Goal: Task Accomplishment & Management: Manage account settings

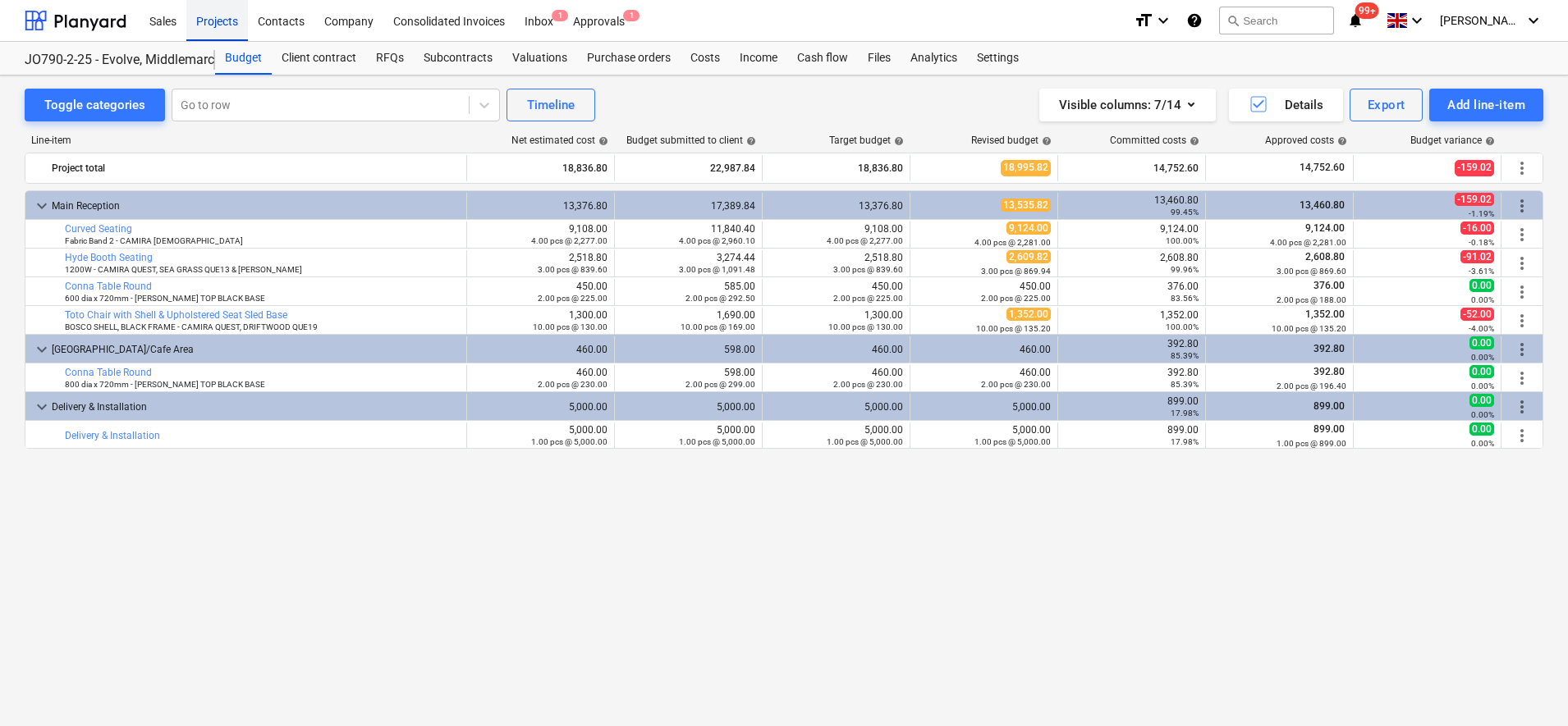
click at [219, 13] on div "Projects" at bounding box center [217, 20] width 62 height 42
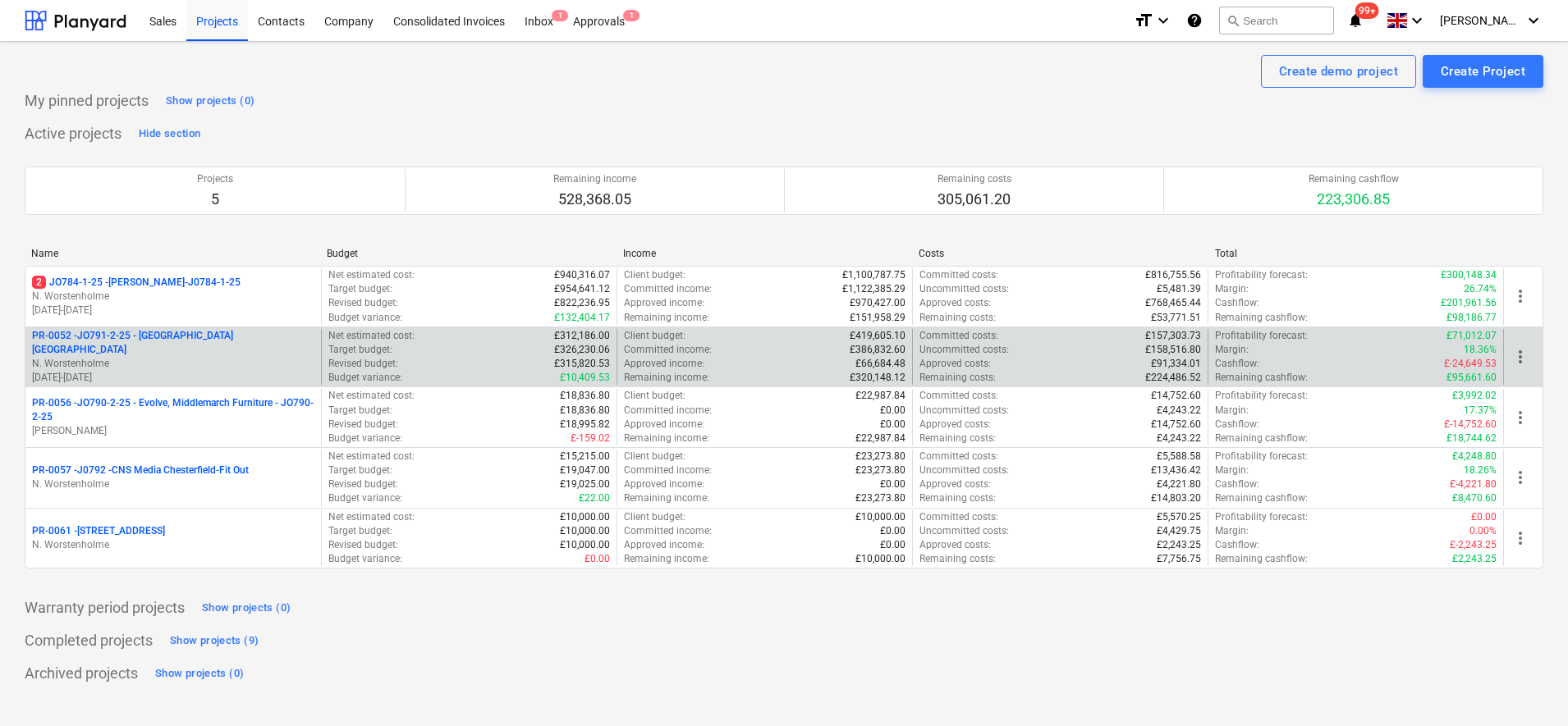
click at [188, 371] on p "[DATE] - [DATE]" at bounding box center [174, 378] width 283 height 14
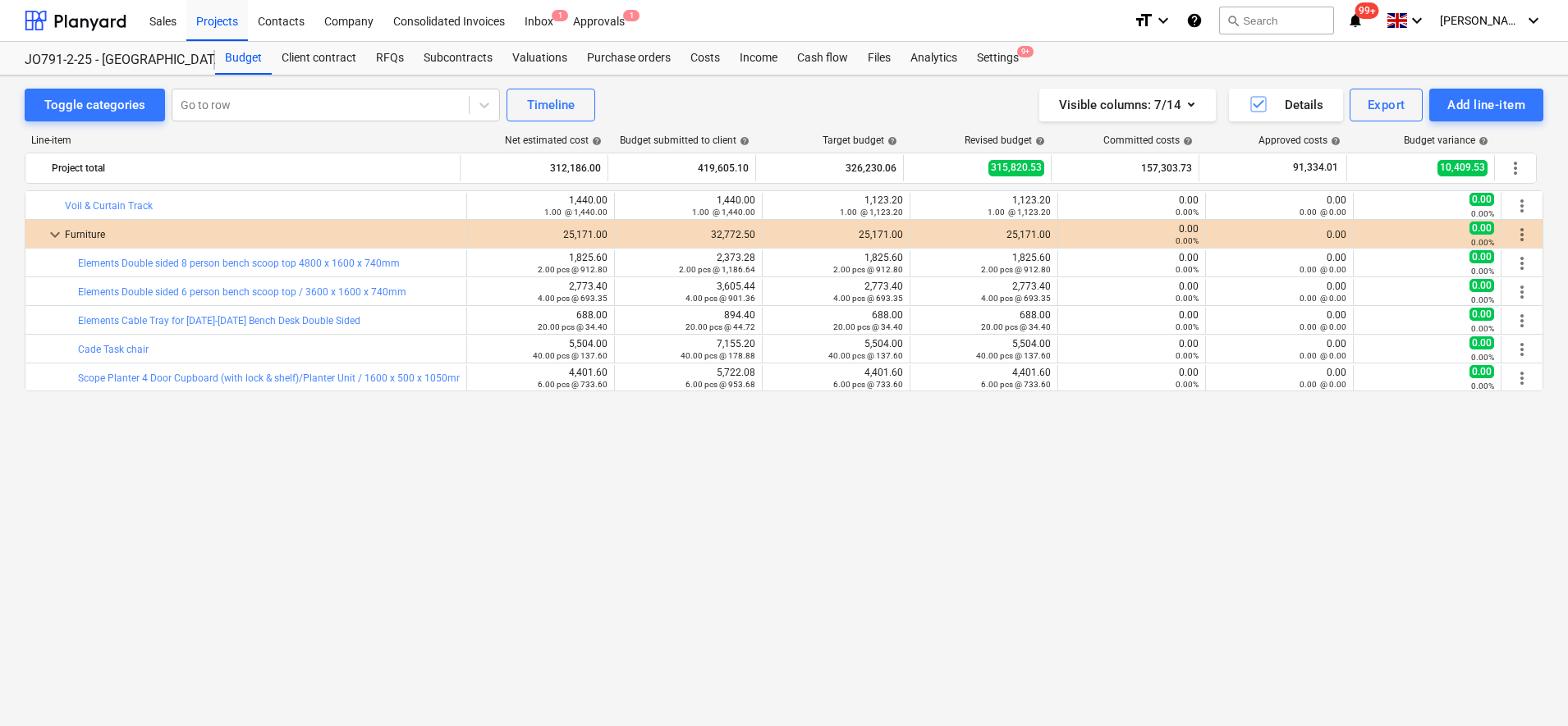
scroll to position [1013, 0]
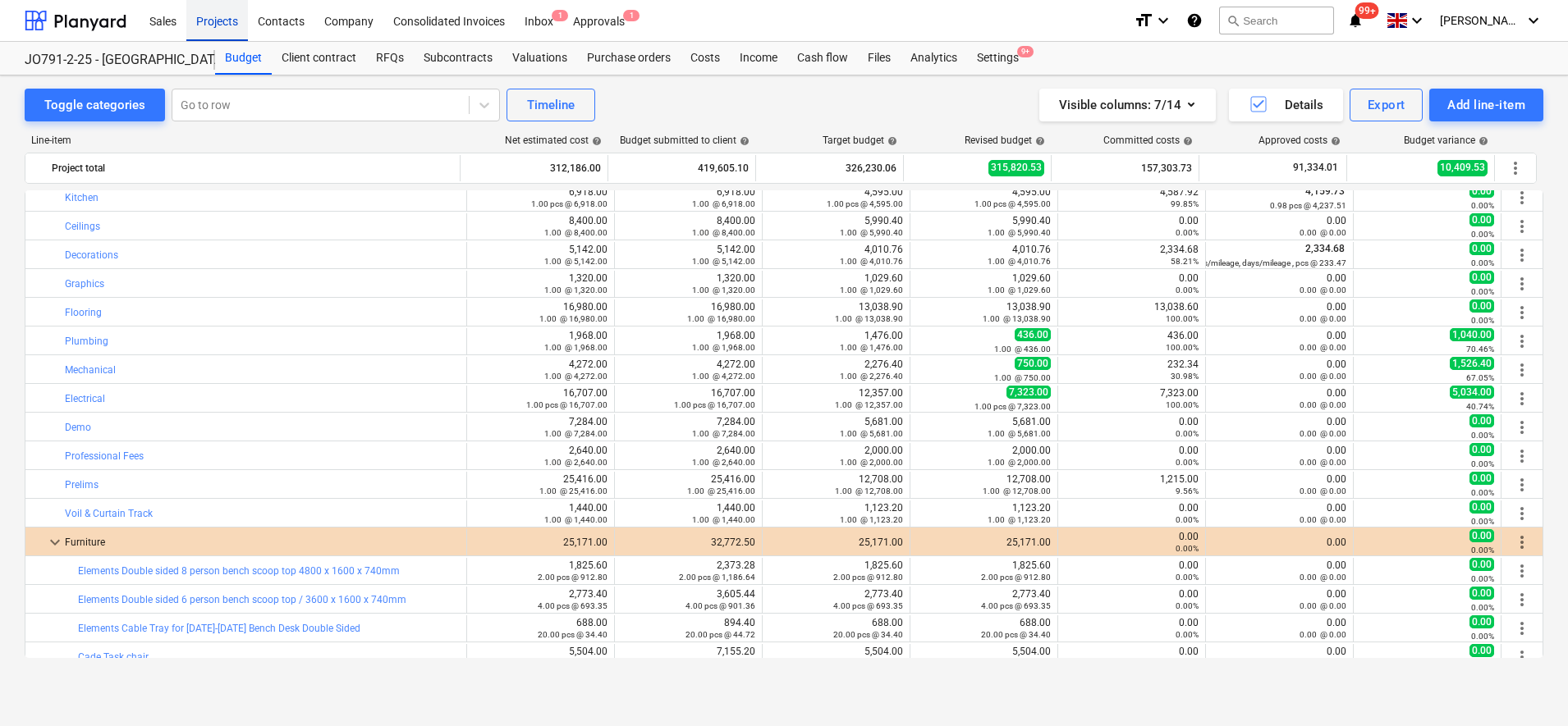
click at [200, 24] on div "Projects" at bounding box center [217, 20] width 62 height 42
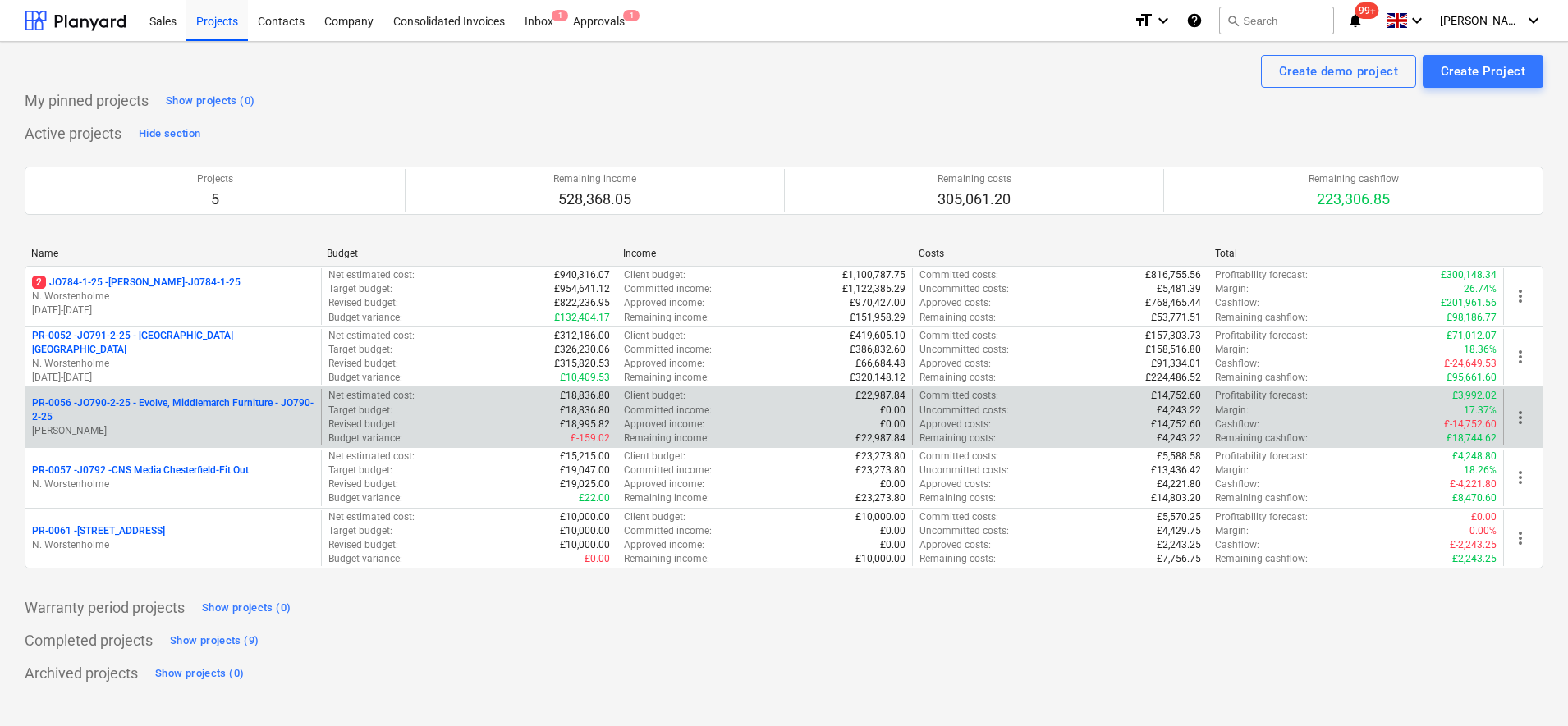
click at [224, 419] on p "PR-0056 - JO790-2-25 - Evolve, Middlemarch Furniture - JO790-2-25" at bounding box center [174, 410] width 283 height 27
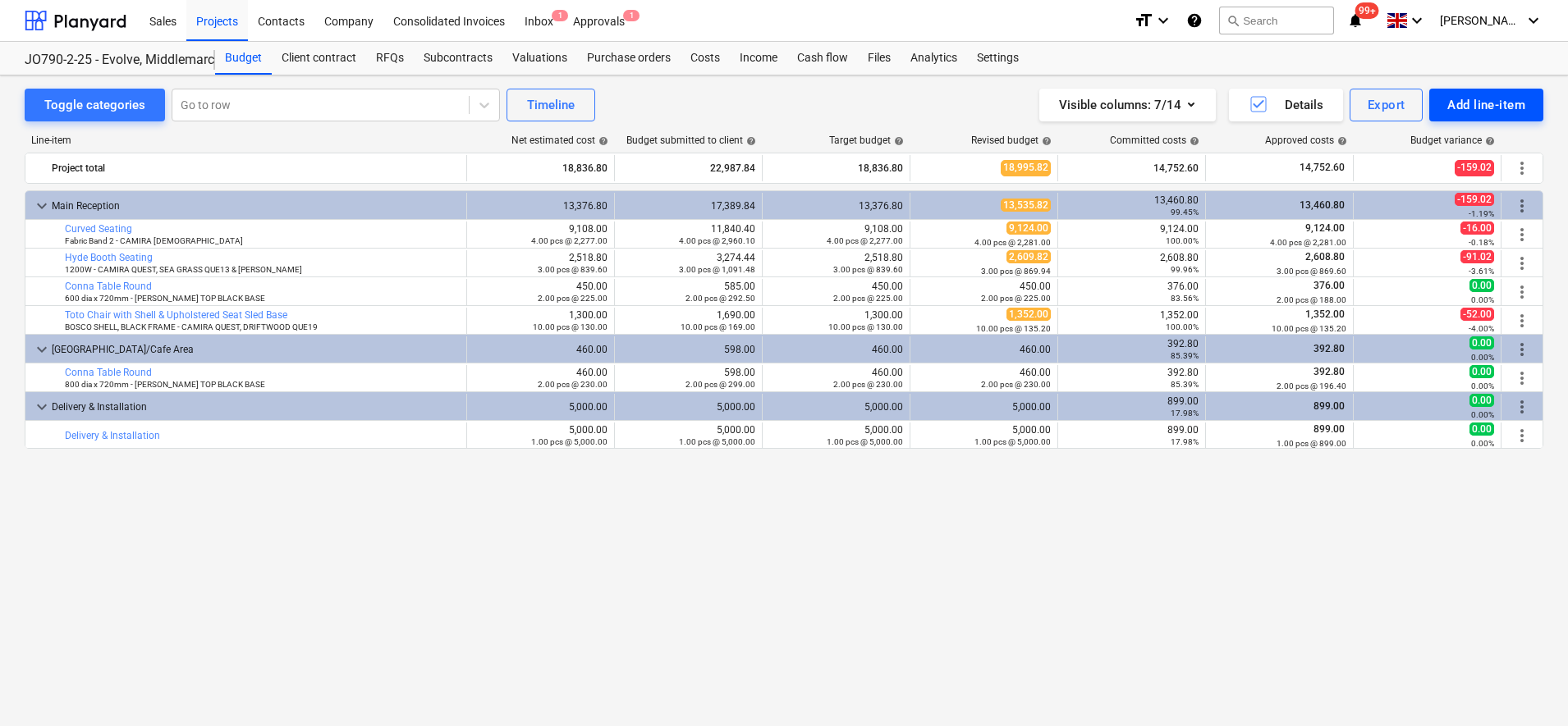
click at [1474, 98] on div "Add line-item" at bounding box center [1486, 105] width 78 height 22
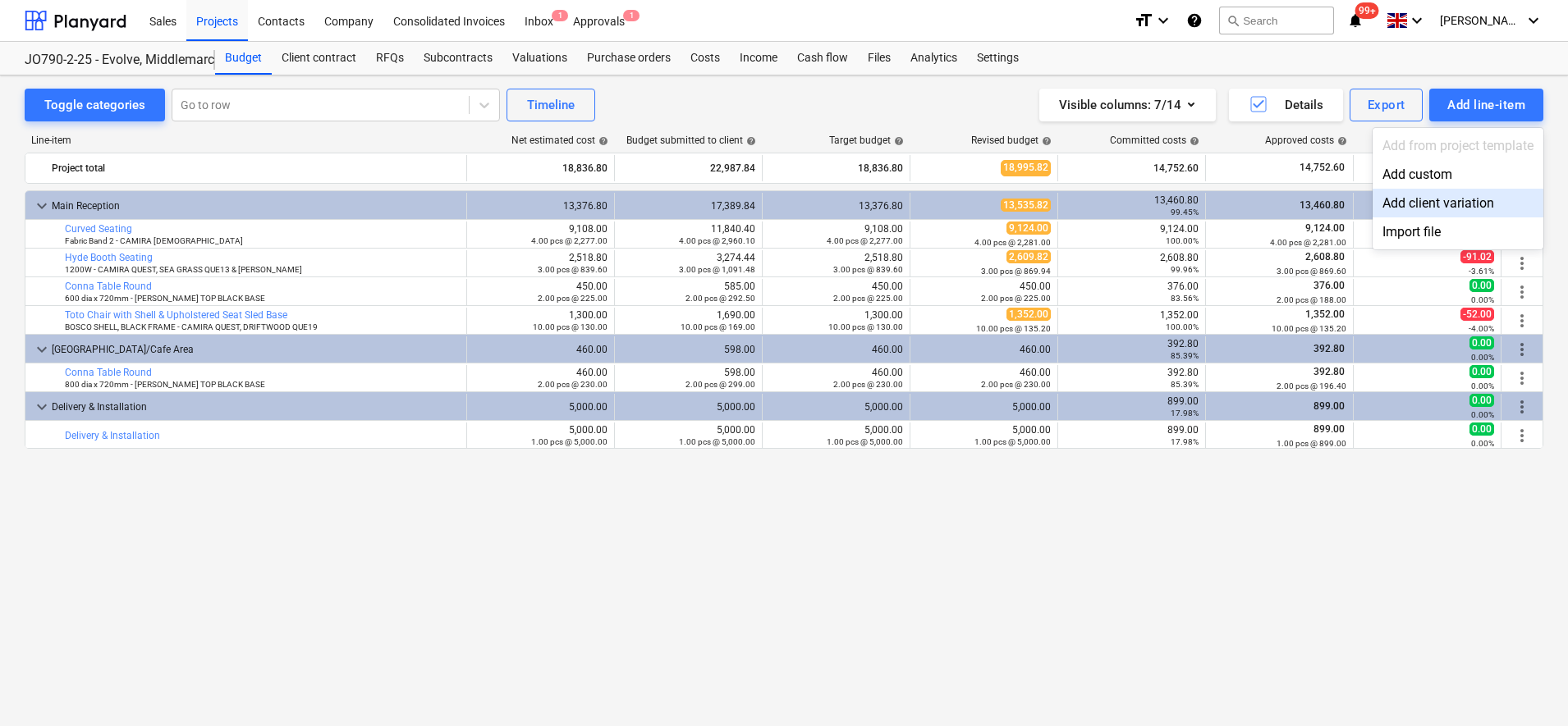
click at [760, 103] on div at bounding box center [784, 363] width 1568 height 726
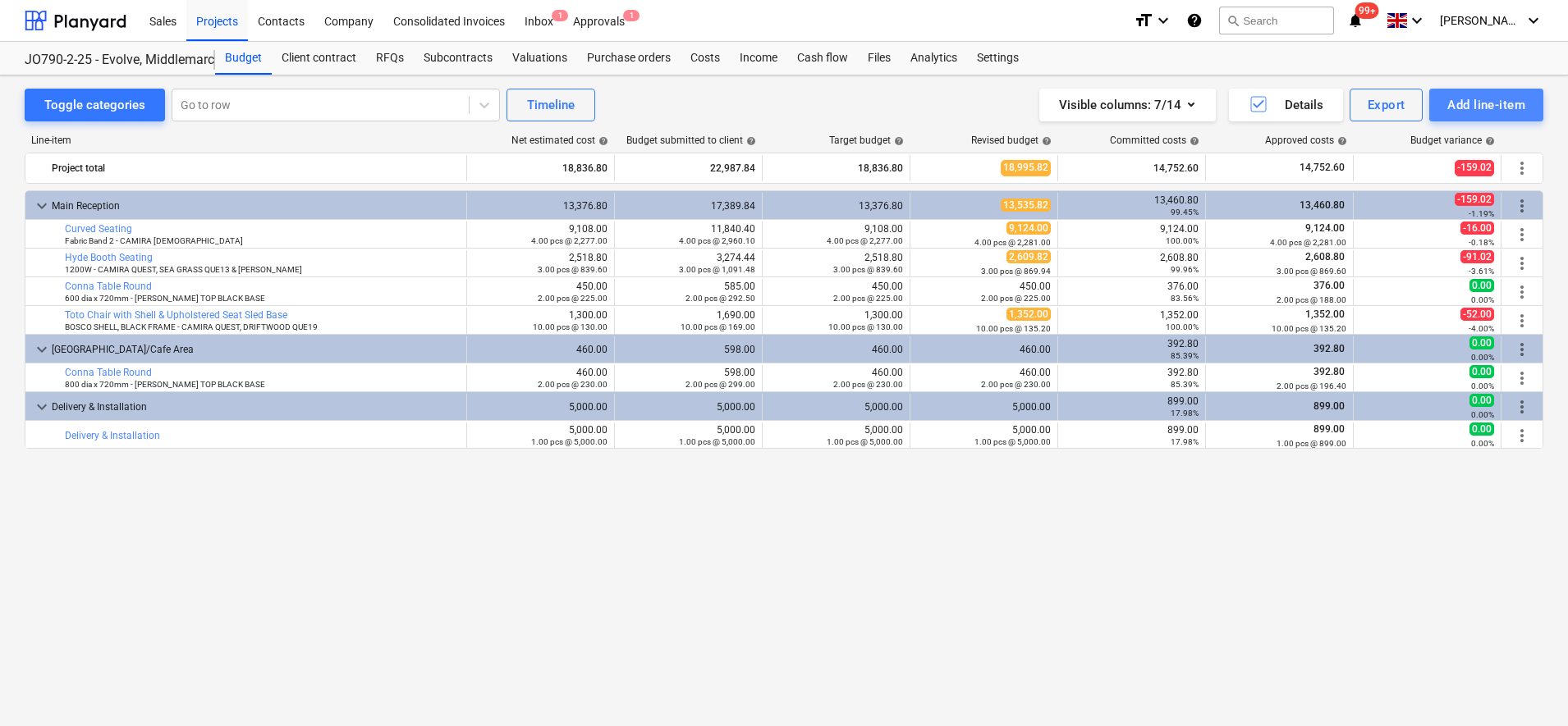
click at [1509, 101] on div "Add line-item" at bounding box center [1486, 105] width 78 height 22
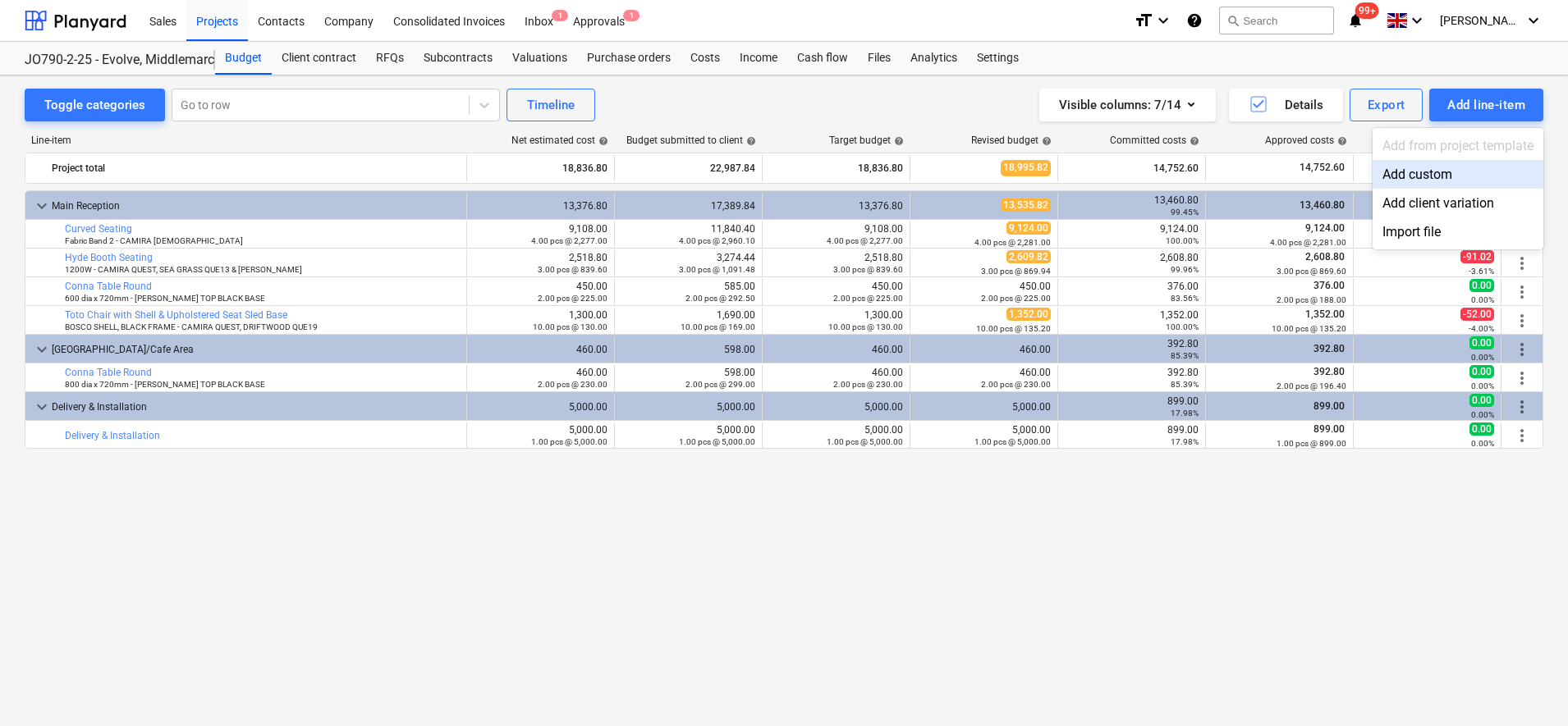
click at [1415, 177] on div "Add custom" at bounding box center [1458, 174] width 171 height 28
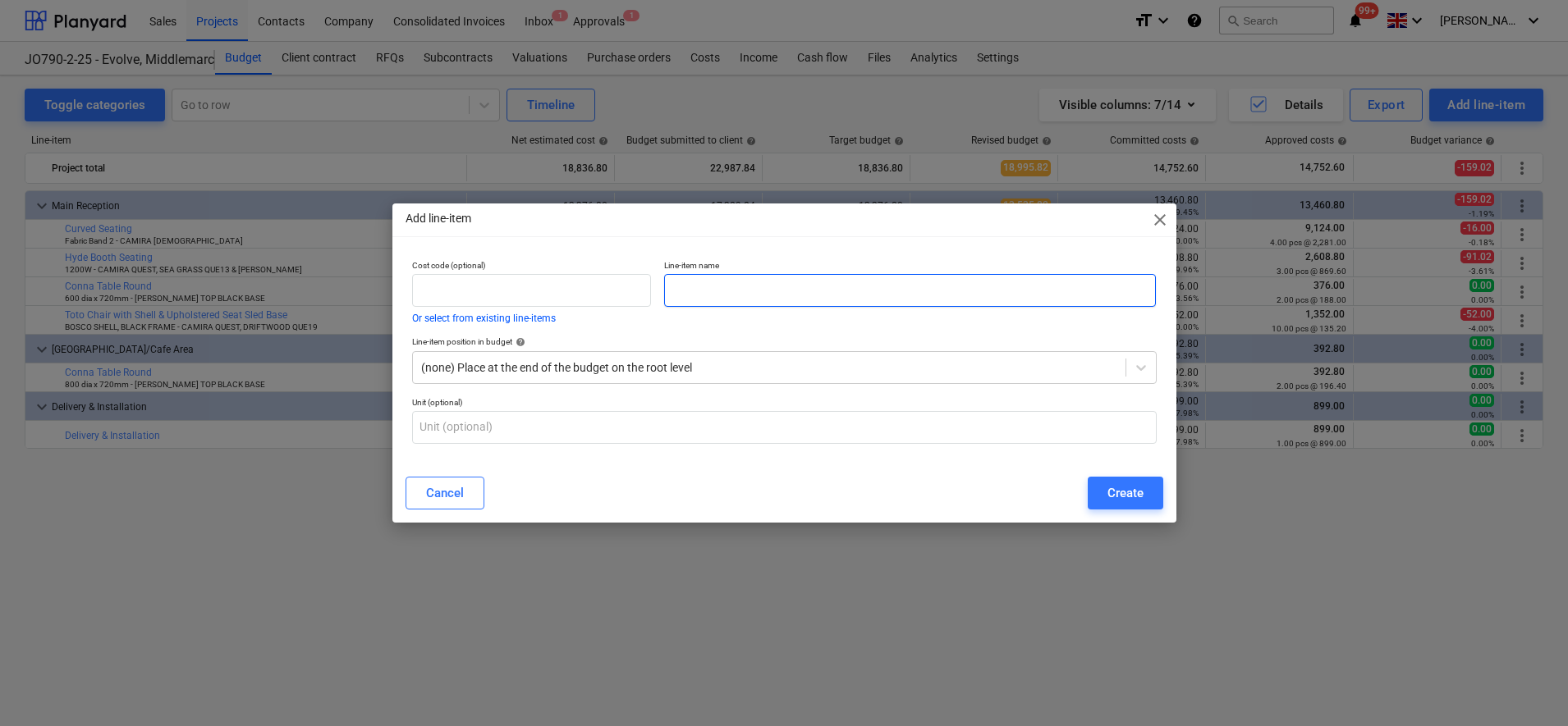
click at [717, 288] on input "text" at bounding box center [910, 289] width 492 height 32
click at [674, 290] on input "2M Reception/Tea Point" at bounding box center [910, 289] width 492 height 32
type input "Suite 2M Reception/Tea Point"
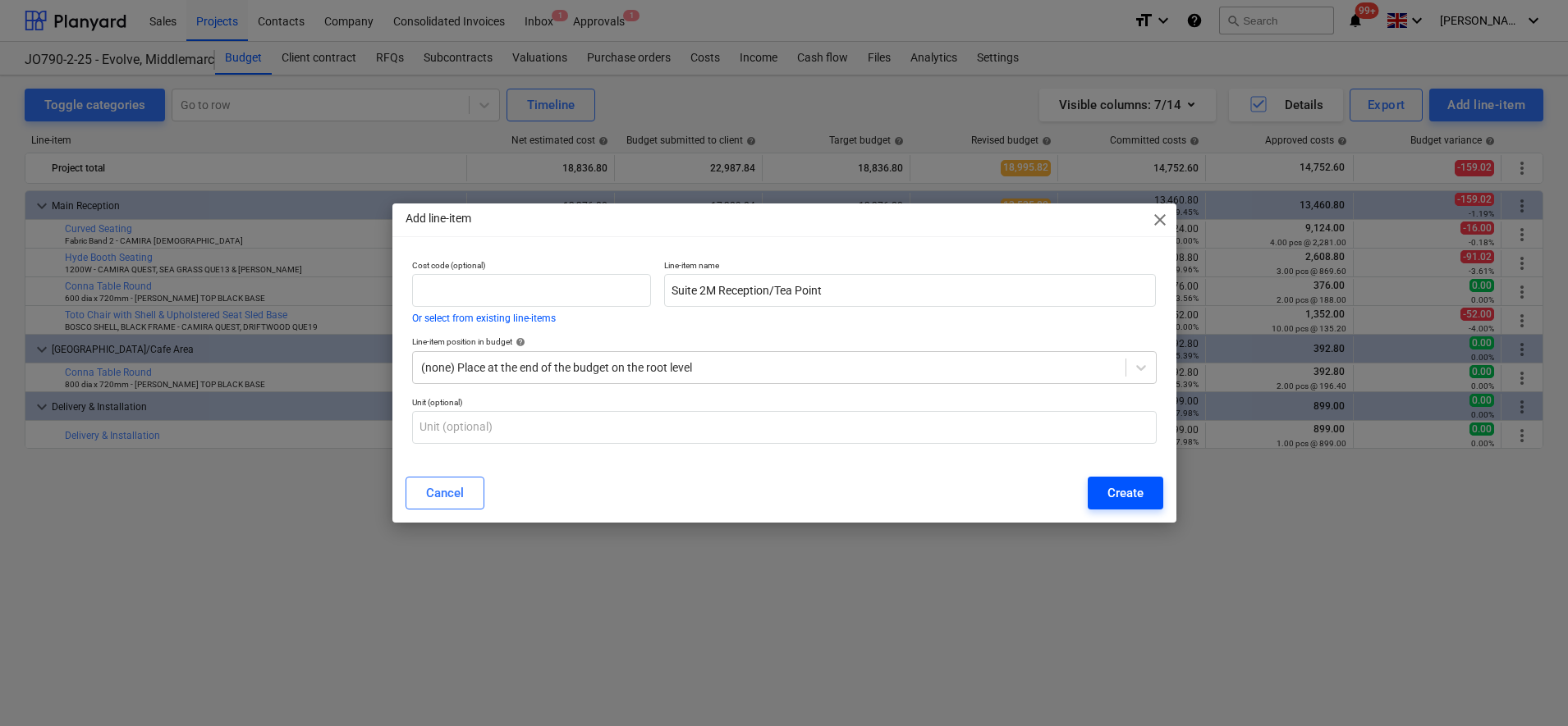
click at [1124, 499] on div "Create" at bounding box center [1124, 493] width 36 height 22
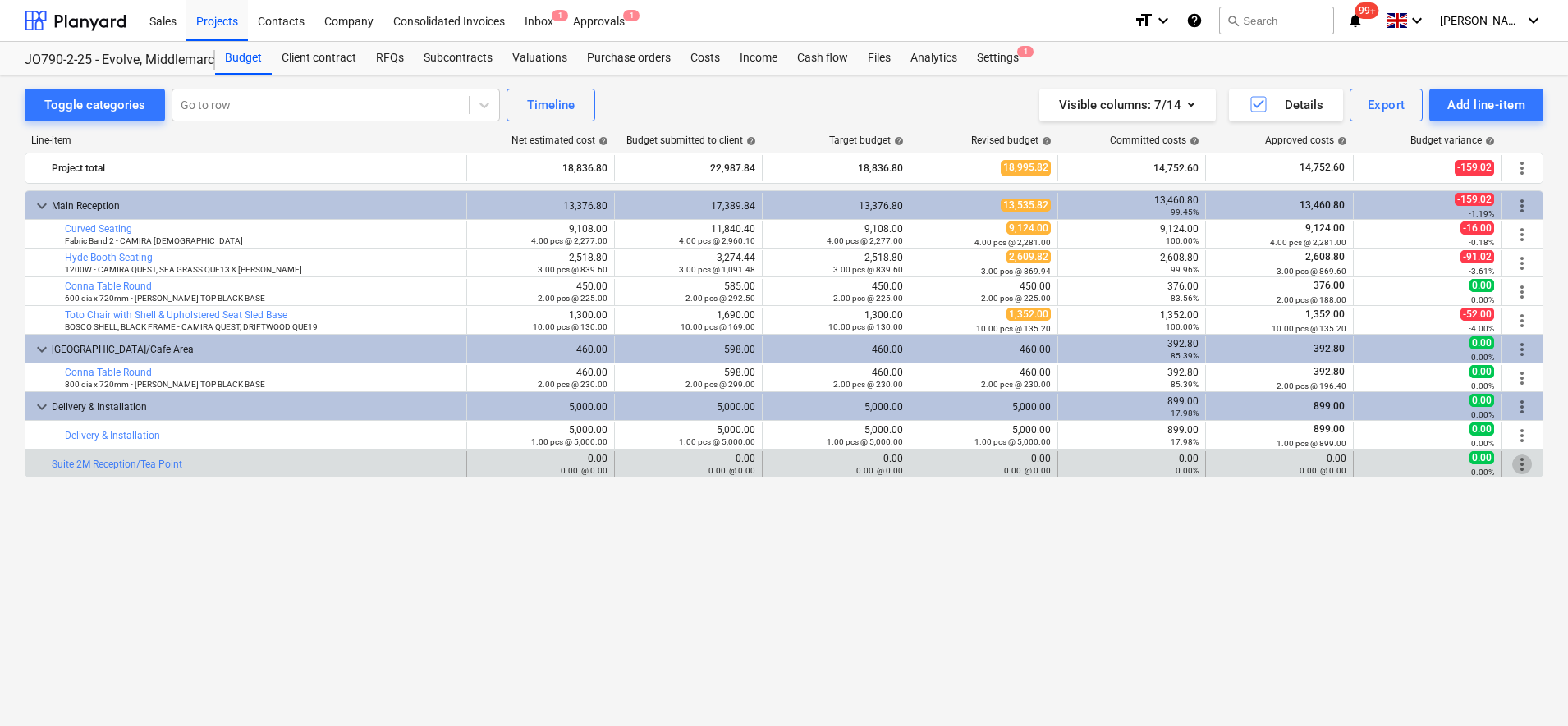
click at [1516, 464] on span "more_vert" at bounding box center [1522, 464] width 20 height 20
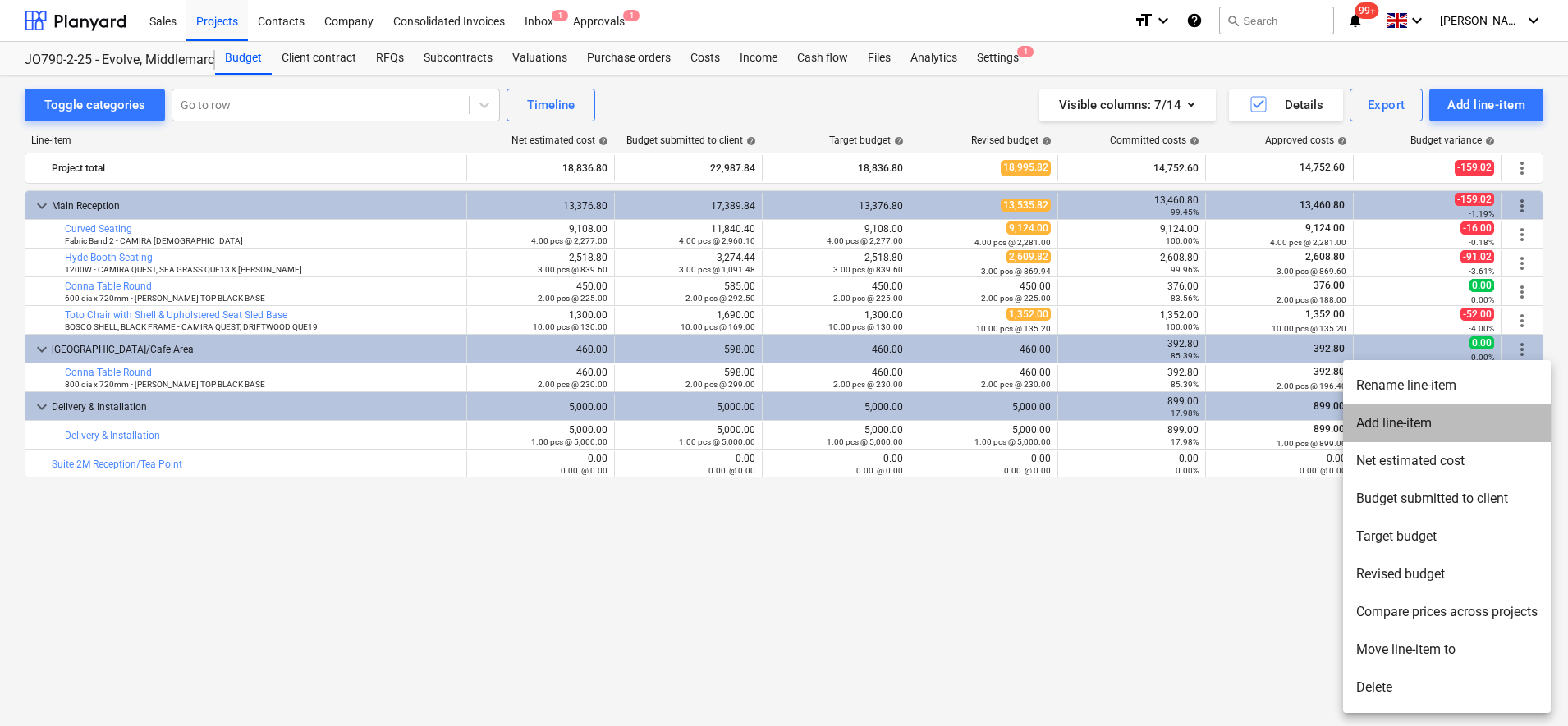
click at [1403, 414] on li "Add line-item" at bounding box center [1447, 423] width 208 height 37
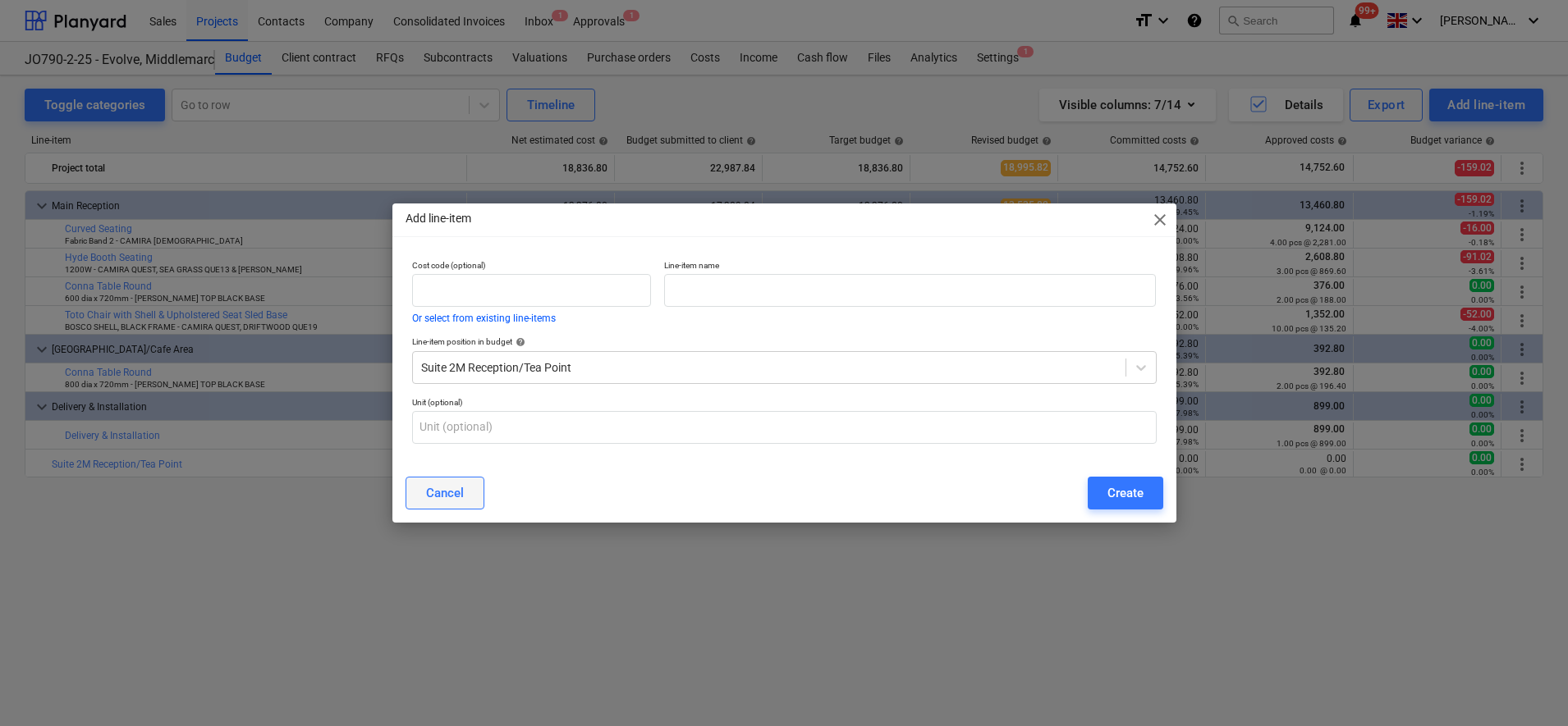
click at [452, 504] on button "Cancel" at bounding box center [444, 493] width 78 height 32
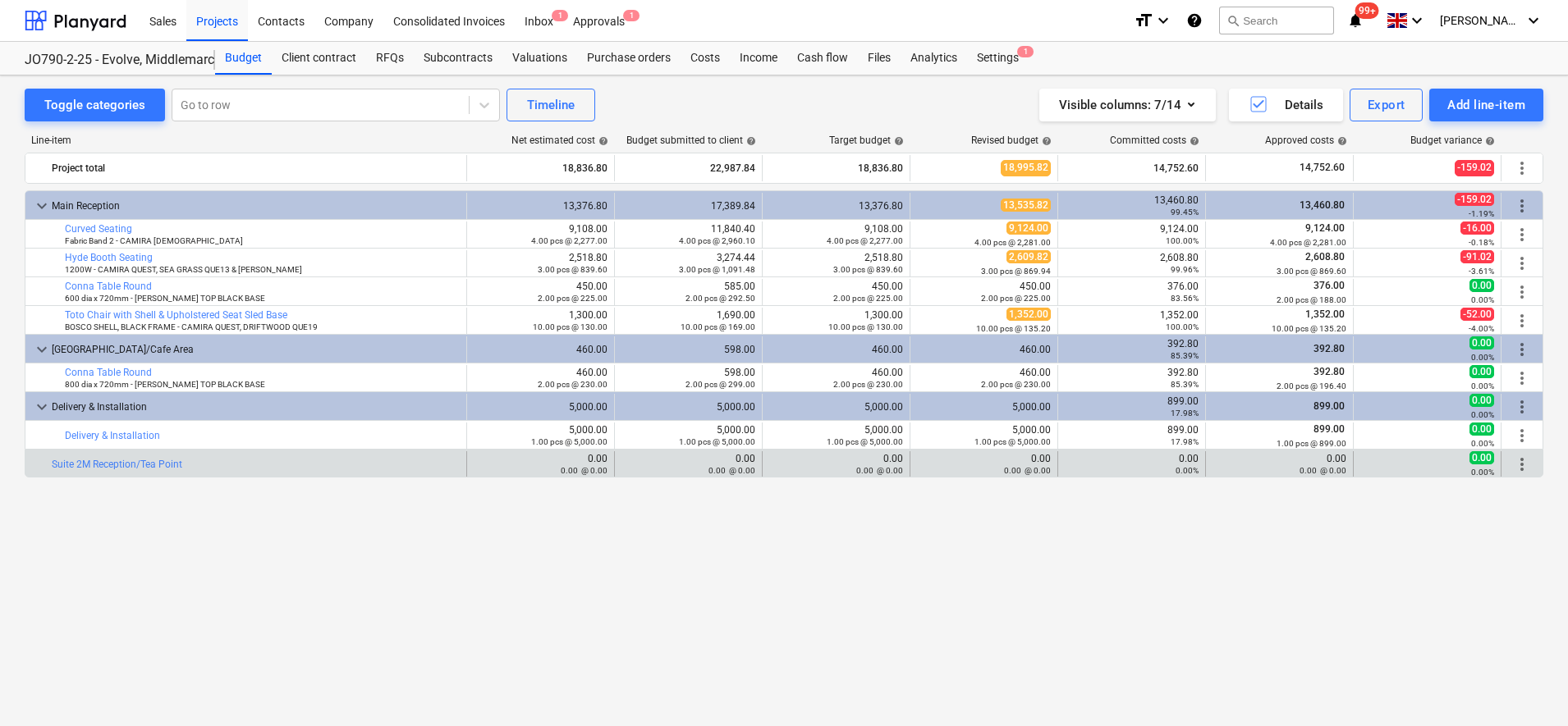
click at [1524, 459] on span "more_vert" at bounding box center [1522, 464] width 20 height 20
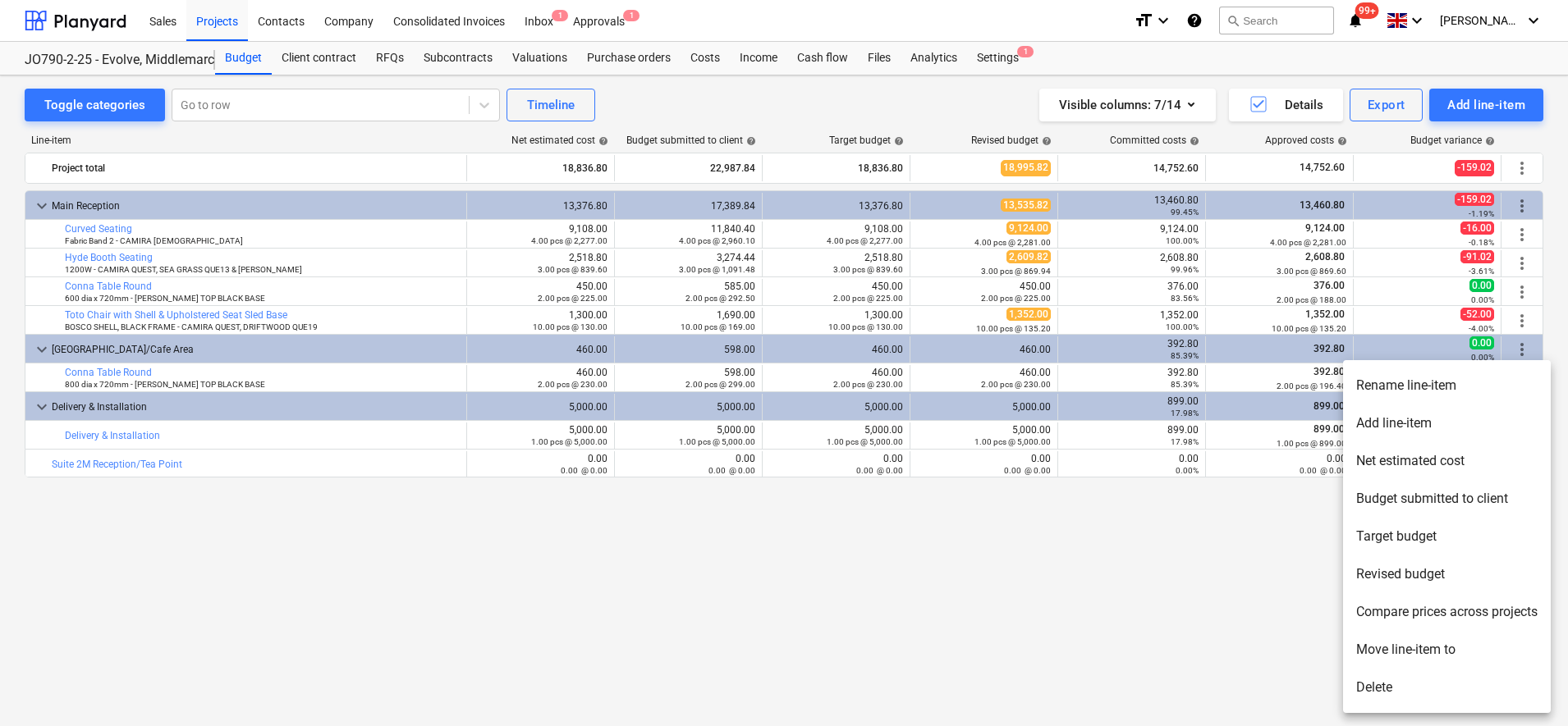
click at [1398, 414] on li "Add line-item" at bounding box center [1447, 423] width 208 height 37
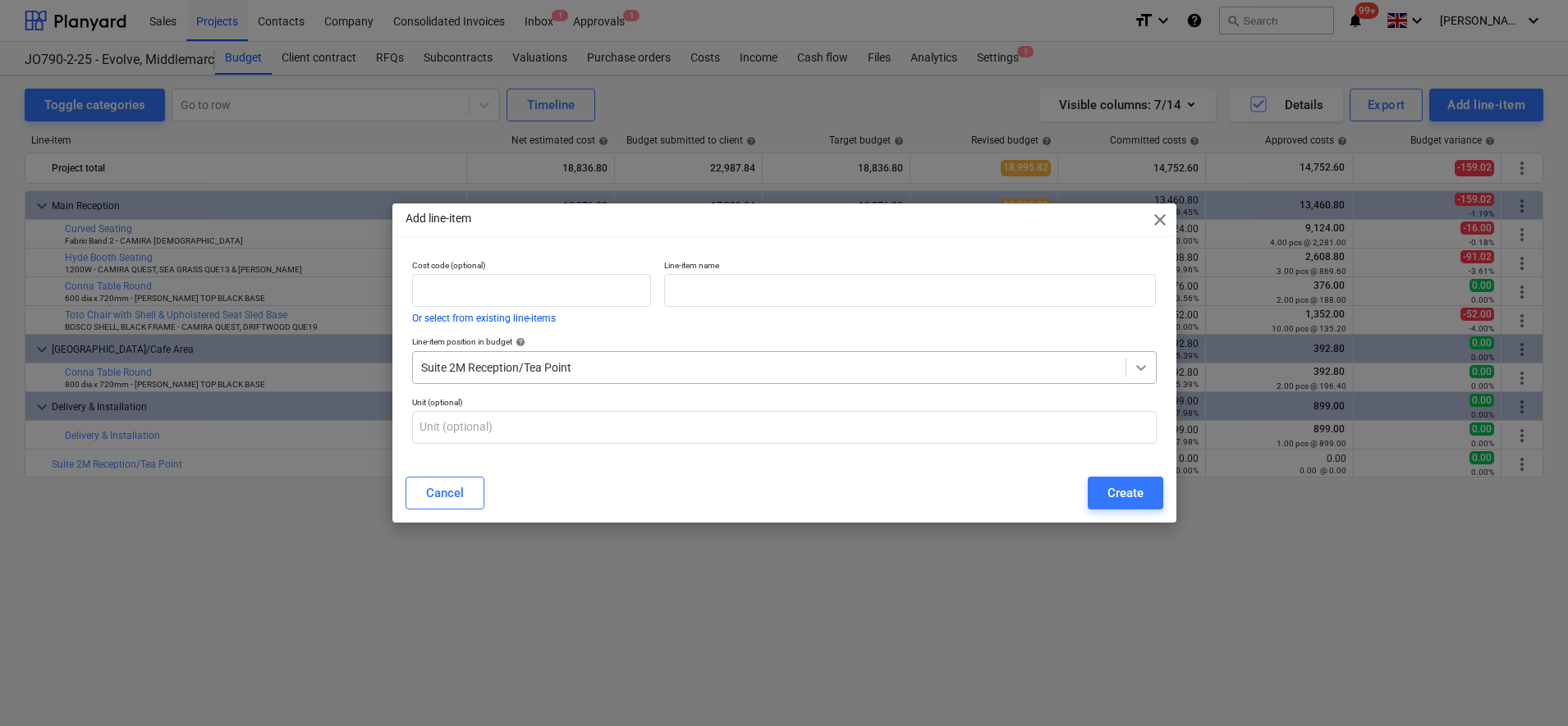
click at [1137, 363] on icon at bounding box center [1140, 367] width 17 height 17
click at [758, 288] on input "text" at bounding box center [910, 289] width 492 height 32
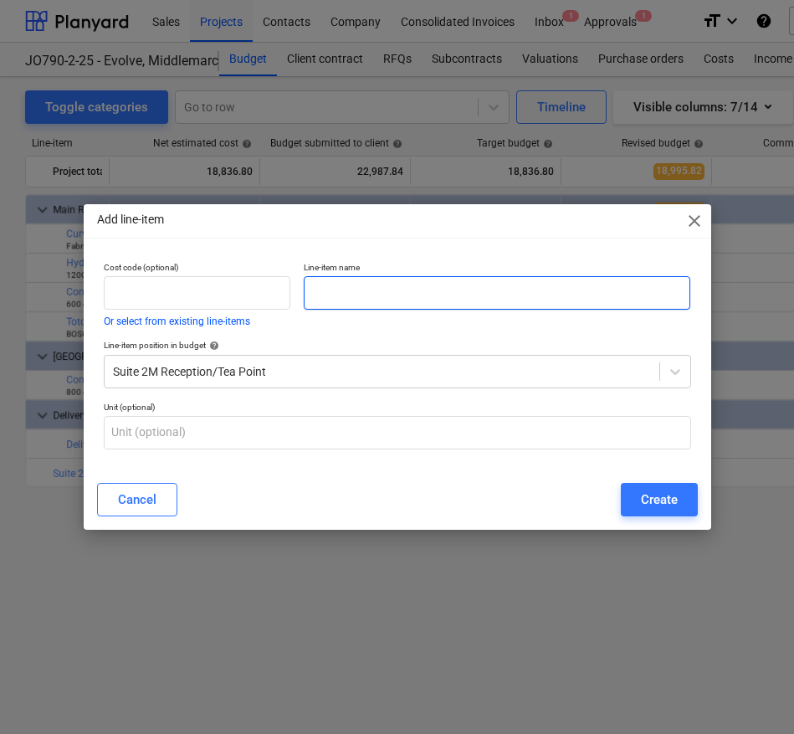
click at [430, 307] on input "text" at bounding box center [497, 292] width 387 height 33
click at [414, 289] on input "text" at bounding box center [497, 292] width 387 height 33
paste input "Genoa Circular Coffee Table/ 650 x 650 x 450mm"
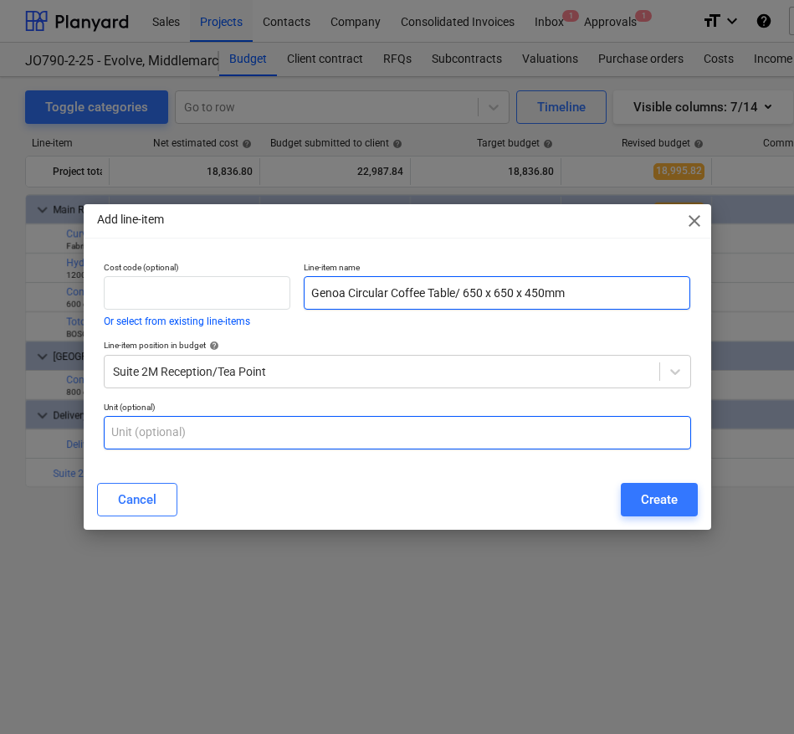
type input "Genoa Circular Coffee Table/ 650 x 650 x 450mm"
click at [331, 435] on input "text" at bounding box center [397, 432] width 587 height 33
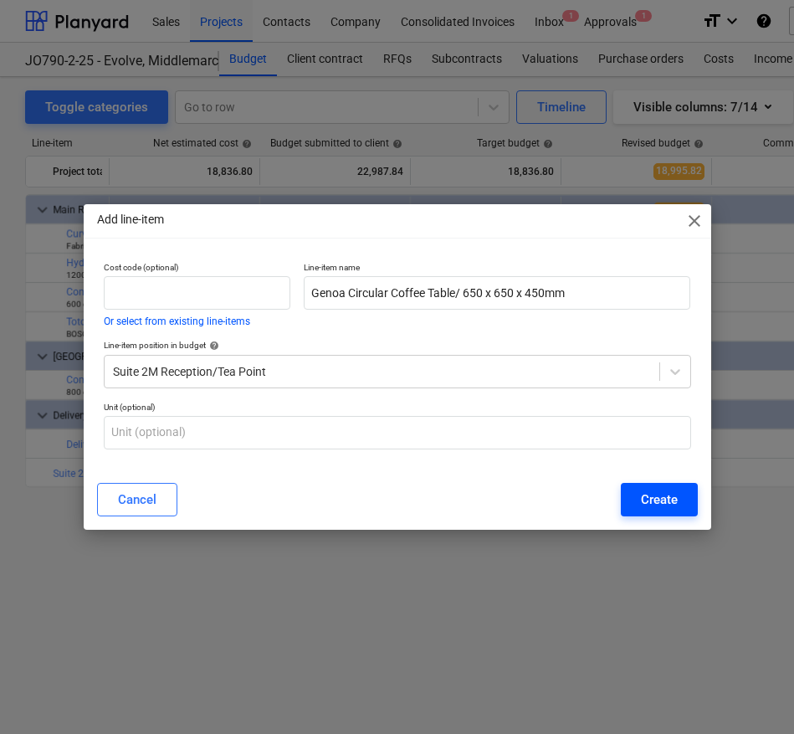
click at [650, 494] on div "Create" at bounding box center [659, 500] width 37 height 22
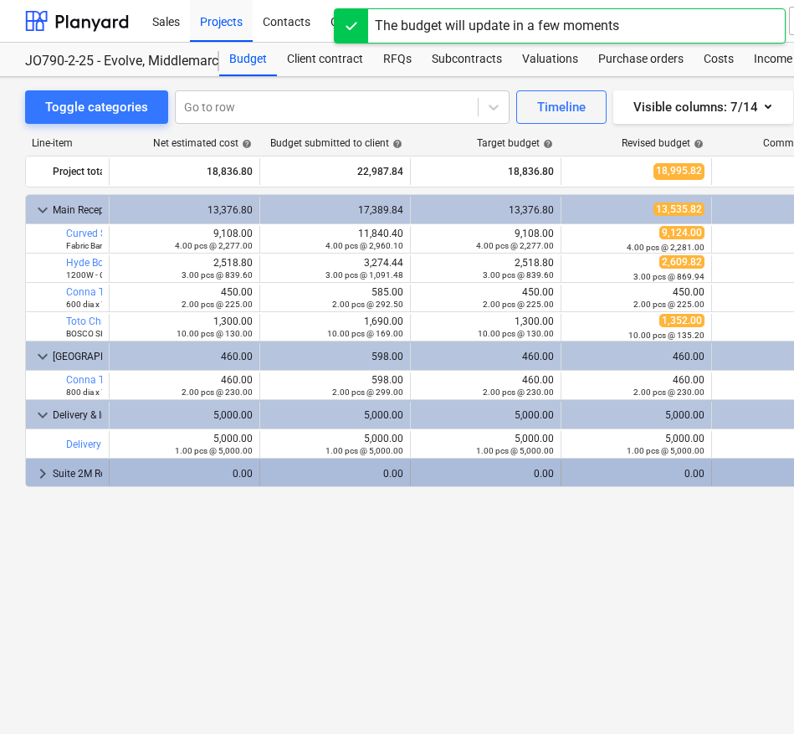
click at [43, 473] on span "keyboard_arrow_right" at bounding box center [43, 473] width 20 height 20
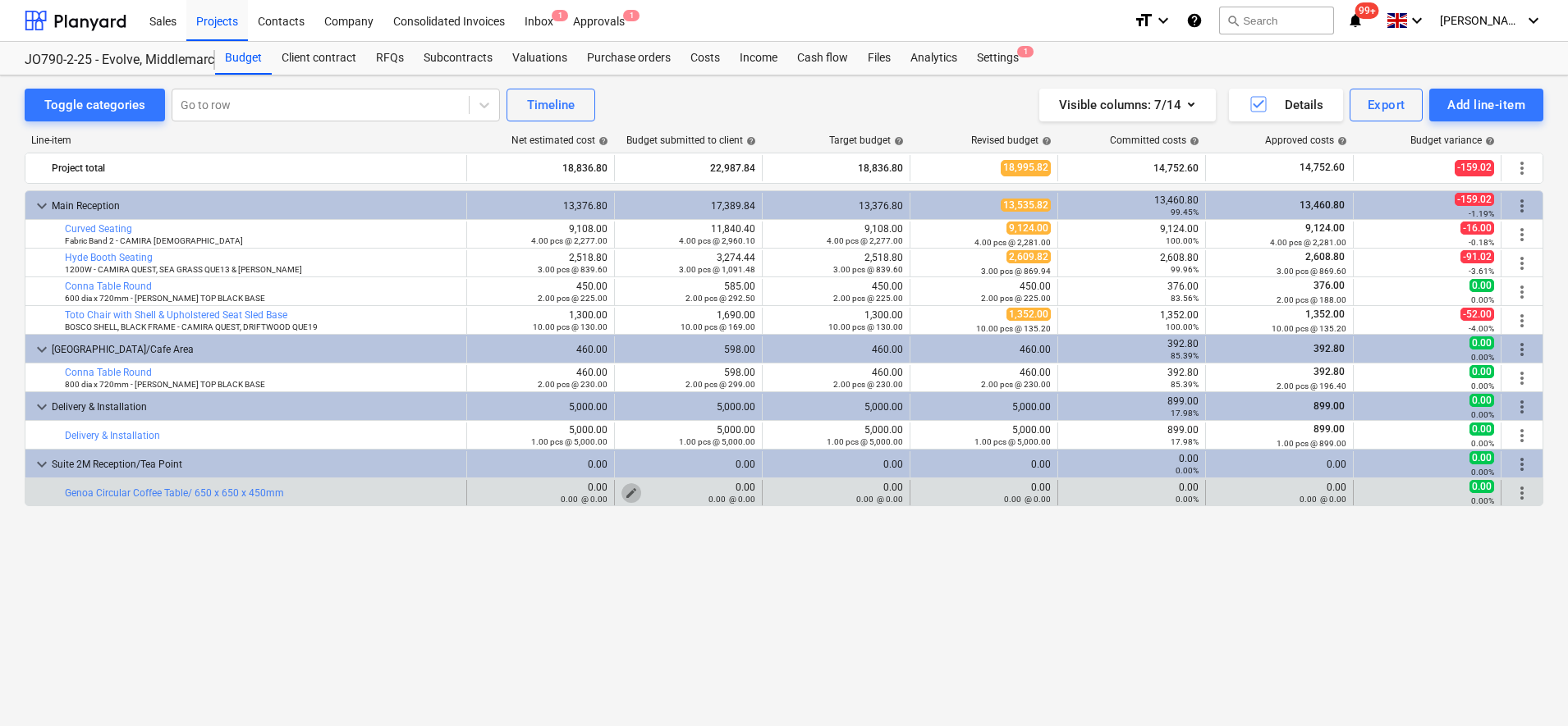
click at [631, 488] on span "edit" at bounding box center [631, 493] width 13 height 13
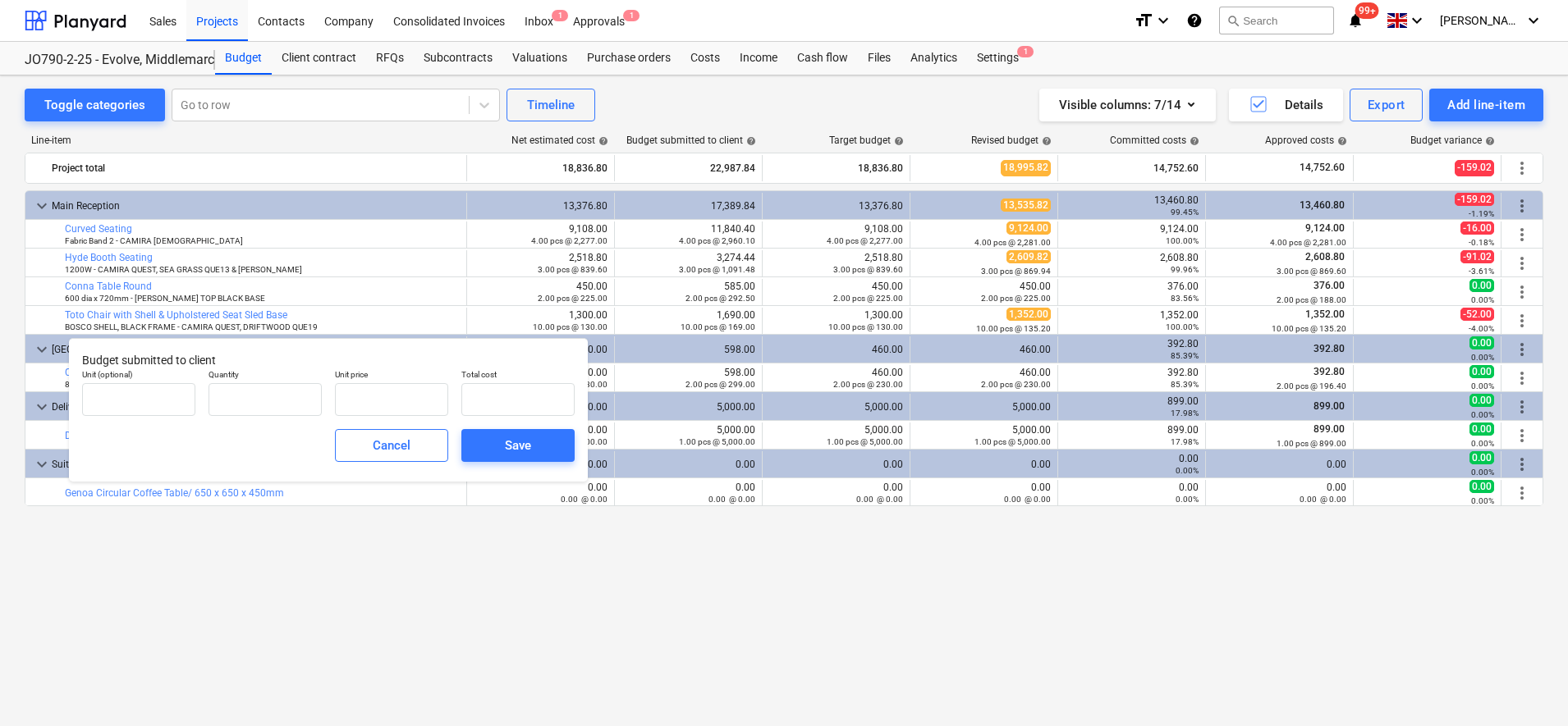
type input "0.00"
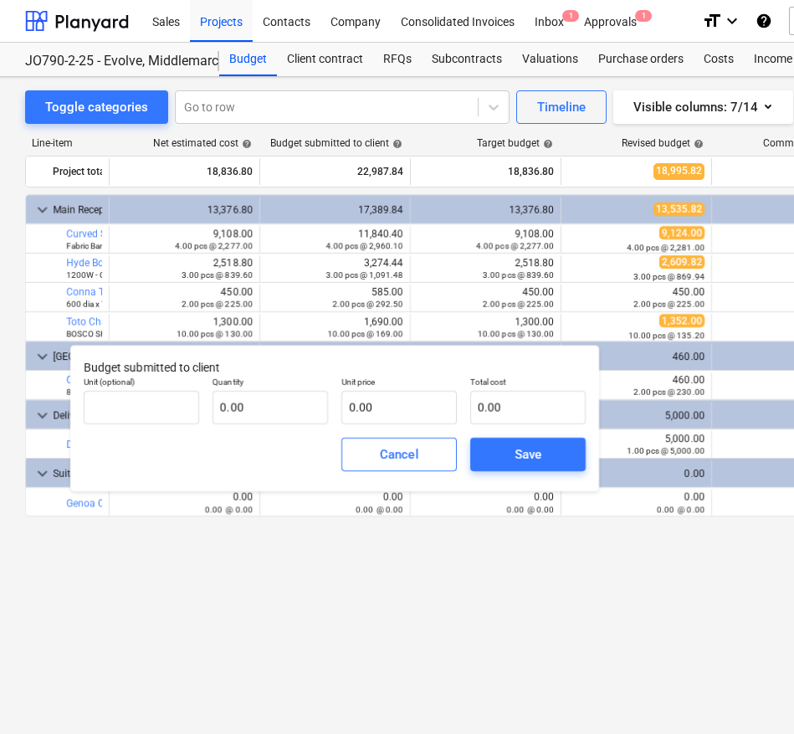
click at [283, 402] on body "Sales Projects Contacts Company Consolidated Invoices Inbox 1 Approvals 1 forma…" at bounding box center [397, 367] width 794 height 734
click at [264, 411] on input "text" at bounding box center [269, 407] width 115 height 33
type input "1.00"
click at [143, 432] on div "Cancel Save" at bounding box center [334, 454] width 515 height 60
click at [143, 420] on input "text" at bounding box center [141, 407] width 115 height 33
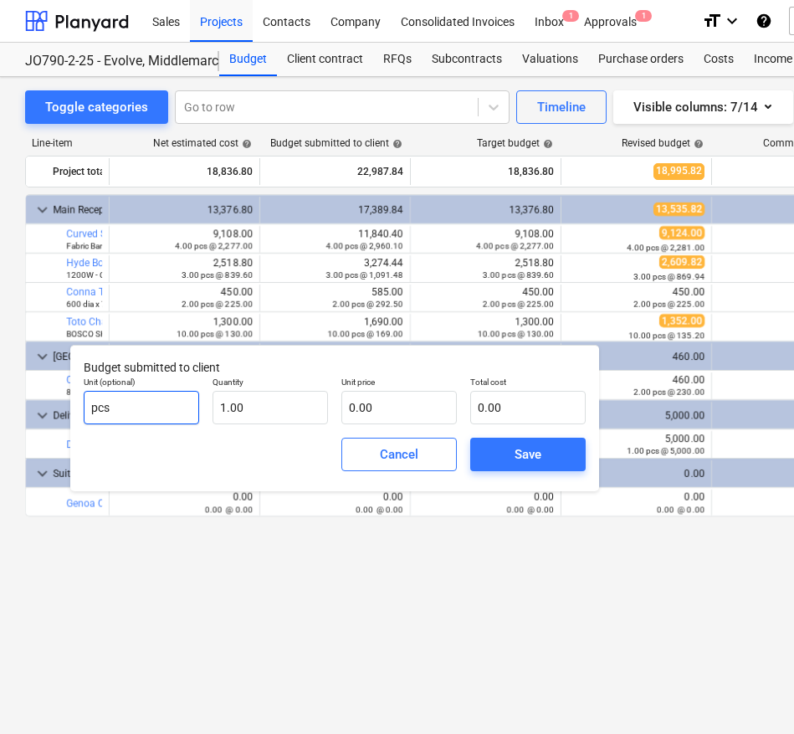
type input "pcs"
type input "1.00"
type input "2"
type input "2.00"
type input "25"
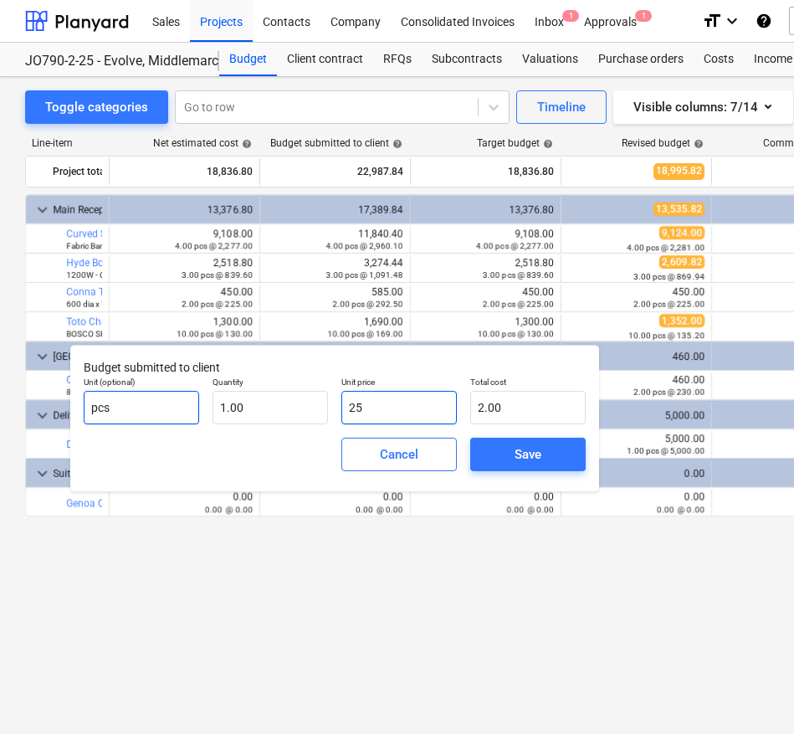
type input "25.00"
type input "257"
type input "257.00"
type input "257.9"
type input "257.90"
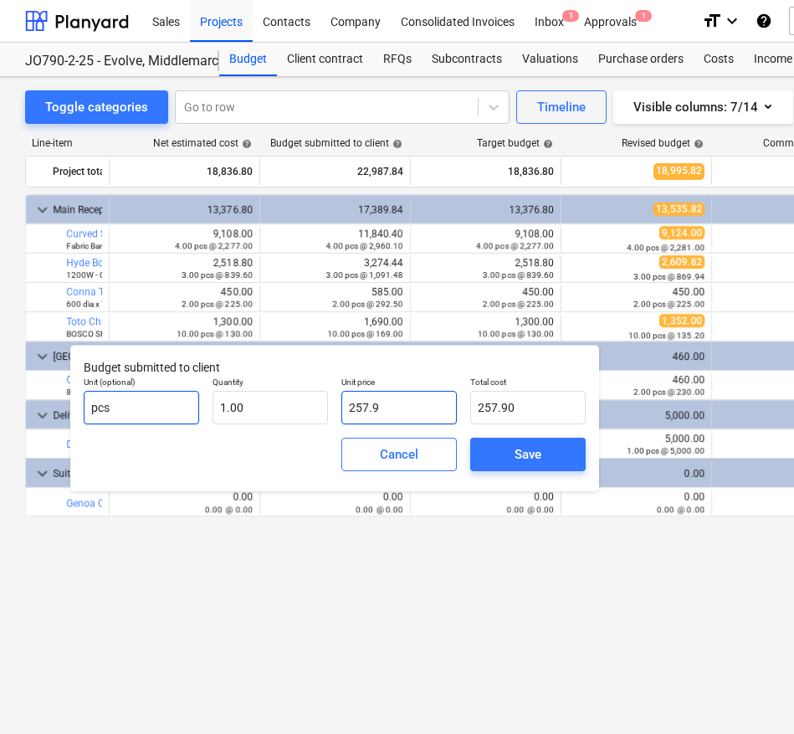
type input "257.92"
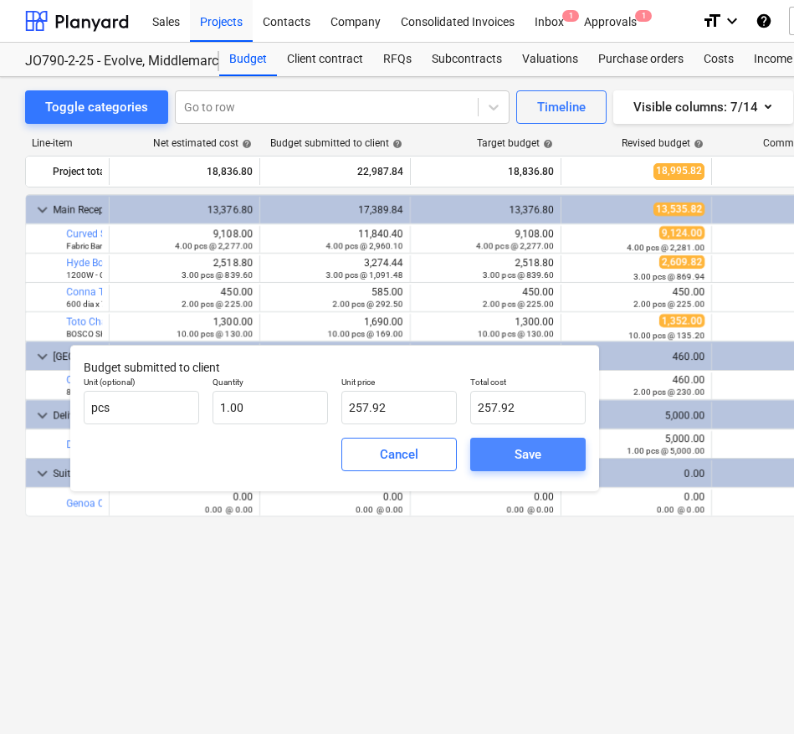
click at [530, 454] on div "Save" at bounding box center [527, 454] width 27 height 22
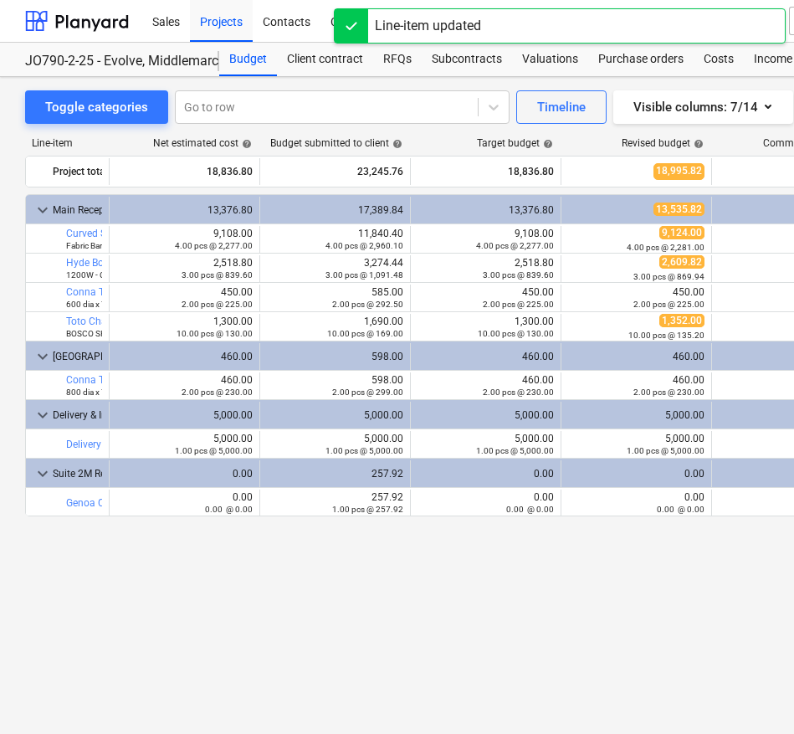
click at [125, 500] on span "edit" at bounding box center [126, 502] width 13 height 13
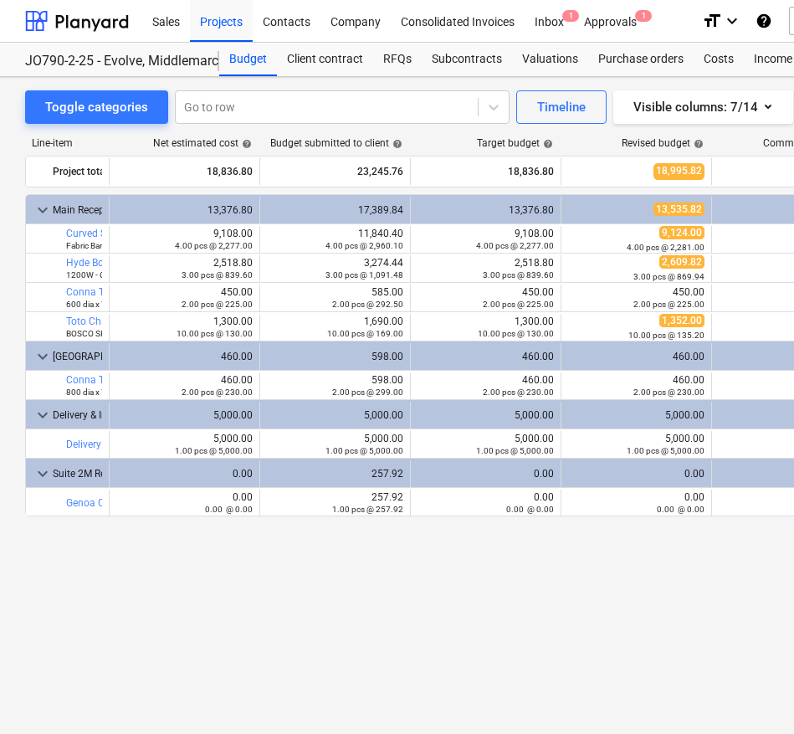
type textarea "x"
type input "0.00"
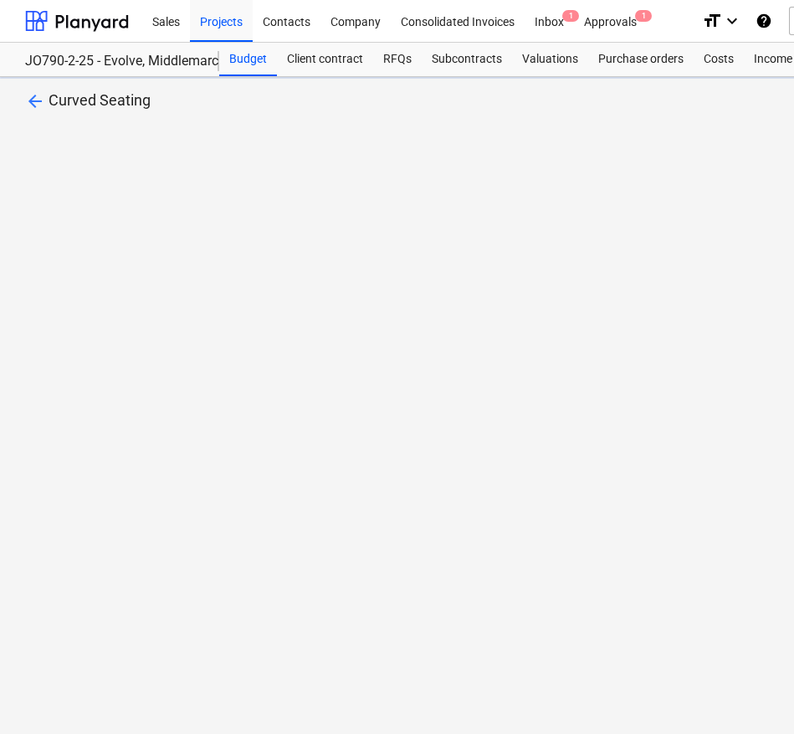
click at [29, 96] on span "arrow_back" at bounding box center [35, 101] width 20 height 20
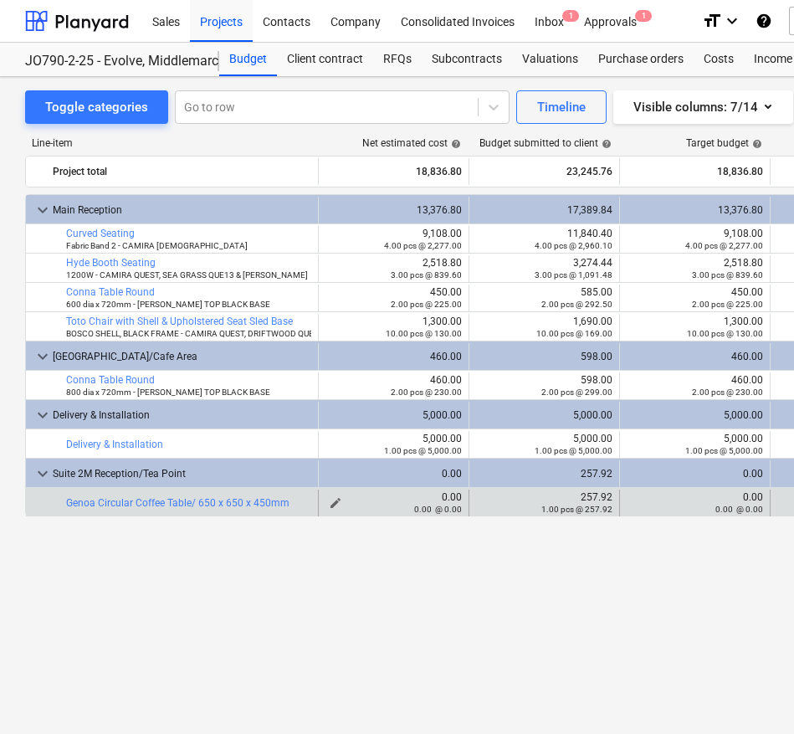
click at [334, 503] on div "0.00 @ 0.00" at bounding box center [393, 509] width 136 height 12
click at [335, 496] on span "edit" at bounding box center [335, 502] width 13 height 13
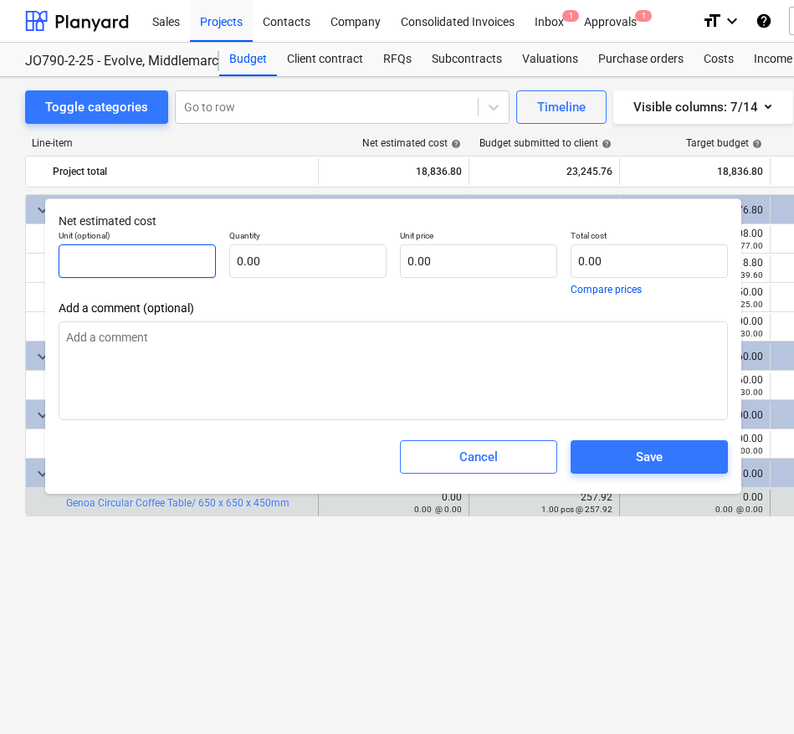
click at [137, 268] on input "text" at bounding box center [137, 260] width 157 height 33
type textarea "x"
type input "p"
type textarea "x"
type input "pc"
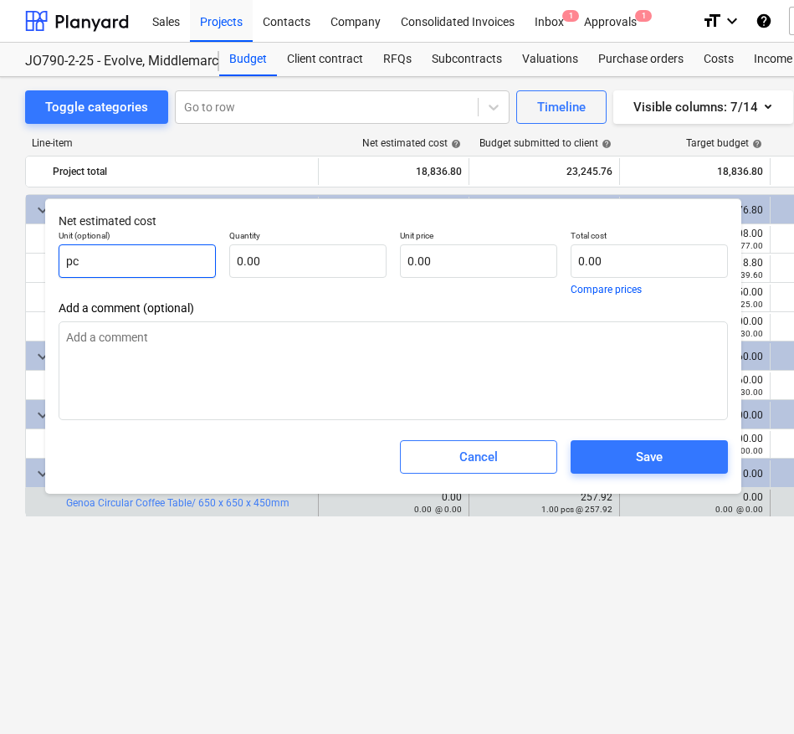
type textarea "x"
type input "pcs"
type textarea "x"
type input "1"
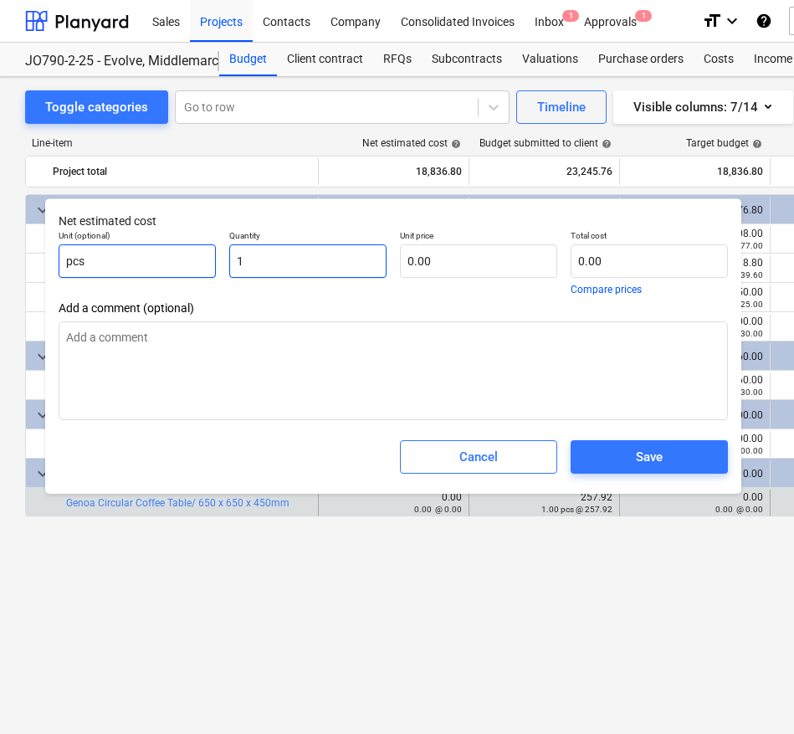
type textarea "x"
type input "19"
type textarea "x"
type input "198"
type textarea "x"
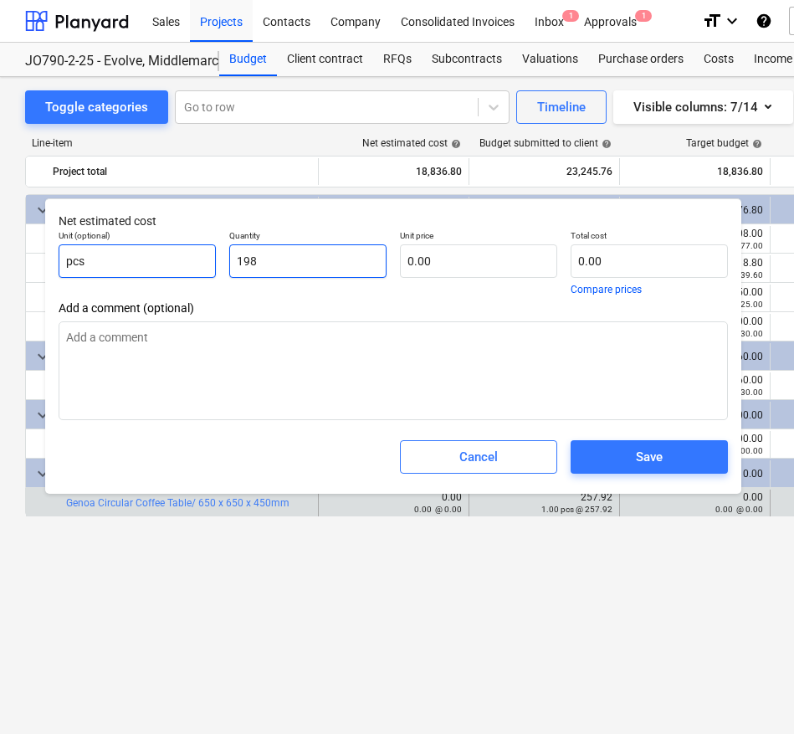
type input "198."
type textarea "x"
type input "198"
type textarea "x"
type input "19"
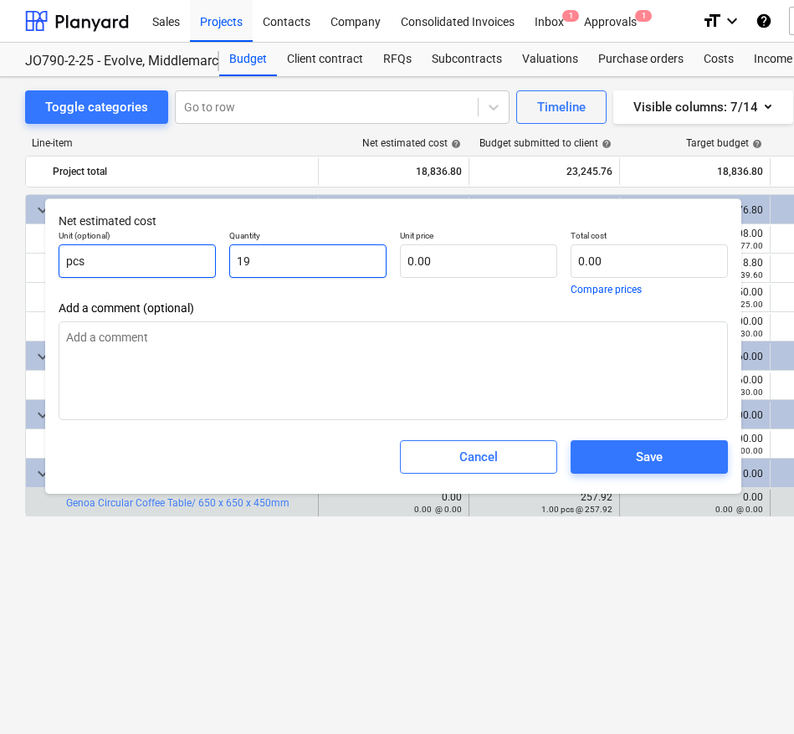
type textarea "x"
type input "1"
type textarea "x"
type input "1"
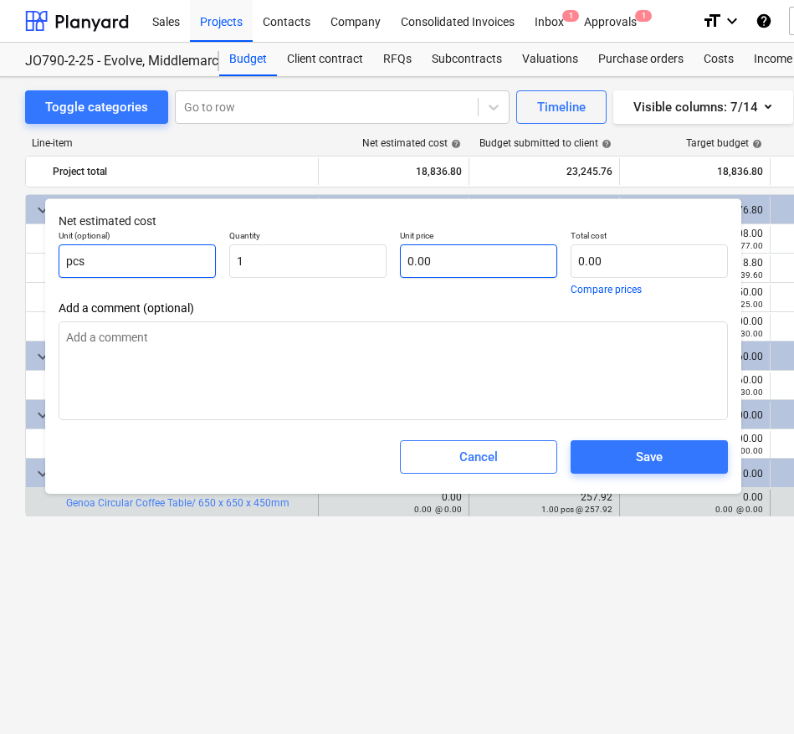
type textarea "x"
type input "1.00"
type textarea "x"
type input "1"
type input "1.00"
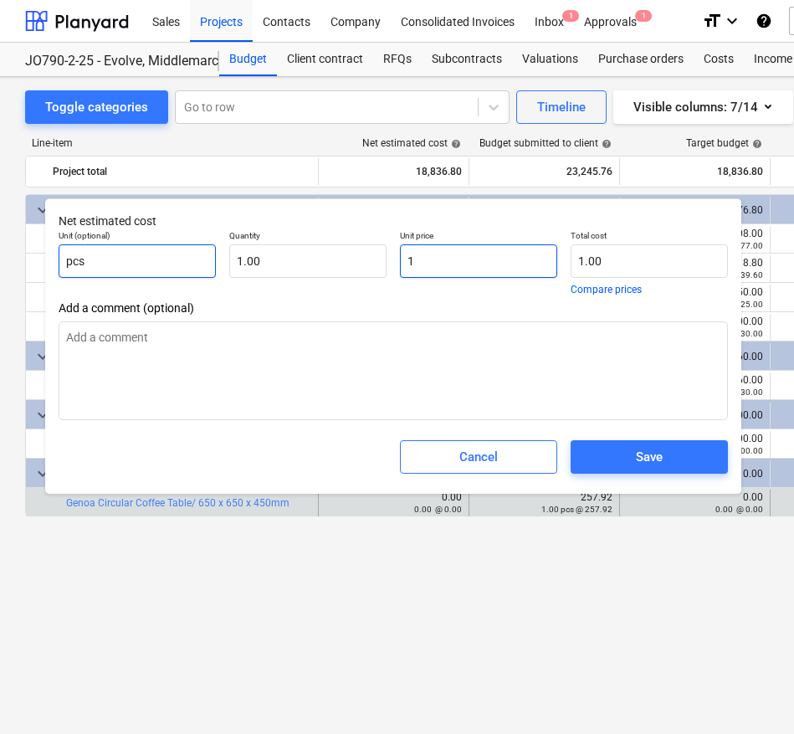
type textarea "x"
type input "19"
type input "19.00"
type textarea "x"
type input "198"
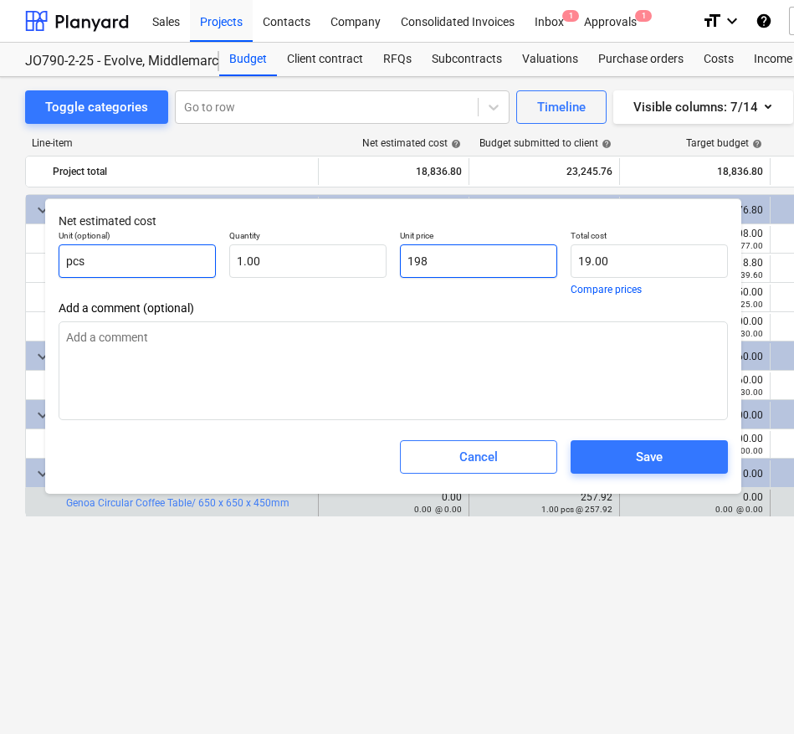
type input "198.00"
type textarea "x"
type input "198."
type textarea "x"
type input "198.4"
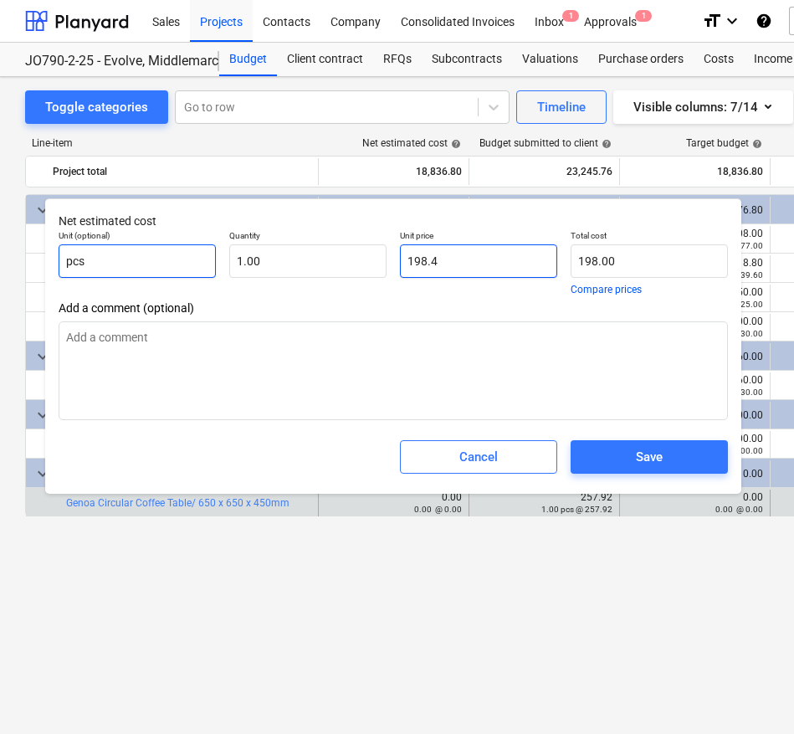
type input "198.40"
type textarea "x"
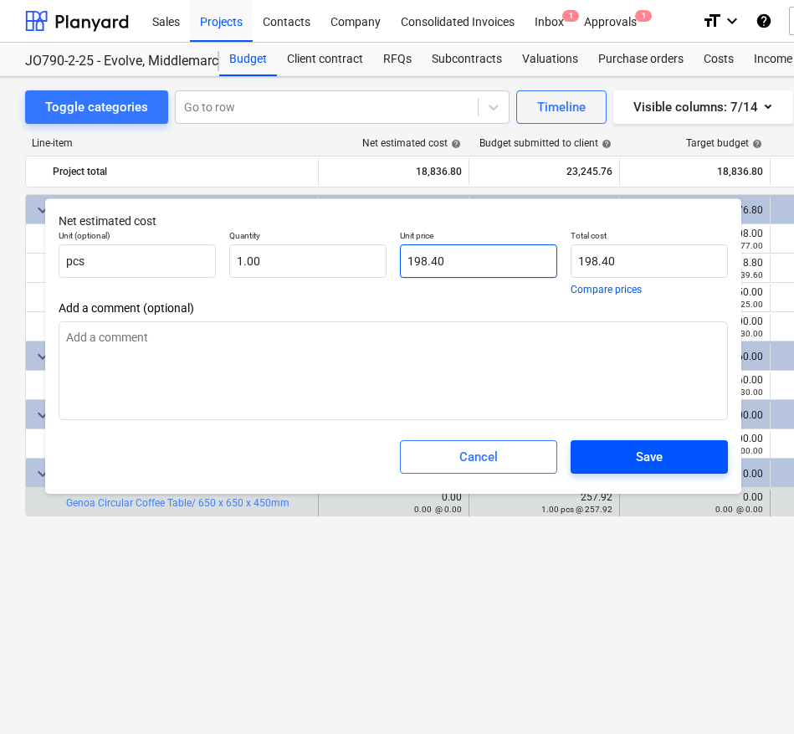
type input "198.40"
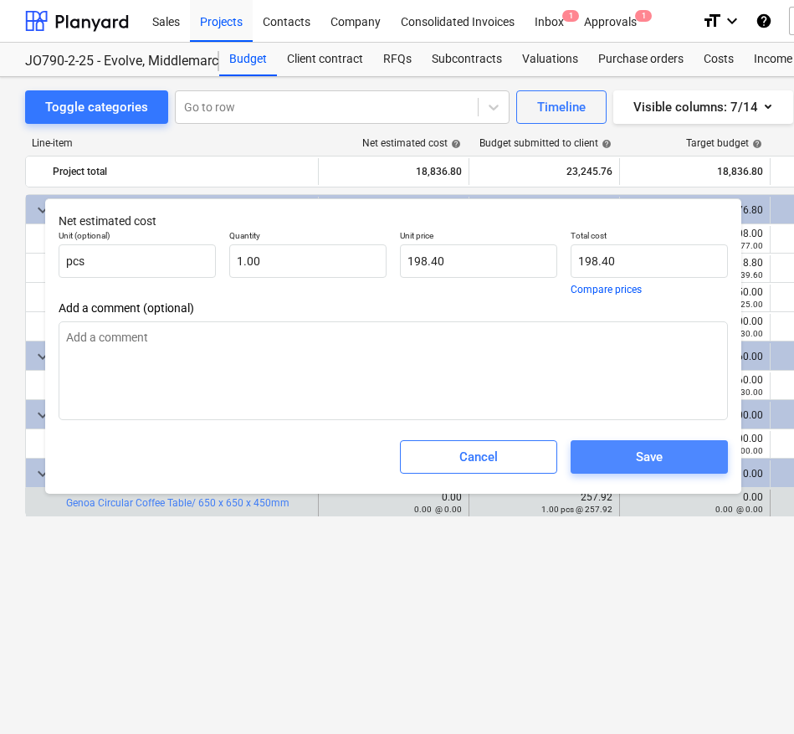
click at [609, 453] on span "Save" at bounding box center [649, 457] width 117 height 22
type textarea "x"
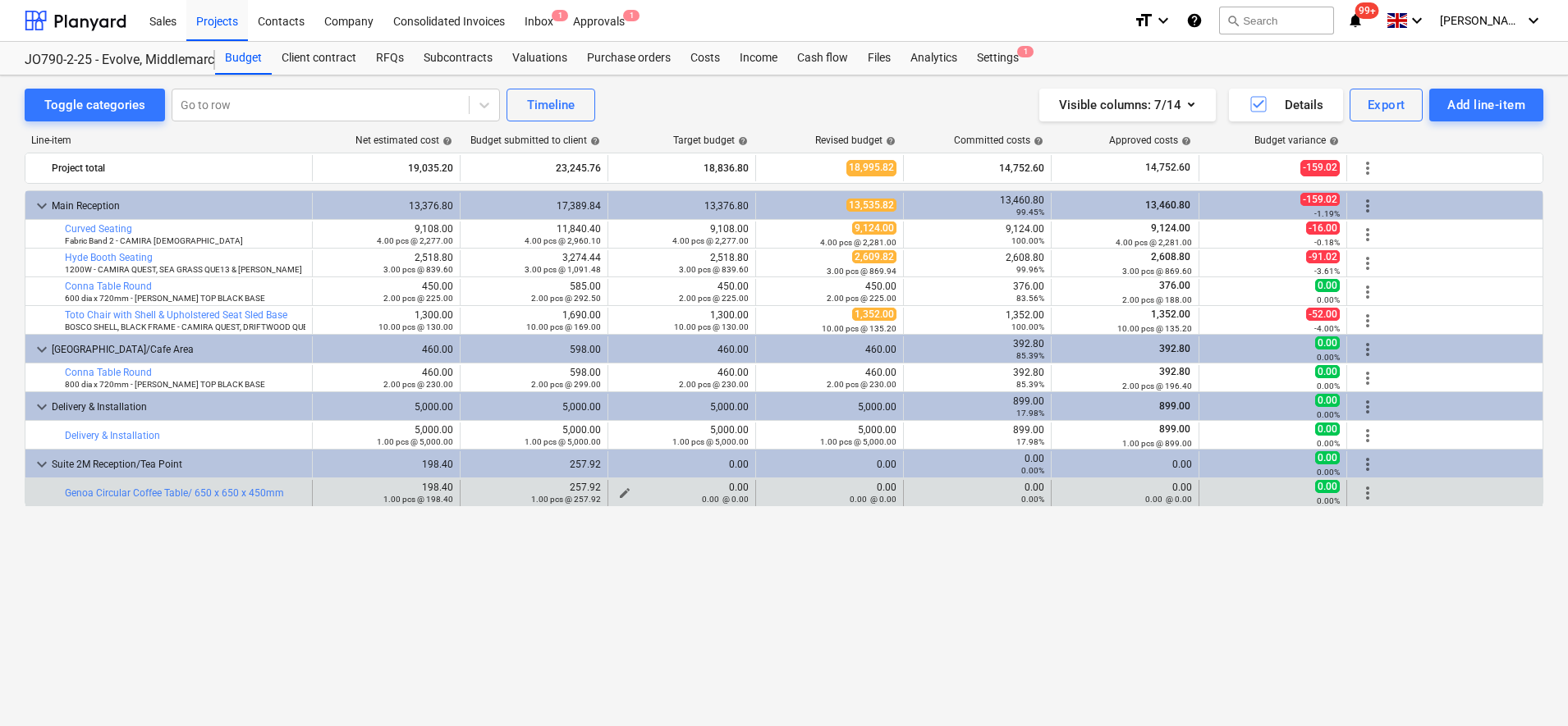
click at [624, 491] on span "edit" at bounding box center [624, 493] width 13 height 13
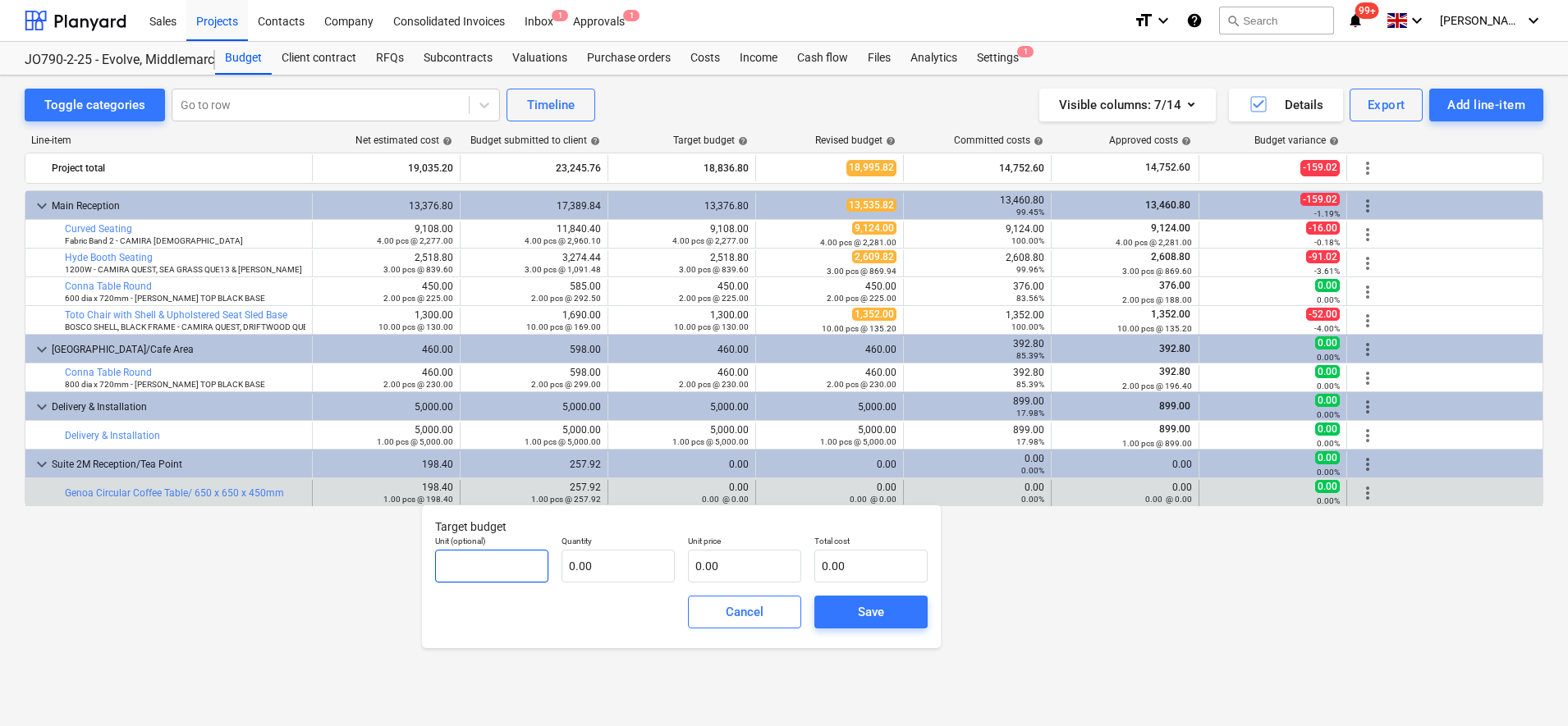
click at [513, 560] on input "text" at bounding box center [491, 565] width 113 height 32
type input "pcs"
type input "1.00"
type input "1"
type input "1.00"
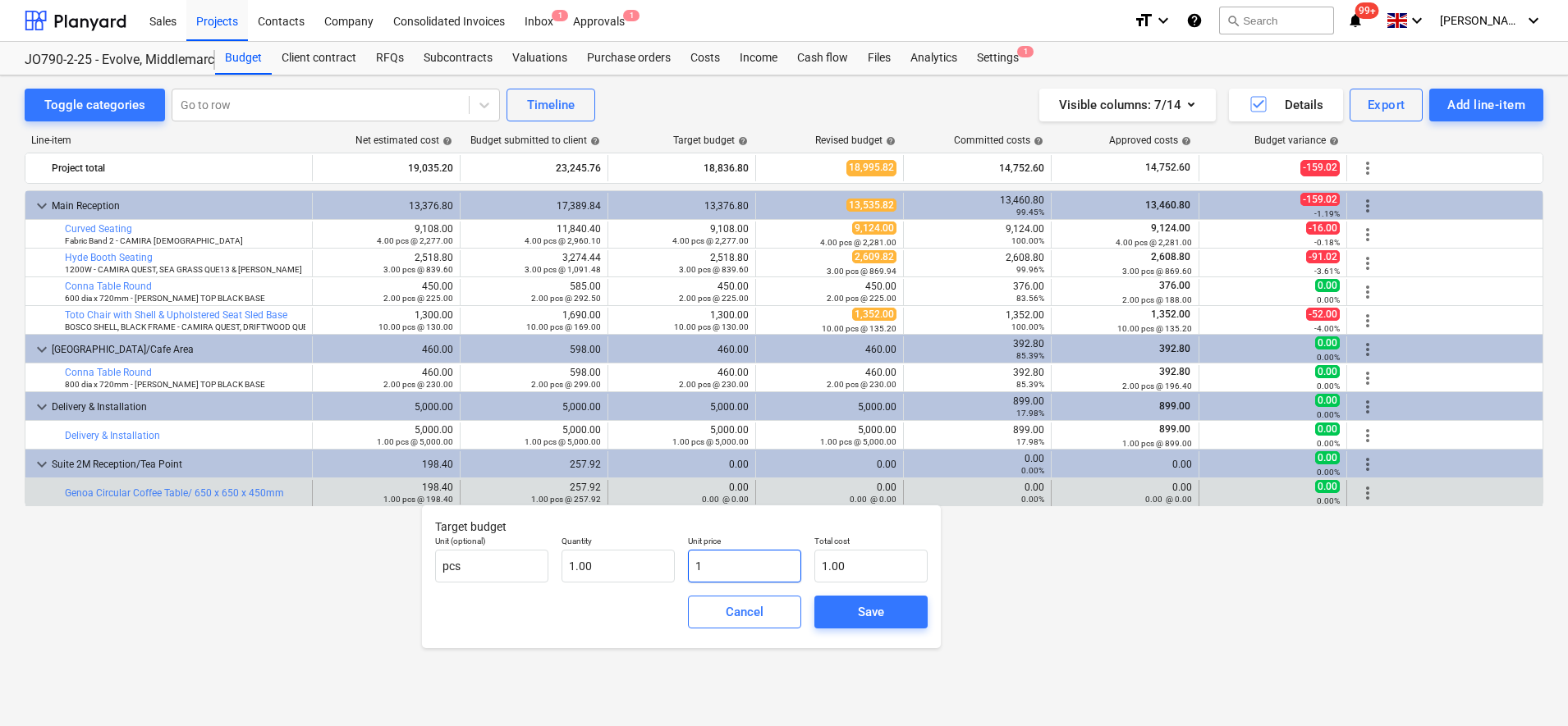
type input "19"
type input "19.00"
type input "198"
type input "198.00"
type input "198.4"
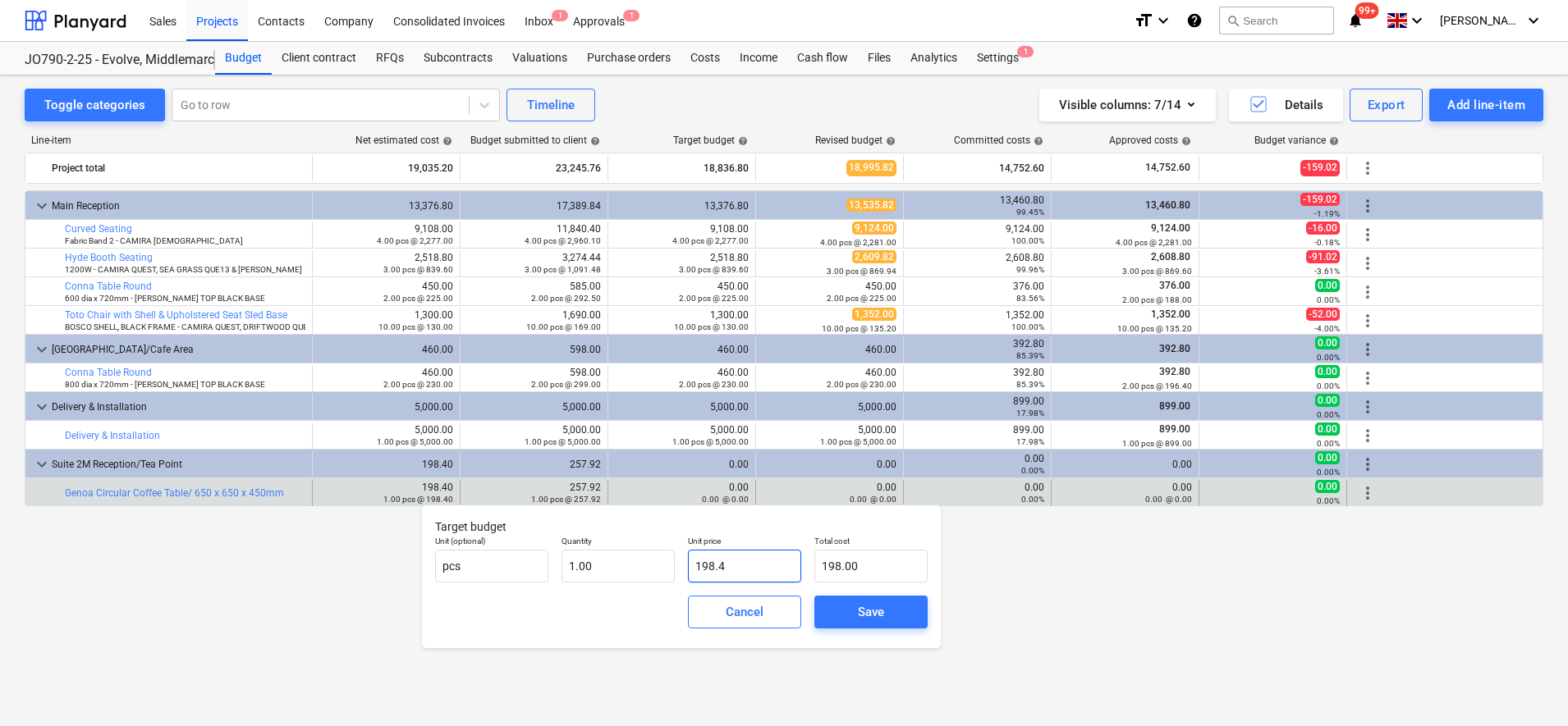
type input "198.40"
click at [878, 622] on div "Save" at bounding box center [870, 612] width 26 height 22
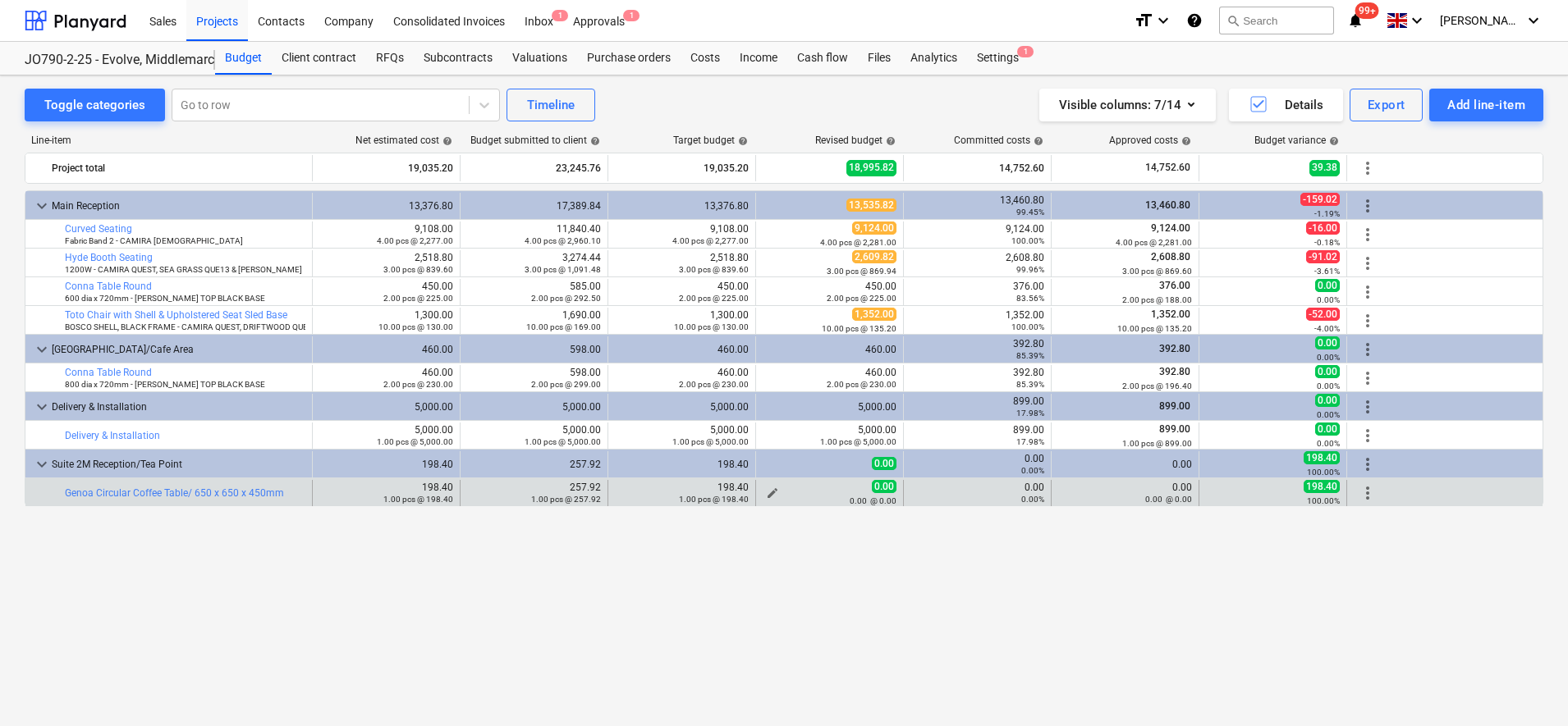
click at [775, 490] on span "edit" at bounding box center [771, 493] width 13 height 13
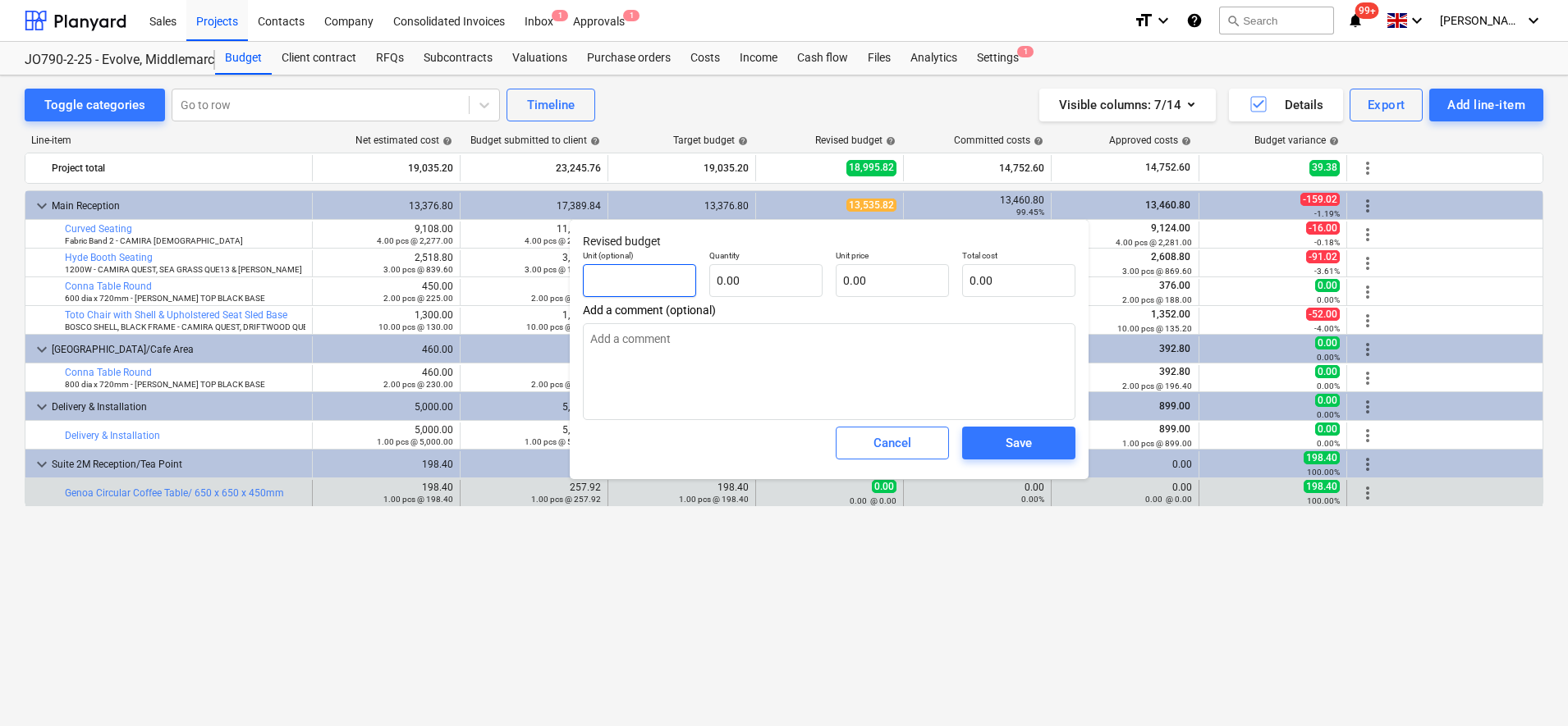
click at [675, 291] on input "text" at bounding box center [639, 280] width 113 height 32
type textarea "x"
type input "p"
type textarea "x"
type input "pc"
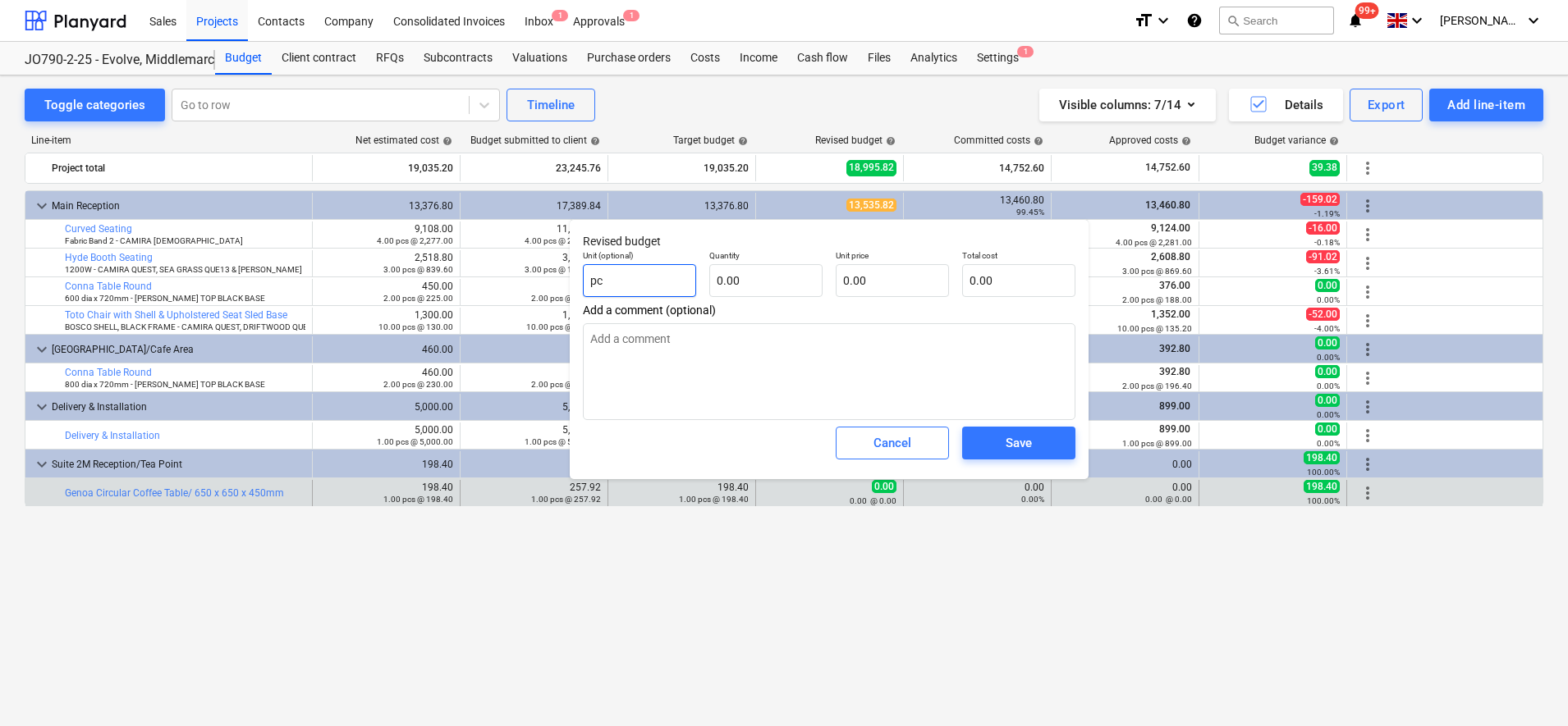
type textarea "x"
type input "pcs"
type textarea "x"
type input "1"
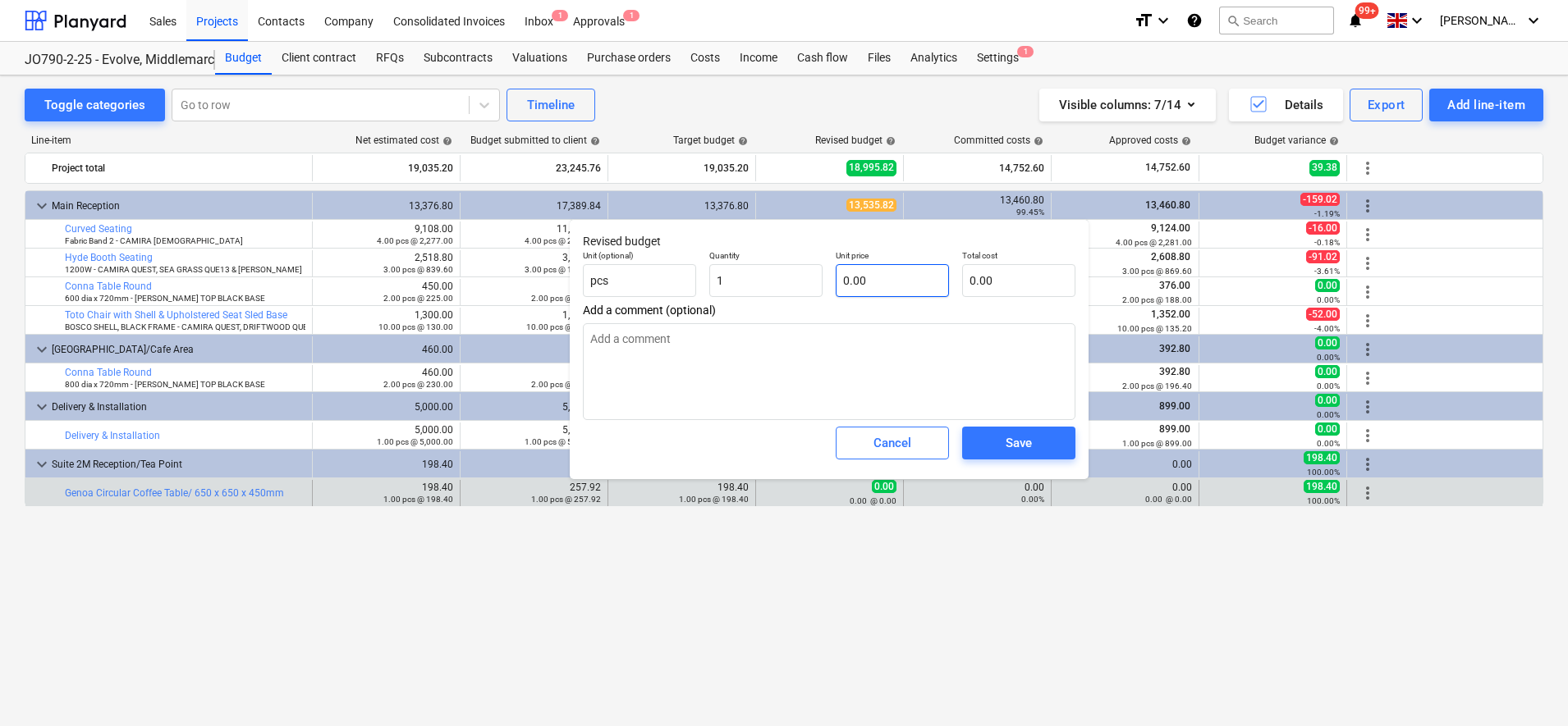
type textarea "x"
type input "1.00"
type textarea "x"
type input "1"
type input "1.00"
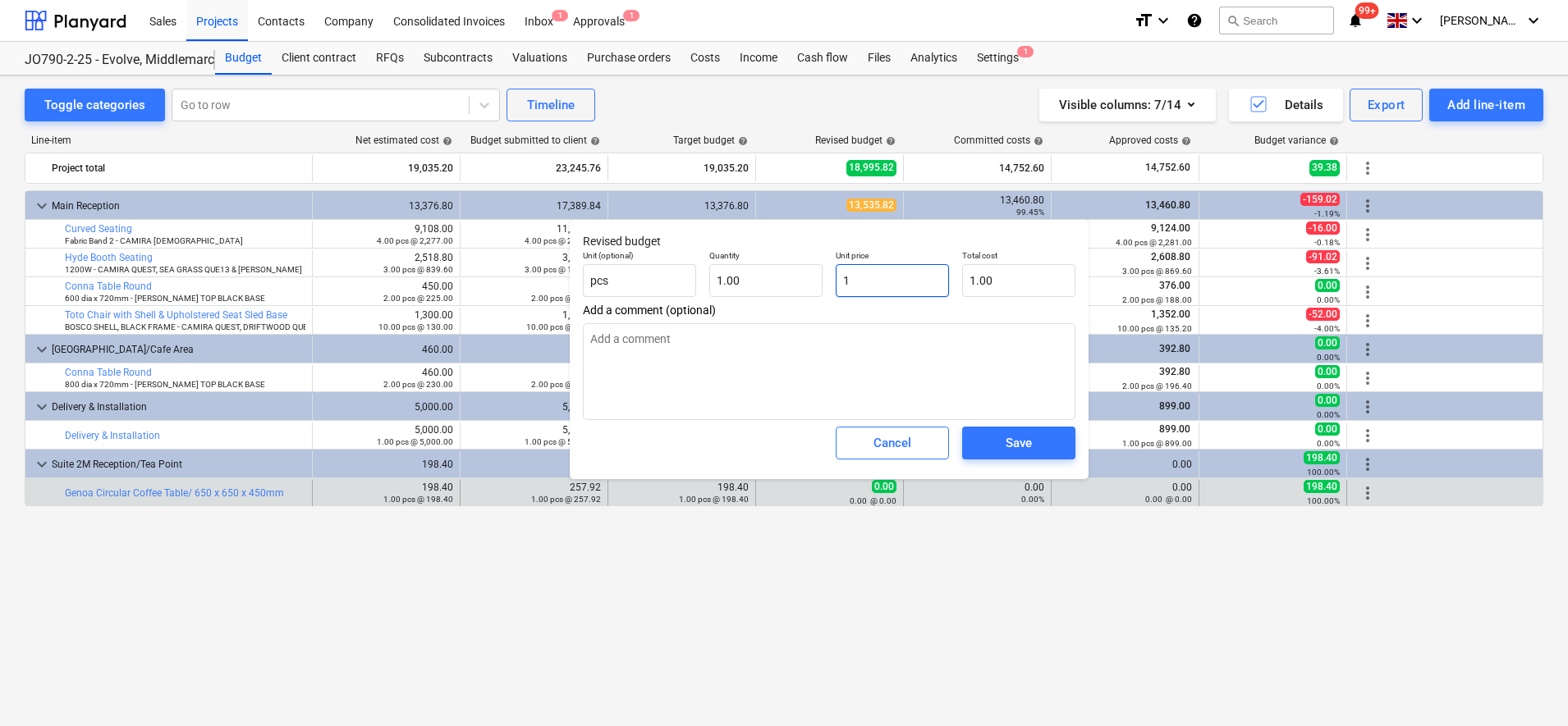
type textarea "x"
type input "19"
type input "19.00"
type input "198"
type textarea "x"
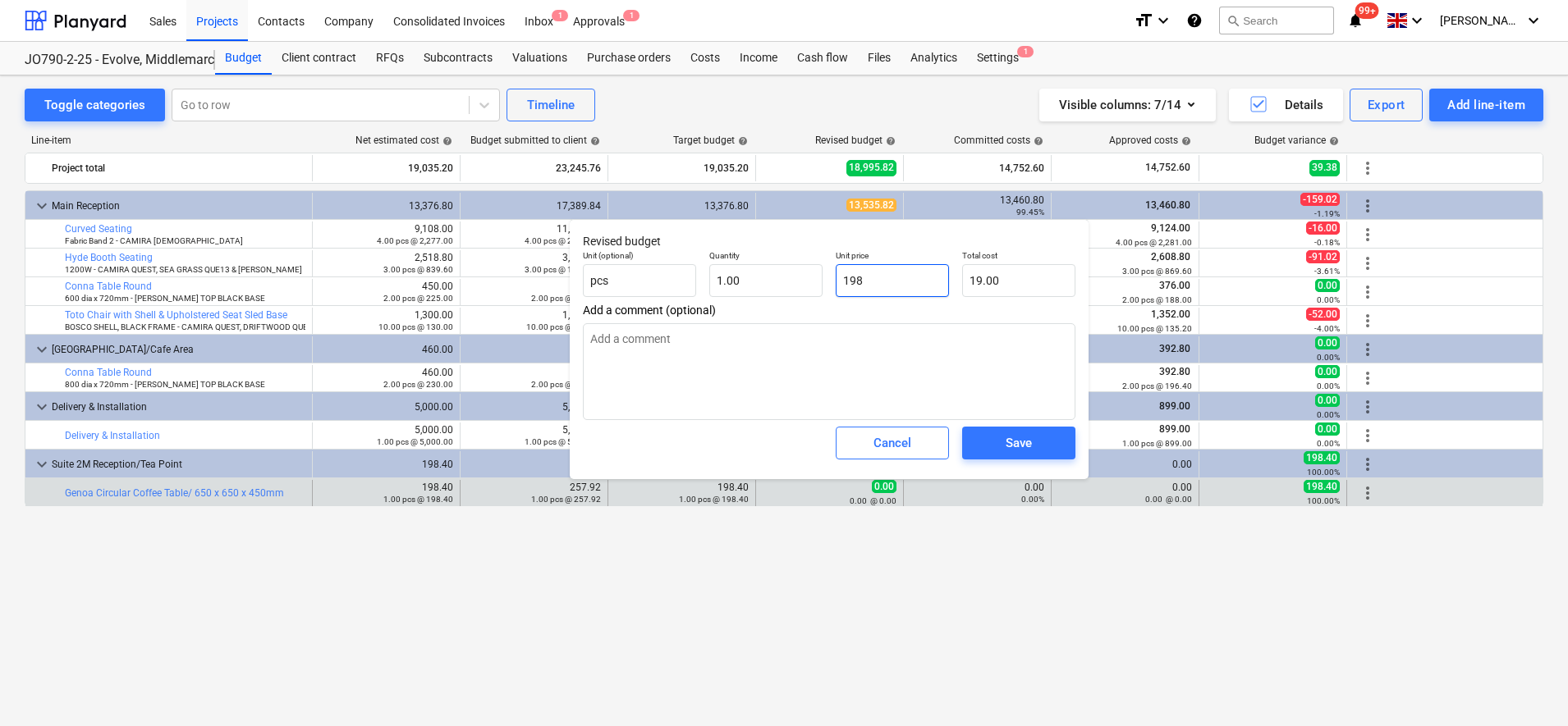
type input "198.00"
type textarea "x"
type input "198."
type textarea "x"
type input "198.4"
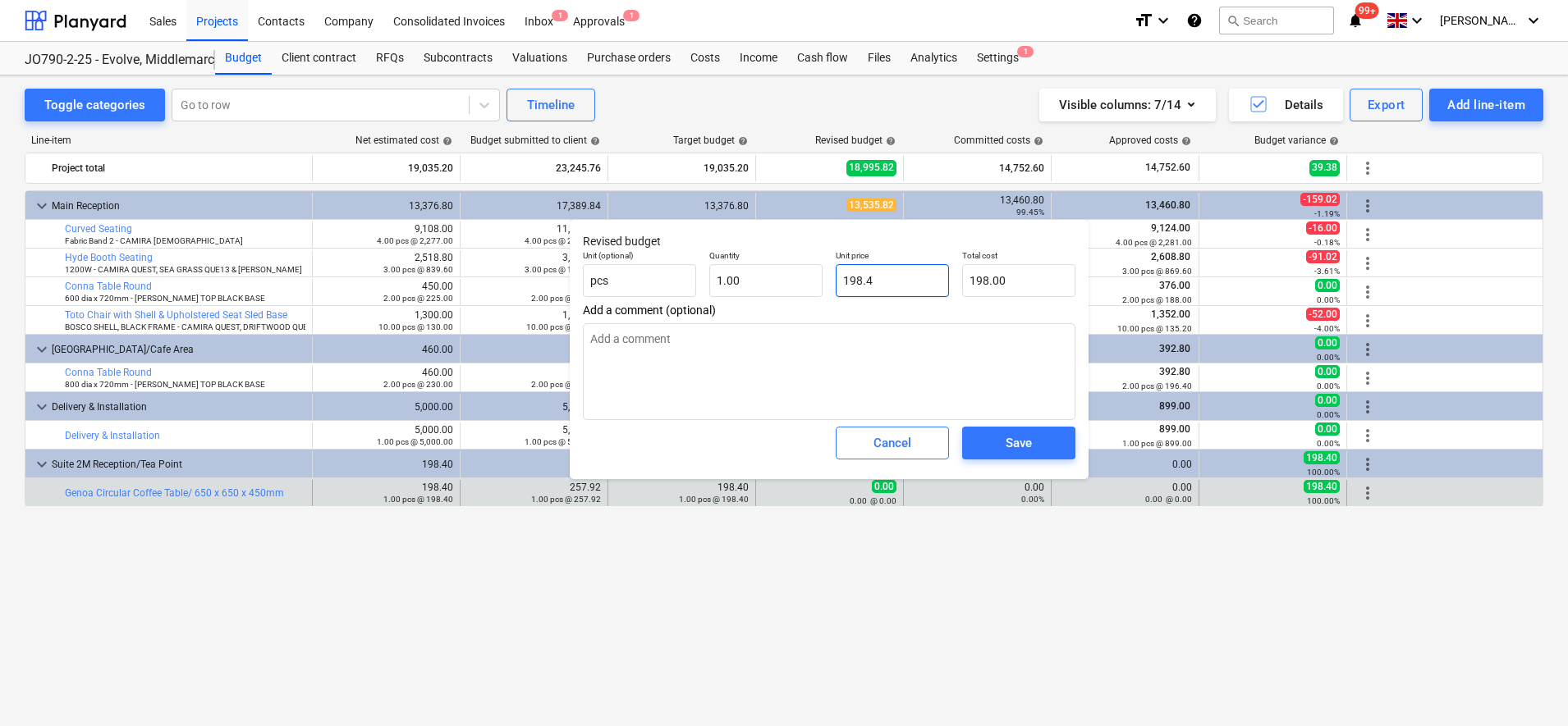
type input "198.40"
type textarea "x"
type input "198.40"
click at [1013, 449] on div "Save" at bounding box center [1019, 443] width 26 height 22
type textarea "x"
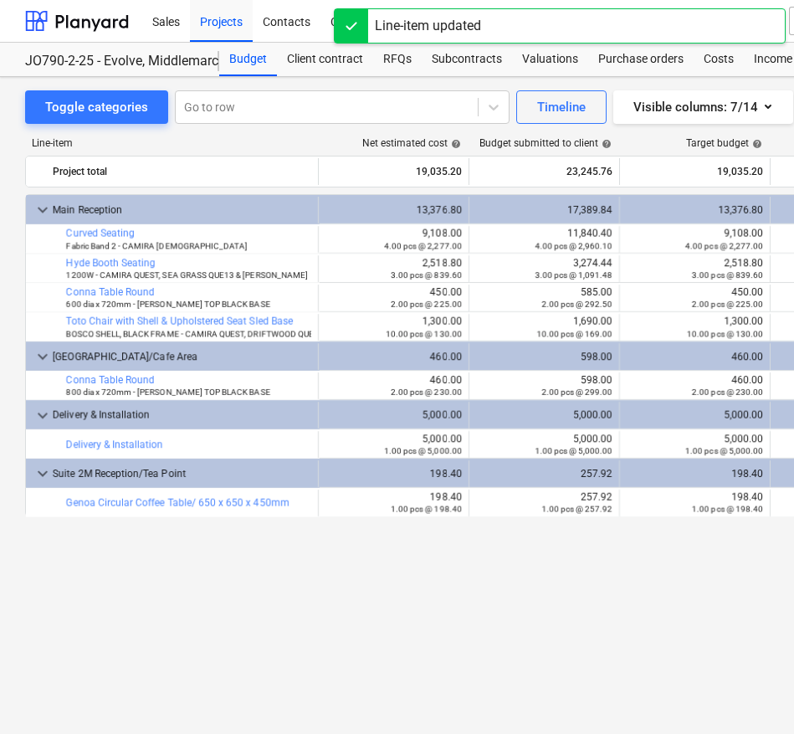
drag, startPoint x: 129, startPoint y: 551, endPoint x: 126, endPoint y: 539, distance: 12.8
click at [129, 547] on div "keyboard_arrow_down Main Reception 13,376.80 17,389.84 13,376.80 13,535.82 13,4…" at bounding box center [572, 429] width 1094 height 470
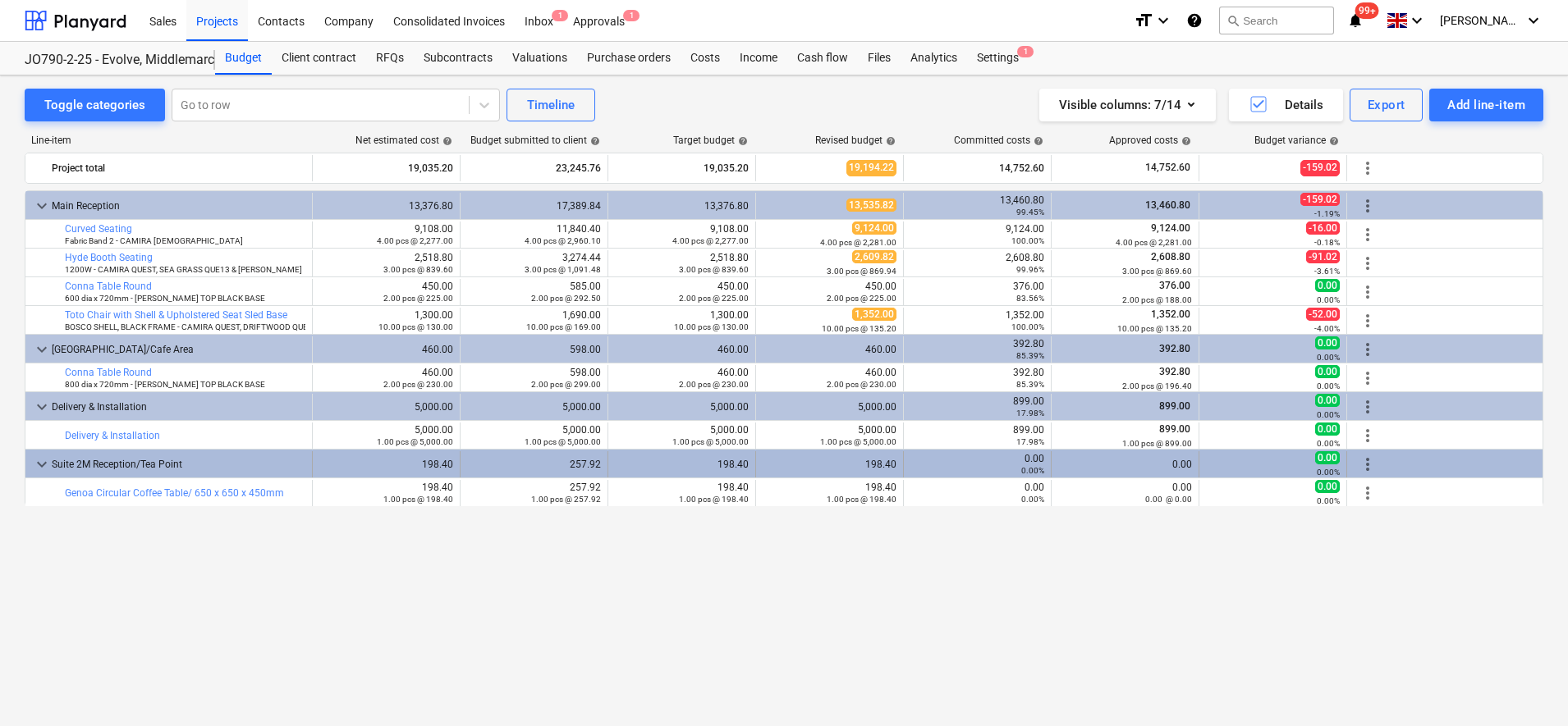
click at [1365, 464] on span "more_vert" at bounding box center [1368, 464] width 20 height 20
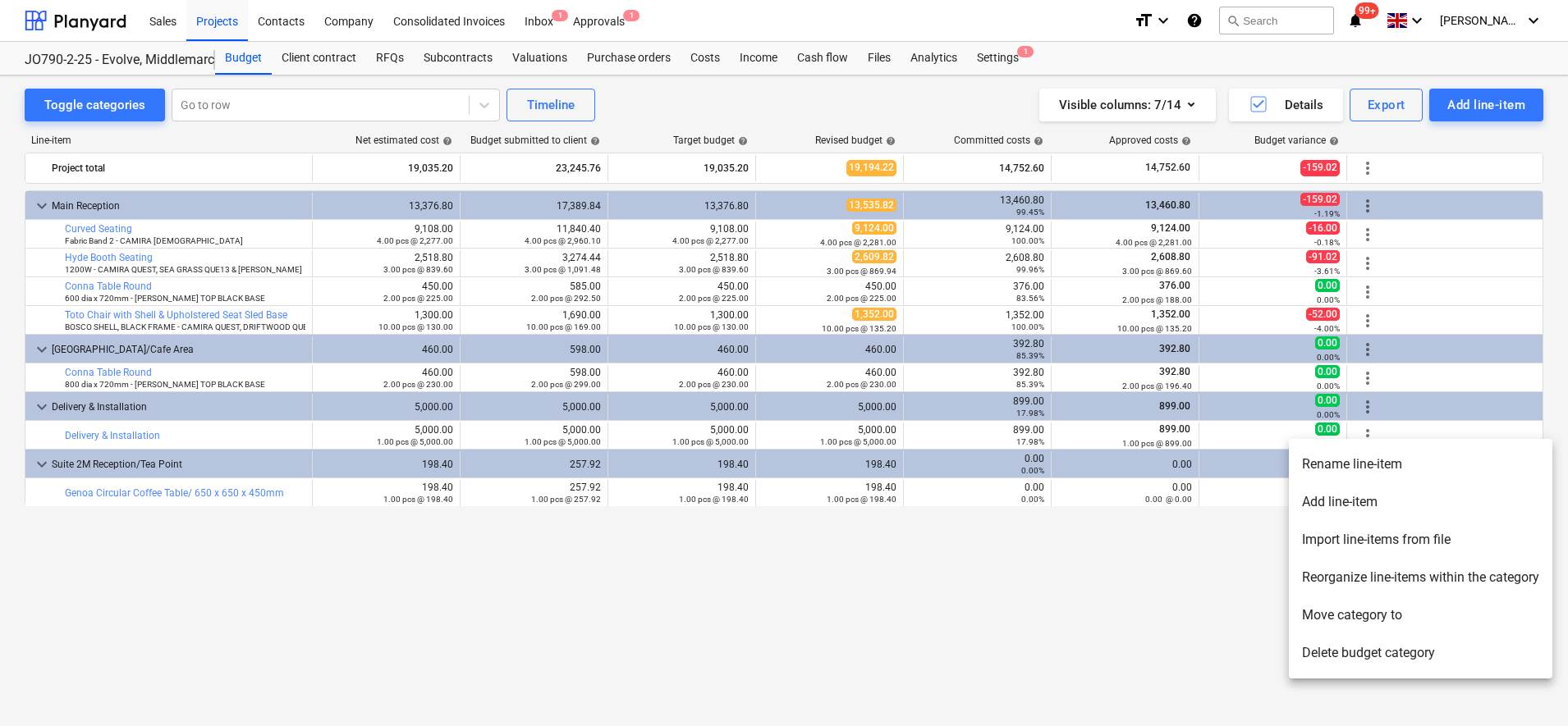
click at [1356, 493] on li "Add line-item" at bounding box center [1420, 502] width 264 height 37
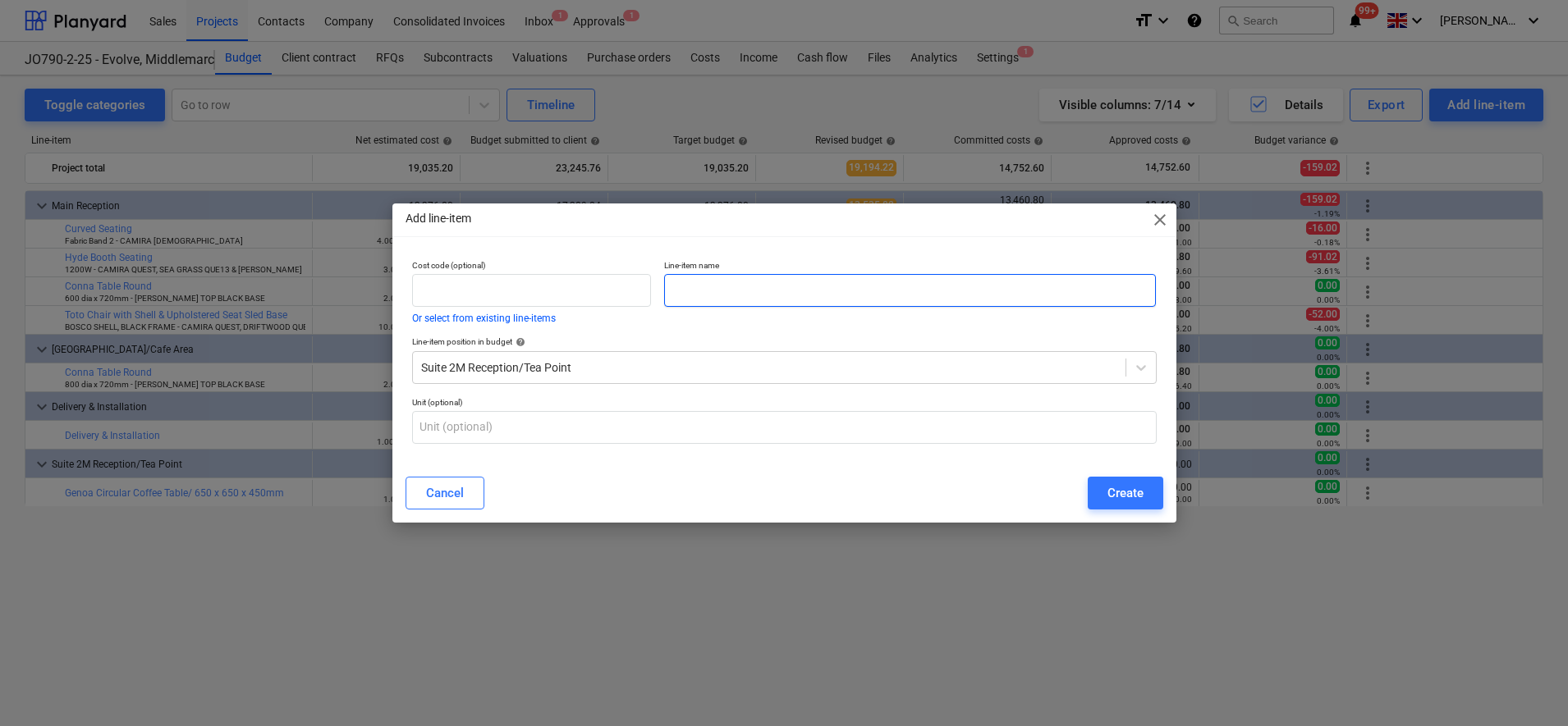
click at [726, 293] on input "text" at bounding box center [910, 289] width 492 height 32
paste input "Conna Circular Table with Pedestal Base / 800 x 800 x 720mm"
type input "Conna Circular Table with Pedestal Base / 800 x 800 x 720mm"
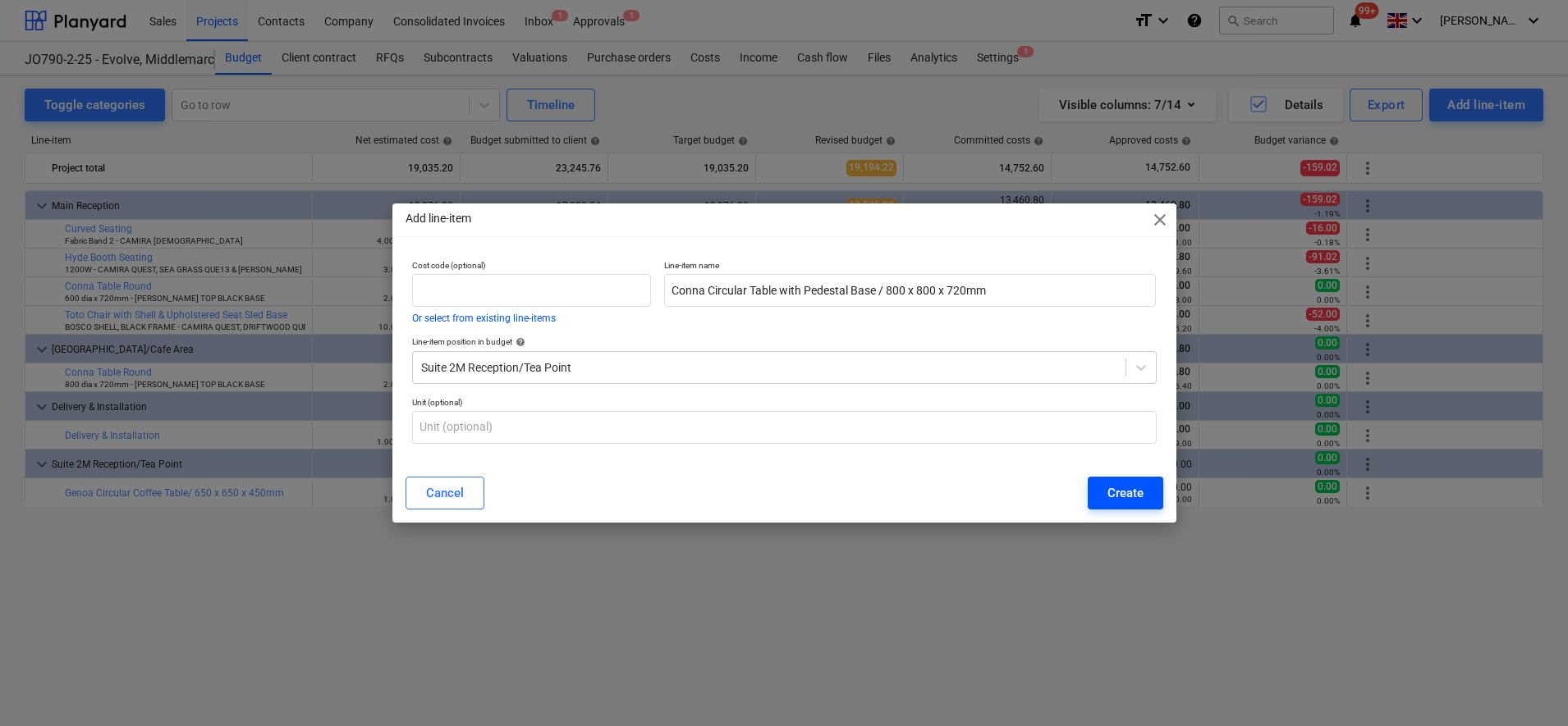
click at [1122, 496] on div "Create" at bounding box center [1124, 493] width 36 height 22
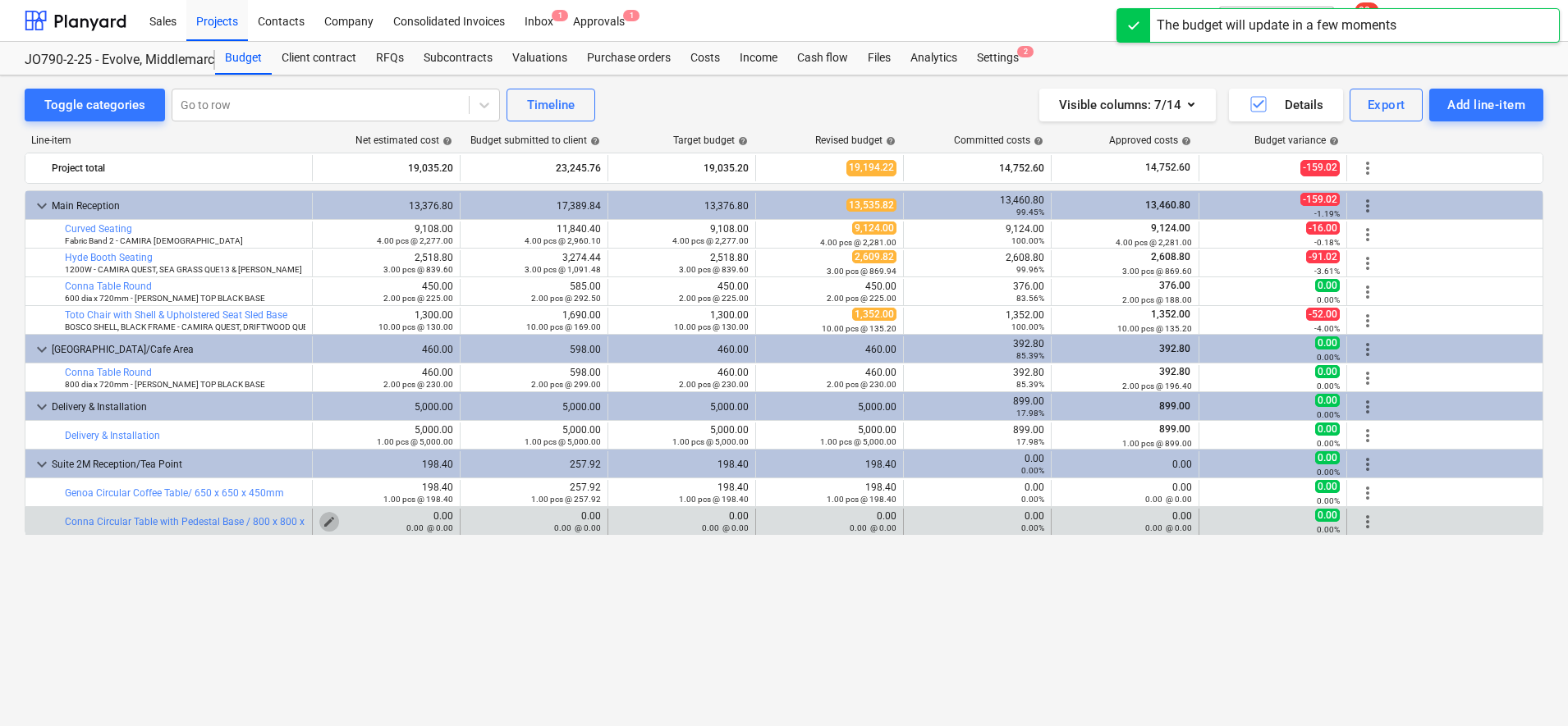
click at [326, 520] on span "edit" at bounding box center [329, 521] width 13 height 13
type textarea "x"
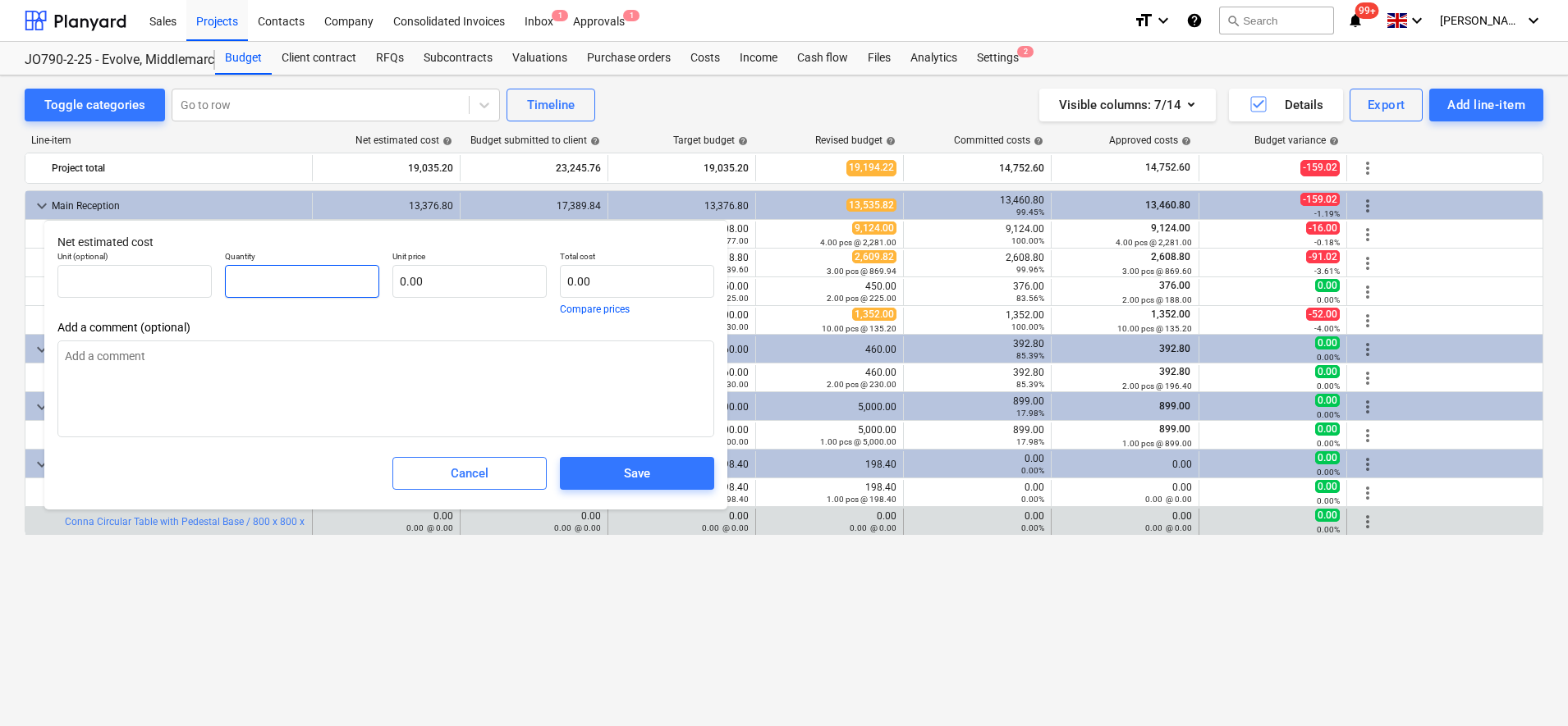
click at [278, 282] on input "text" at bounding box center [301, 281] width 154 height 32
type textarea "x"
type input "2"
type textarea "x"
type input "2.00"
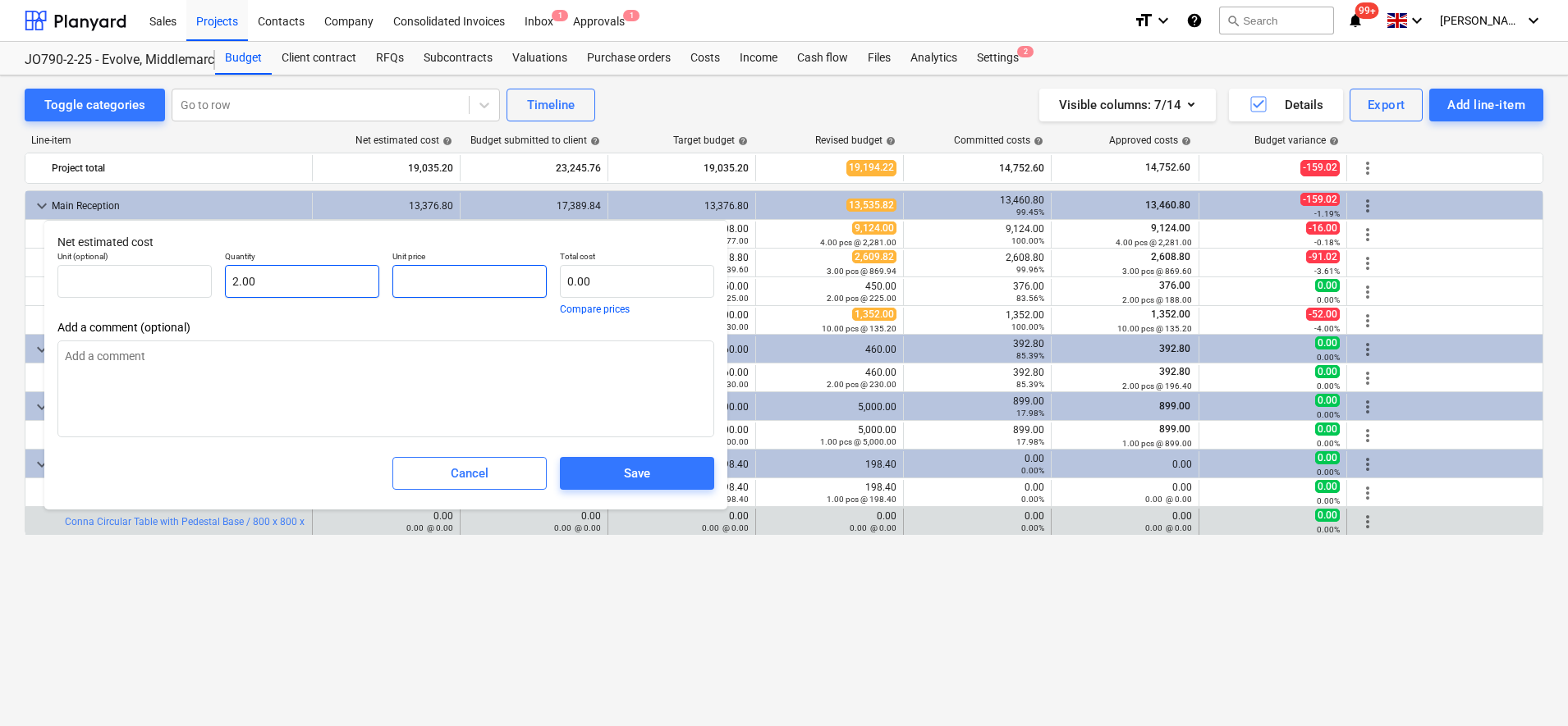
type textarea "x"
type input "1"
type input "2.00"
type textarea "x"
type input "19"
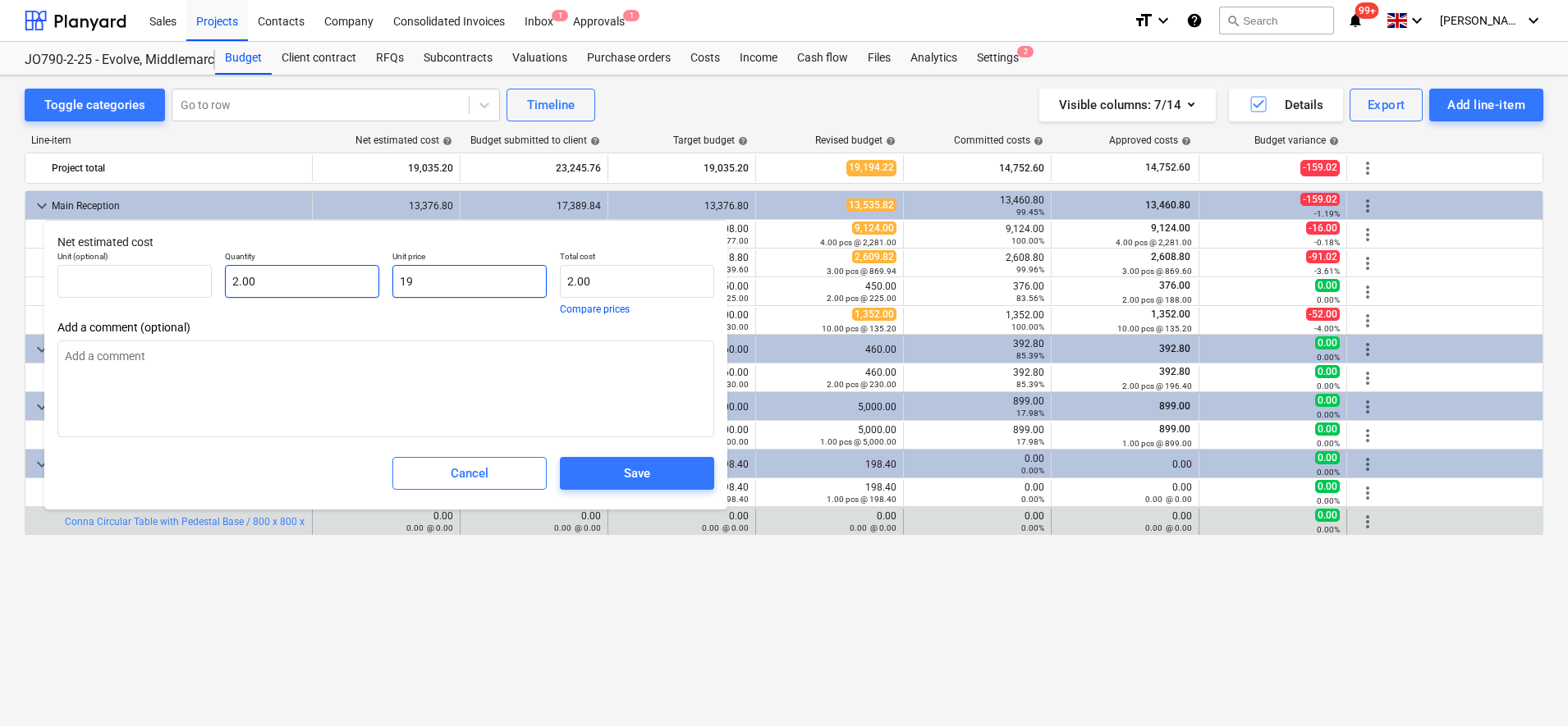
type input "38.00"
type textarea "x"
type input "196"
type input "392.00"
type textarea "x"
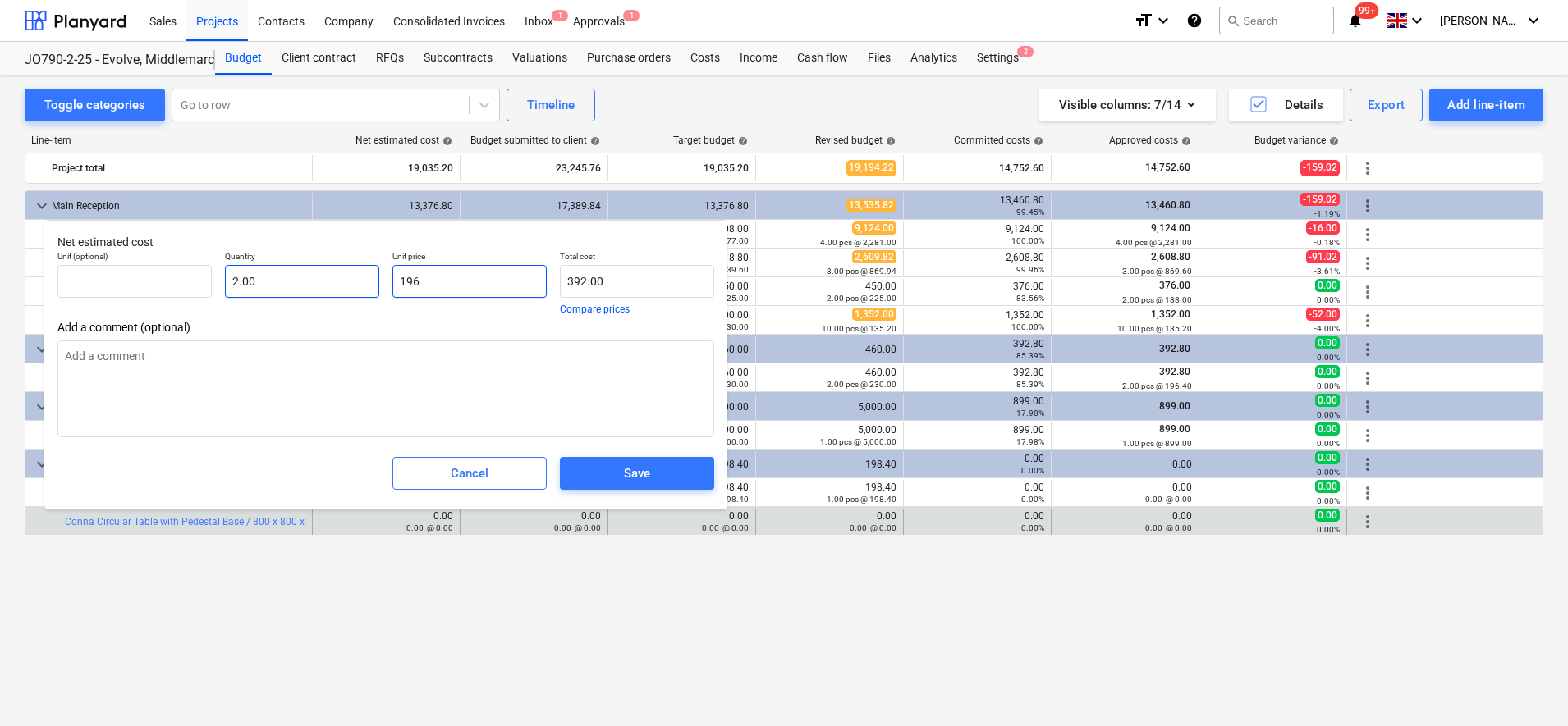
type input "196."
type textarea "x"
type input "196.4"
type input "392.80"
type textarea "x"
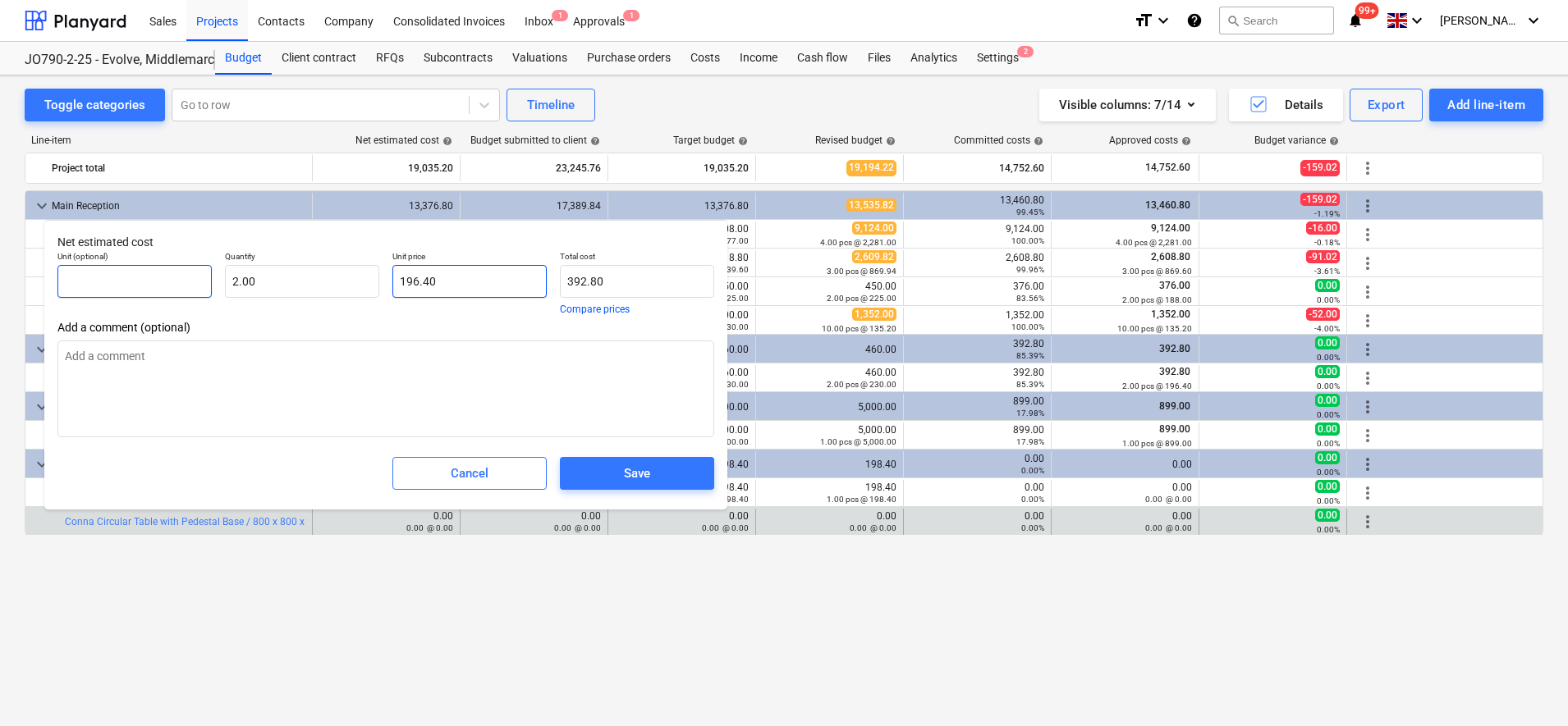
type input "196.40"
click at [163, 287] on input "text" at bounding box center [134, 281] width 154 height 32
type textarea "x"
type input "p"
type textarea "x"
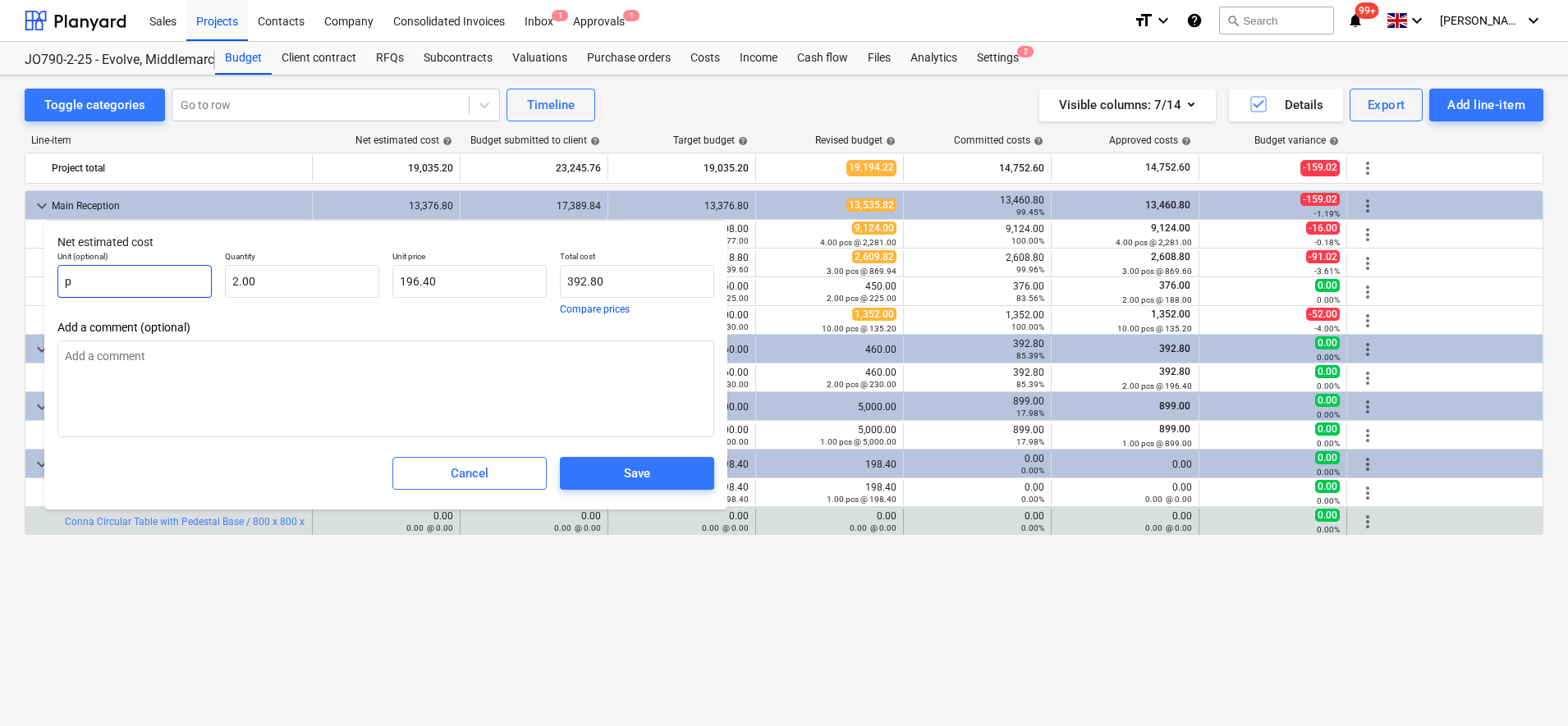
type input "pc"
type textarea "x"
type input "pcs"
click at [634, 488] on button "Save" at bounding box center [636, 473] width 154 height 32
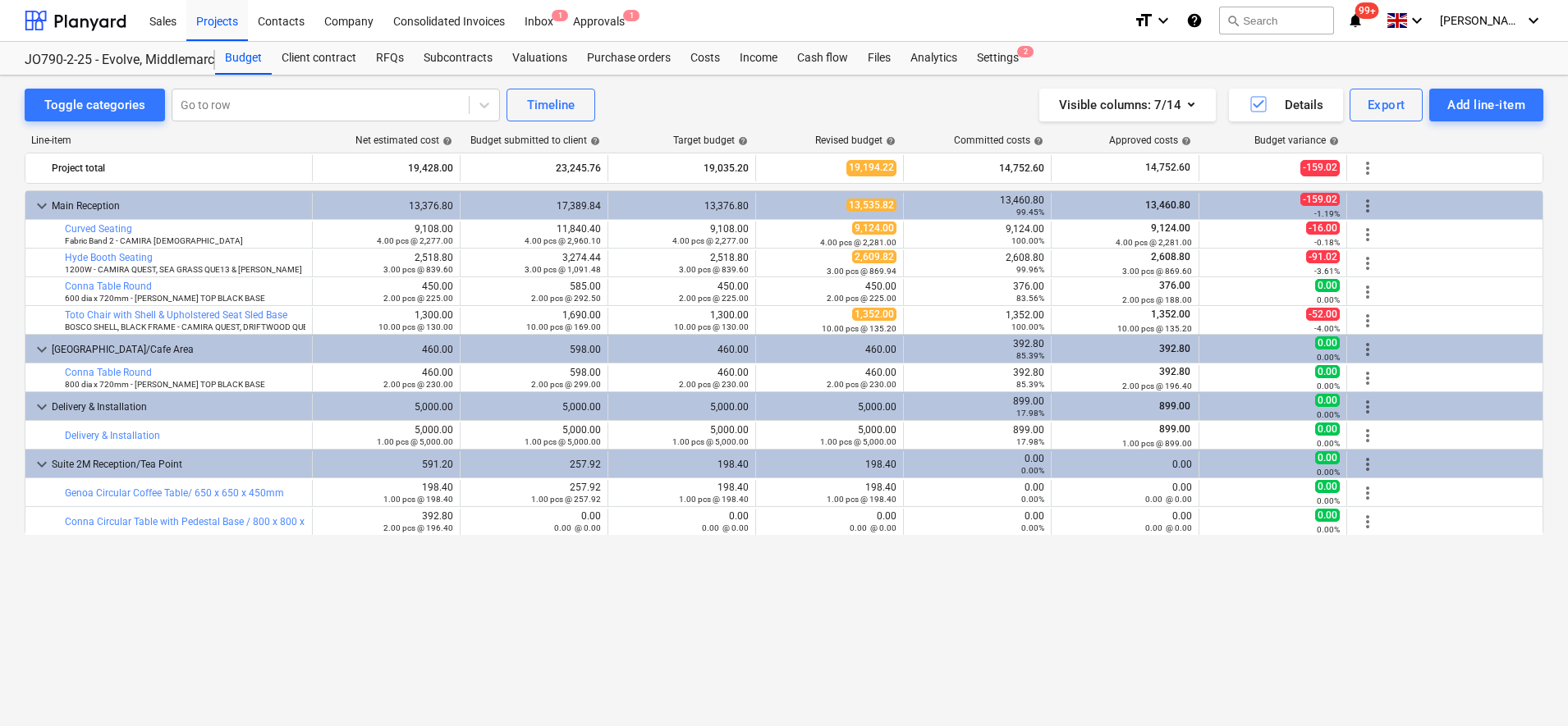
type textarea "x"
type input "2.00"
type input "196.40"
type input "392.80"
type textarea "x"
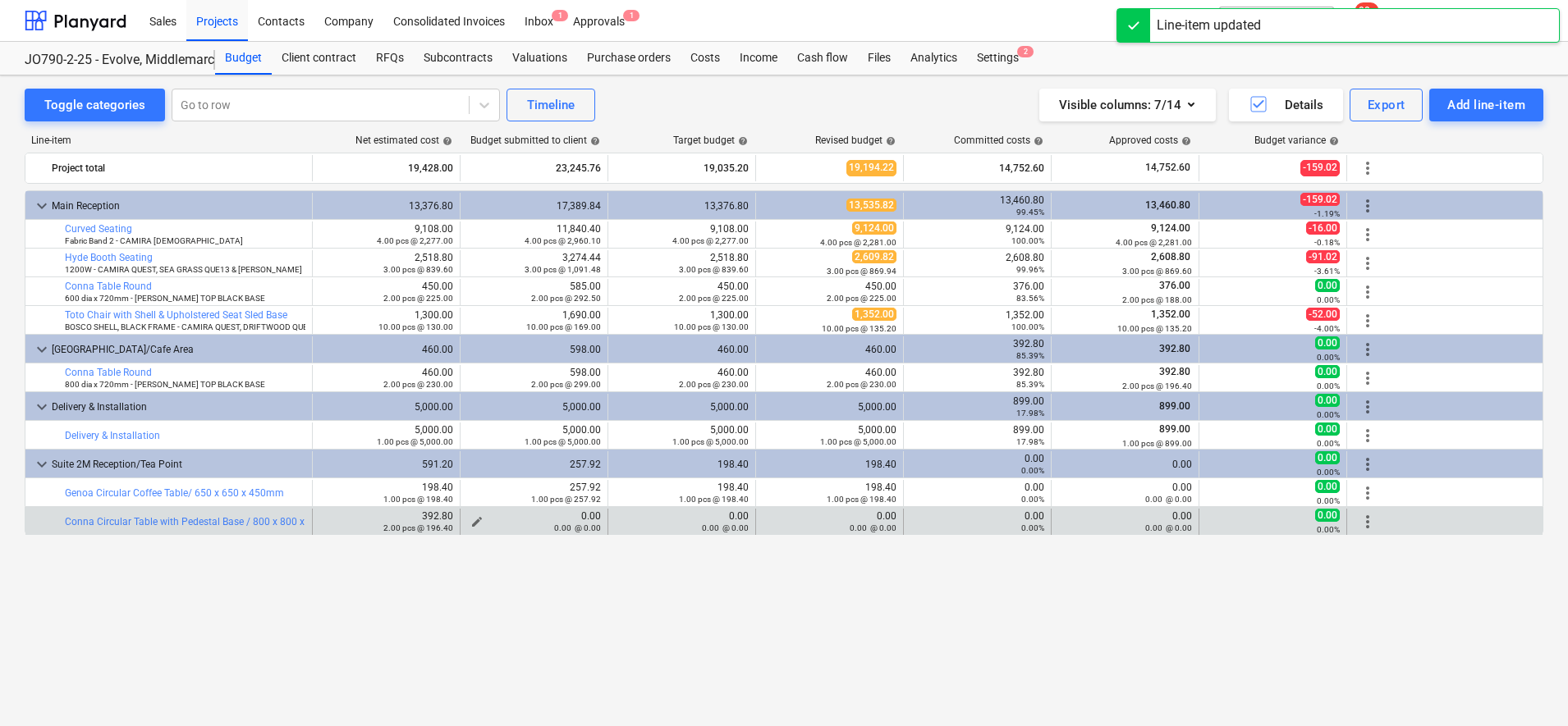
click at [474, 520] on span "edit" at bounding box center [476, 521] width 13 height 13
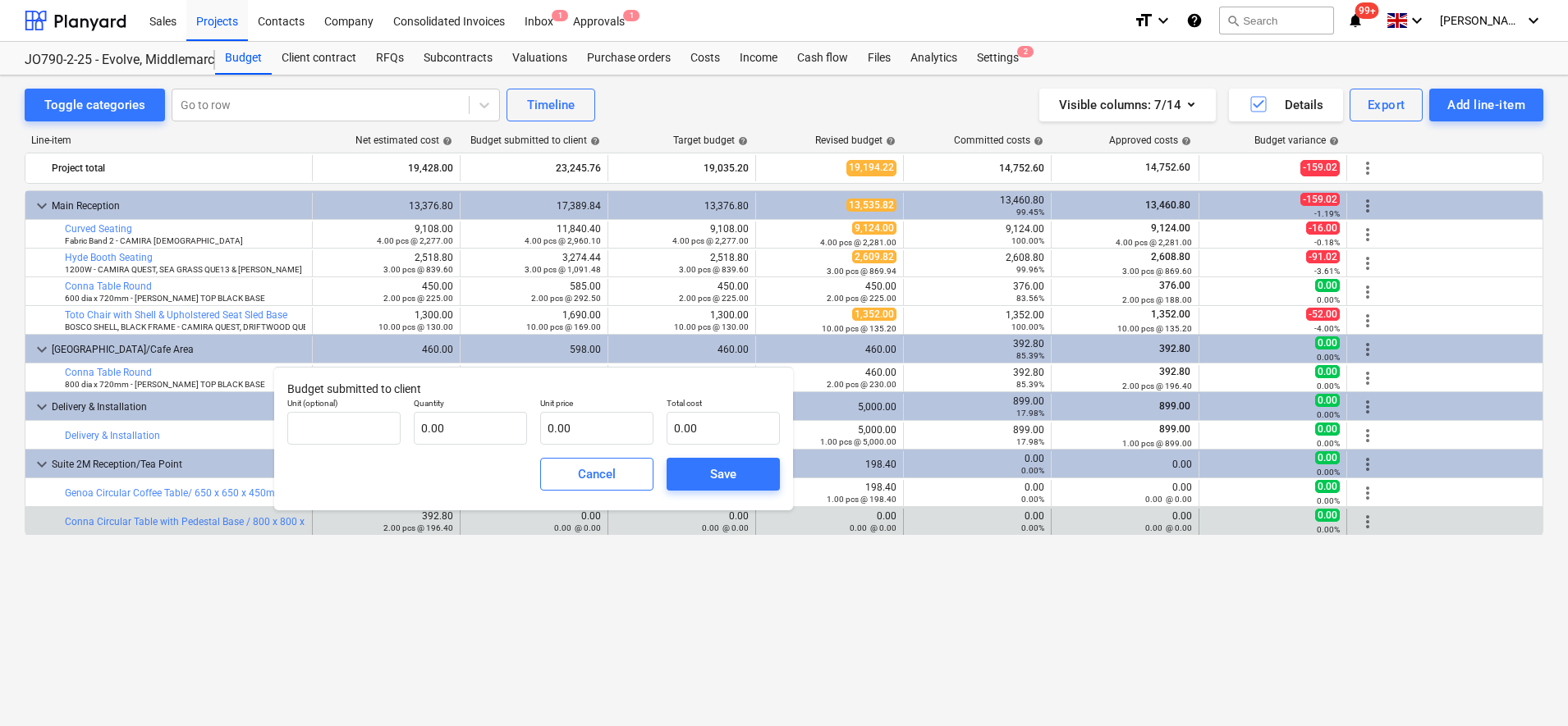
click at [911, 627] on div "keyboard_arrow_down Main Reception 13,376.80 17,389.84 13,376.80 13,535.82 13,4…" at bounding box center [784, 424] width 1519 height 468
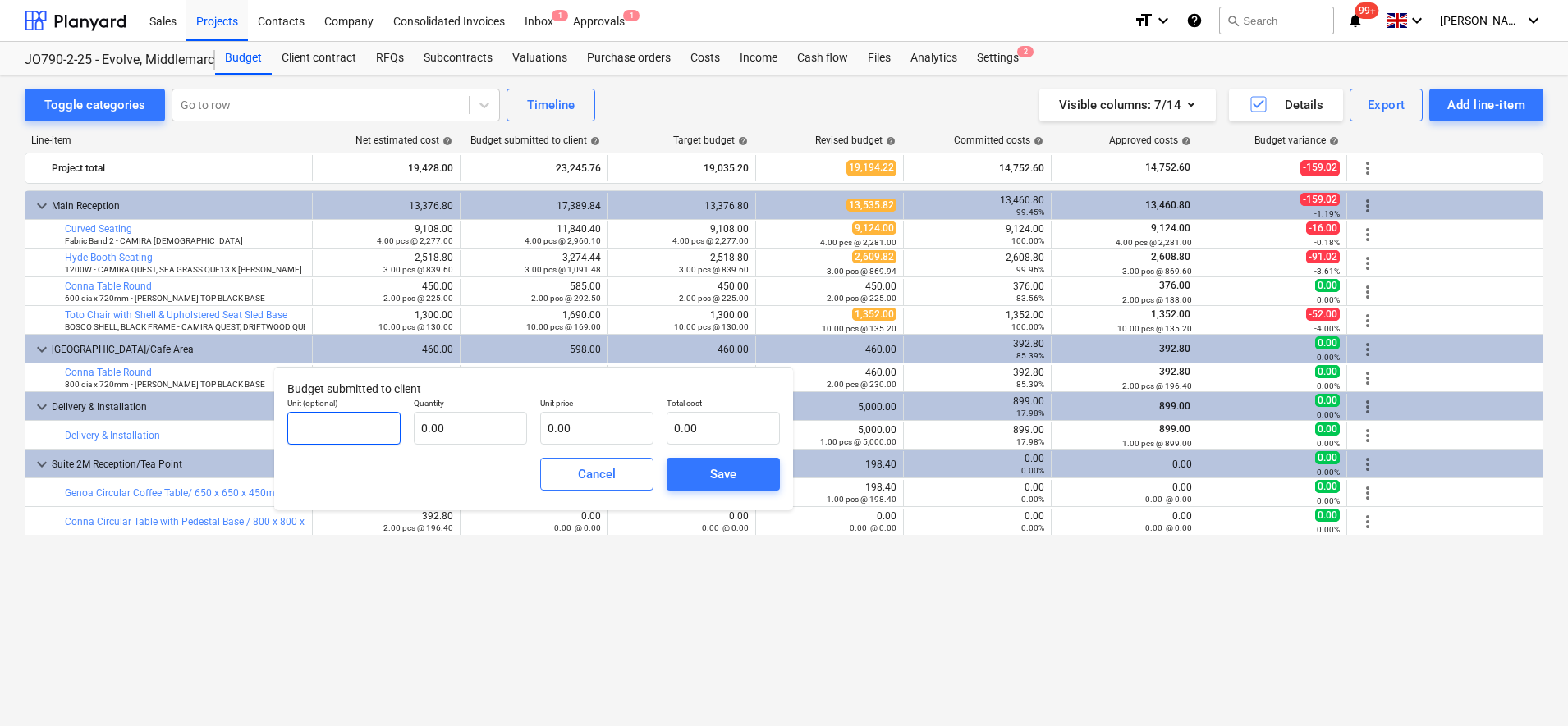
click at [353, 416] on input "text" at bounding box center [343, 428] width 113 height 32
type input "pcs"
type input "2.00"
type input "2"
type input "4.00"
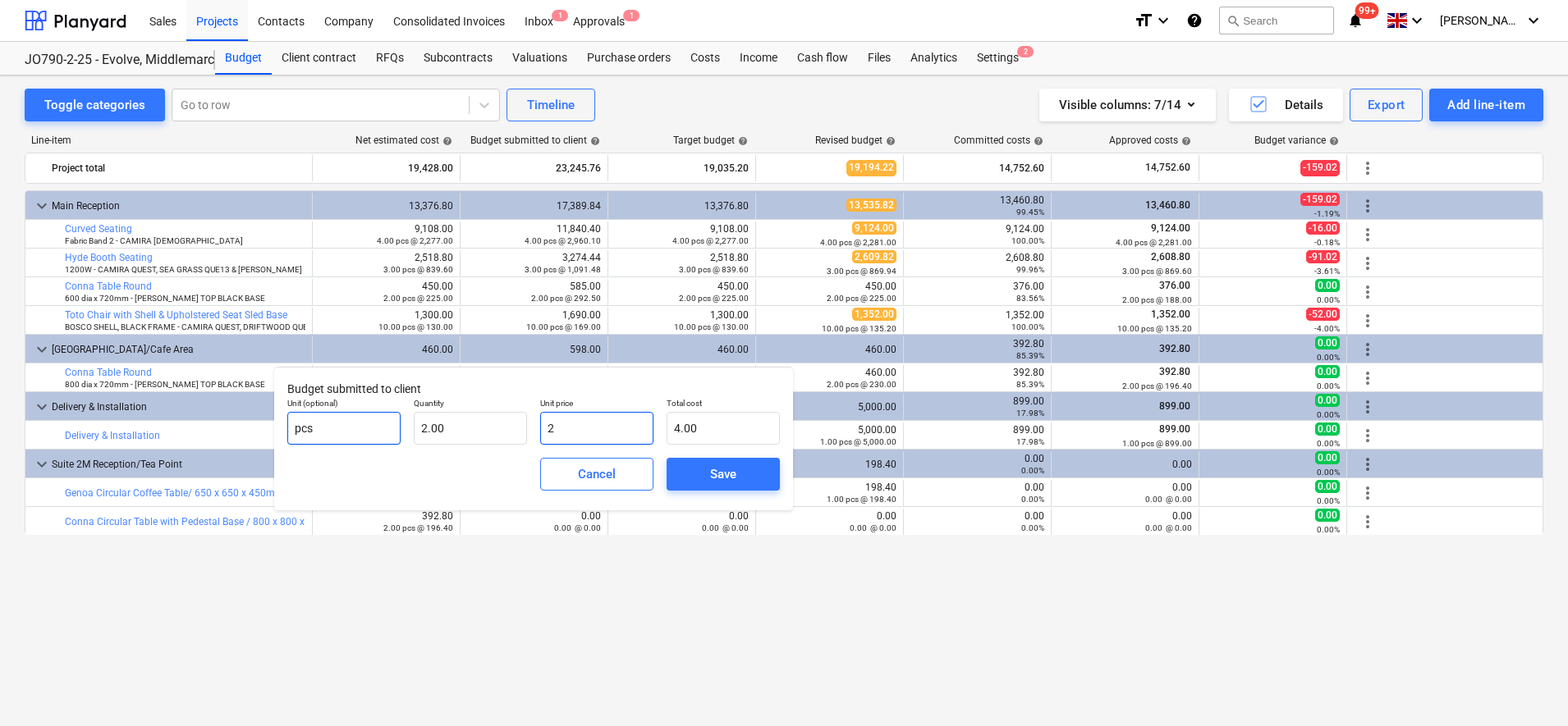
type input "25"
type input "50.00"
type input "255"
type input "510.00"
type input "255.3"
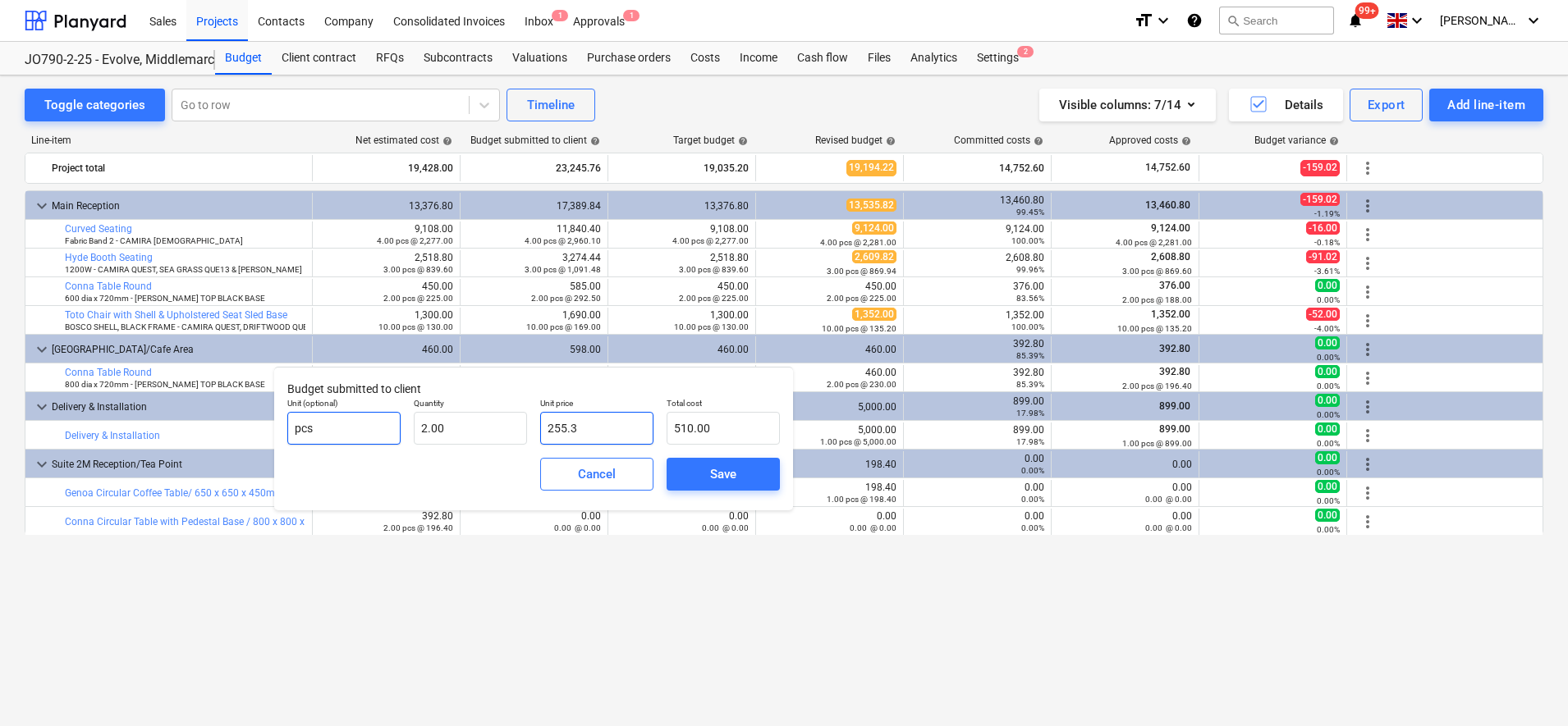
type input "510.60"
type input "255.32"
type input "510.64"
type input "255.32"
click at [692, 480] on span "Save" at bounding box center [722, 475] width 74 height 22
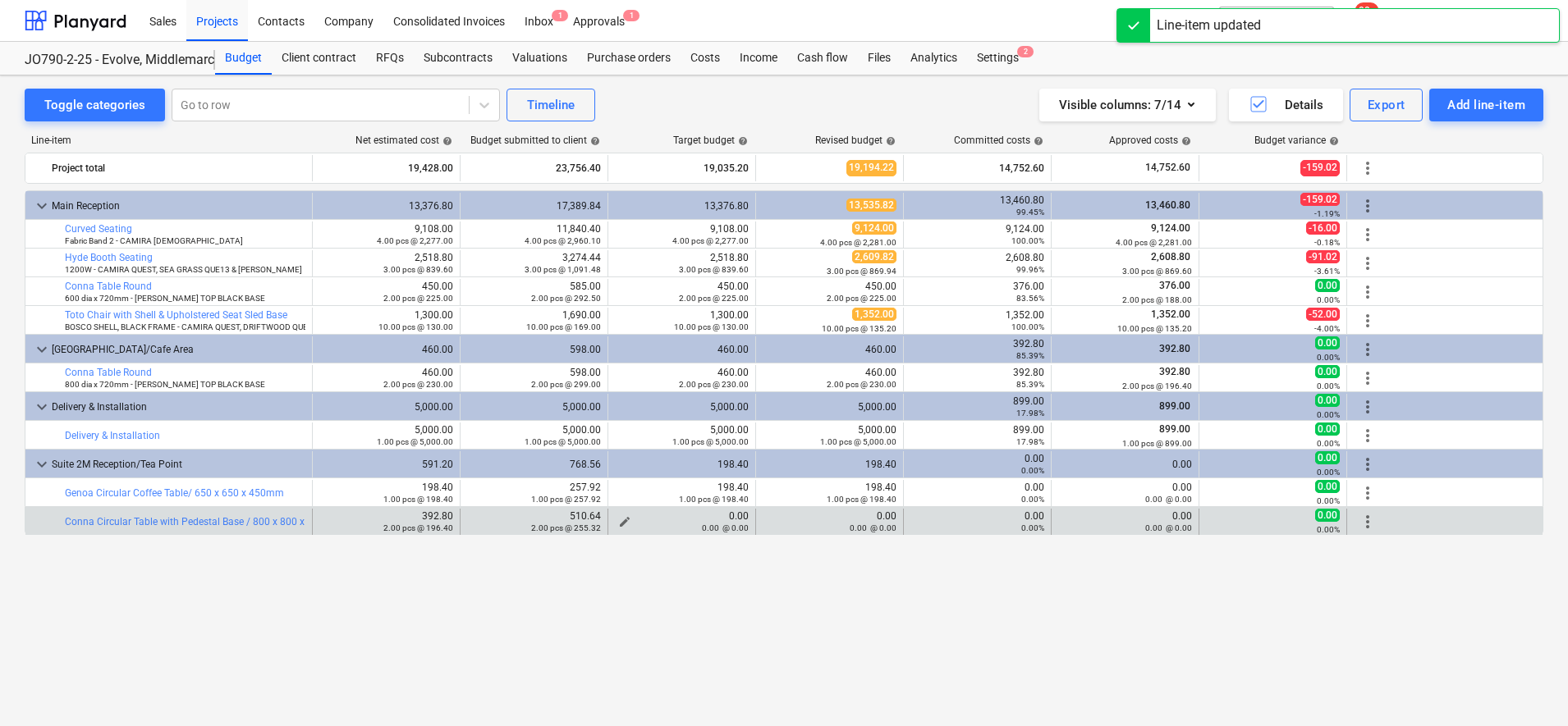
click at [624, 520] on span "edit" at bounding box center [624, 521] width 13 height 13
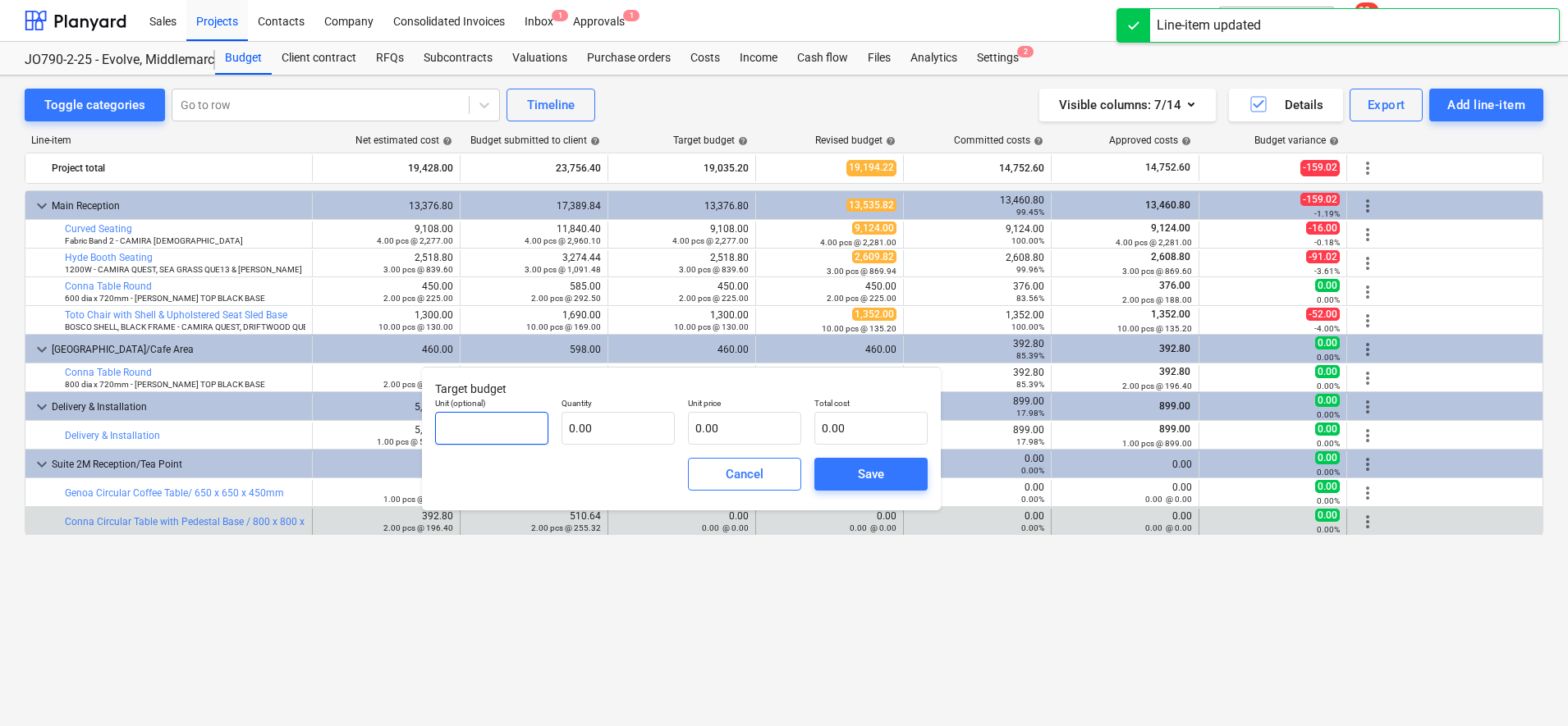
drag, startPoint x: 519, startPoint y: 434, endPoint x: 511, endPoint y: 426, distance: 11.3
click at [518, 434] on input "text" at bounding box center [491, 428] width 113 height 32
type input "pcs"
type input "2.00"
type input "2"
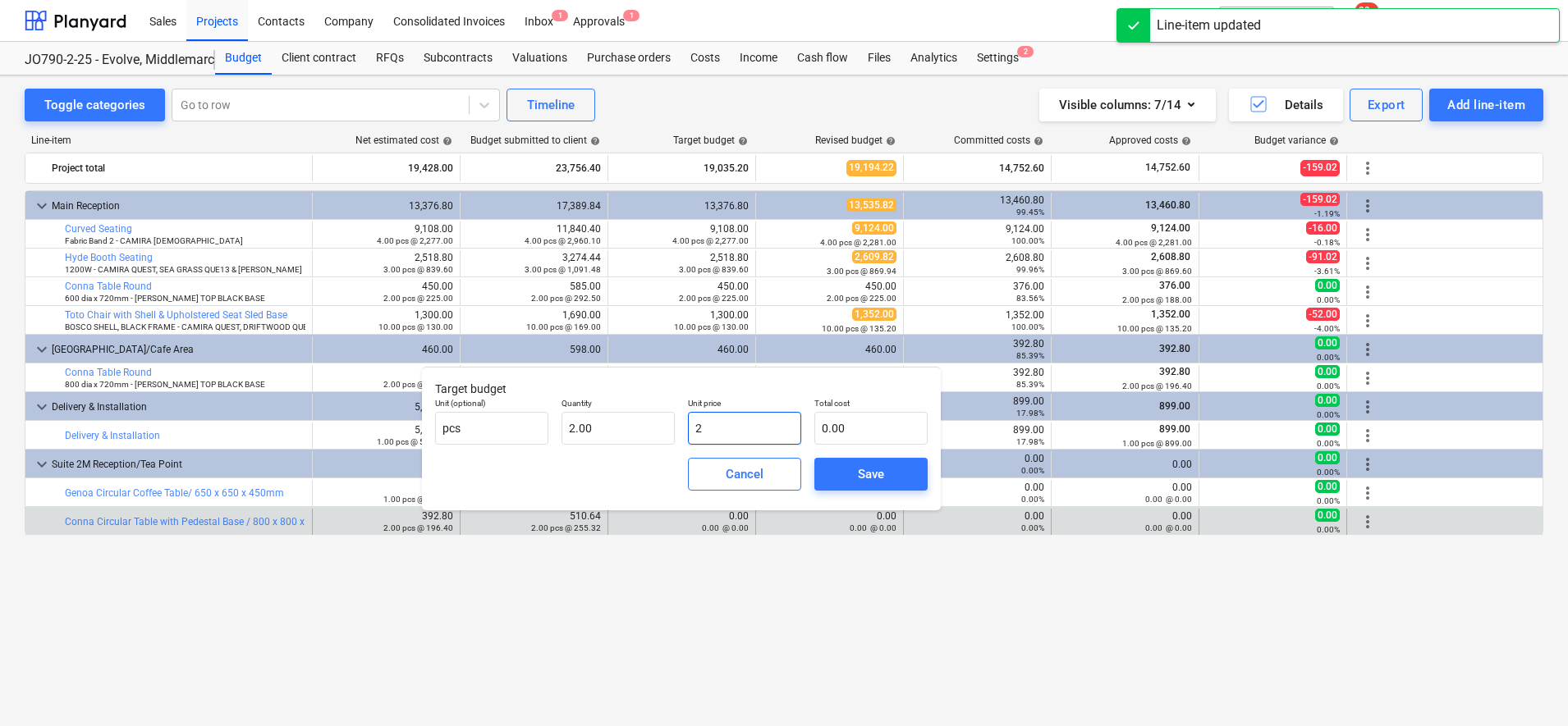
type input "4.00"
type input "25"
type input "50.00"
type input "255"
type input "510.00"
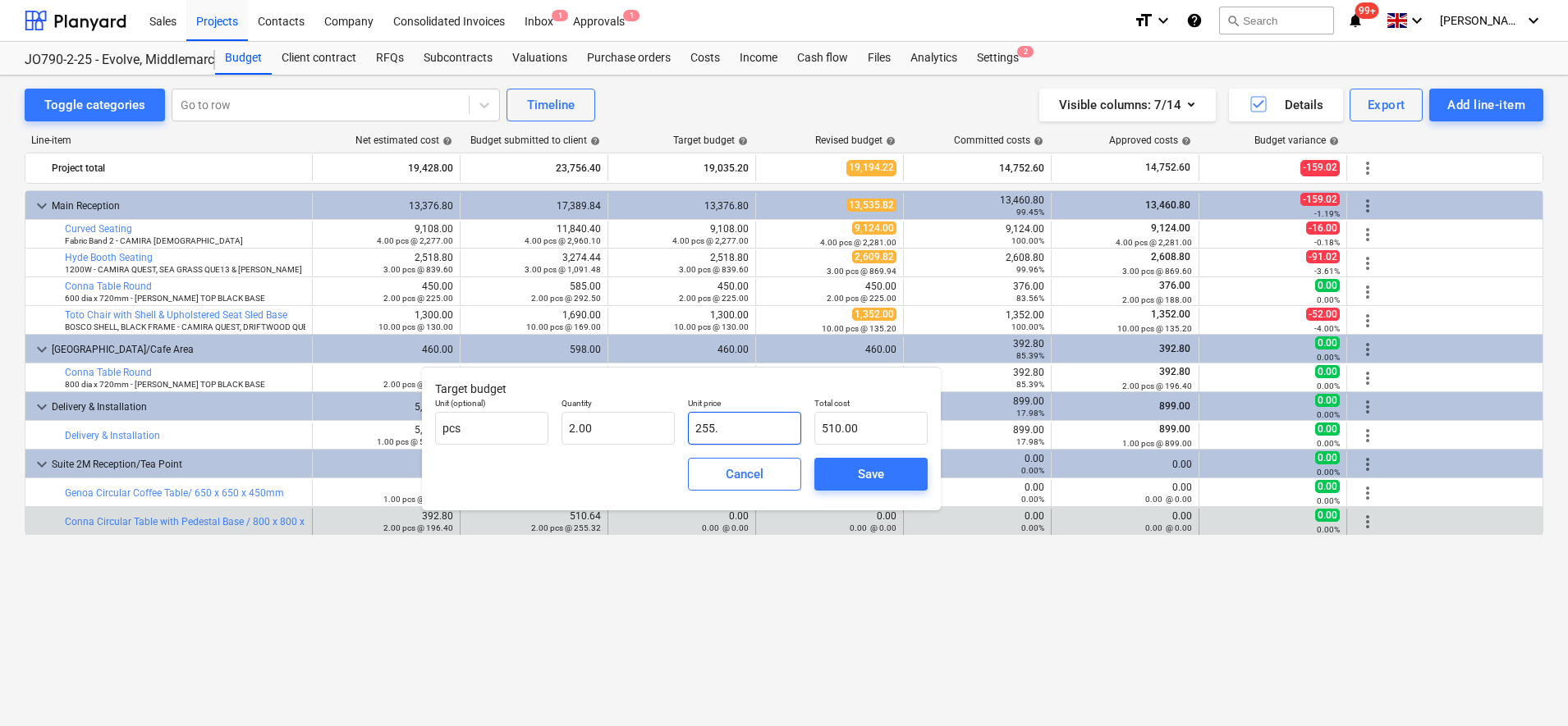
type input "255.3"
type input "510.60"
type input "255.32"
type input "510.64"
type input "255.32"
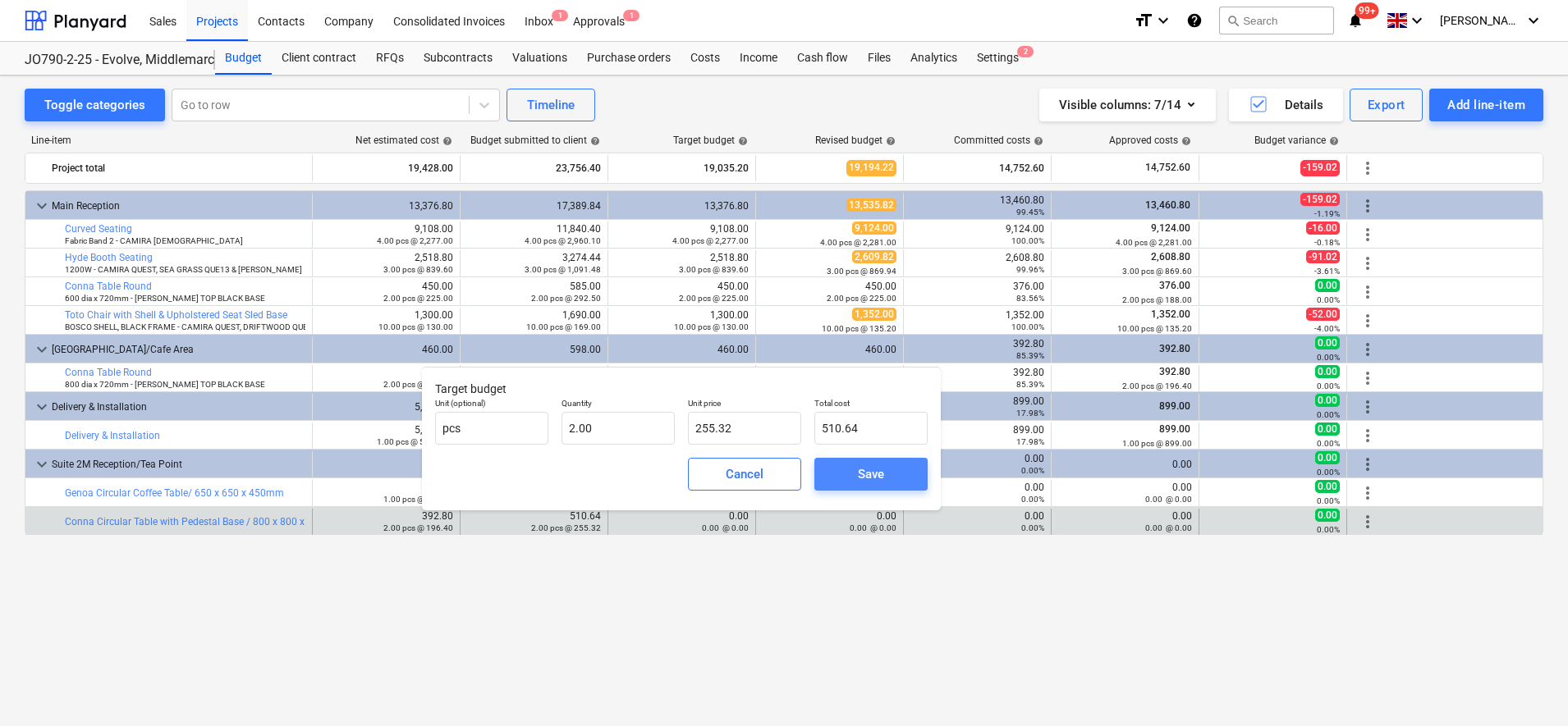
click at [845, 484] on span "Save" at bounding box center [870, 475] width 74 height 22
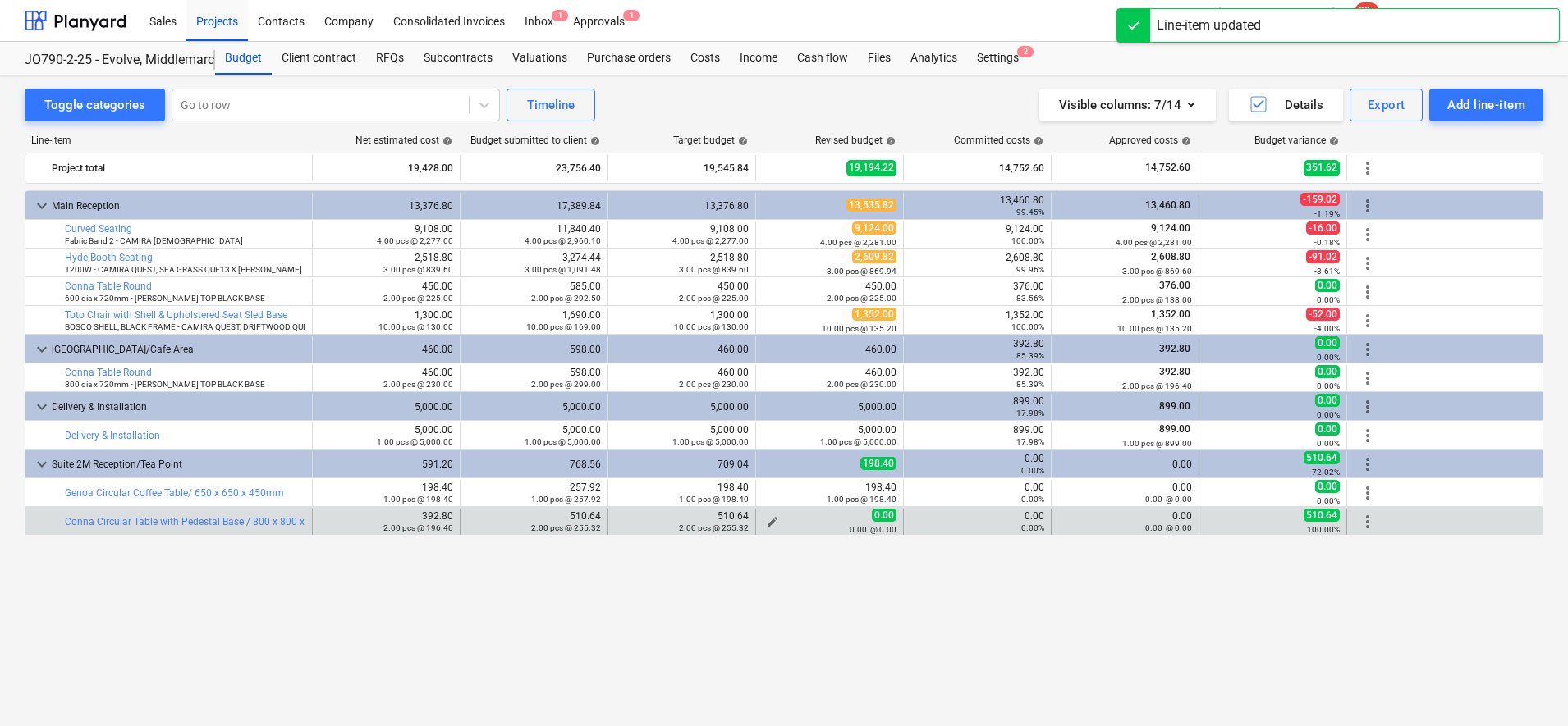
click at [775, 517] on span "edit" at bounding box center [771, 521] width 13 height 13
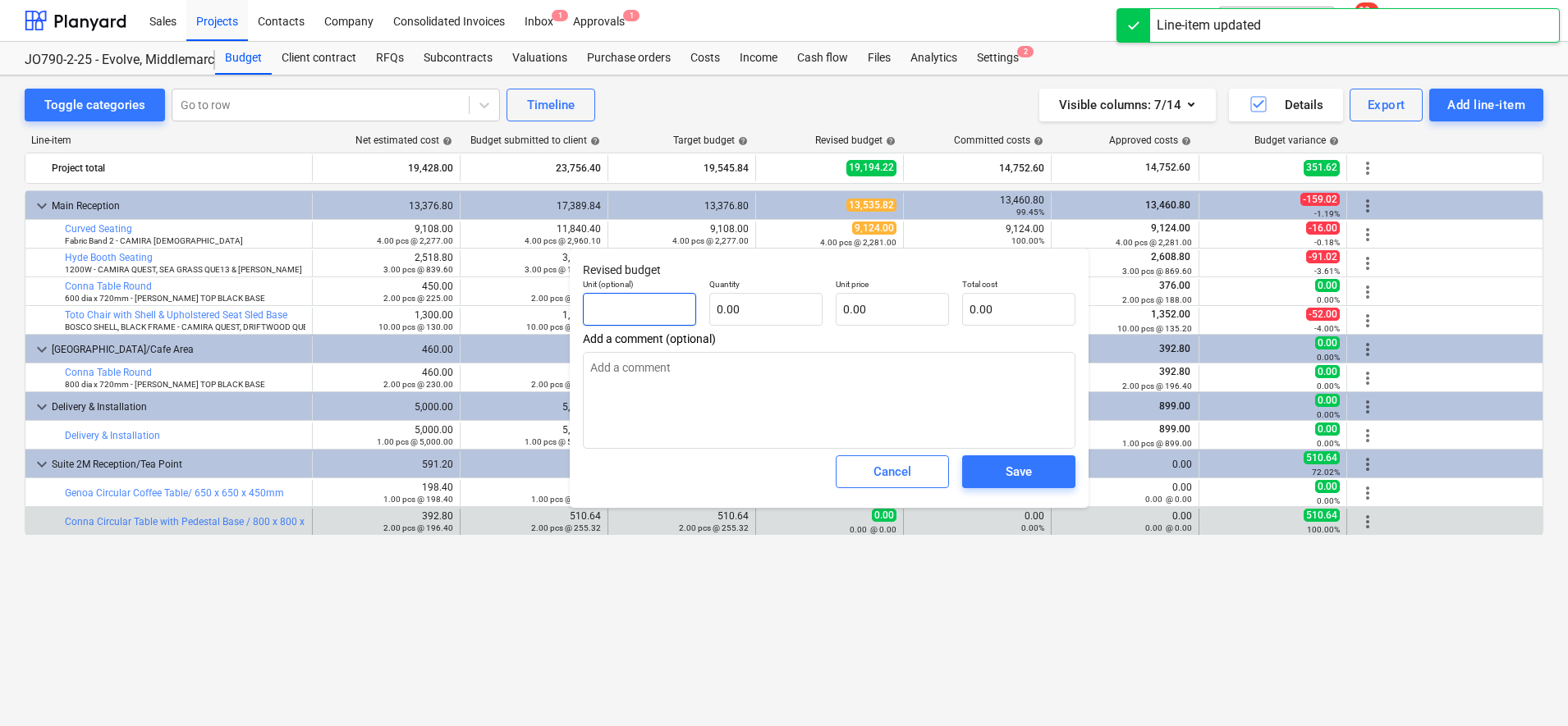
click at [695, 314] on input "text" at bounding box center [639, 309] width 113 height 32
type textarea "x"
type input "p"
type textarea "x"
type input "pc"
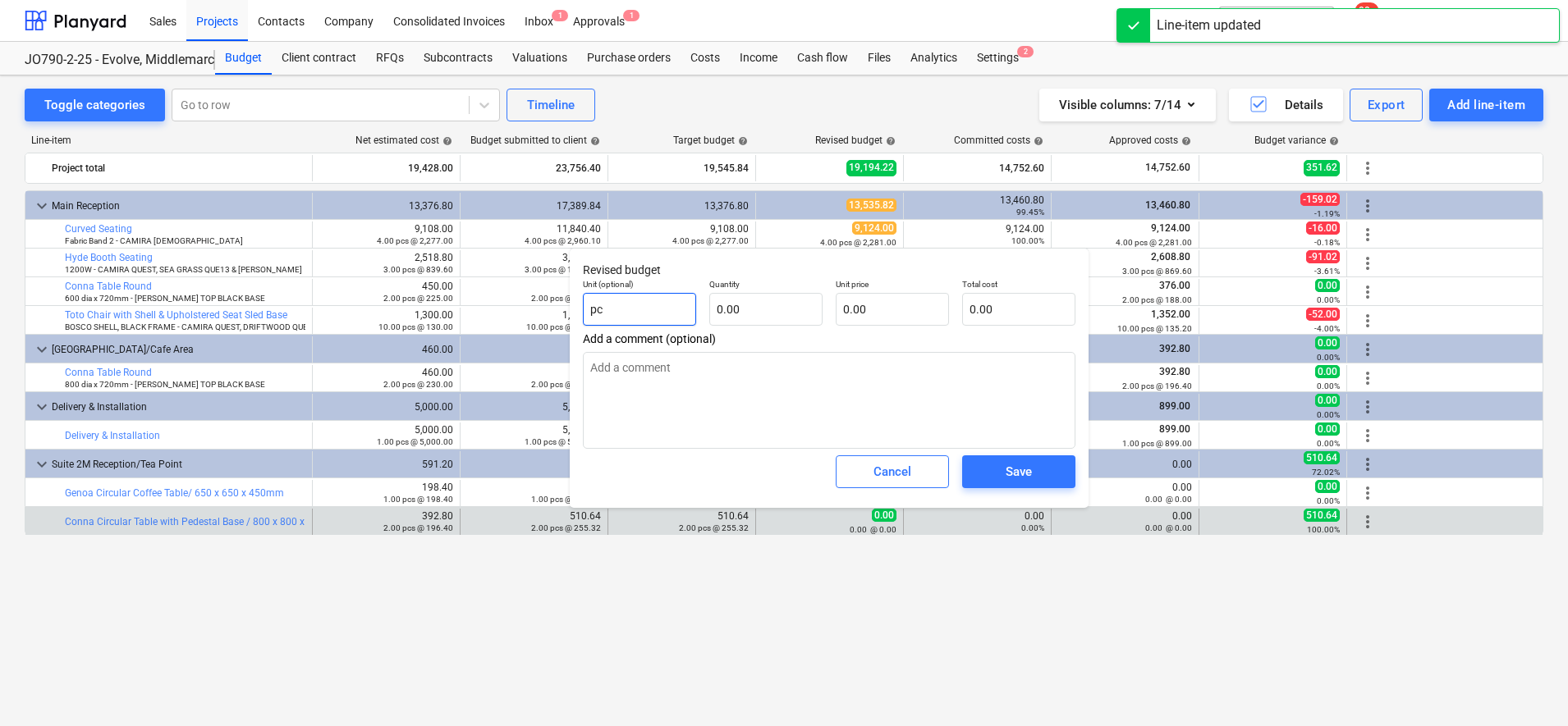
type textarea "x"
type input "pcs"
type textarea "x"
type input "2"
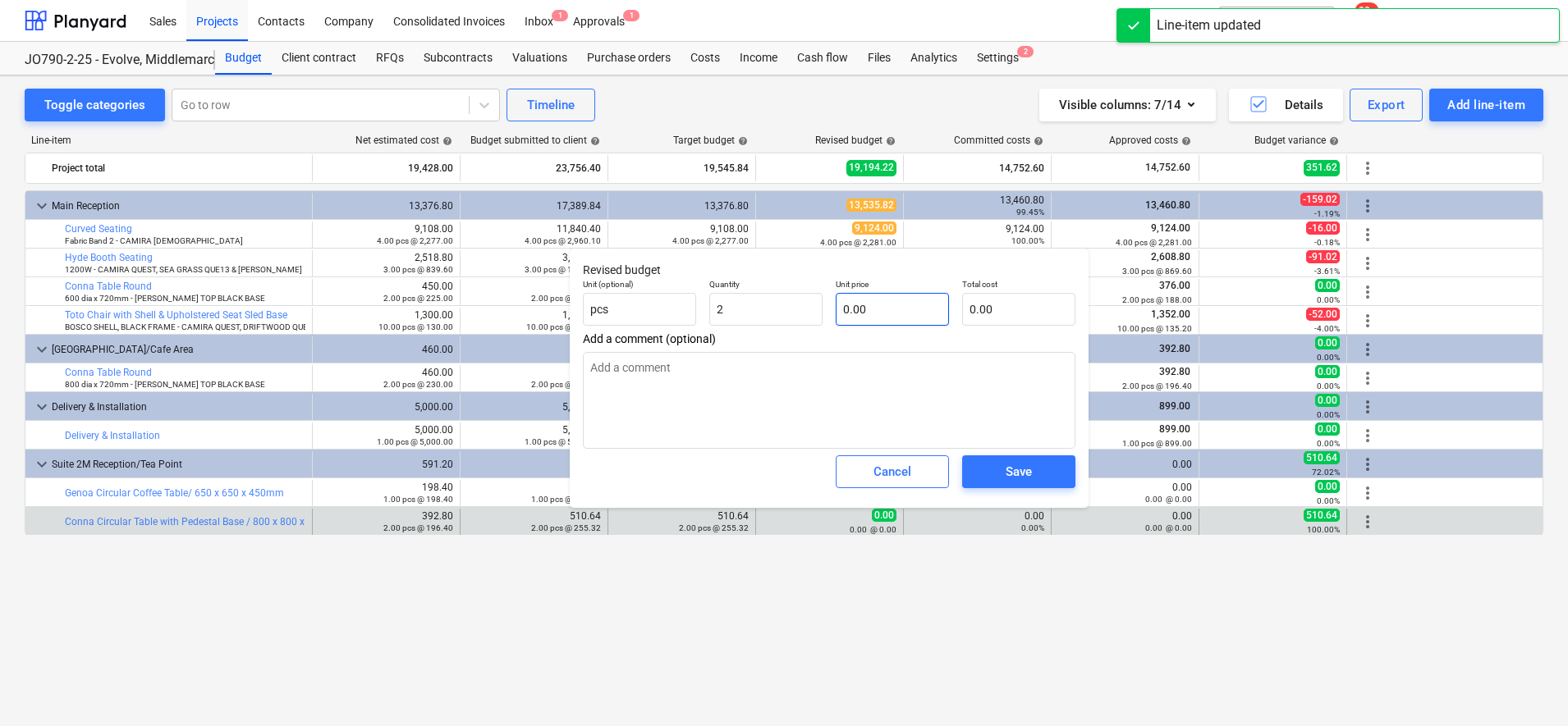
type textarea "x"
type input "2.00"
type textarea "x"
type input "2"
type input "4.00"
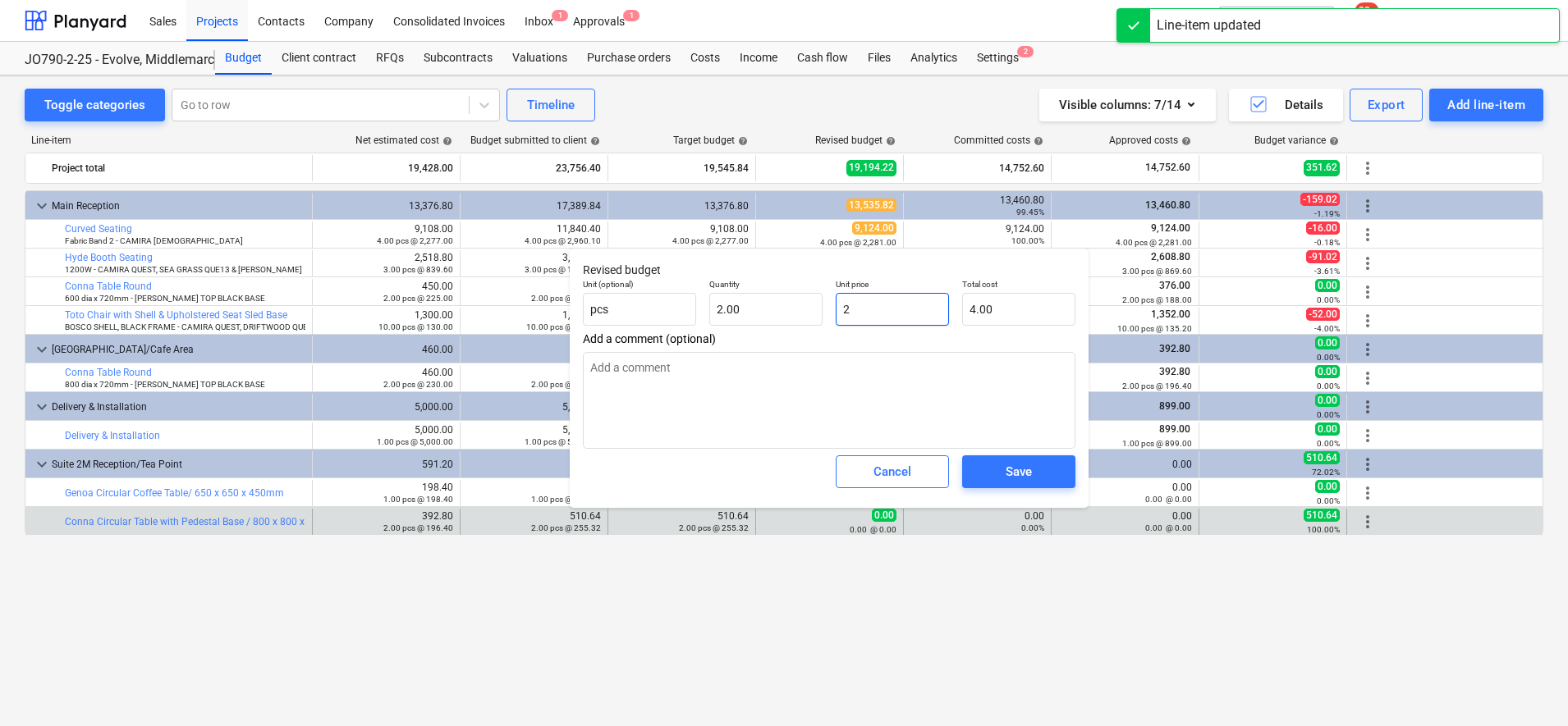
type textarea "x"
type input "25"
type input "50.00"
type textarea "x"
type input "255"
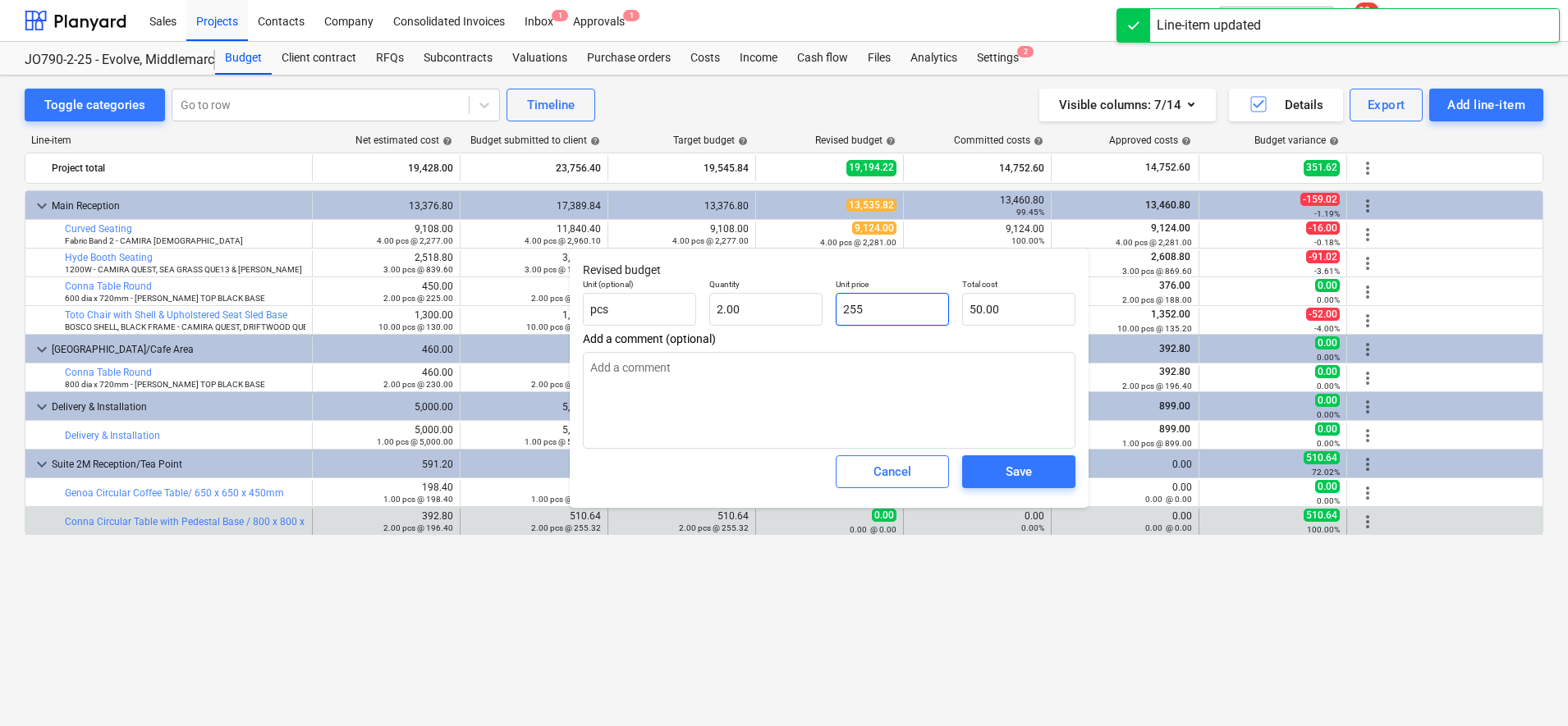
type input "510.00"
type textarea "x"
type input "255."
type textarea "x"
type input "255.3"
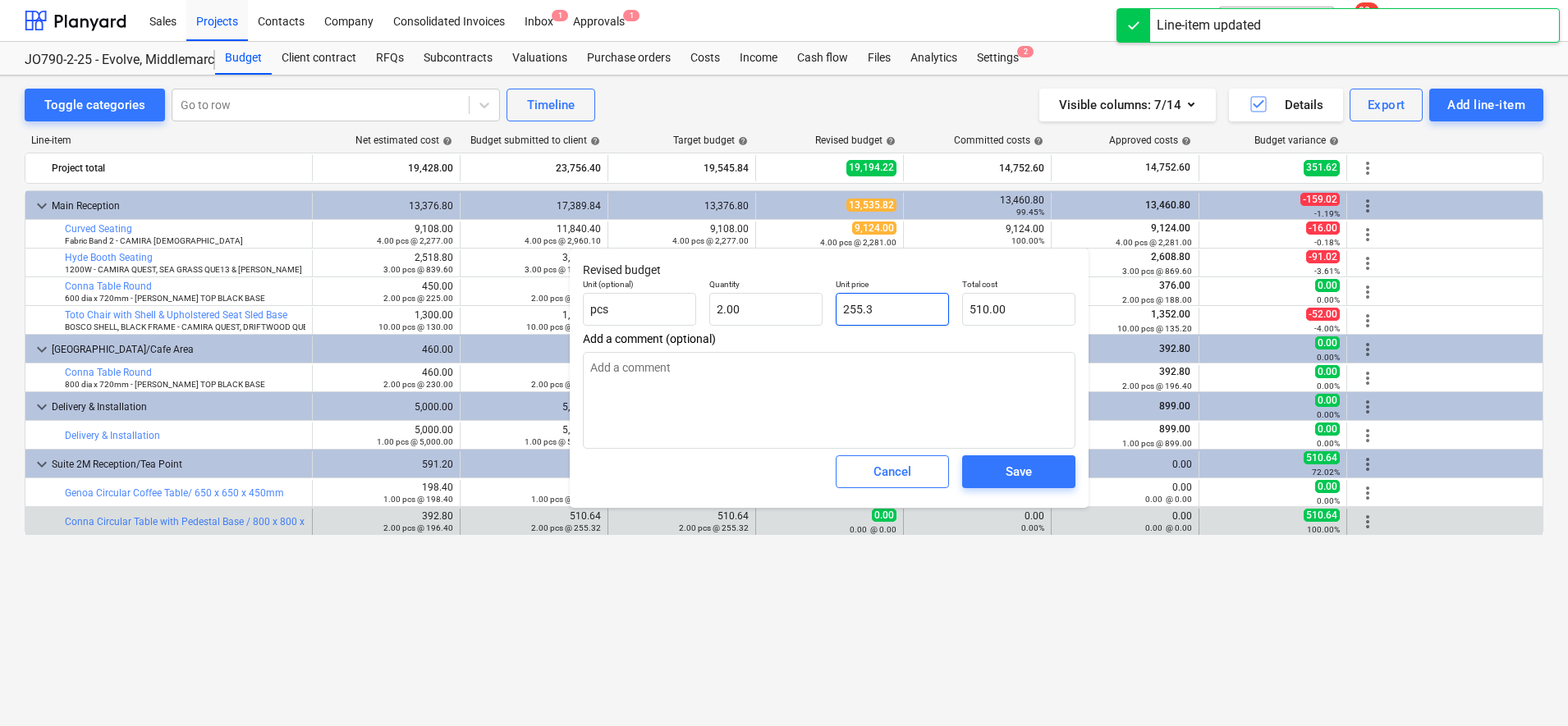
type input "510.60"
type textarea "x"
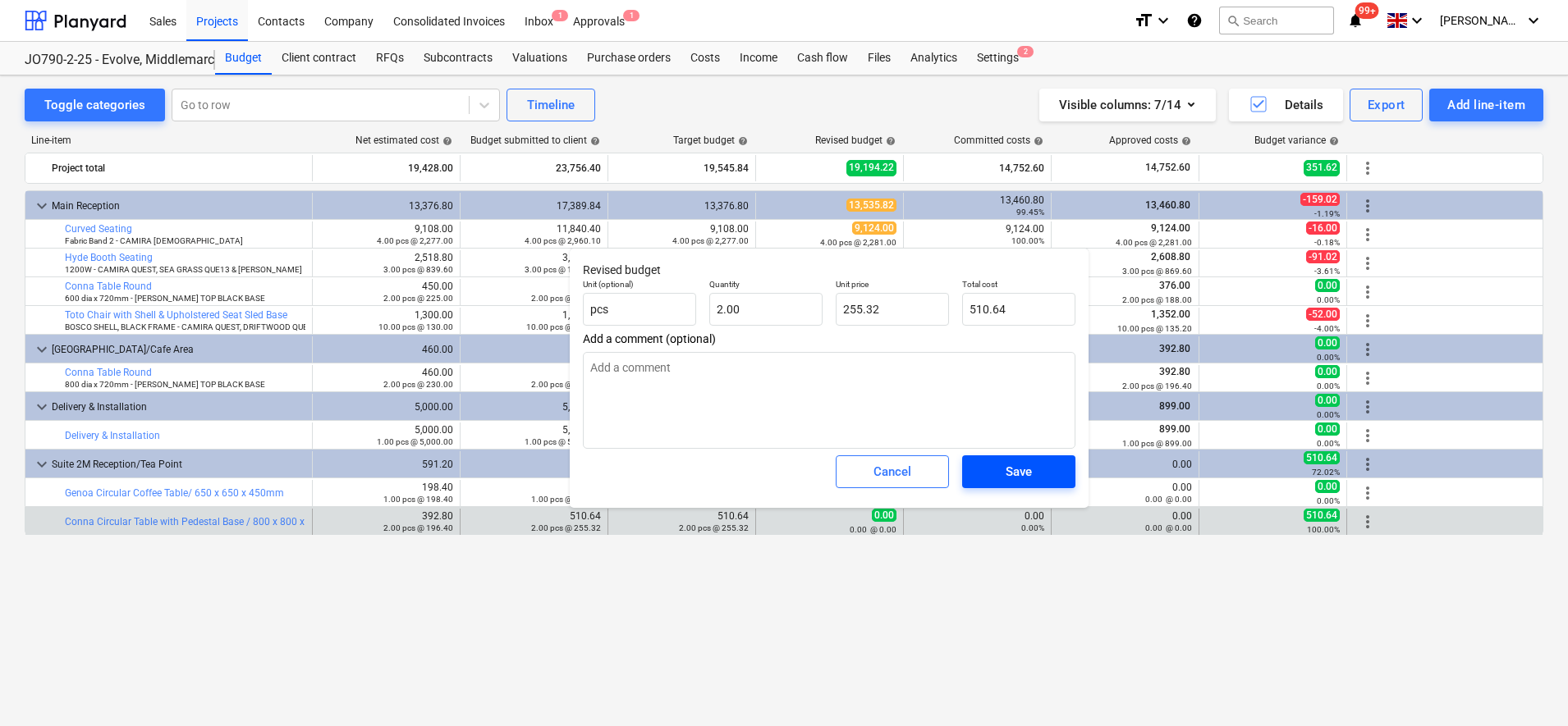
click at [1006, 475] on div "Save" at bounding box center [1019, 472] width 26 height 22
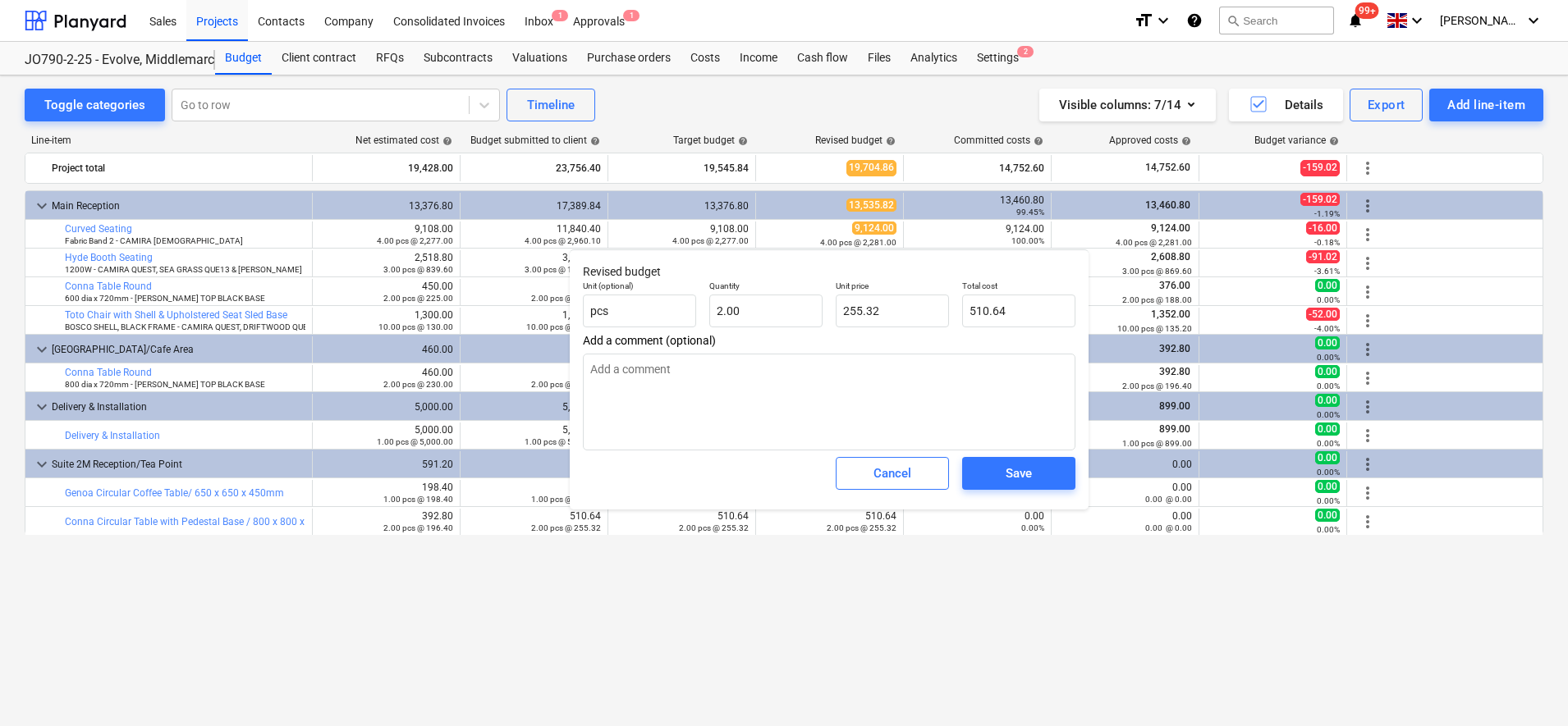
click at [1040, 617] on div "keyboard_arrow_down Main Reception 13,376.80 17,389.84 13,376.80 13,535.82 13,4…" at bounding box center [784, 424] width 1519 height 468
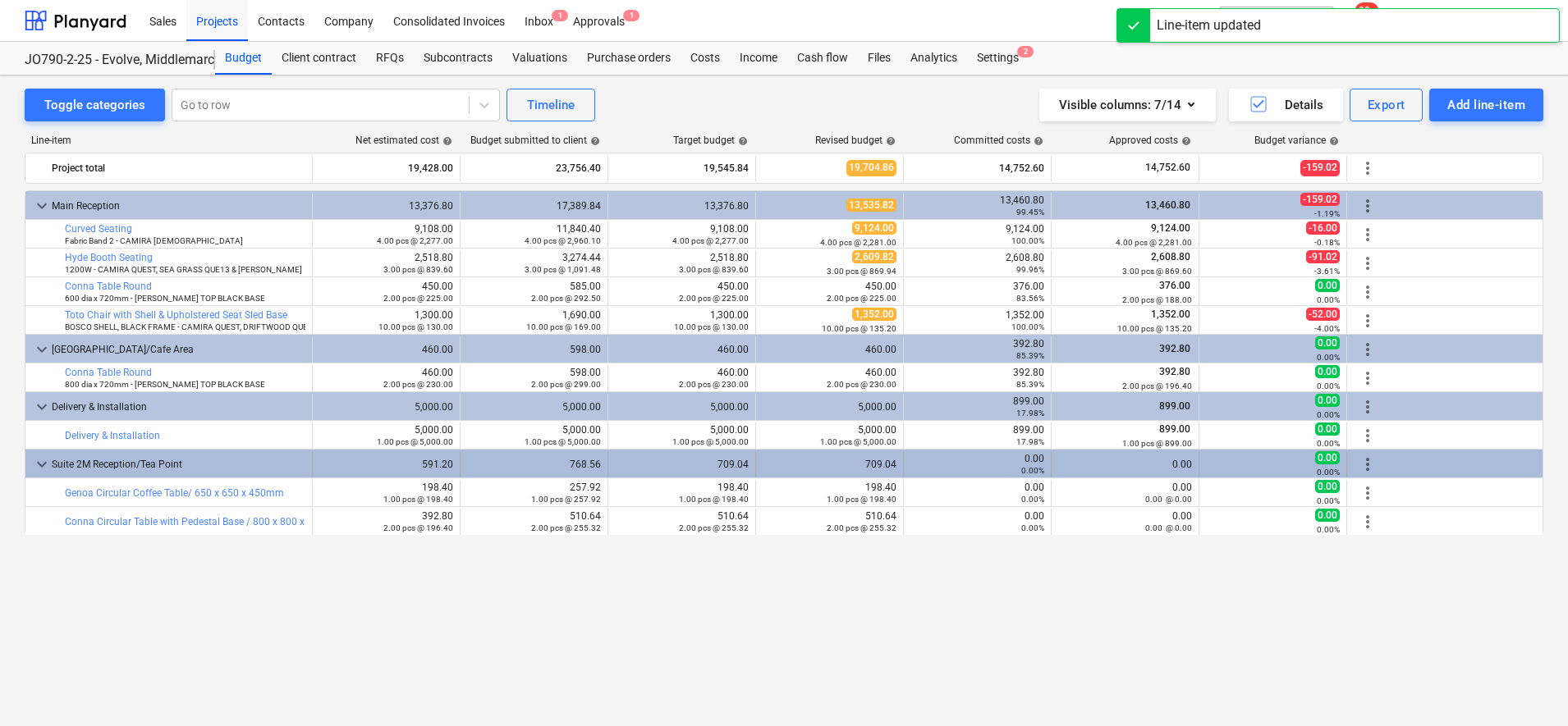
click at [1364, 464] on span "more_vert" at bounding box center [1368, 464] width 20 height 20
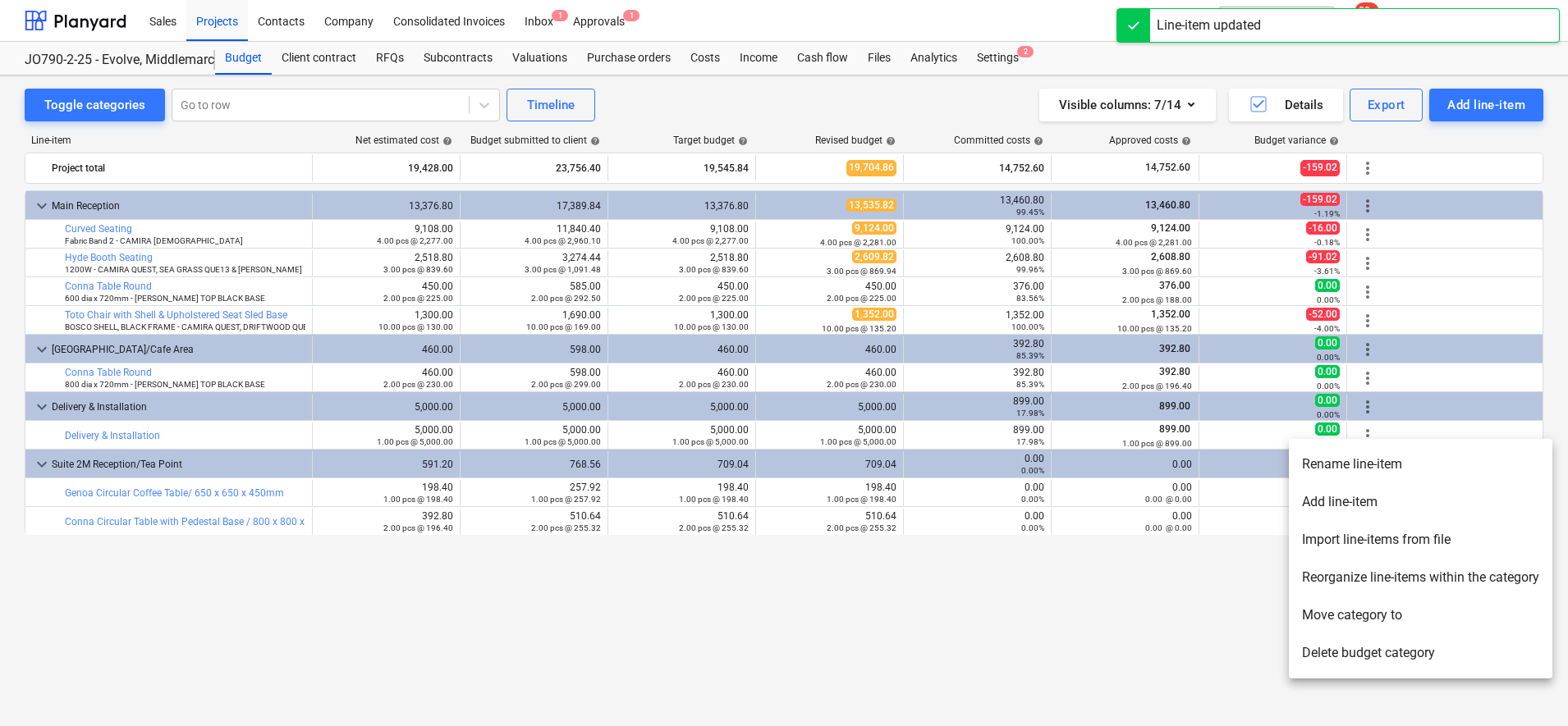
click at [1357, 494] on li "Add line-item" at bounding box center [1420, 502] width 264 height 37
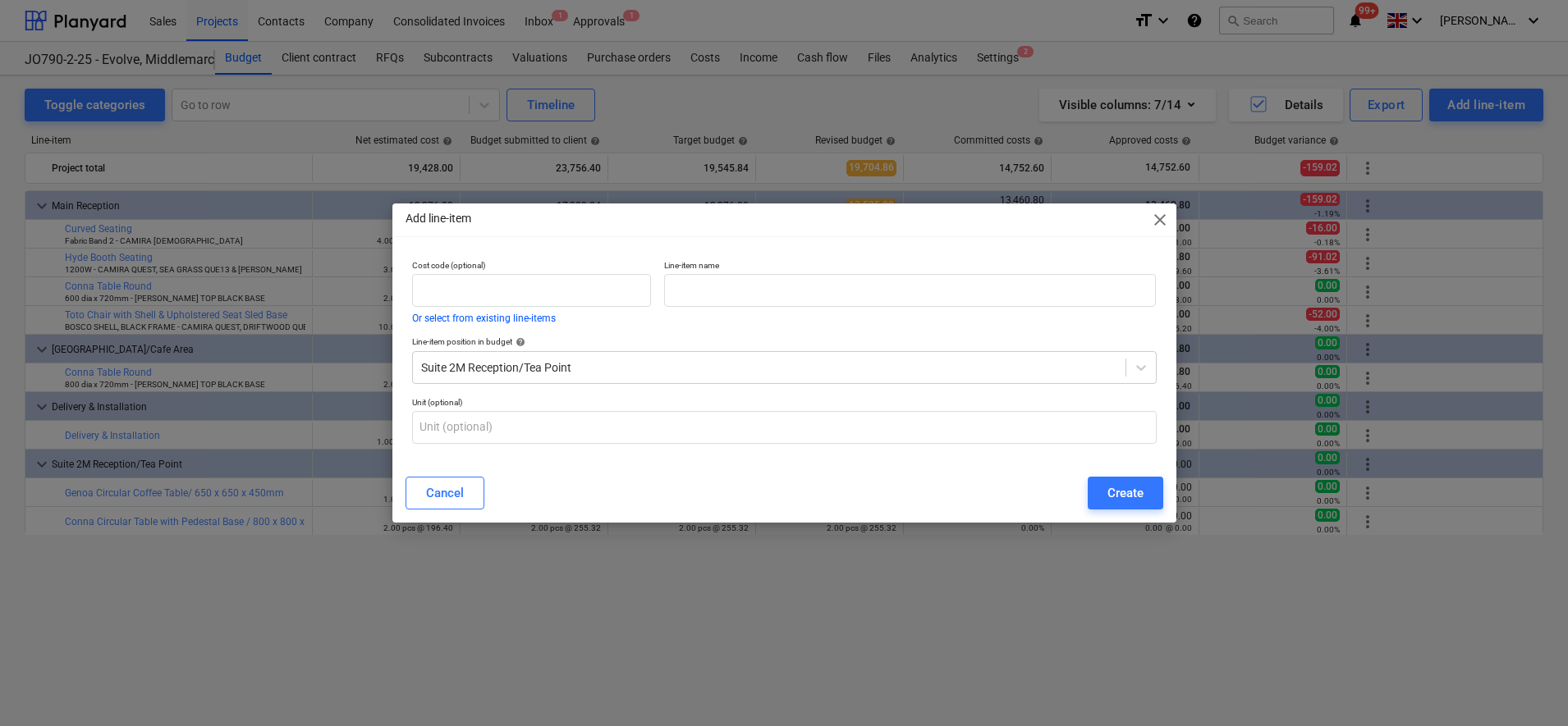
click at [1011, 399] on p "Unit (optional)" at bounding box center [784, 404] width 745 height 14
click at [691, 295] on input "text" at bounding box center [910, 289] width 492 height 32
paste input "Conna Circular Table with Pedestal Base / 600 x 600 x 720mm"
click at [663, 430] on input "text" at bounding box center [784, 427] width 745 height 32
click at [1115, 482] on button "Create" at bounding box center [1124, 493] width 76 height 32
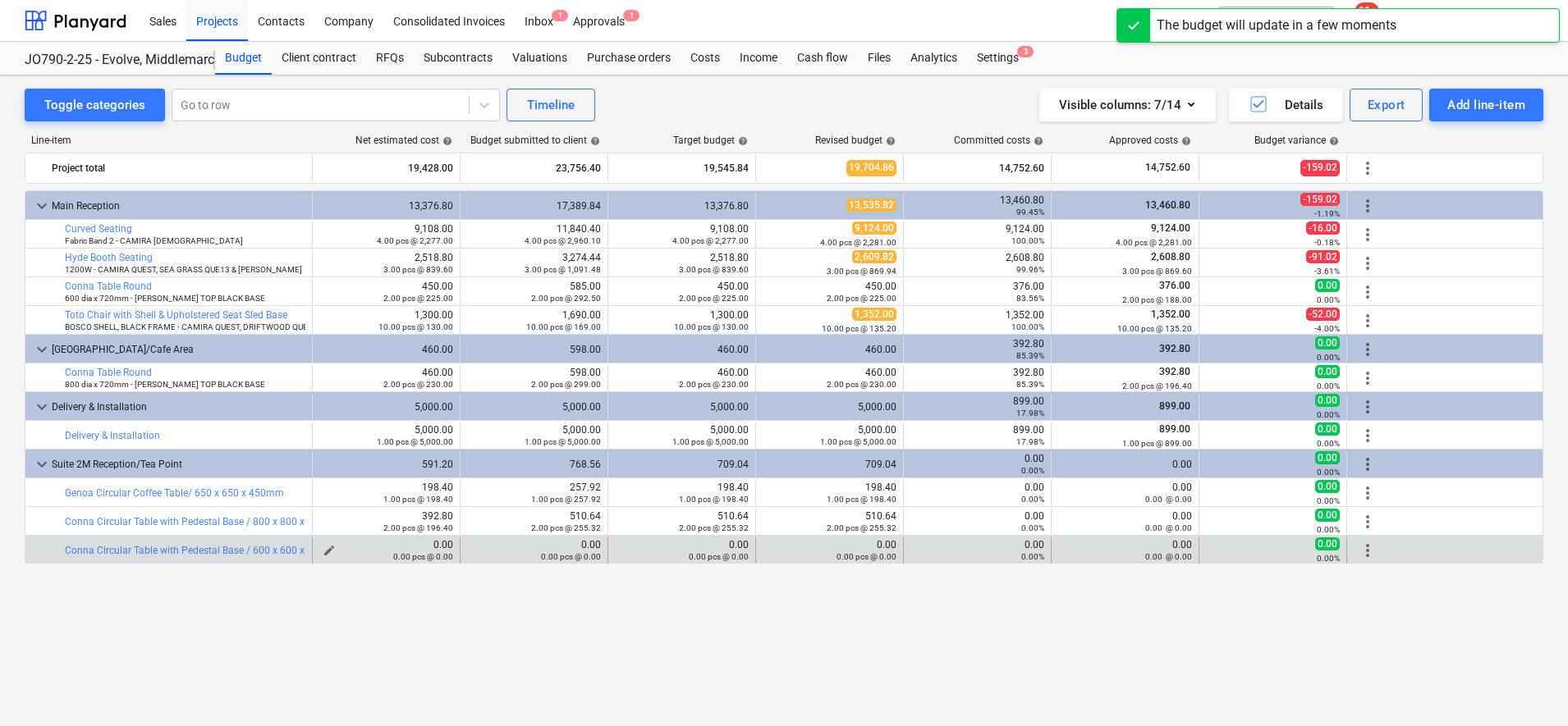
click at [331, 546] on span "edit" at bounding box center [329, 550] width 13 height 13
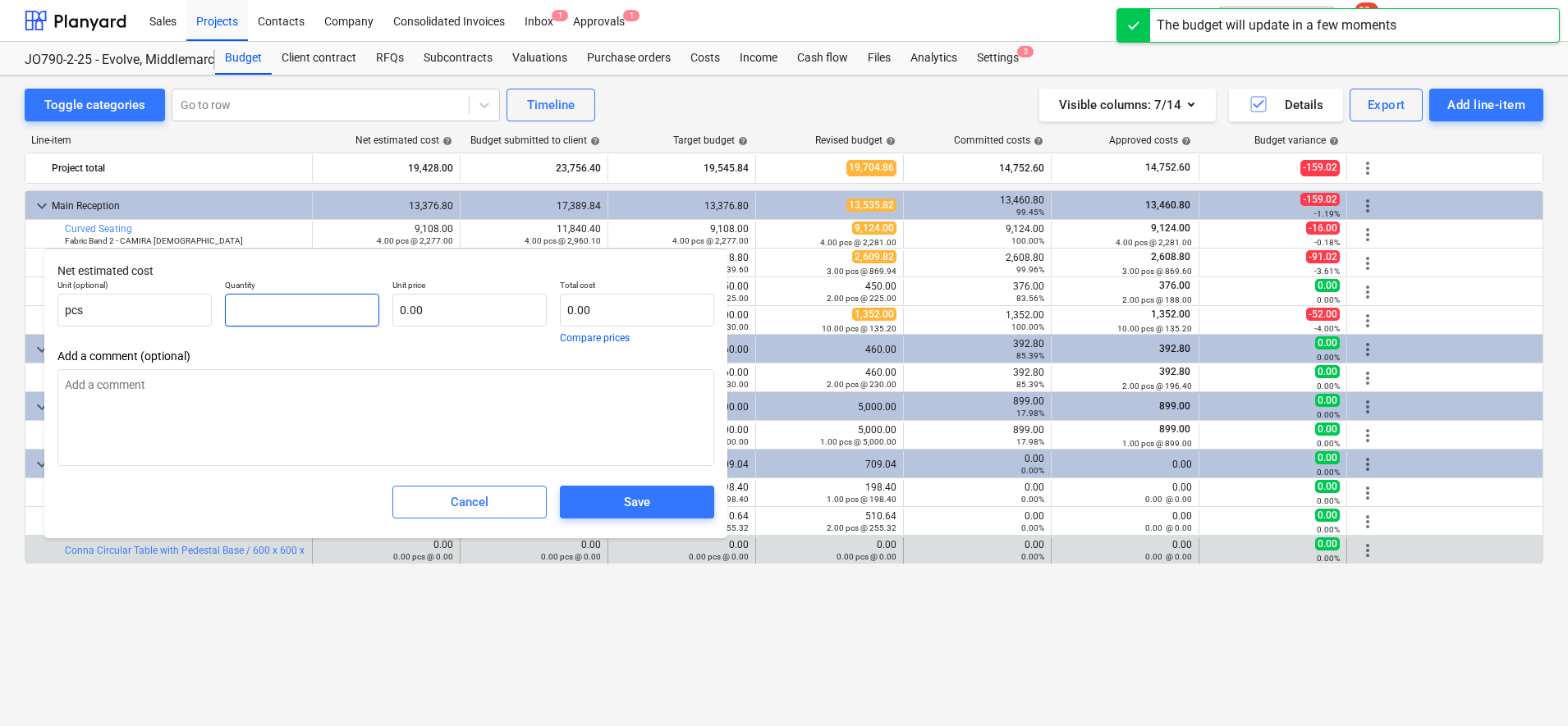
click at [348, 312] on input "text" at bounding box center [301, 309] width 154 height 32
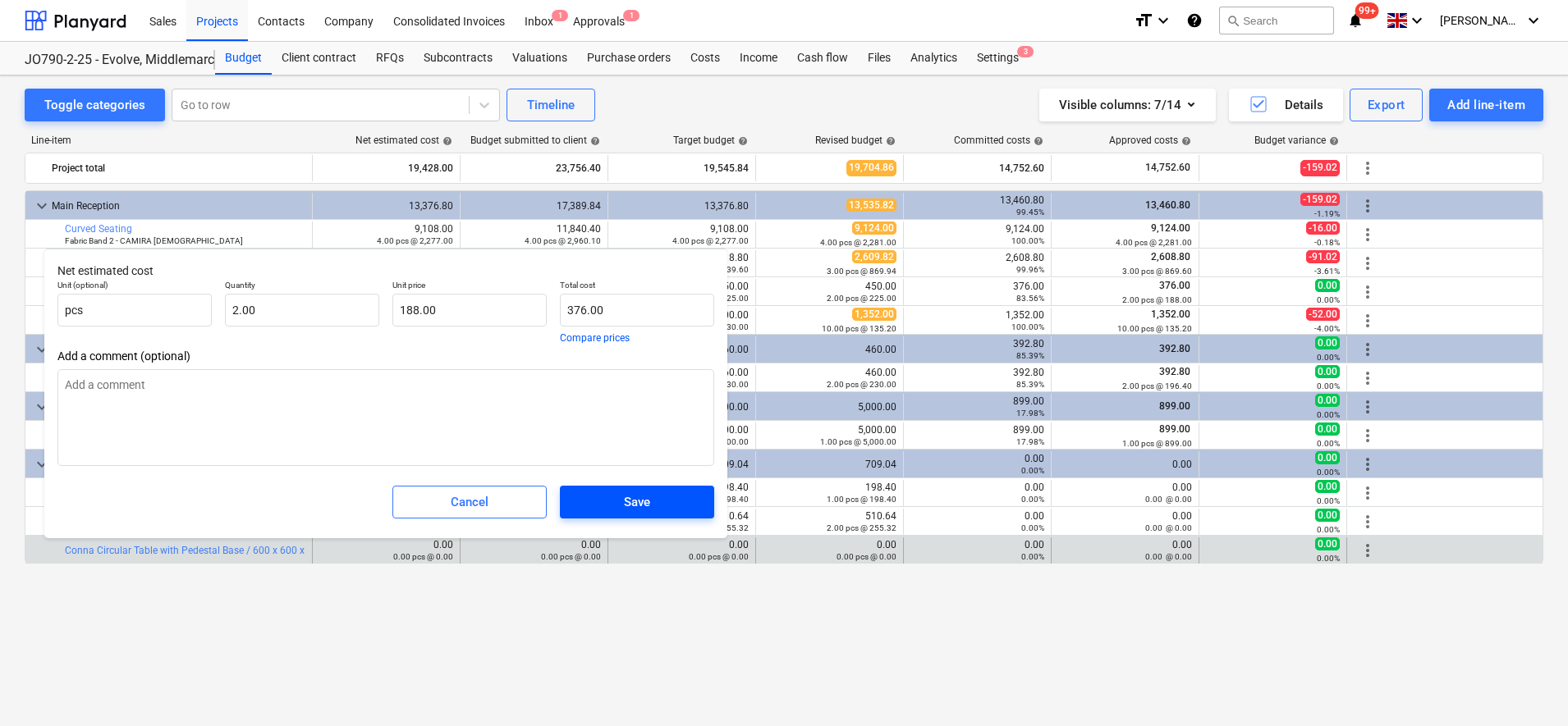
click at [659, 507] on span "Save" at bounding box center [637, 502] width 115 height 22
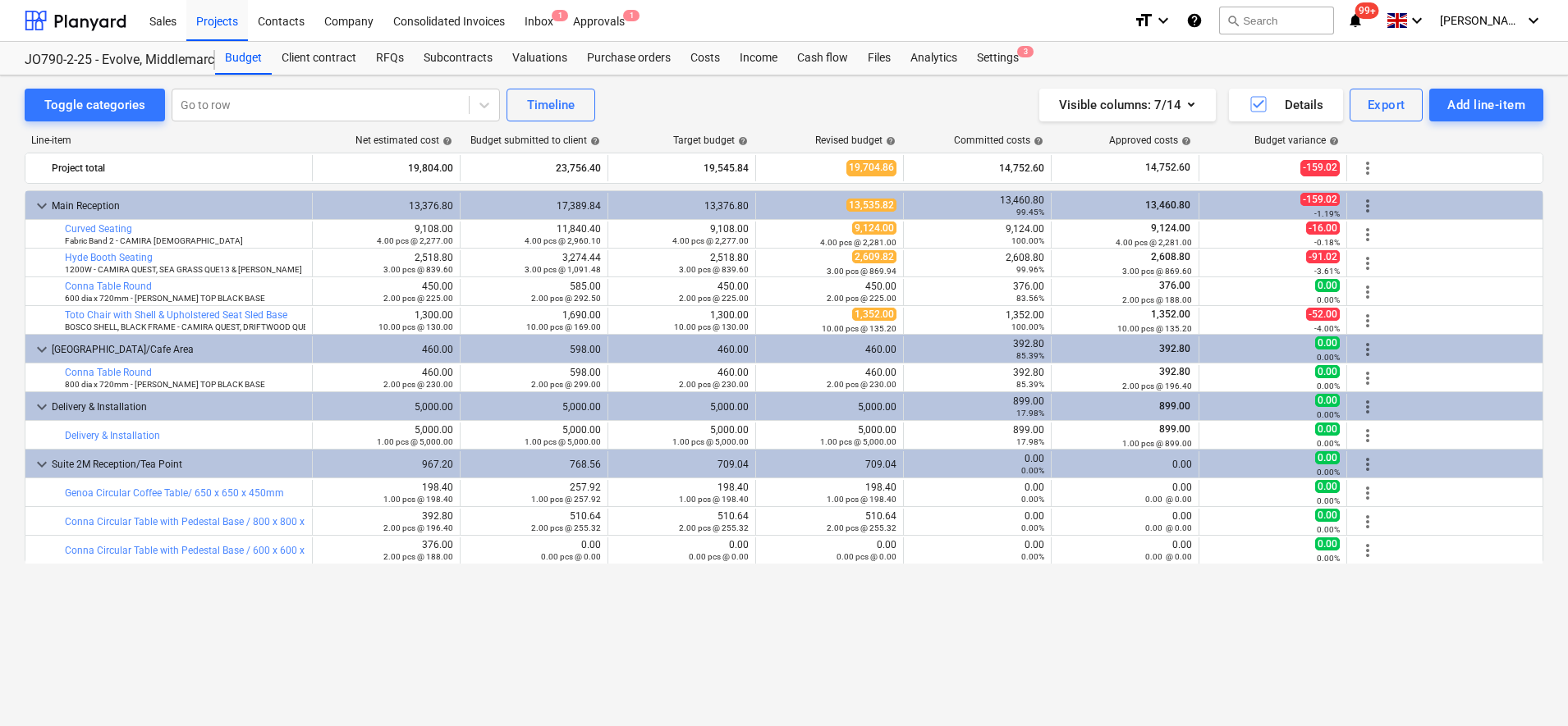
click at [965, 655] on div "keyboard_arrow_down Main Reception 13,376.80 17,389.84 13,376.80 13,535.82 13,4…" at bounding box center [784, 424] width 1519 height 468
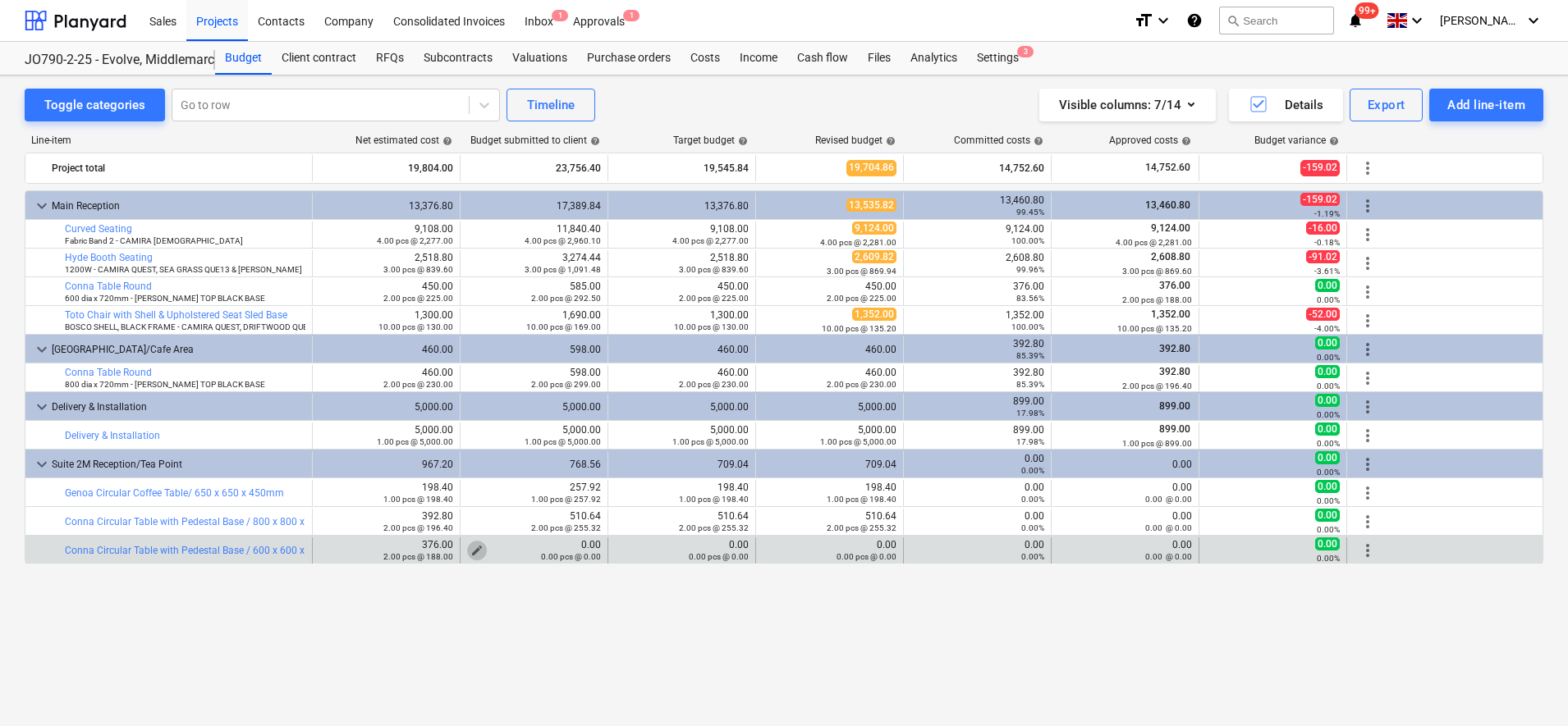
click at [479, 549] on span "edit" at bounding box center [476, 550] width 13 height 13
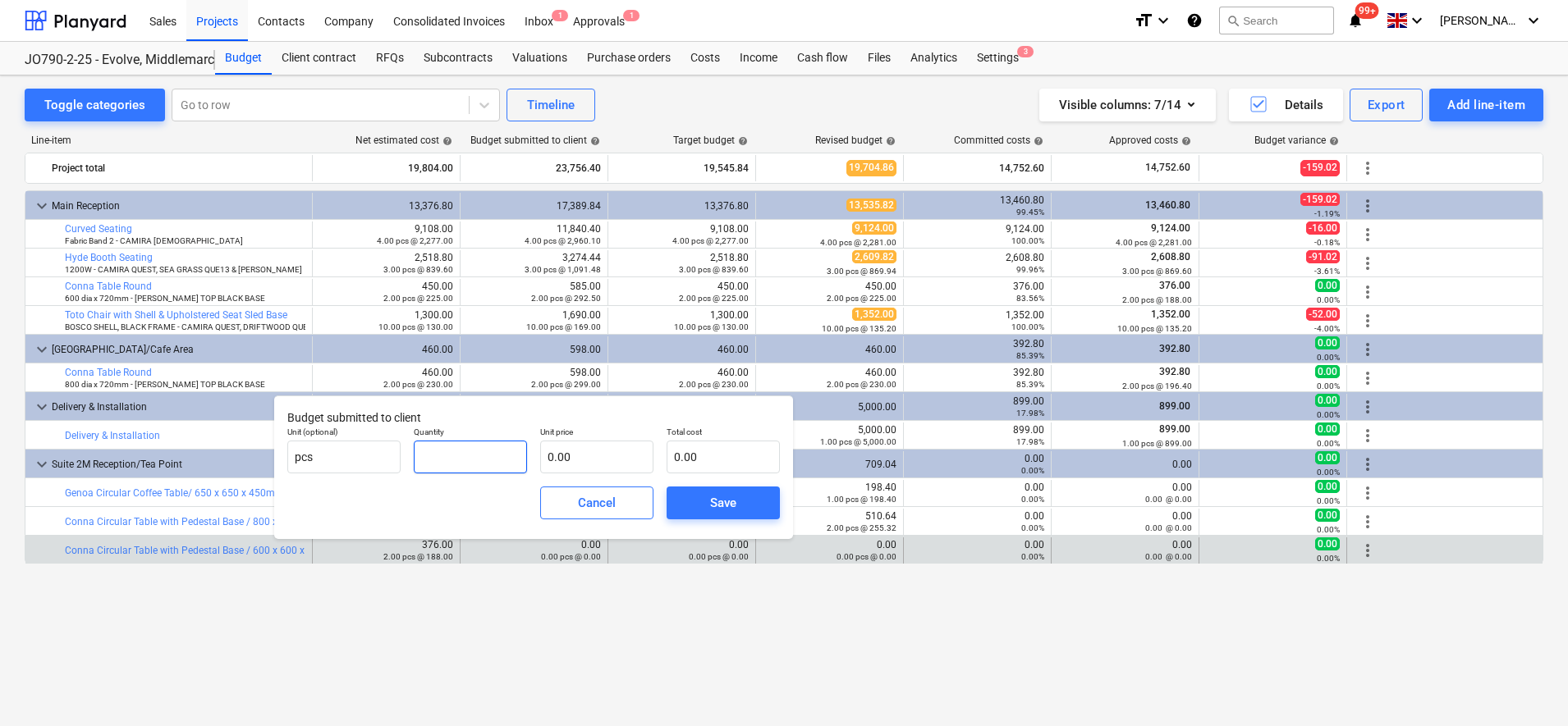
click at [474, 464] on input "text" at bounding box center [470, 456] width 113 height 32
click at [732, 504] on div "Save" at bounding box center [723, 503] width 26 height 22
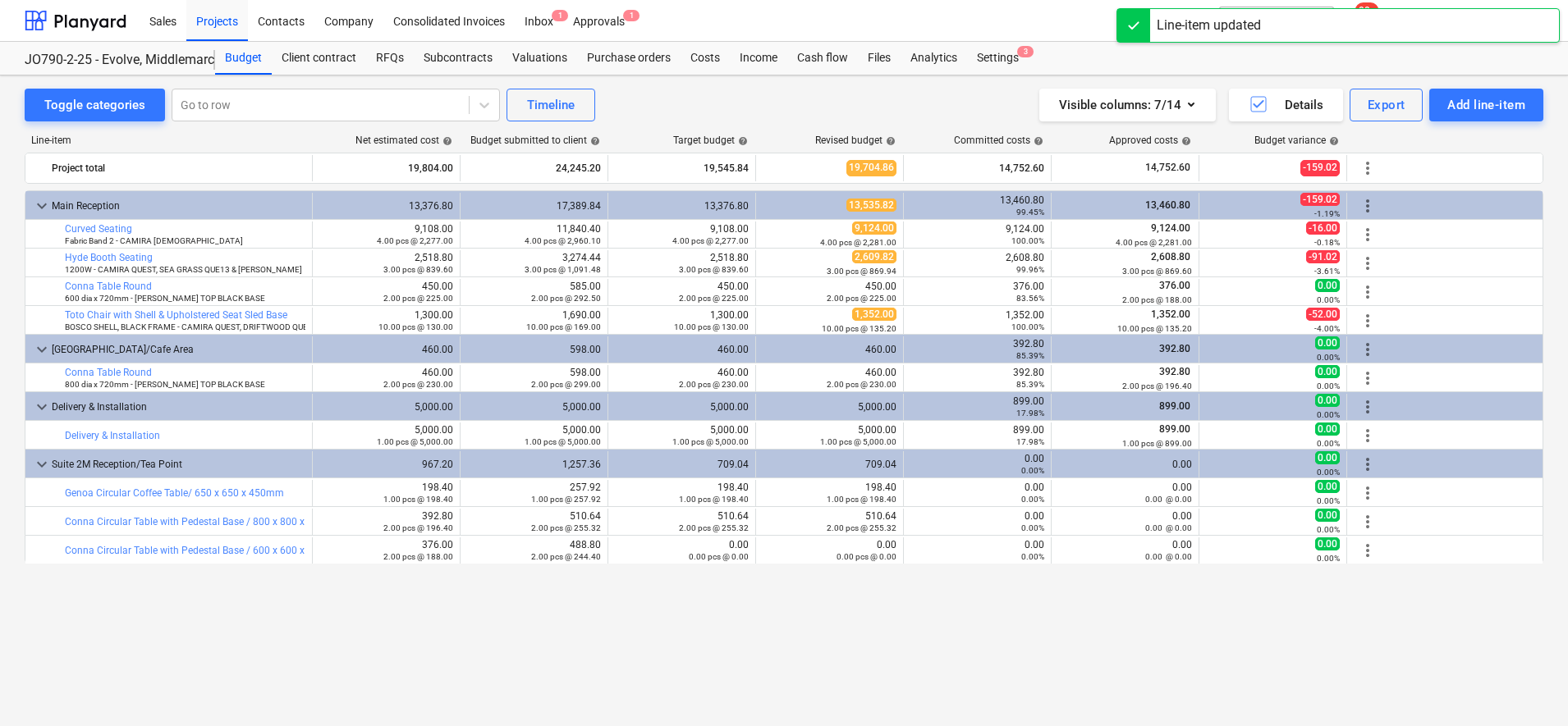
click at [620, 549] on span "edit" at bounding box center [624, 550] width 13 height 13
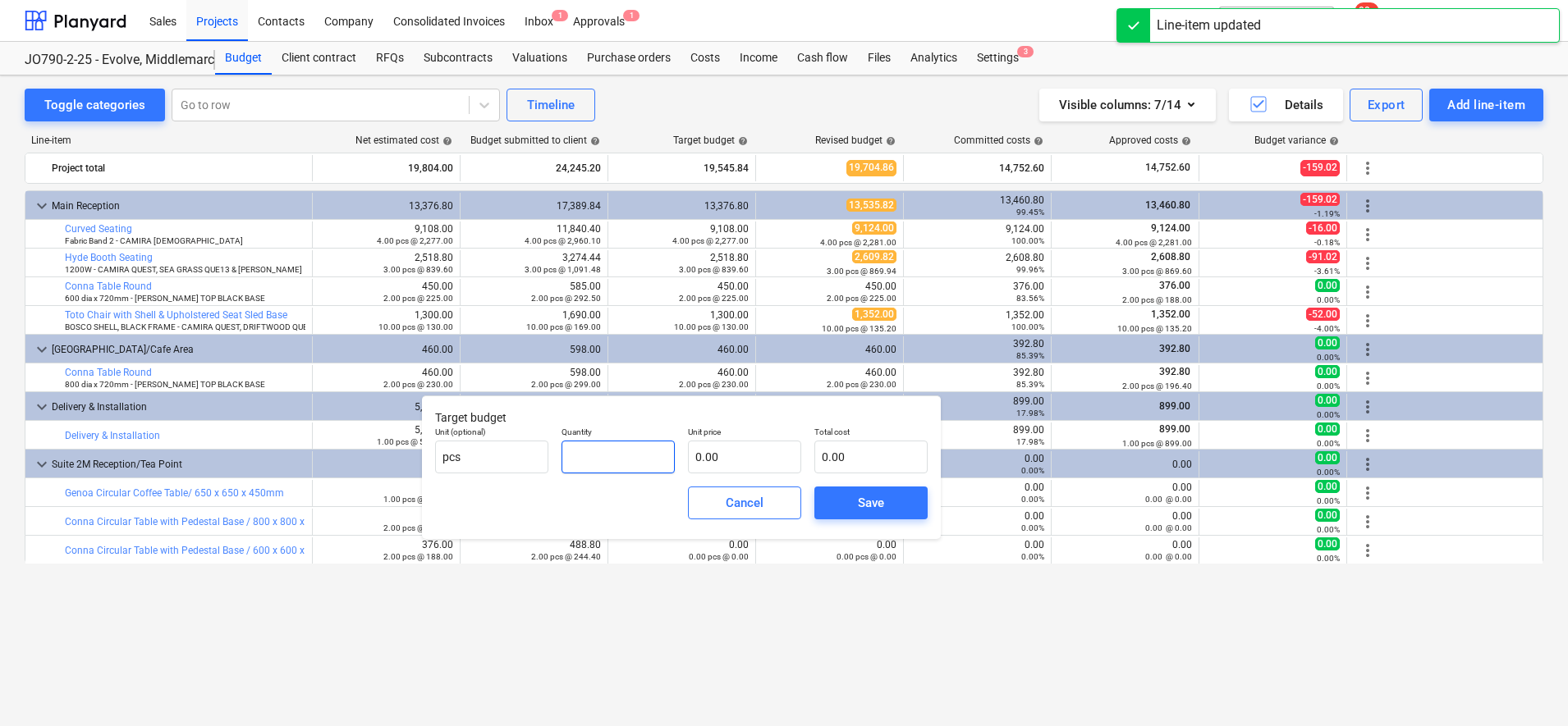
click at [638, 461] on input "text" at bounding box center [617, 456] width 113 height 32
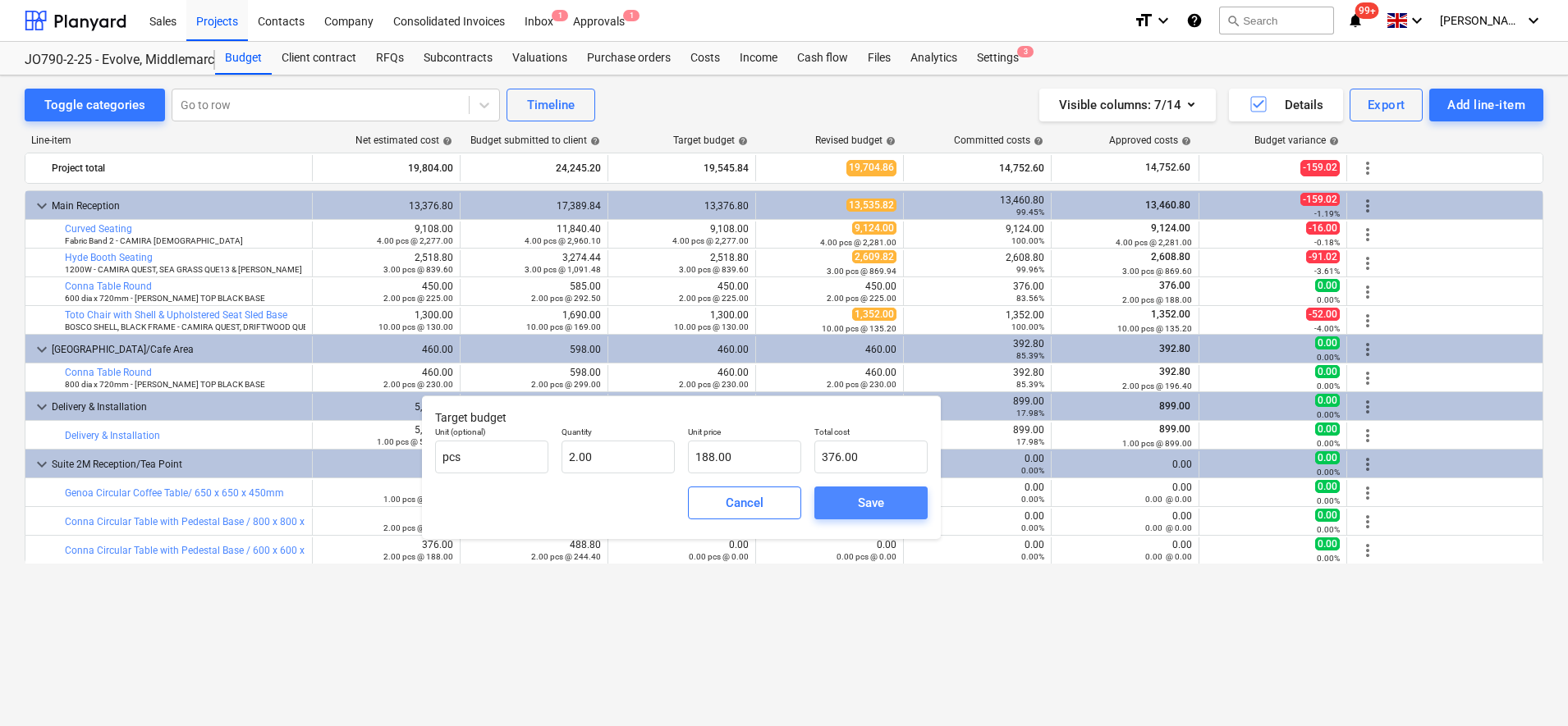
click at [893, 494] on span "Save" at bounding box center [870, 503] width 74 height 22
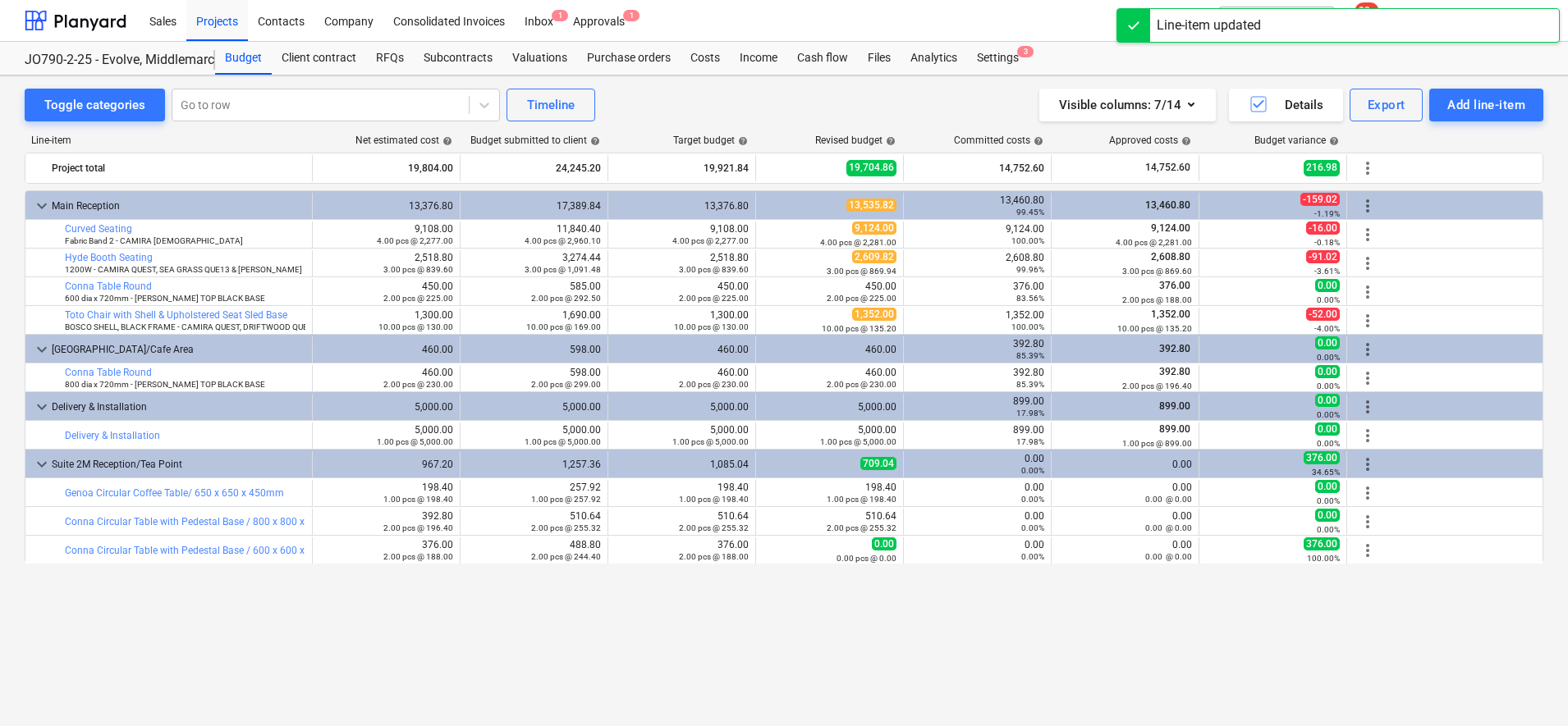
click at [863, 617] on div "keyboard_arrow_down Main Reception 13,376.80 17,389.84 13,376.80 13,535.82 13,4…" at bounding box center [784, 424] width 1519 height 468
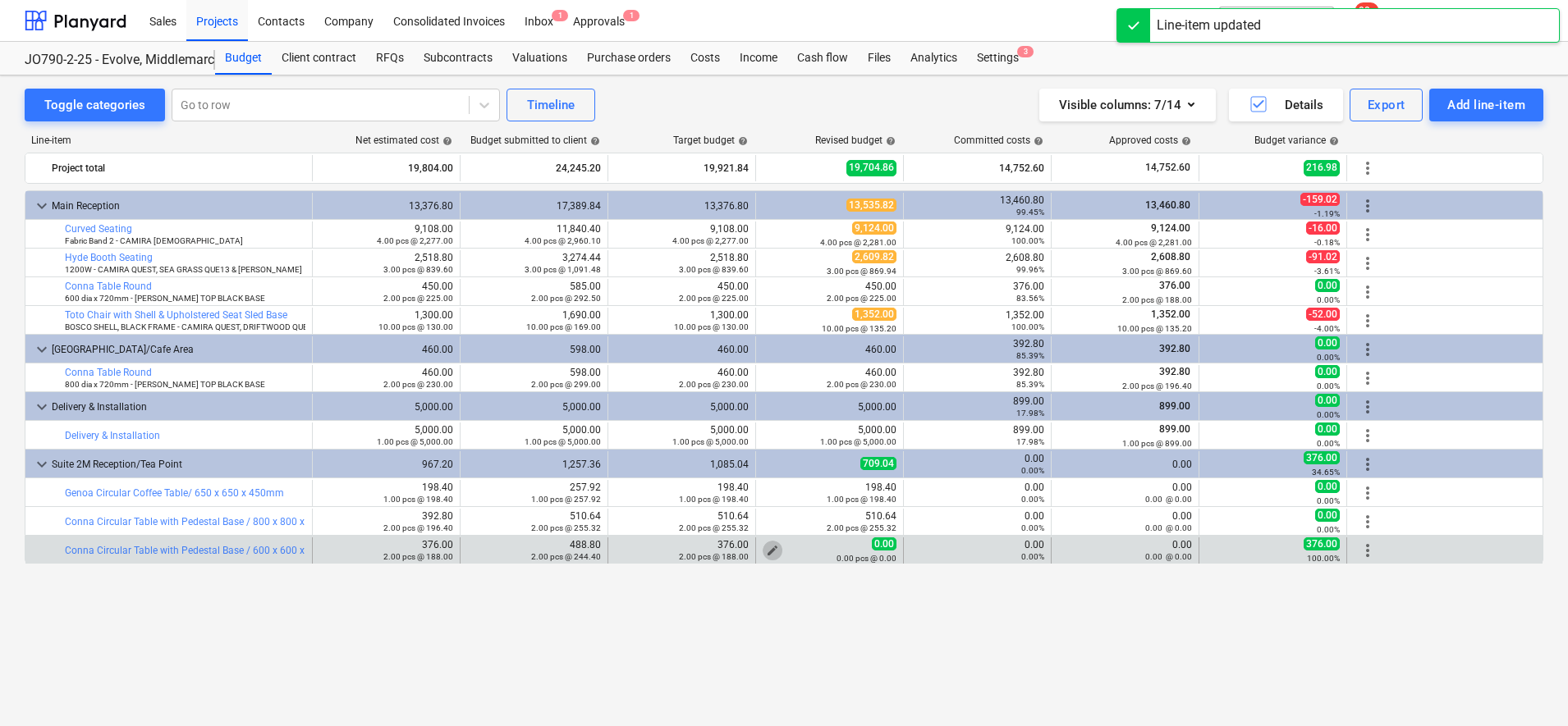
click at [775, 548] on span "edit" at bounding box center [771, 550] width 13 height 13
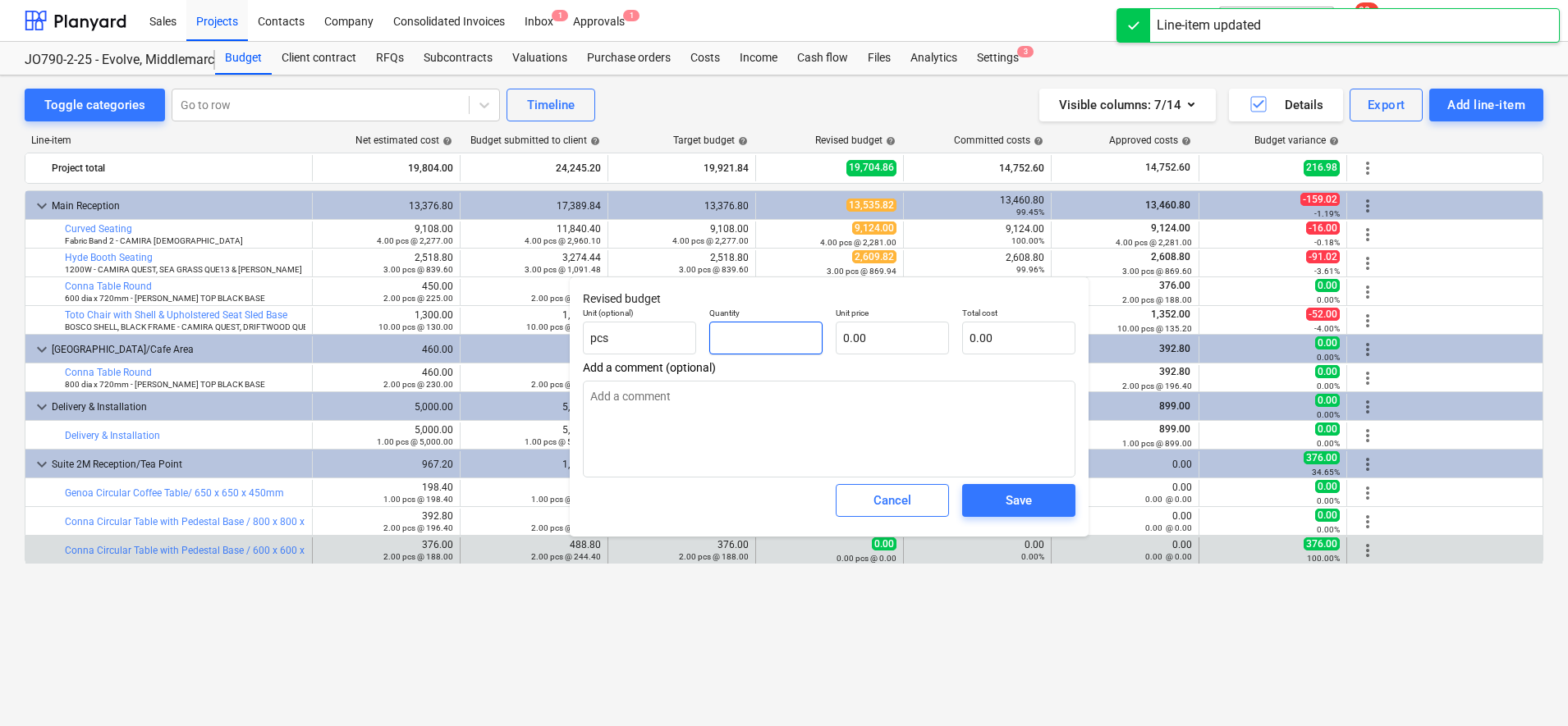
click at [782, 337] on input "text" at bounding box center [765, 337] width 113 height 32
click at [1010, 493] on div "Save" at bounding box center [1019, 500] width 26 height 22
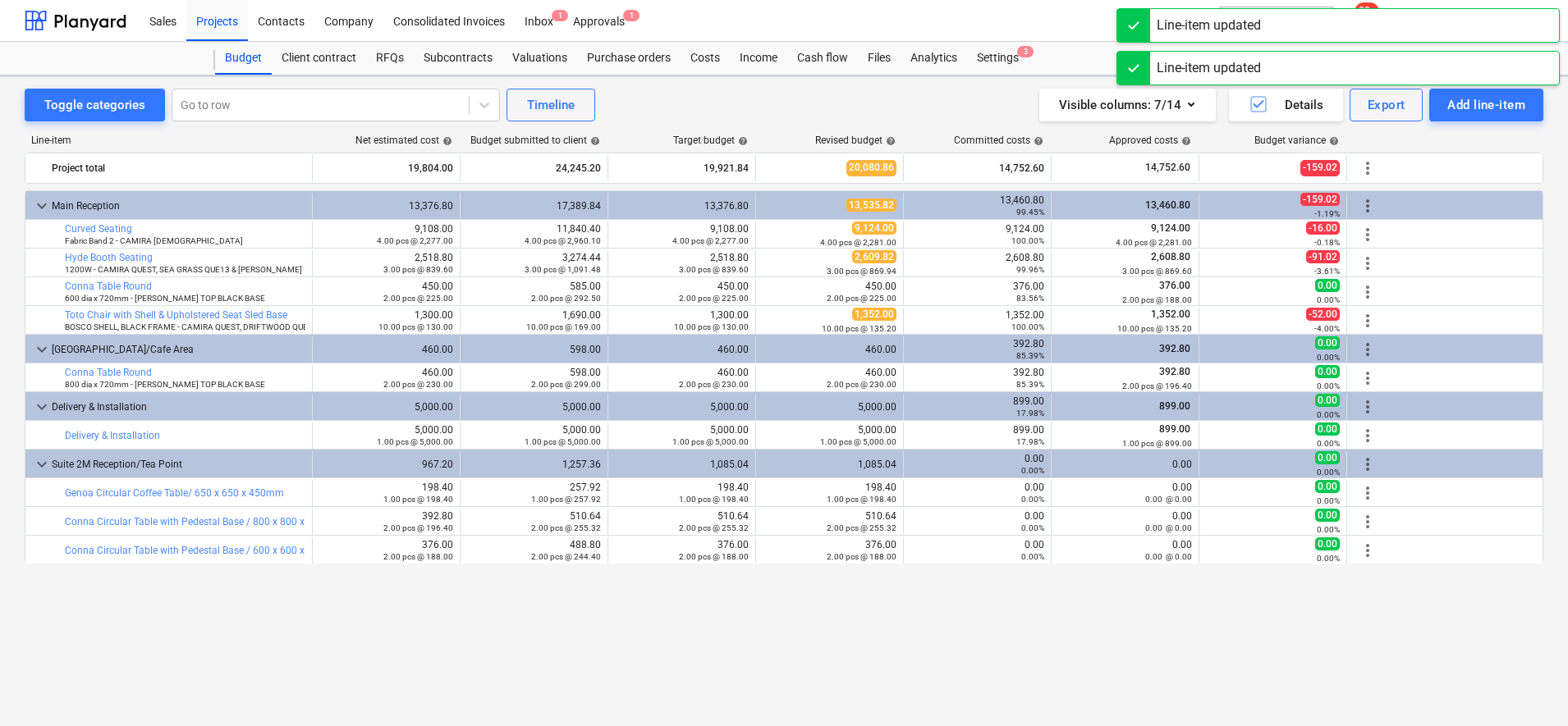
click at [959, 628] on div "keyboard_arrow_down Main Reception 13,376.80 17,389.84 13,376.80 13,535.82 13,4…" at bounding box center [784, 424] width 1519 height 468
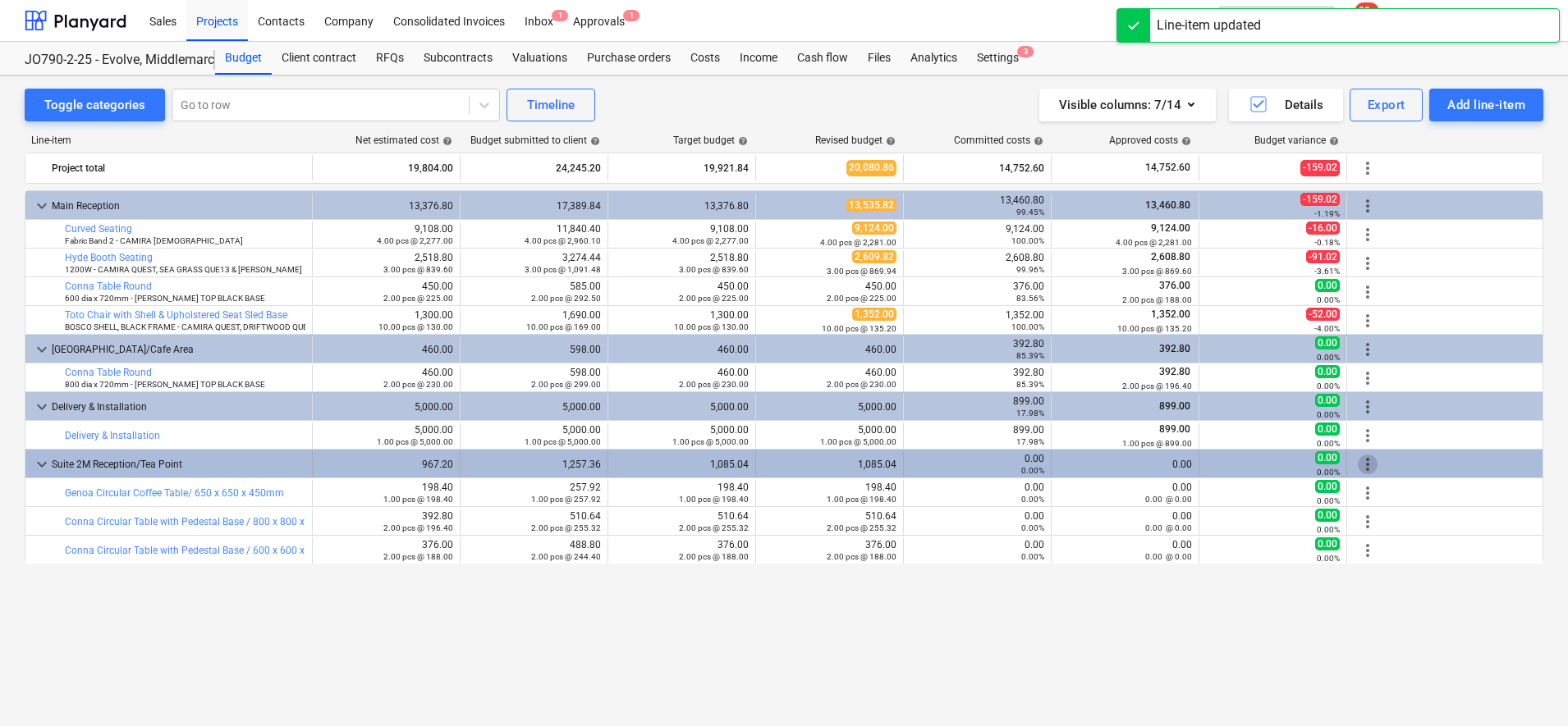
click at [1370, 463] on span "more_vert" at bounding box center [1368, 464] width 20 height 20
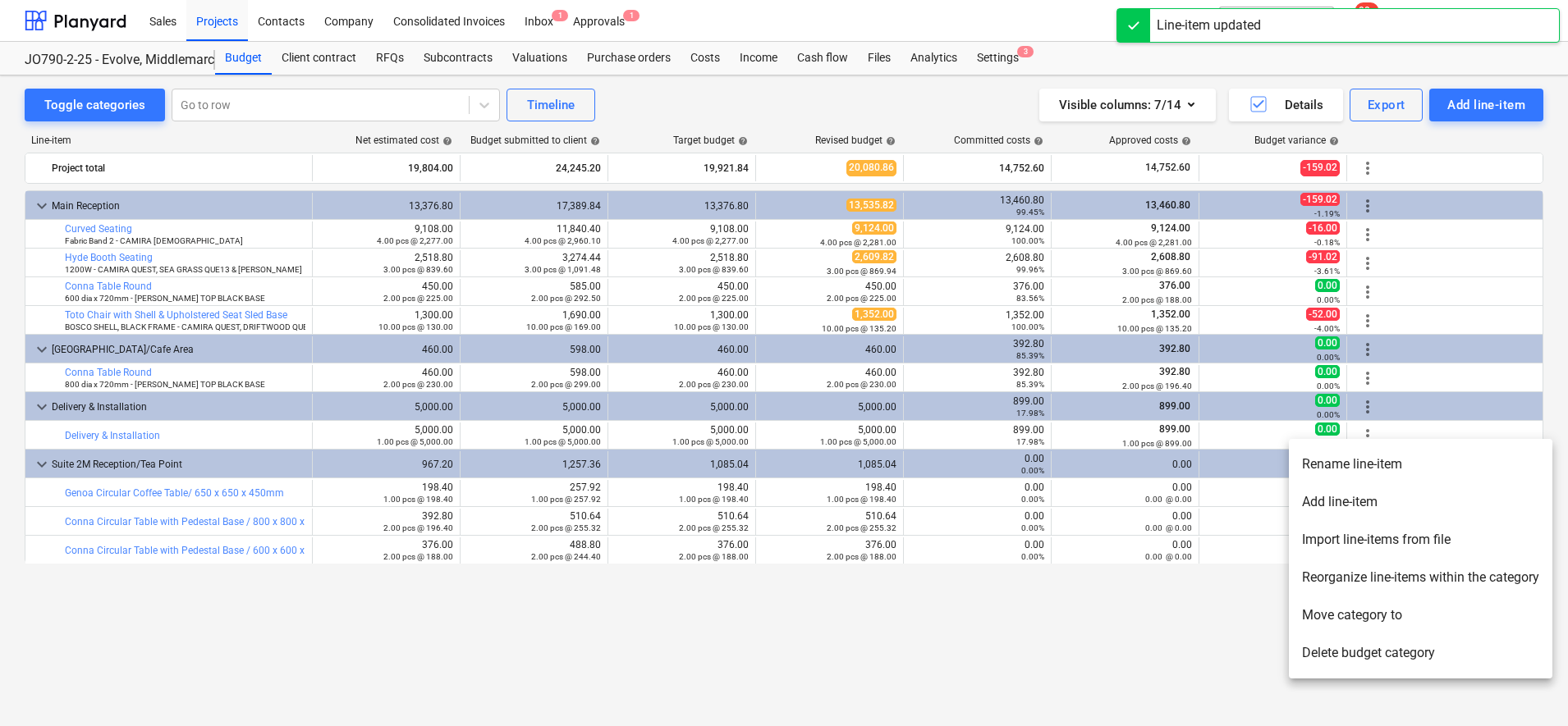
click at [1358, 485] on li "Add line-item" at bounding box center [1420, 502] width 264 height 37
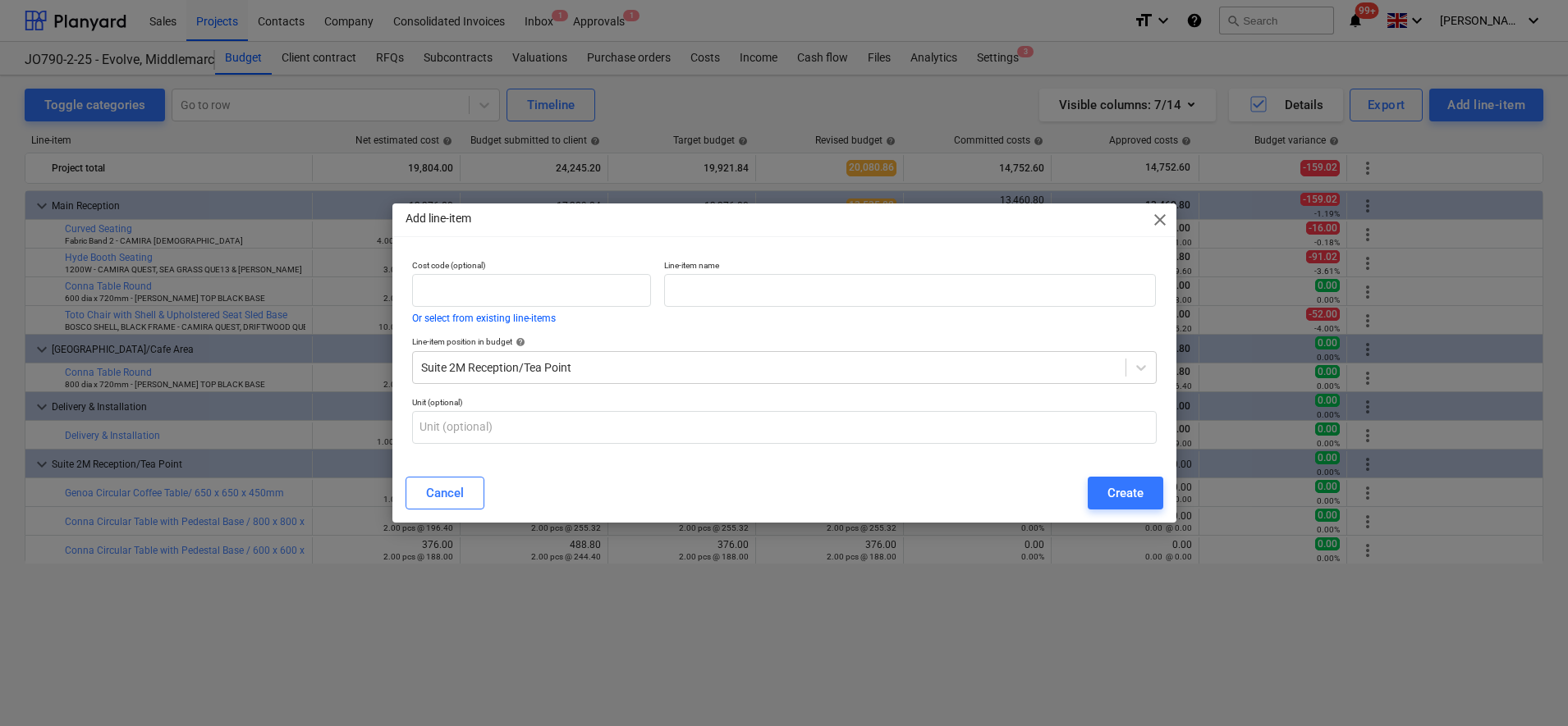
click at [844, 474] on div "Cancel Create" at bounding box center [784, 493] width 777 height 46
click at [675, 282] on input "text" at bounding box center [910, 289] width 492 height 32
paste input "Toto Plastic Shell Sled Frame Chair with Upholstered Seat Pad"
click at [604, 428] on input "text" at bounding box center [784, 427] width 745 height 32
click at [1114, 491] on div "Create" at bounding box center [1124, 493] width 36 height 22
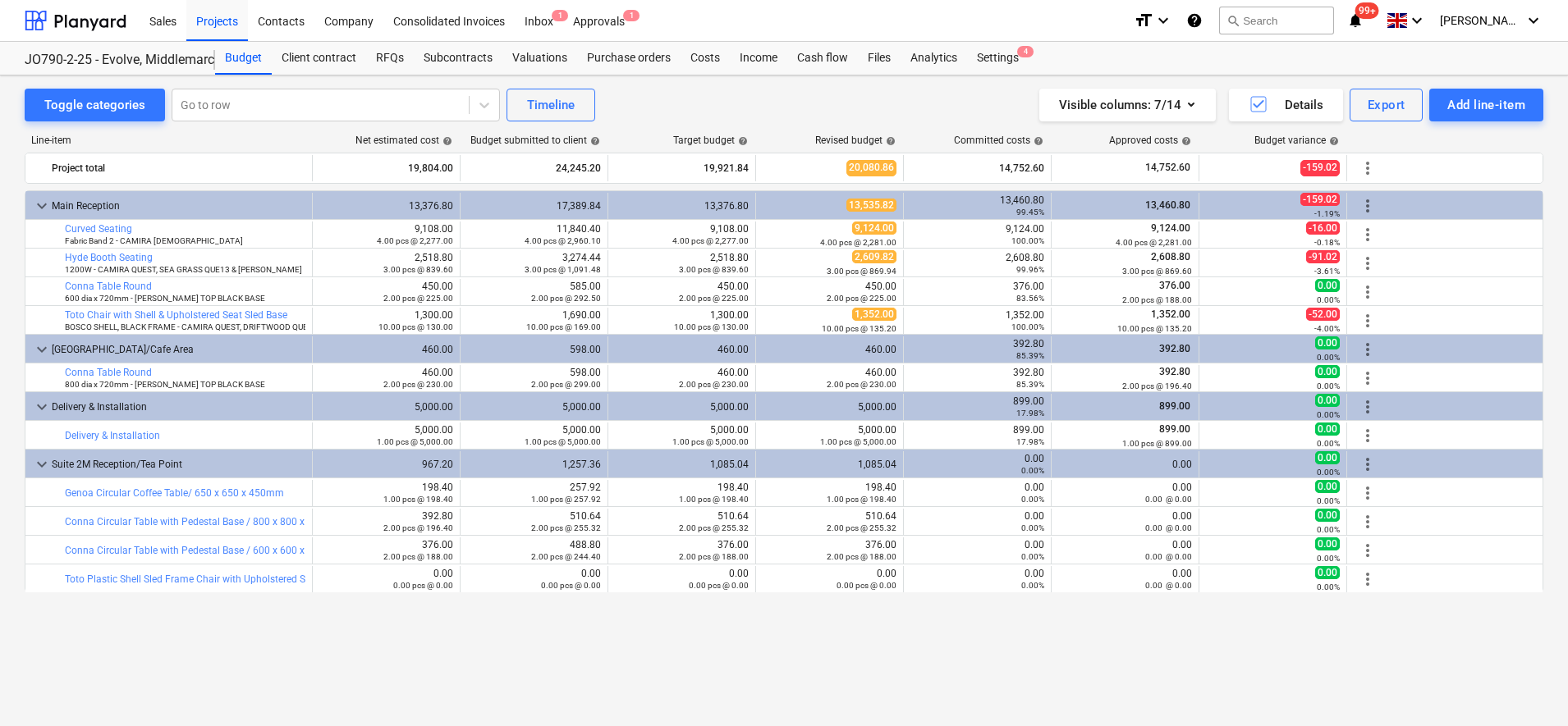
click at [1022, 663] on div "Line-item Net estimated cost help Budget submitted to client help Target budget…" at bounding box center [784, 399] width 1519 height 556
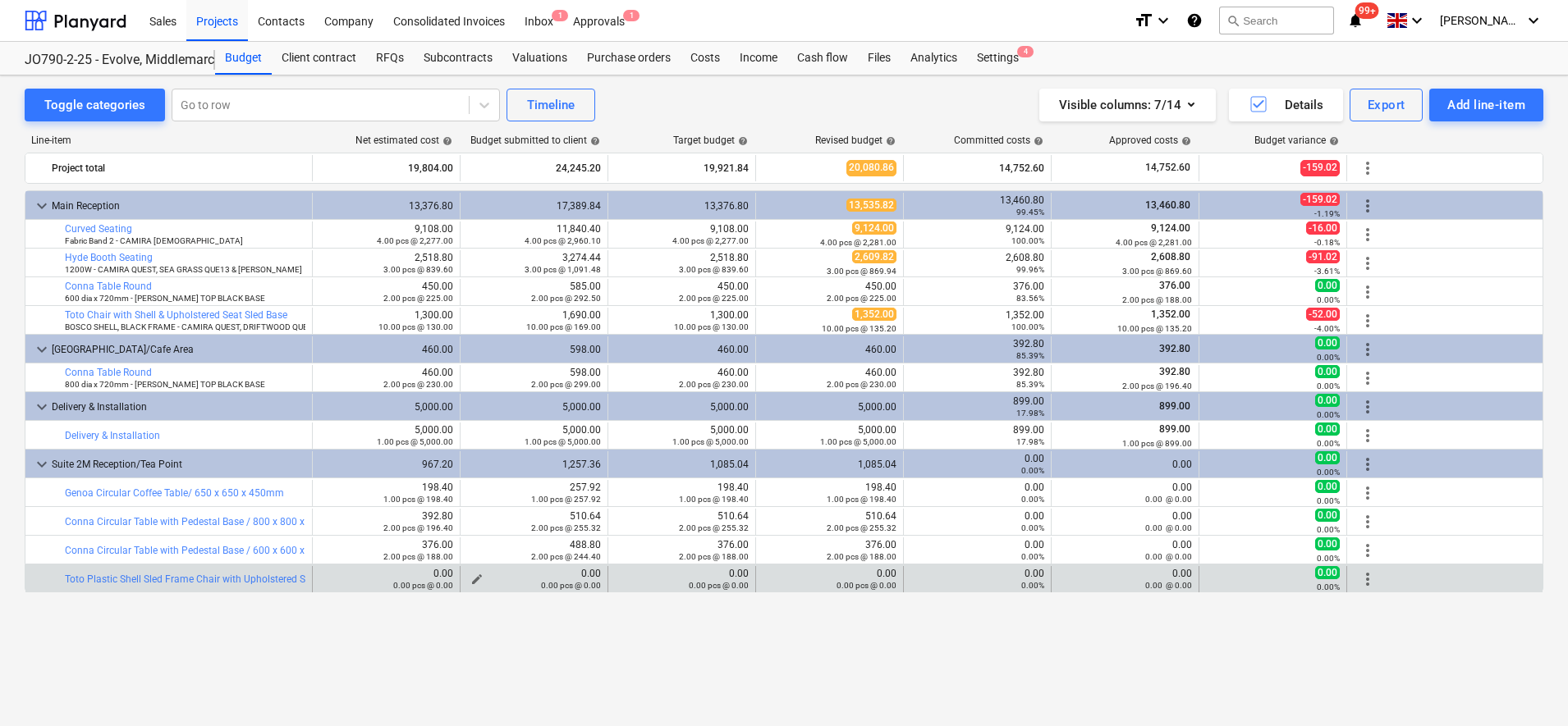
click at [479, 582] on div "0.00 pcs @ 0.00" at bounding box center [534, 586] width 133 height 12
click at [477, 575] on span "edit" at bounding box center [476, 579] width 13 height 13
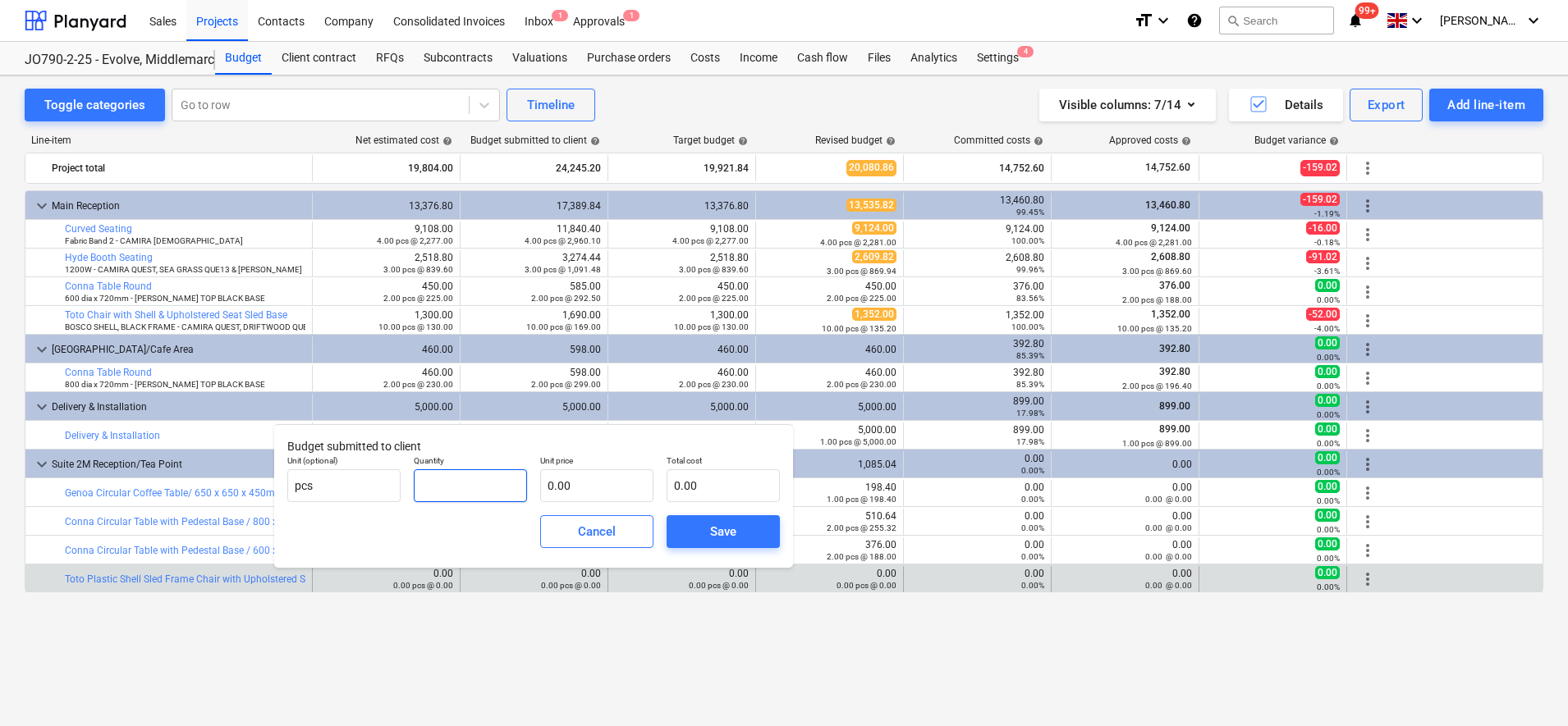
click at [497, 490] on input "text" at bounding box center [470, 485] width 113 height 32
click at [720, 530] on div "Save" at bounding box center [723, 532] width 26 height 22
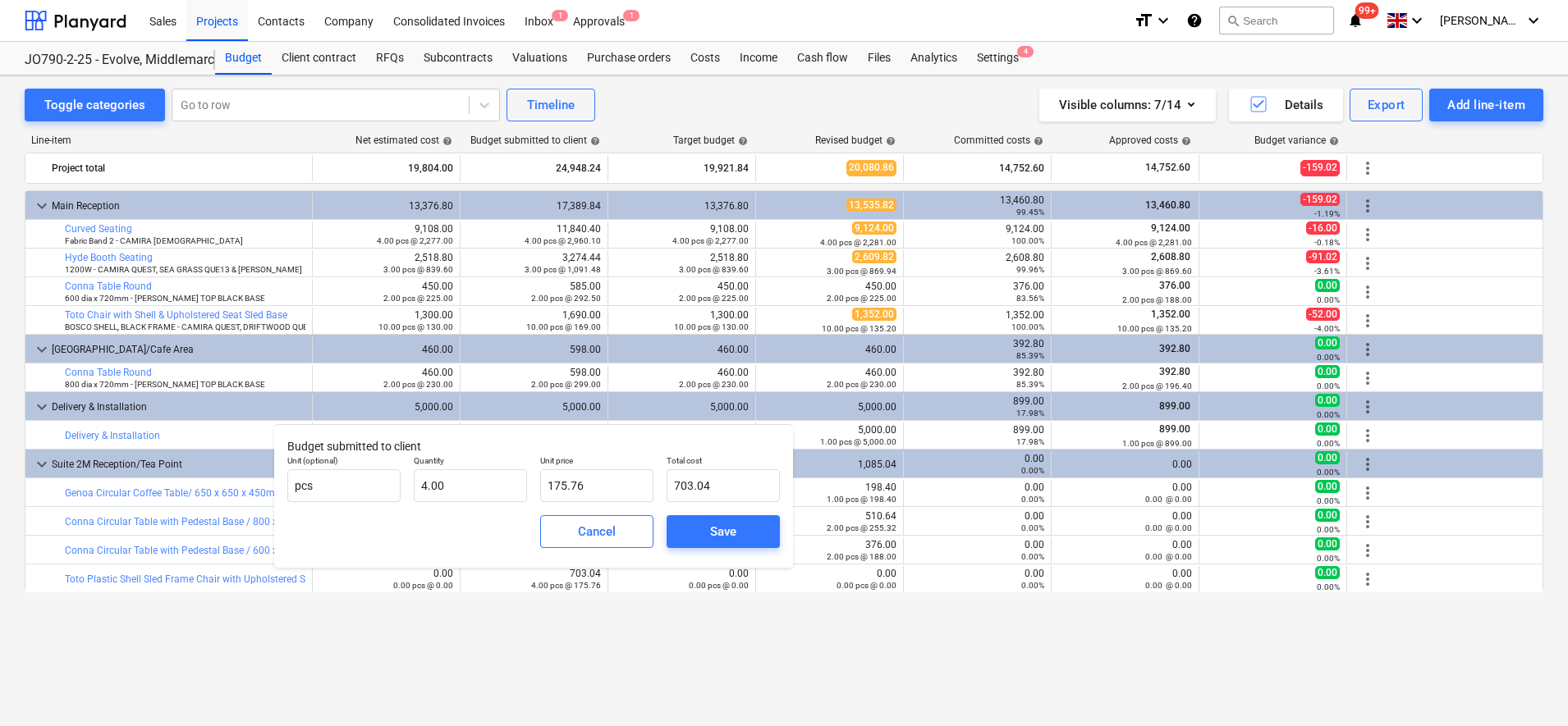
click at [977, 649] on div "keyboard_arrow_down Main Reception 13,376.80 17,389.84 13,376.80 13,535.82 13,4…" at bounding box center [784, 424] width 1519 height 468
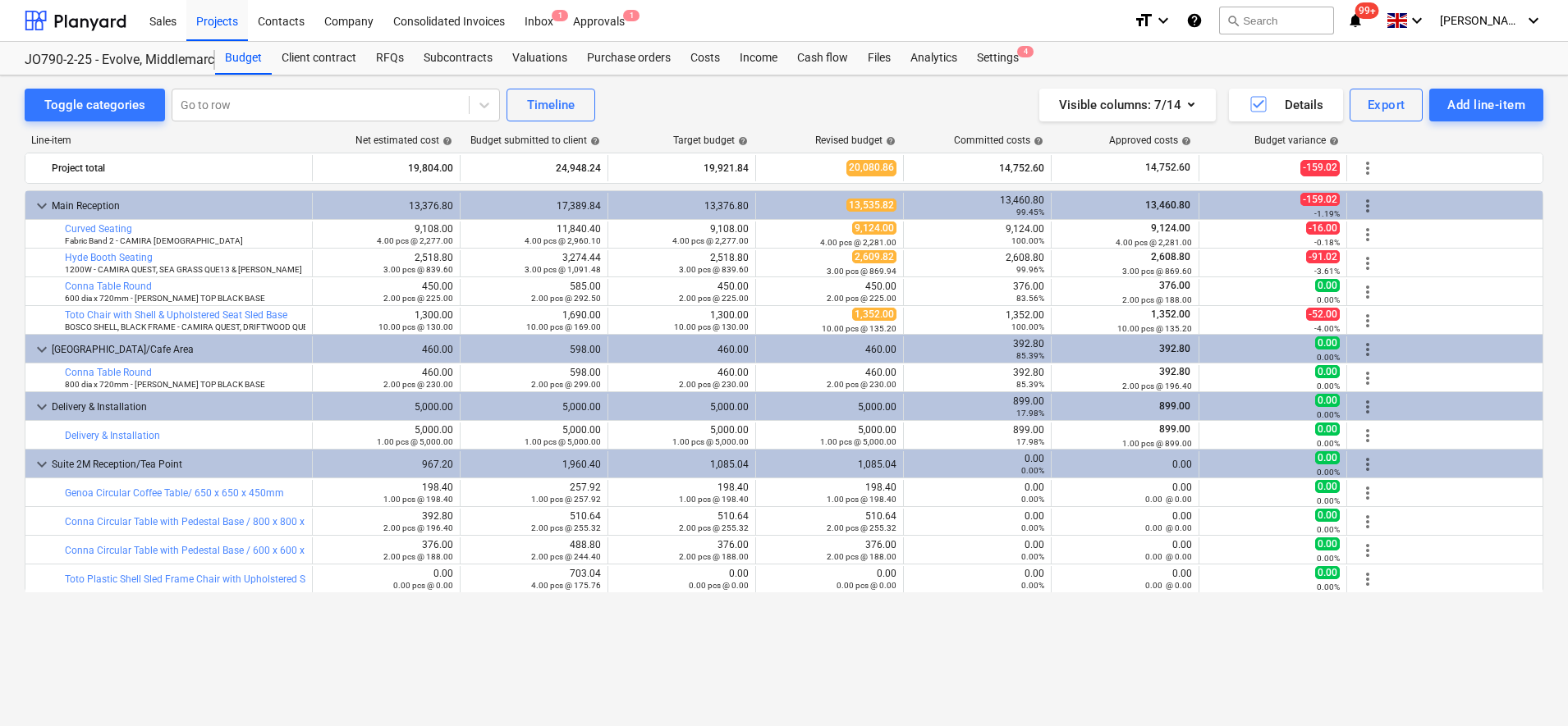
click at [887, 653] on div "keyboard_arrow_down Main Reception 13,376.80 17,389.84 13,376.80 13,535.82 13,4…" at bounding box center [784, 424] width 1519 height 468
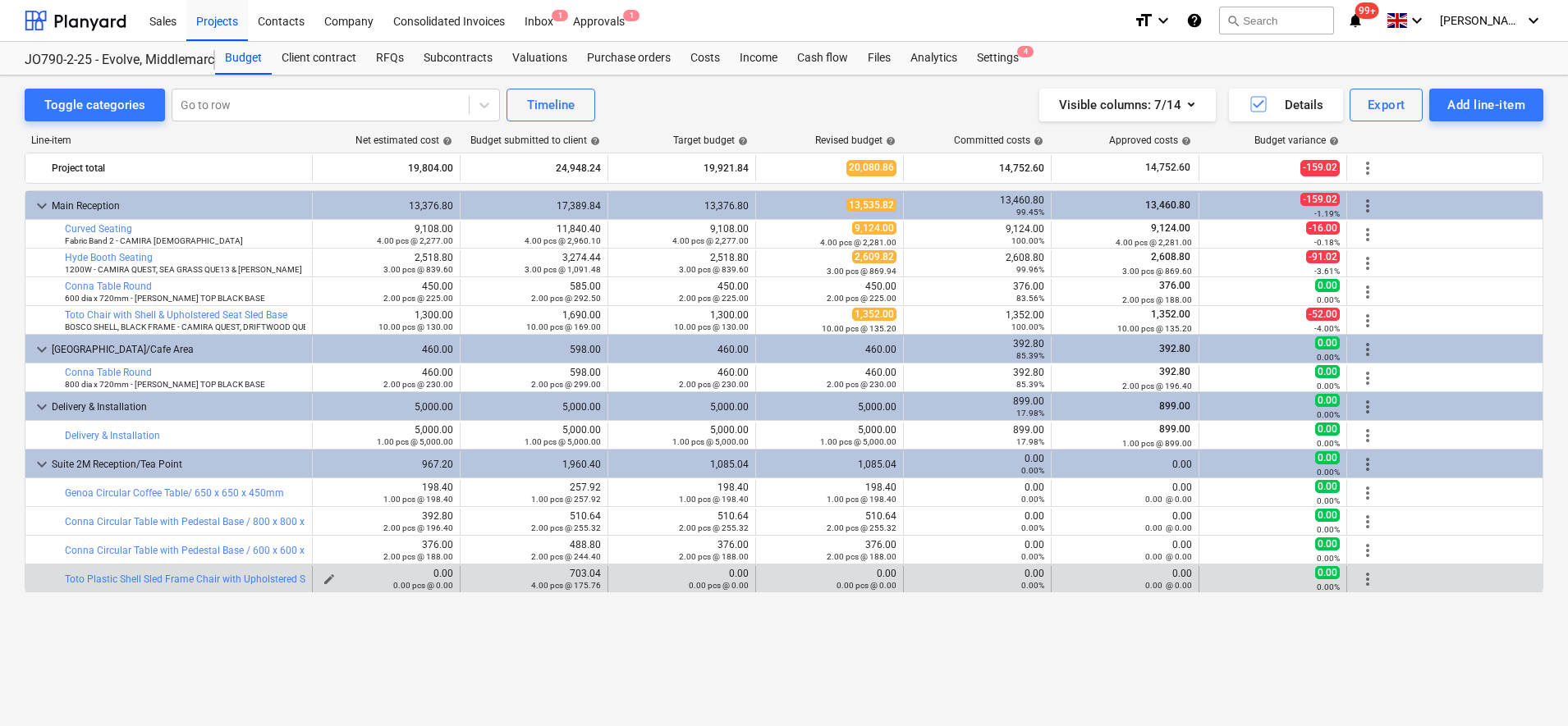
click at [328, 580] on div "0.00 pcs @ 0.00" at bounding box center [386, 586] width 133 height 12
click at [331, 575] on span "edit" at bounding box center [329, 579] width 13 height 13
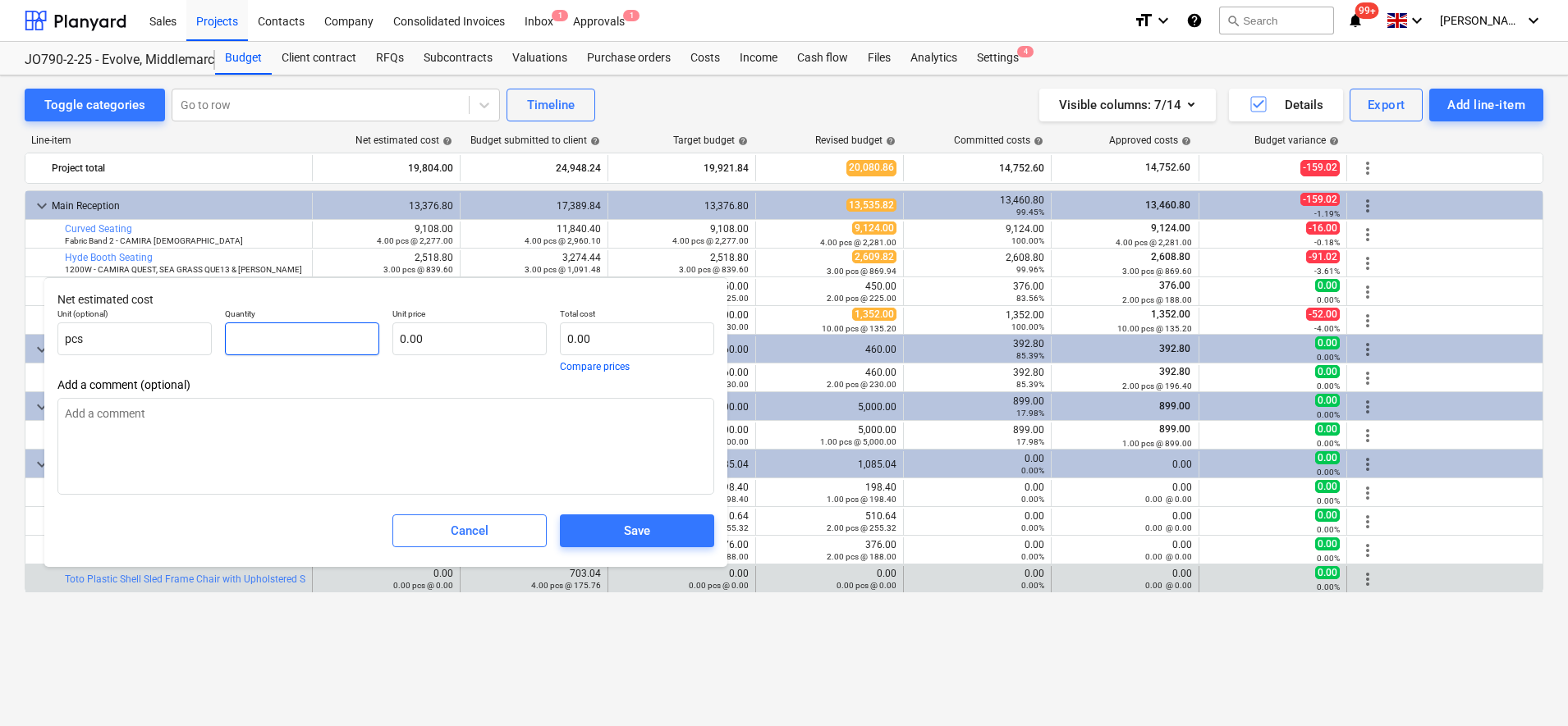
click at [334, 331] on input "text" at bounding box center [301, 338] width 154 height 32
click at [666, 519] on button "Save" at bounding box center [636, 530] width 154 height 32
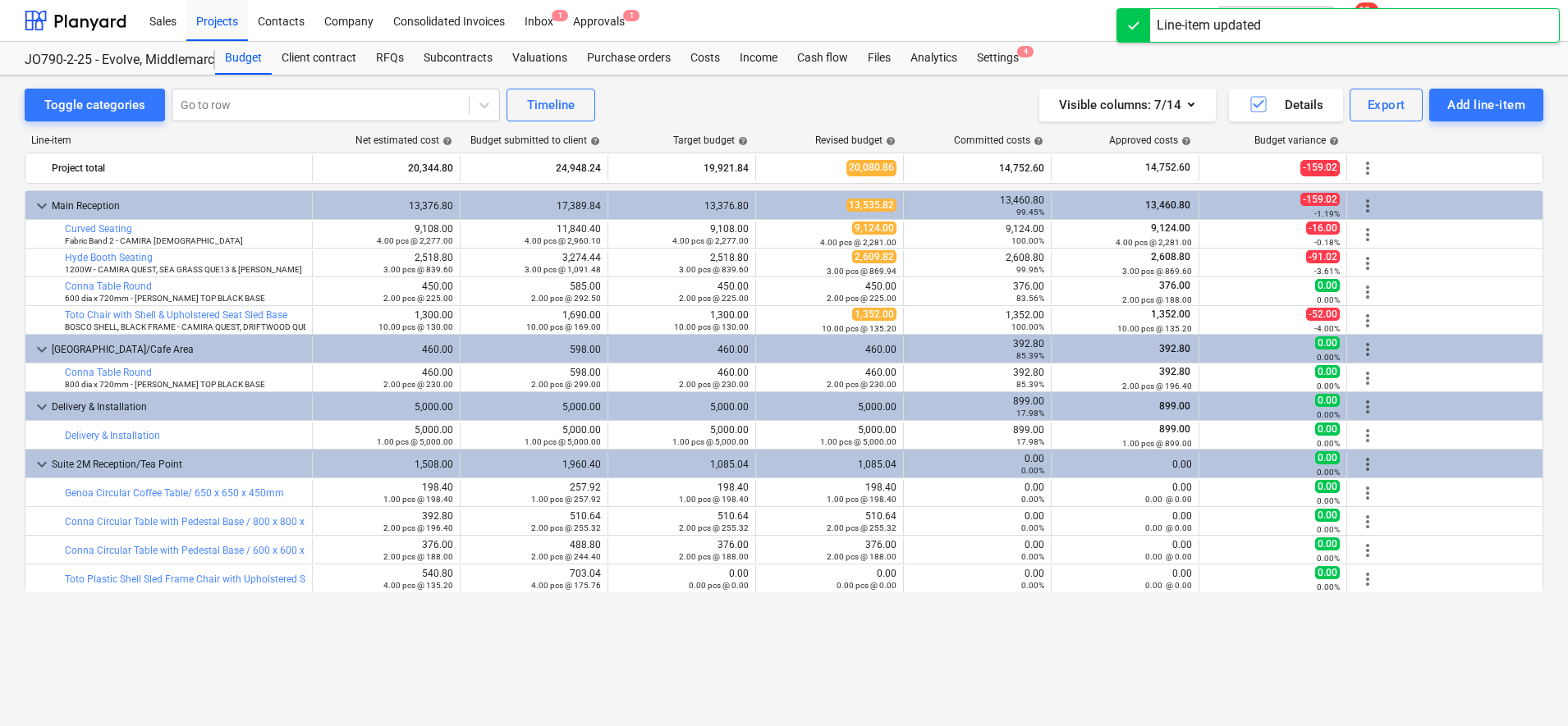
click at [624, 579] on span "edit" at bounding box center [624, 579] width 13 height 13
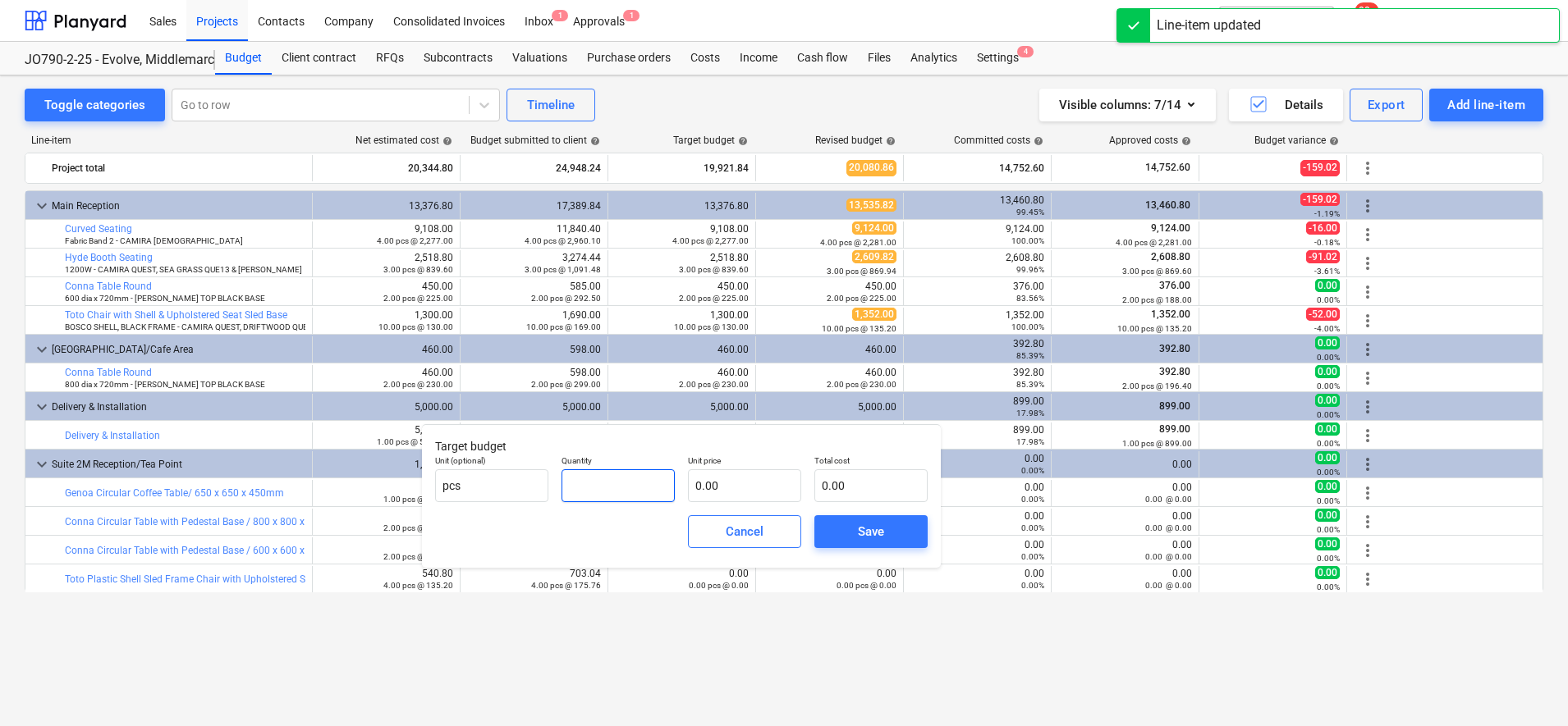
click at [580, 485] on input "text" at bounding box center [617, 485] width 113 height 32
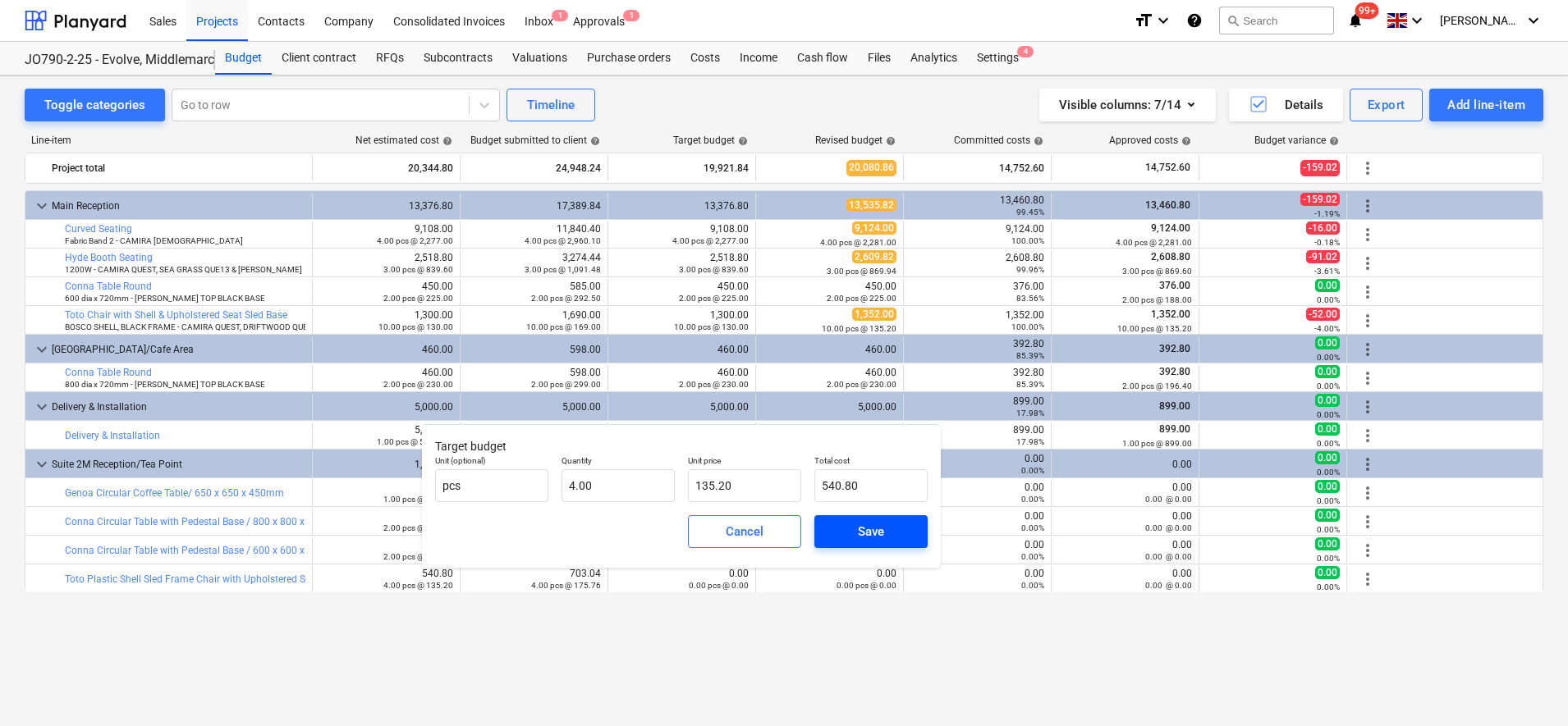
click at [861, 528] on div "Save" at bounding box center [870, 532] width 26 height 22
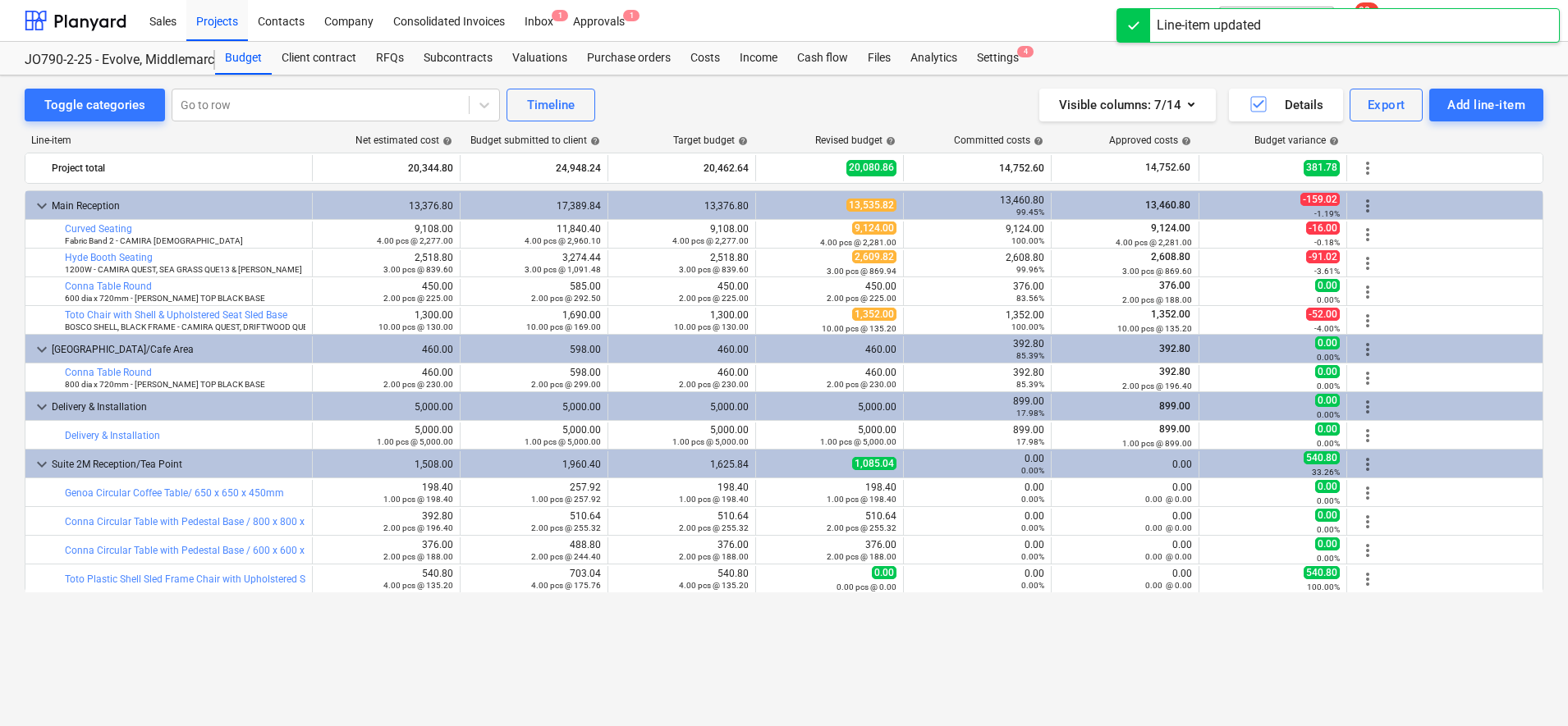
click at [765, 577] on span "edit" at bounding box center [771, 579] width 13 height 13
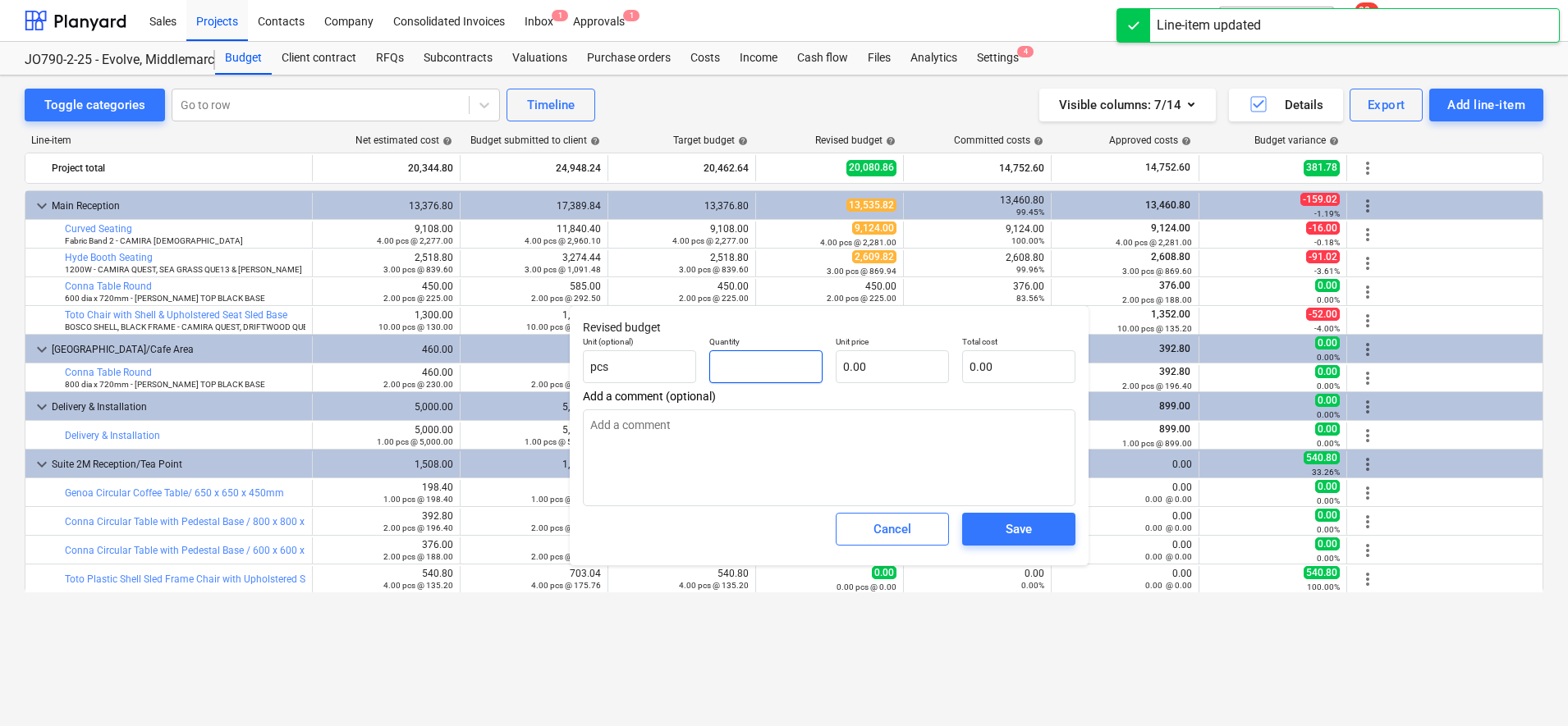
click at [745, 365] on input "text" at bounding box center [765, 366] width 113 height 32
click at [1014, 520] on div "Save" at bounding box center [1019, 530] width 26 height 22
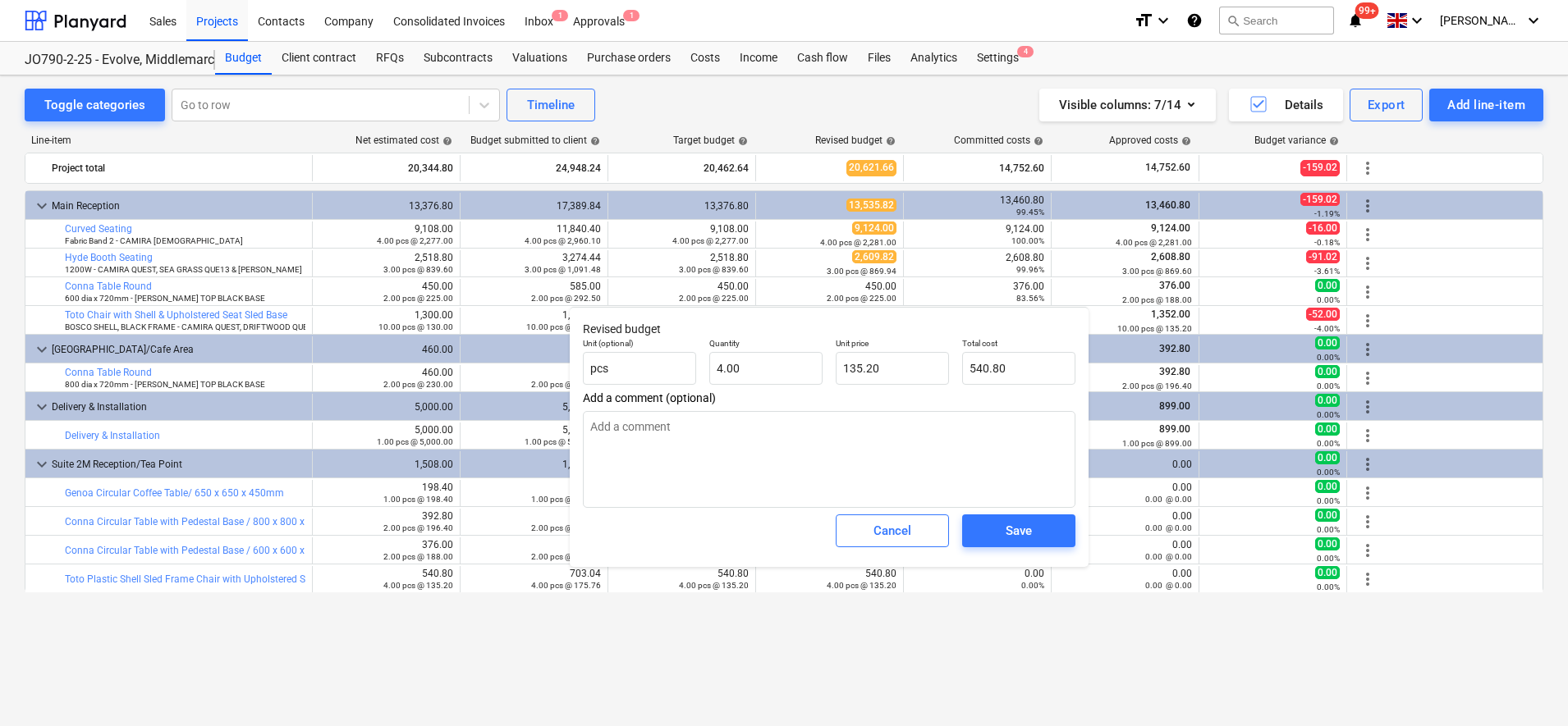
click at [943, 667] on div "Line-item Net estimated cost help Budget submitted to client help Target budget…" at bounding box center [784, 399] width 1519 height 556
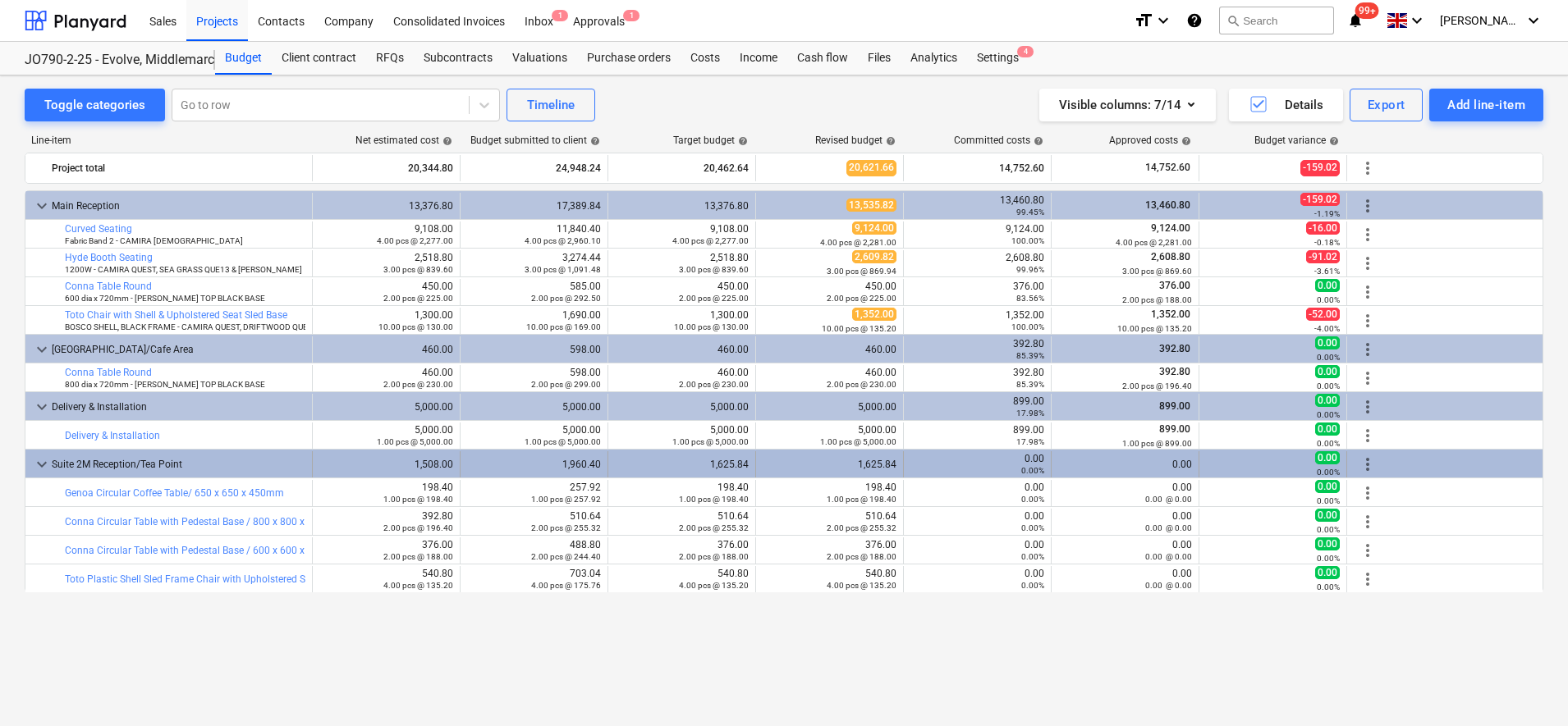
click at [1368, 461] on span "more_vert" at bounding box center [1368, 464] width 20 height 20
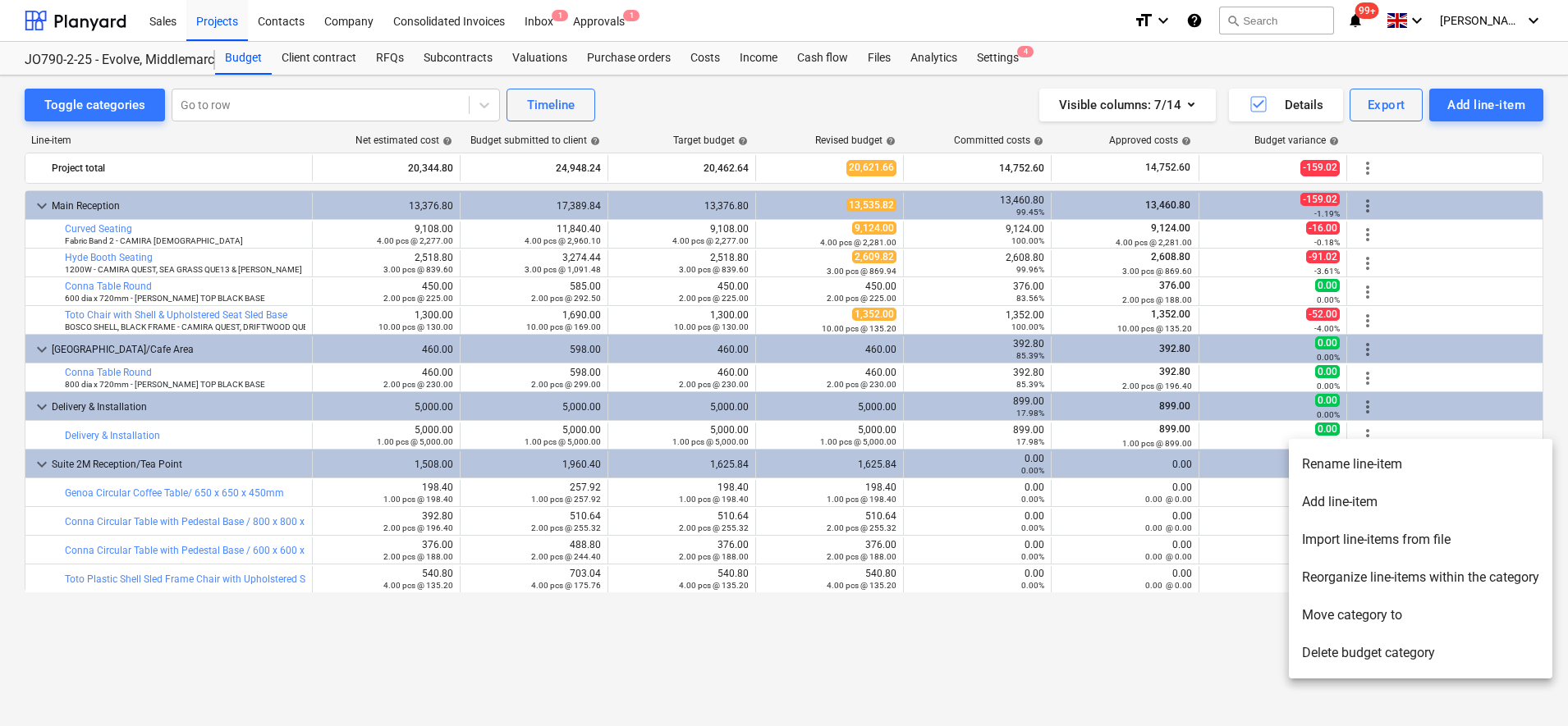
click at [1336, 492] on li "Add line-item" at bounding box center [1420, 502] width 264 height 37
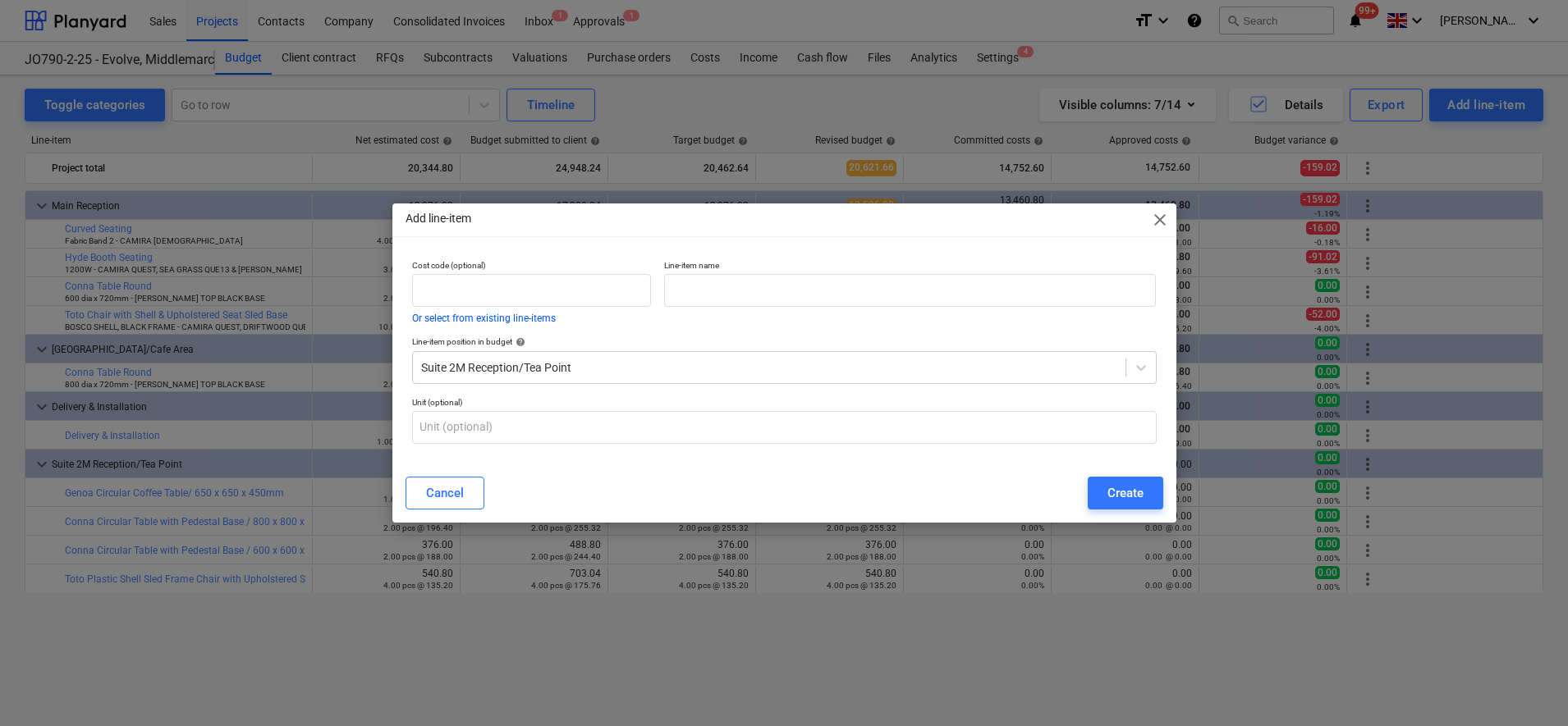
click at [871, 494] on div "Cancel Create" at bounding box center [784, 493] width 758 height 32
click at [701, 303] on input "text" at bounding box center [910, 289] width 492 height 32
paste input "Ava 4 Leg Chair no Arms with Seatpad"
click at [619, 426] on input "text" at bounding box center [784, 427] width 745 height 32
click at [1122, 499] on div "Create" at bounding box center [1124, 493] width 36 height 22
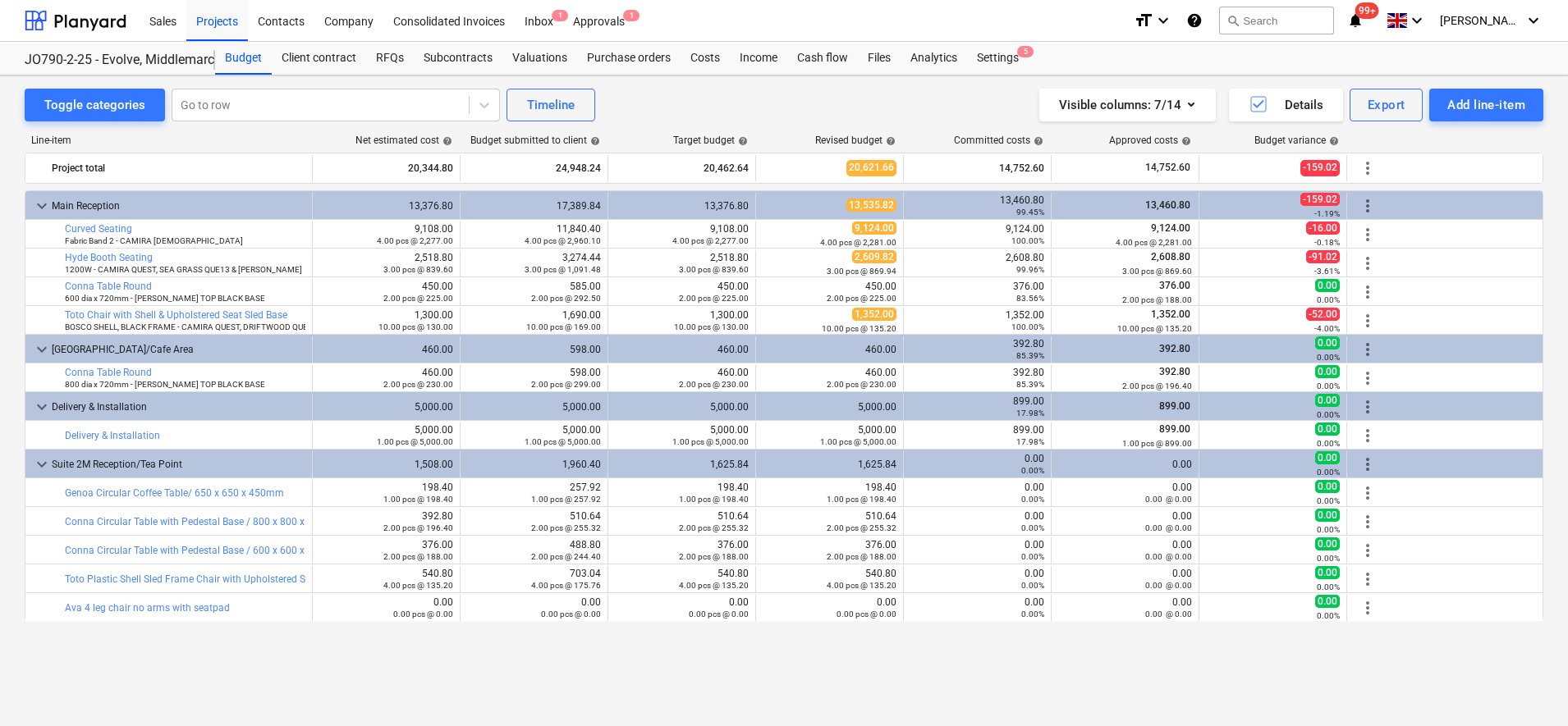
click at [1136, 684] on div "Toggle categories Go to row Timeline Visible columns : 7/14 Details Export Add …" at bounding box center [784, 383] width 1568 height 615
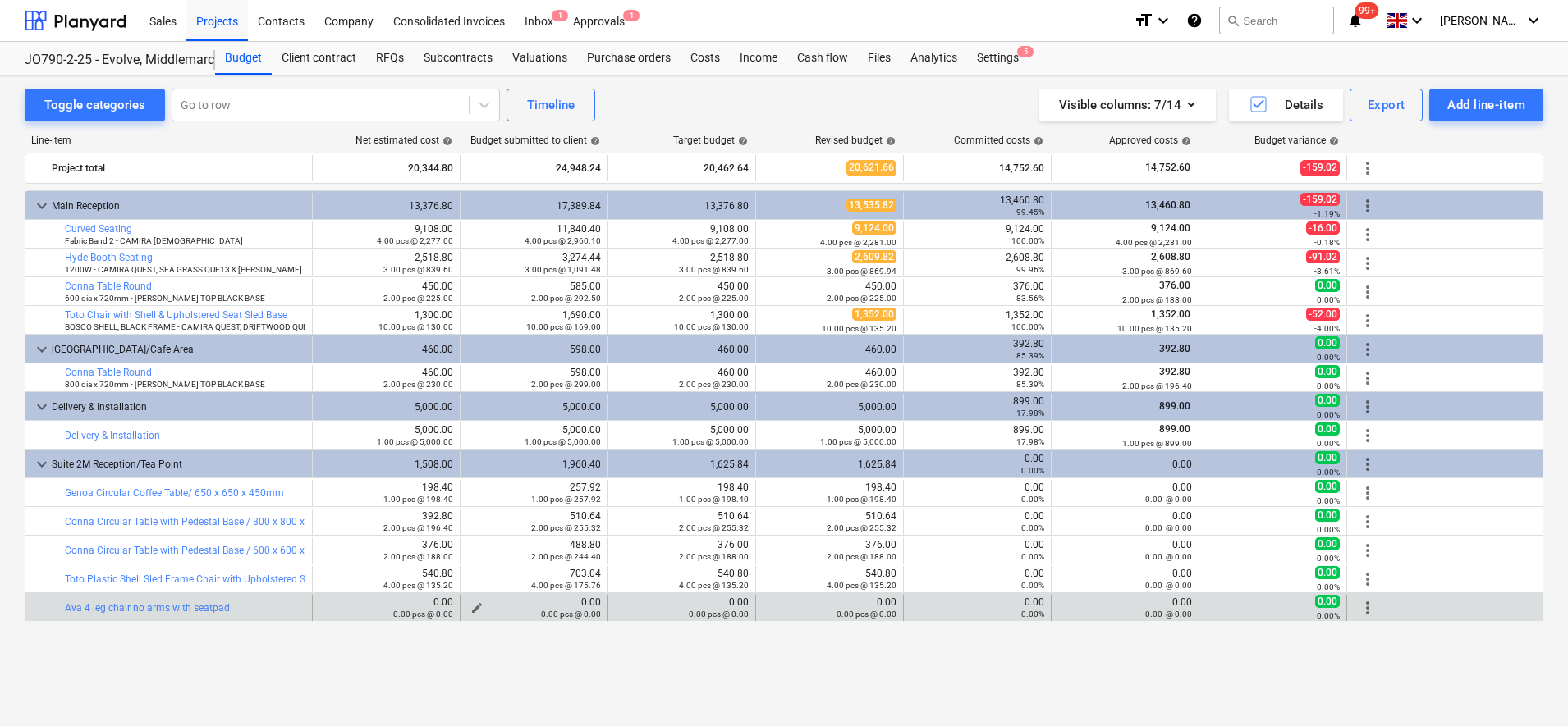
click at [476, 609] on div "0.00 pcs @ 0.00" at bounding box center [534, 614] width 133 height 12
click at [476, 599] on button "edit" at bounding box center [477, 608] width 20 height 20
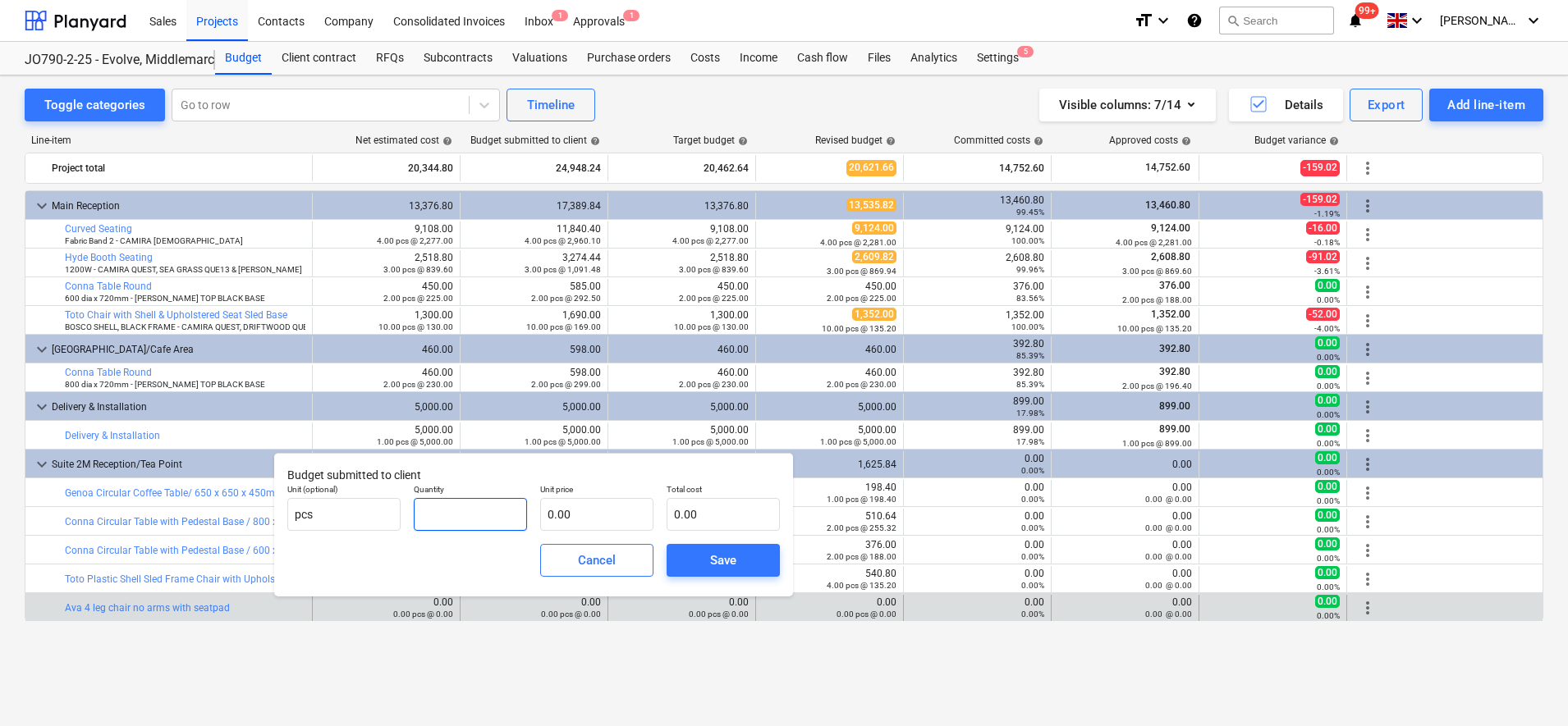
click at [490, 530] on input "text" at bounding box center [470, 514] width 113 height 32
click at [723, 544] on button "Save" at bounding box center [722, 560] width 113 height 32
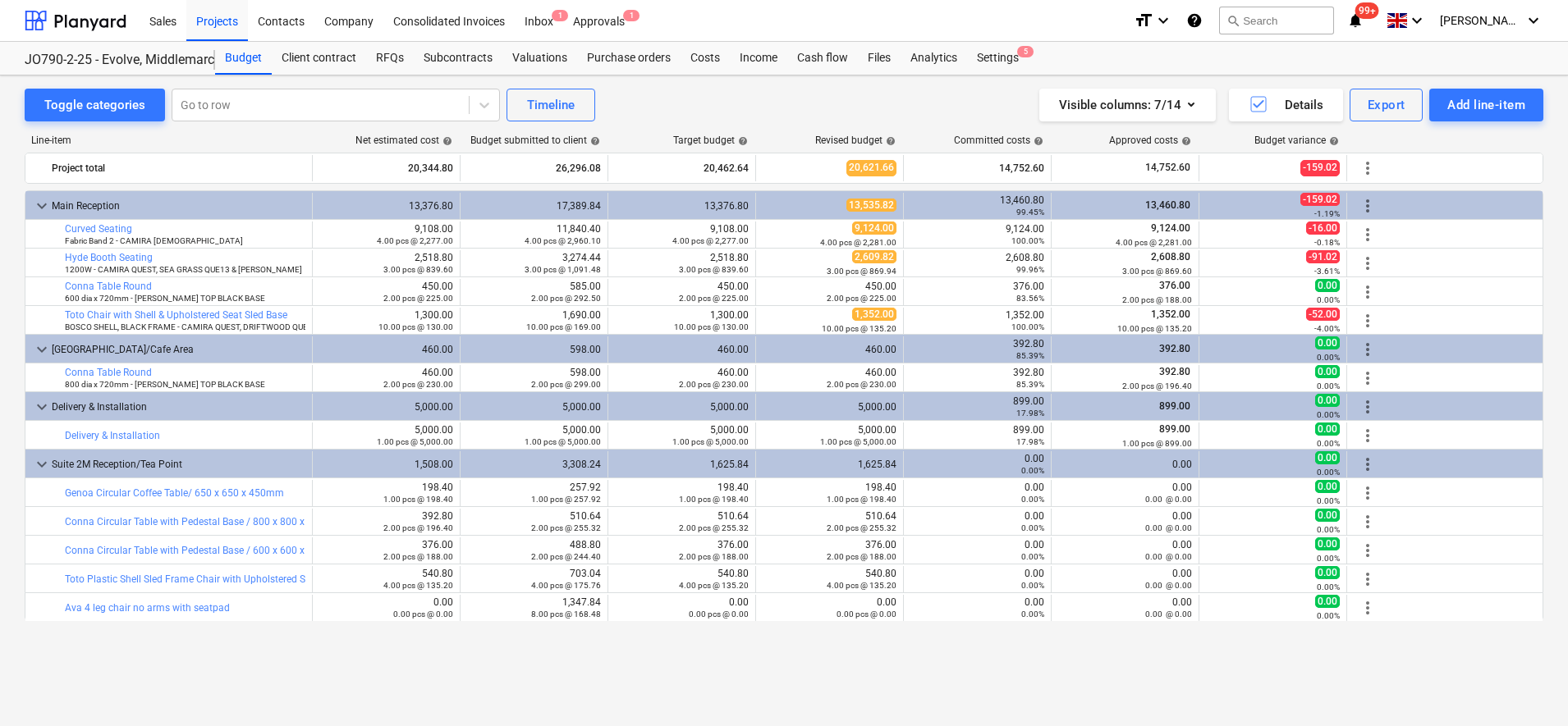
click at [951, 687] on div "Toggle categories Go to row Timeline Visible columns : 7/14 Details Export Add …" at bounding box center [784, 383] width 1568 height 615
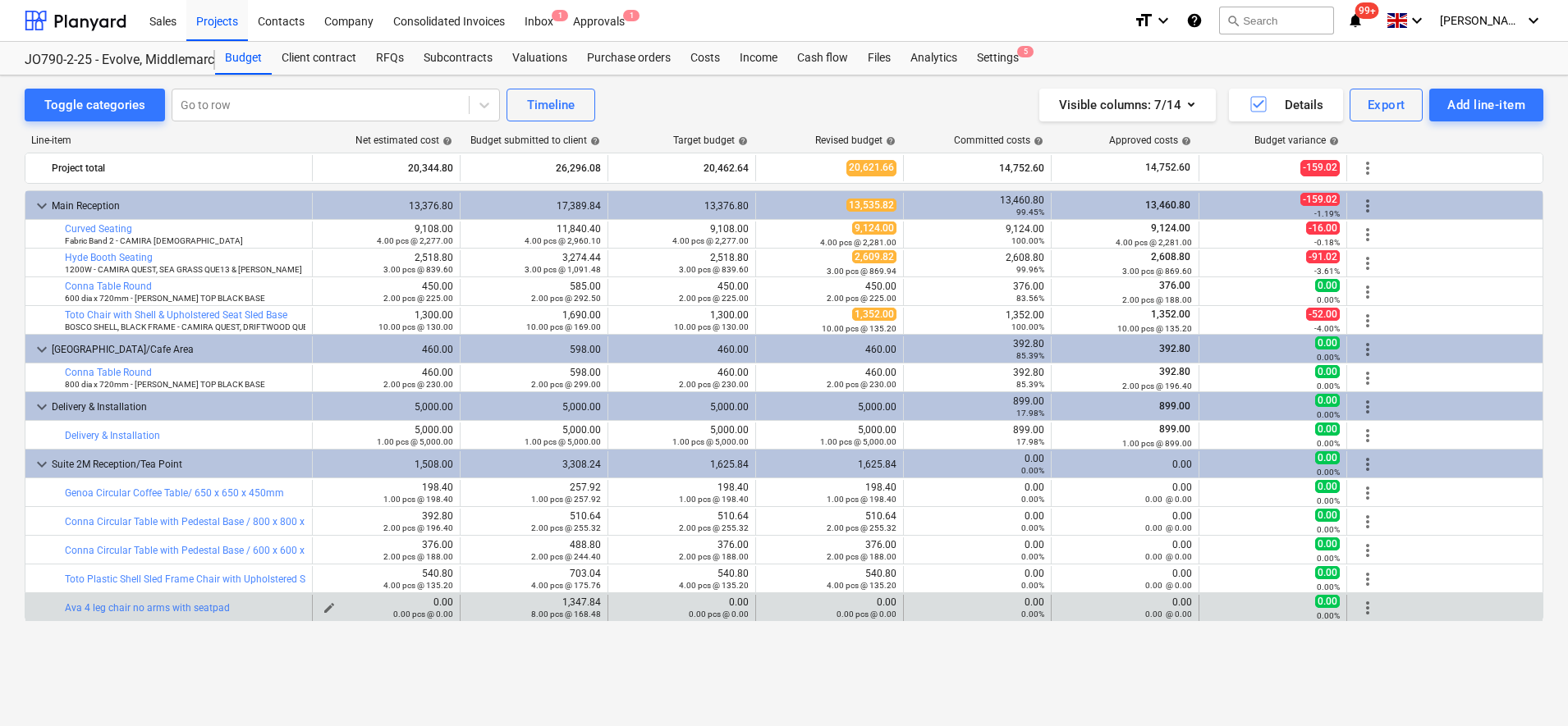
click at [332, 604] on span "edit" at bounding box center [329, 607] width 13 height 13
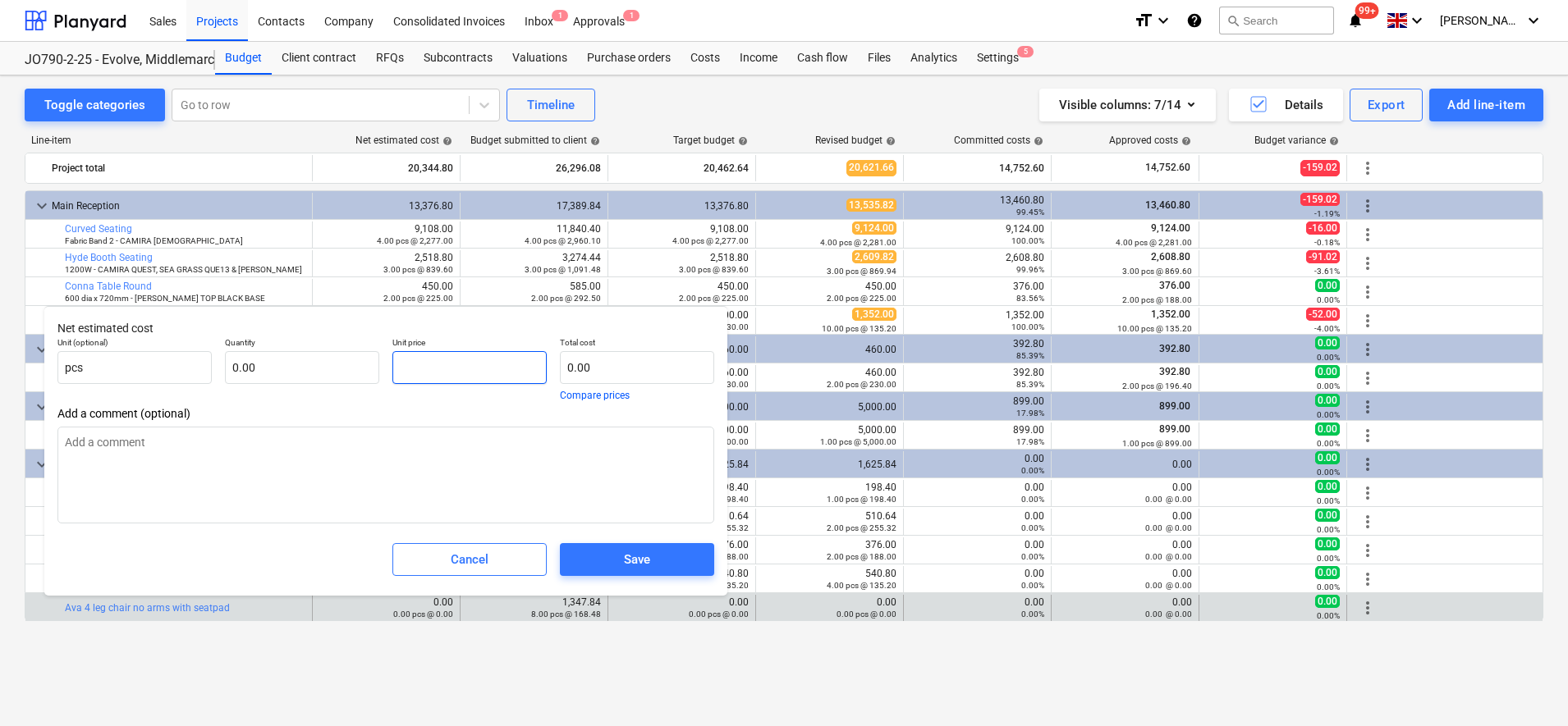
click at [439, 360] on input "text" at bounding box center [469, 367] width 154 height 32
drag, startPoint x: 635, startPoint y: 372, endPoint x: 535, endPoint y: 365, distance: 100.2
click at [550, 377] on div "Unit (optional) pcs Quantity 0.00 Unit price 0.00 Total cost 129.60 Compare pri…" at bounding box center [386, 369] width 670 height 77
click at [309, 374] on input "text" at bounding box center [301, 367] width 154 height 32
click at [683, 564] on span "Save" at bounding box center [637, 560] width 115 height 22
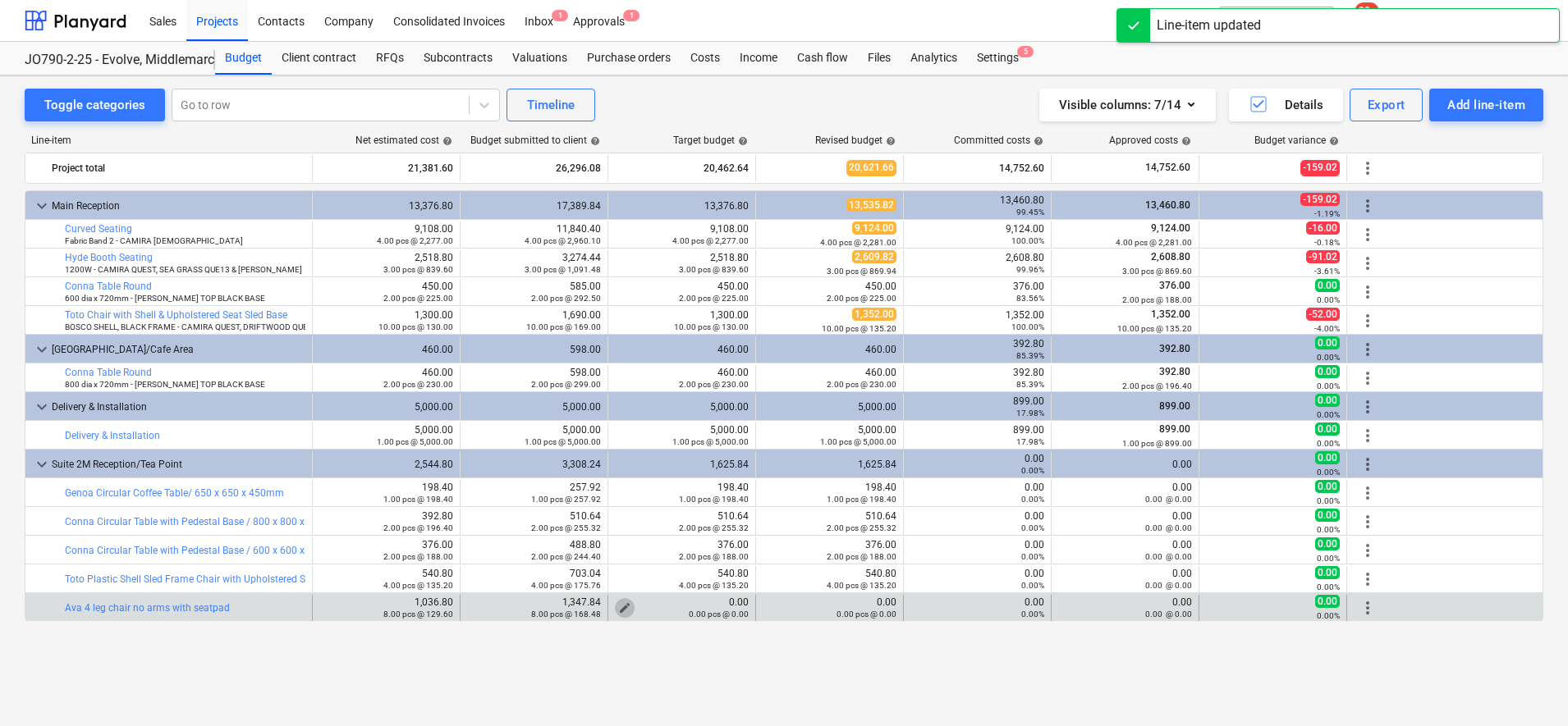
click at [628, 605] on span "edit" at bounding box center [624, 607] width 13 height 13
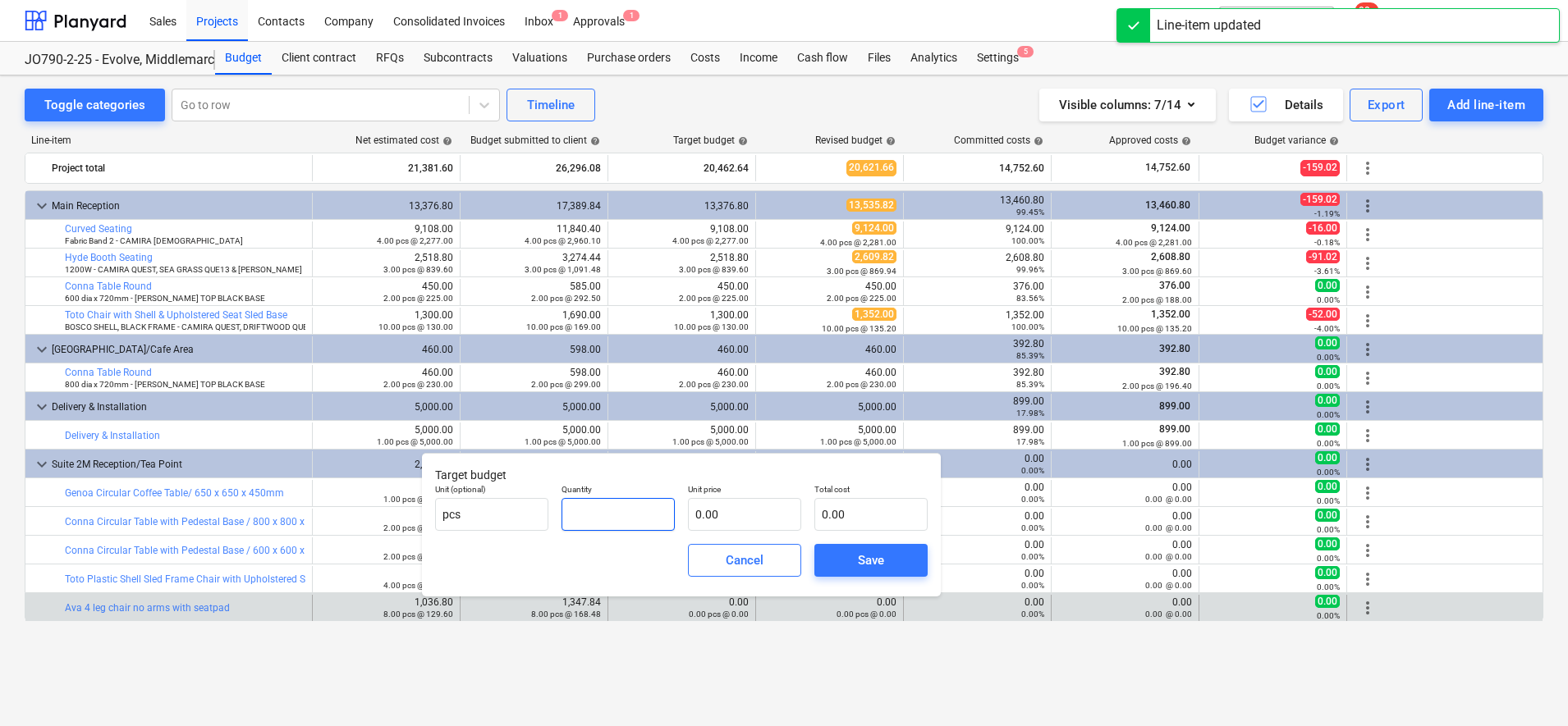
click at [621, 510] on input "text" at bounding box center [617, 514] width 113 height 32
click at [864, 554] on div "Save" at bounding box center [870, 560] width 26 height 22
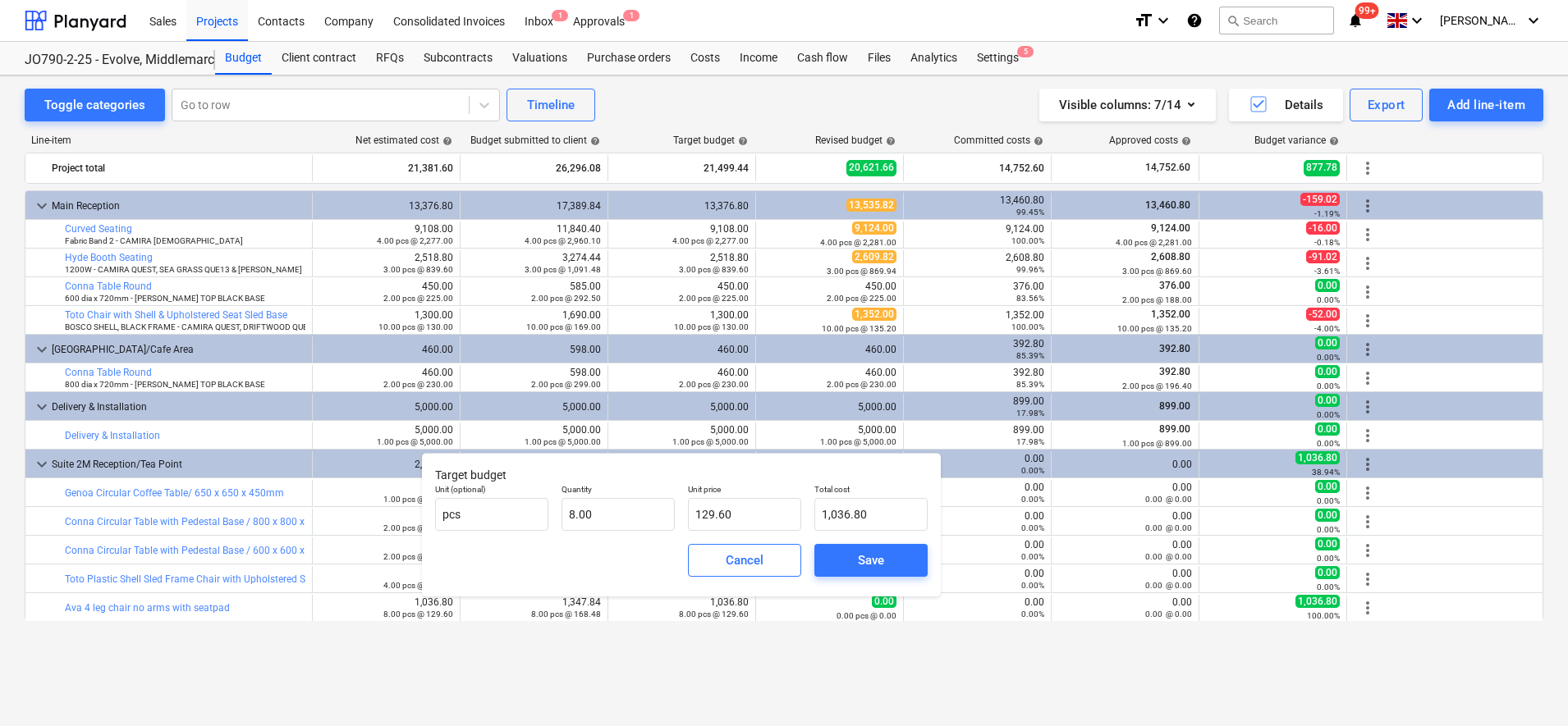
click at [815, 675] on div "Line-item Net estimated cost help Budget submitted to client help Target budget…" at bounding box center [784, 399] width 1519 height 556
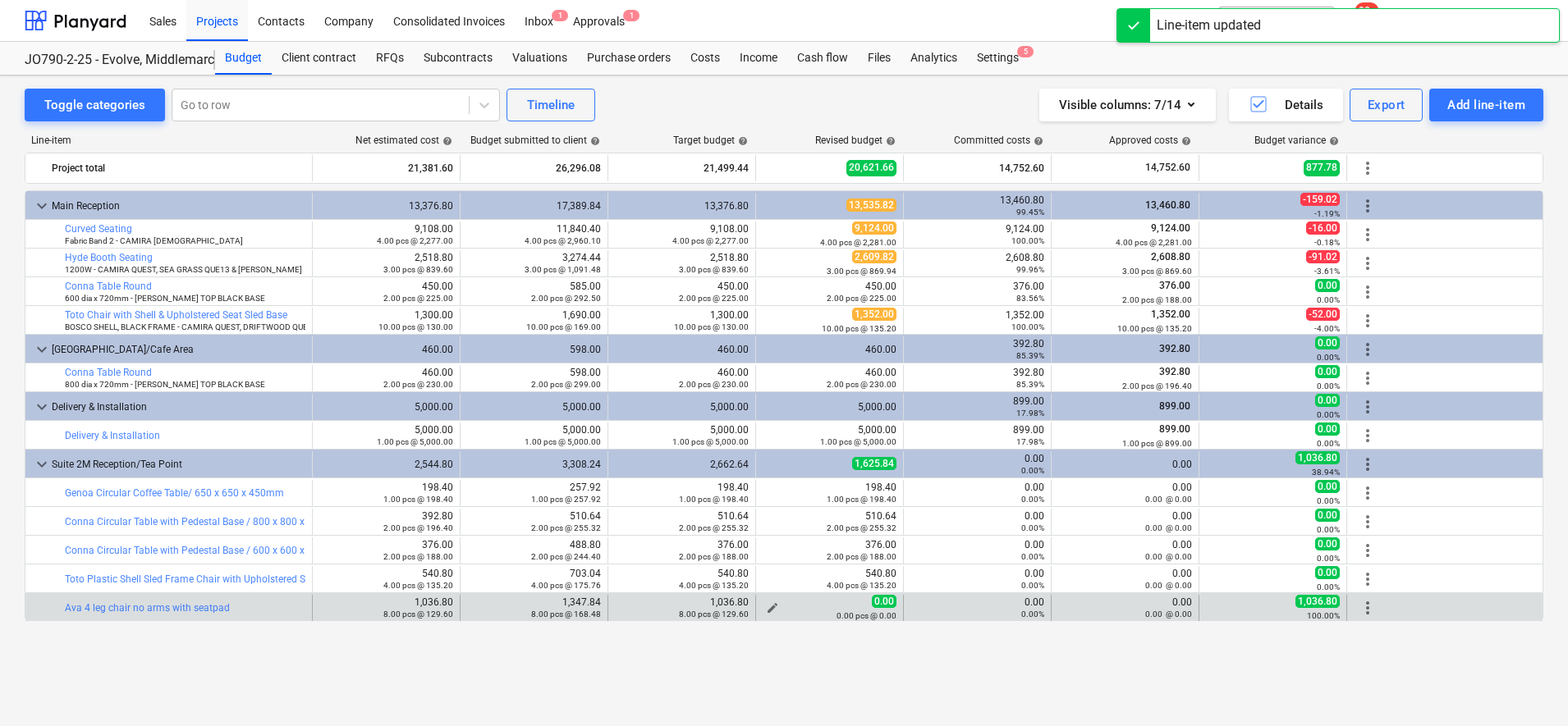
click at [770, 607] on span "edit" at bounding box center [771, 607] width 13 height 13
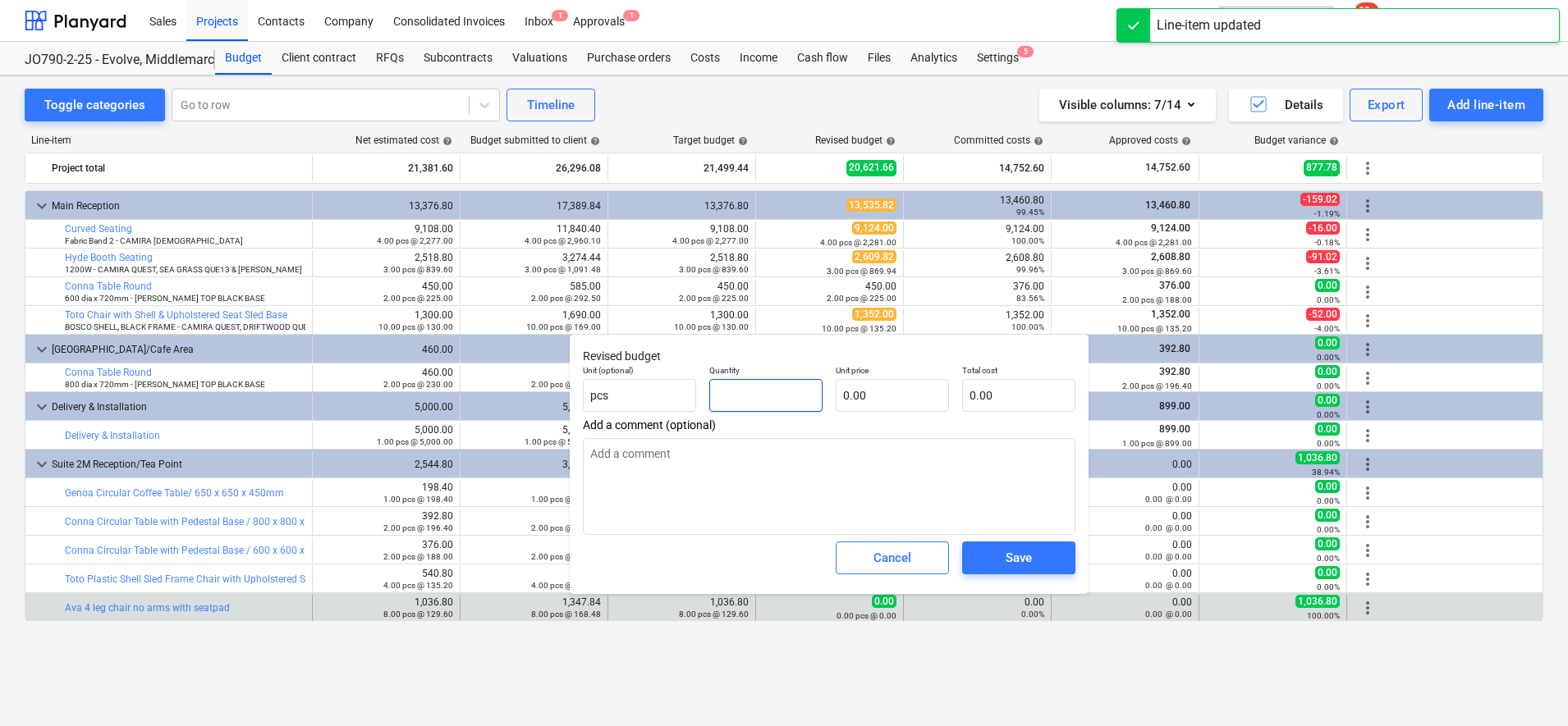
click at [755, 388] on input "text" at bounding box center [765, 394] width 113 height 32
click at [1007, 562] on div "Save" at bounding box center [1019, 558] width 26 height 22
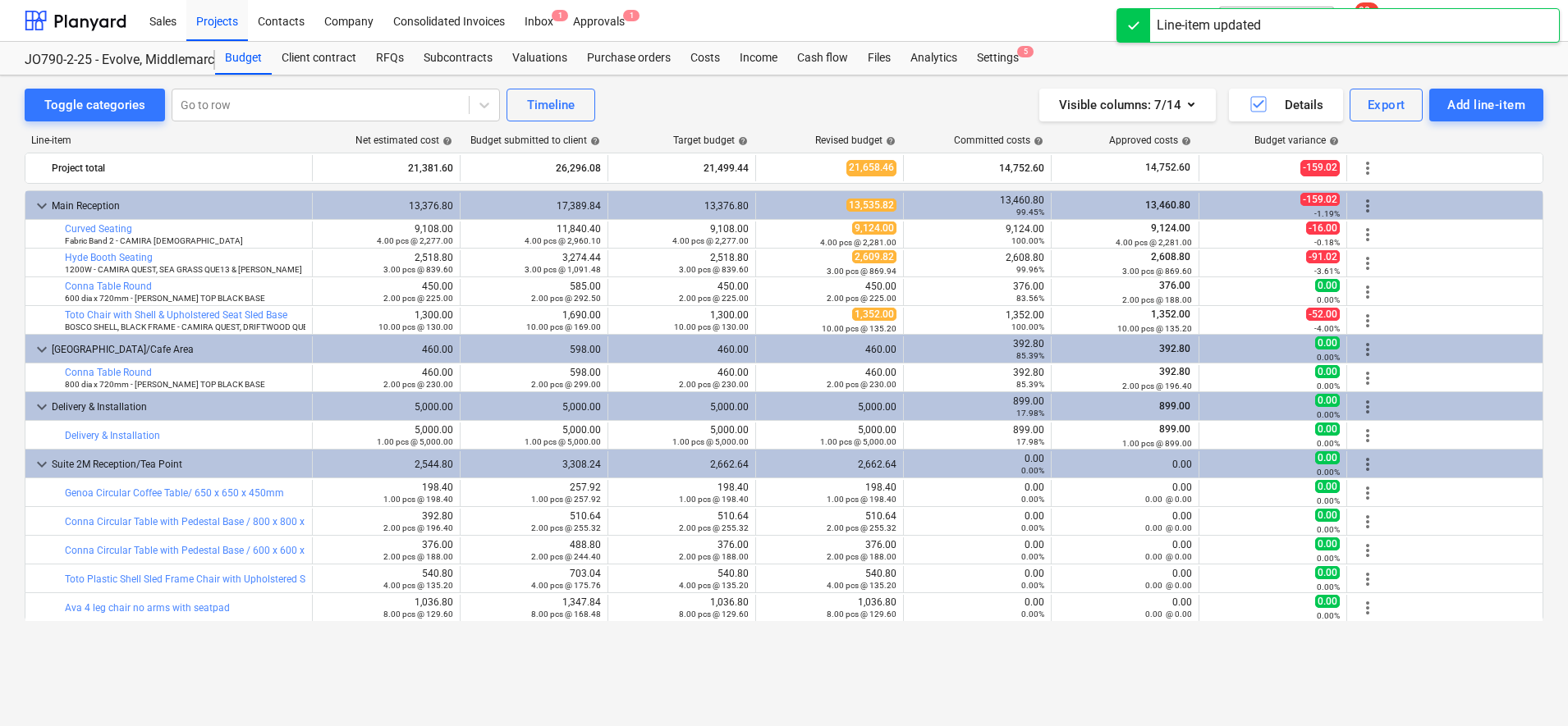
click at [996, 692] on div "Toggle categories Go to row Timeline Visible columns : 7/14 Details Export Add …" at bounding box center [784, 400] width 1568 height 650
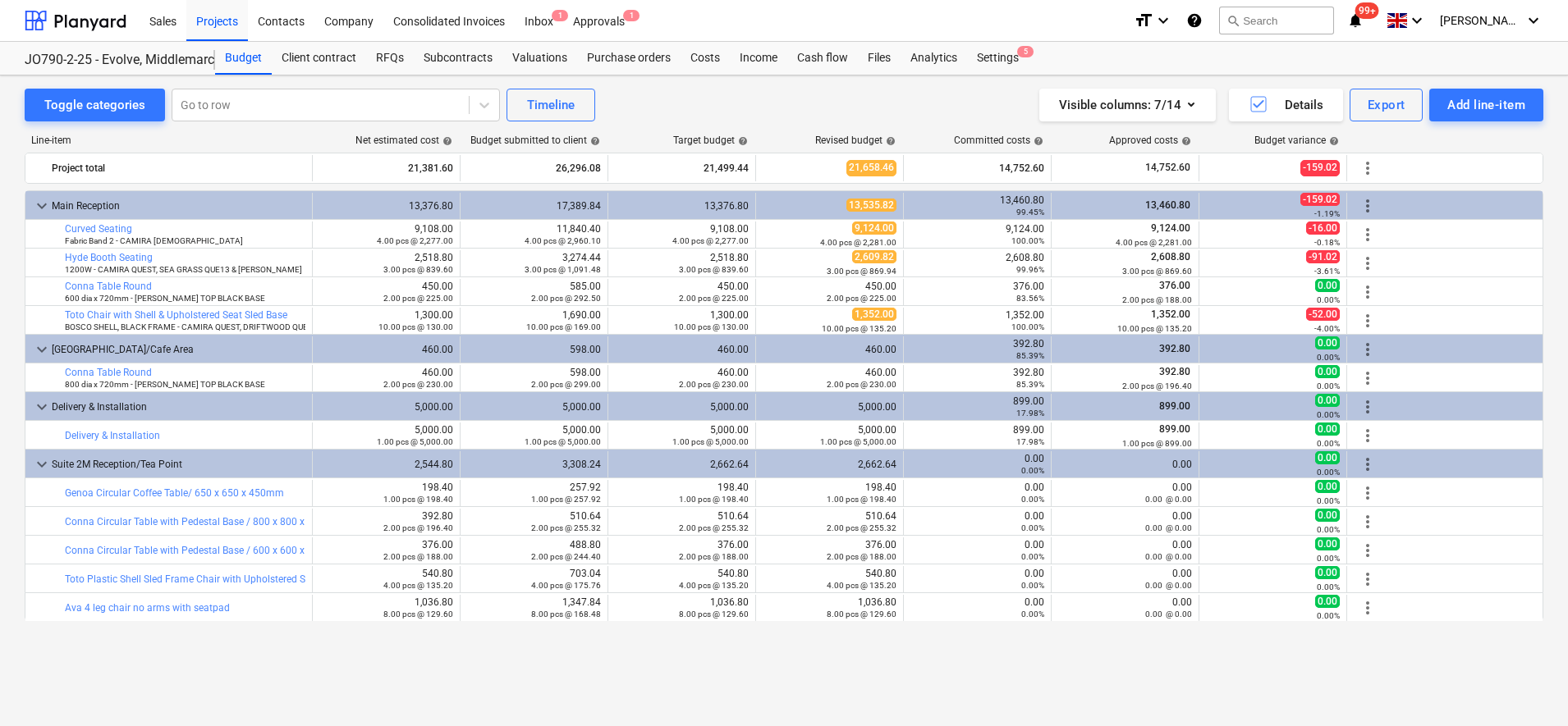
click at [984, 685] on div "Toggle categories Go to row Timeline Visible columns : 7/14 Details Export Add …" at bounding box center [784, 383] width 1568 height 615
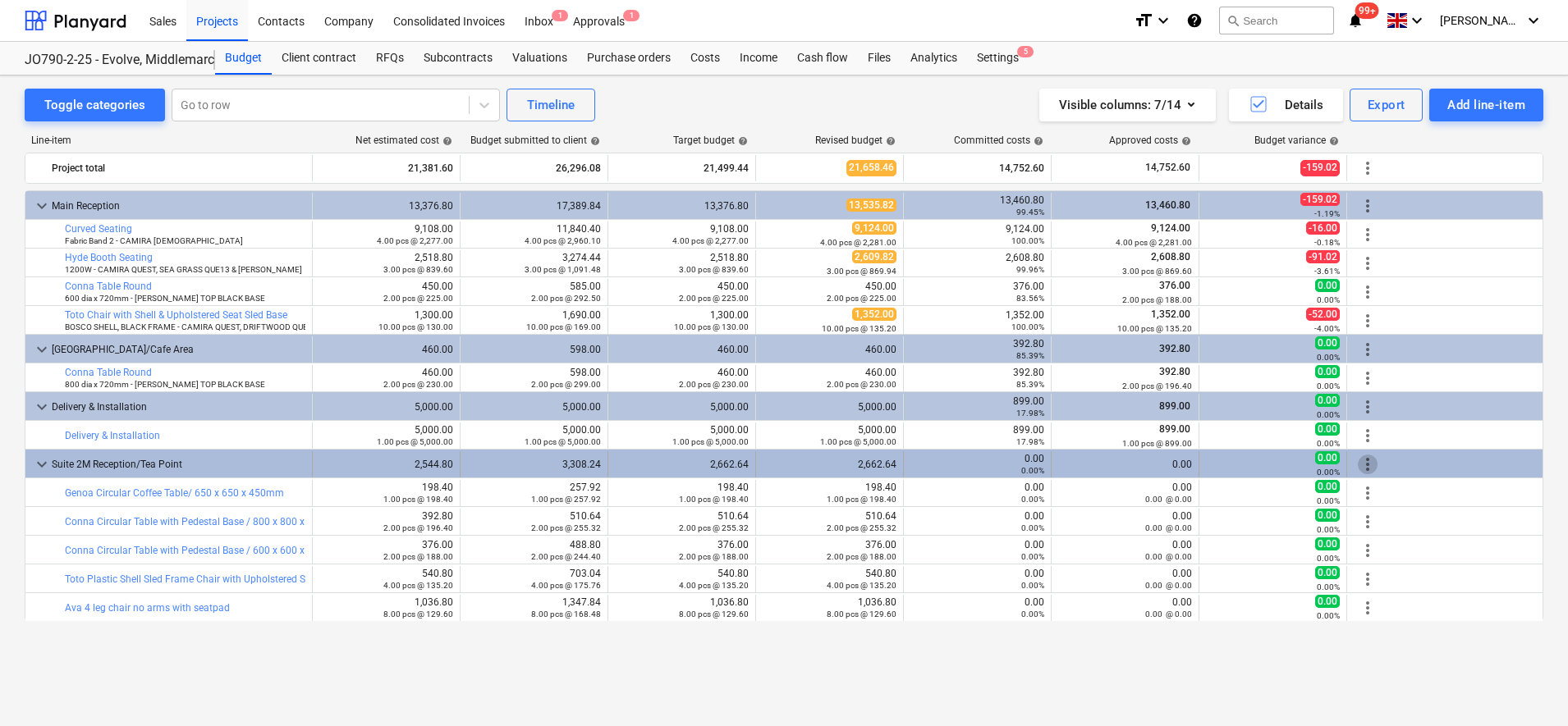
click at [1373, 465] on span "more_vert" at bounding box center [1368, 464] width 20 height 20
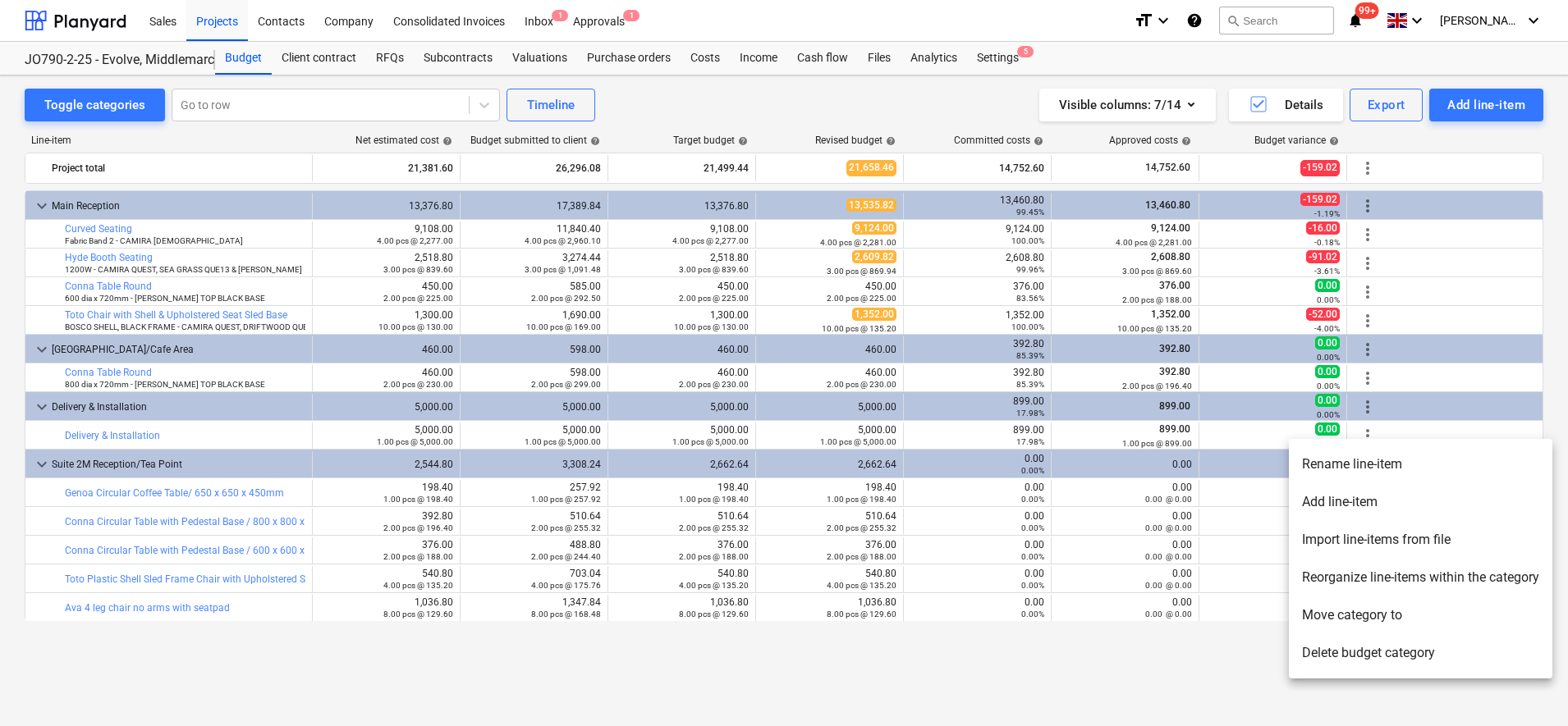
click at [1351, 493] on li "Add line-item" at bounding box center [1420, 502] width 264 height 37
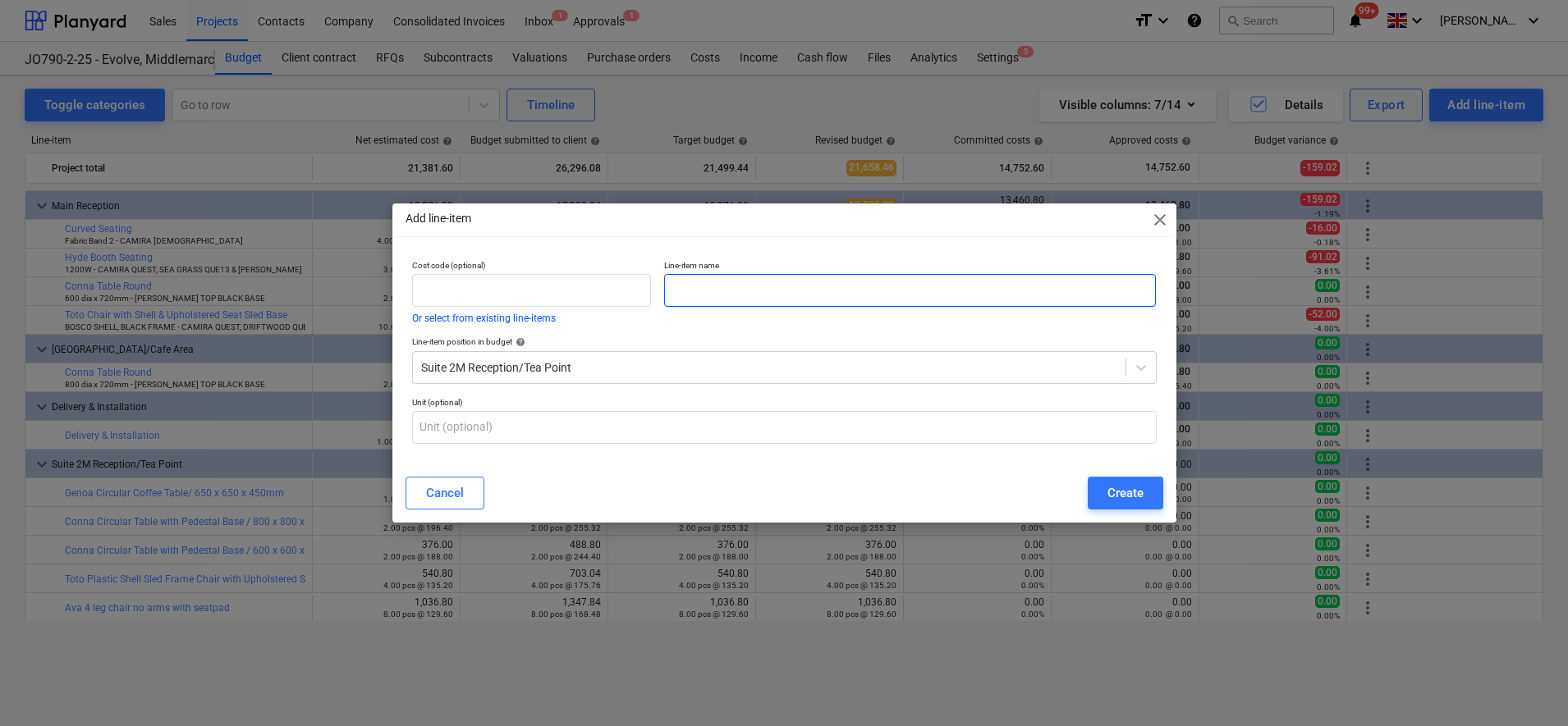
click at [790, 298] on input "text" at bounding box center [910, 289] width 492 height 32
paste input "[PERSON_NAME] Armchair Fully Upholstered"
click at [661, 426] on input "text" at bounding box center [784, 427] width 745 height 32
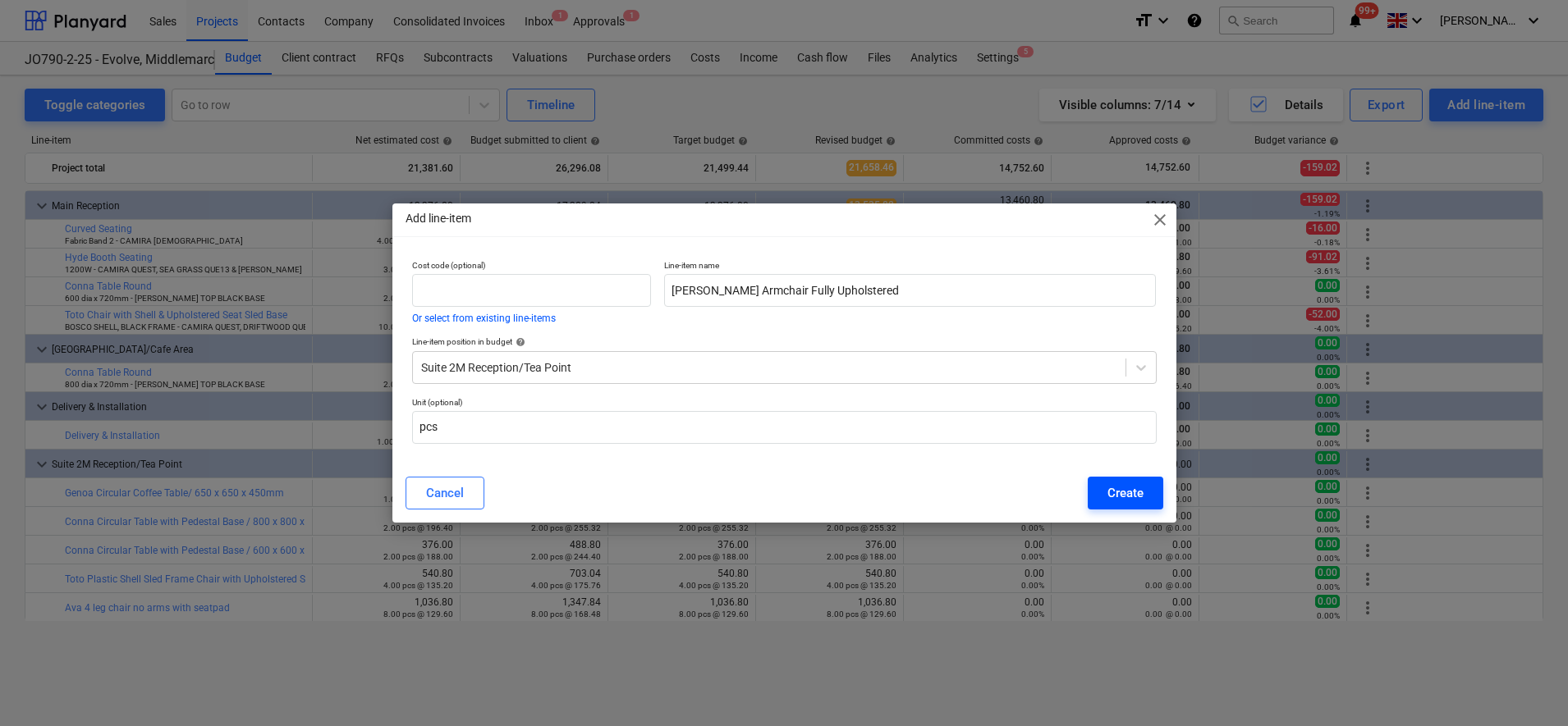
click at [1141, 498] on div "Create" at bounding box center [1124, 493] width 36 height 22
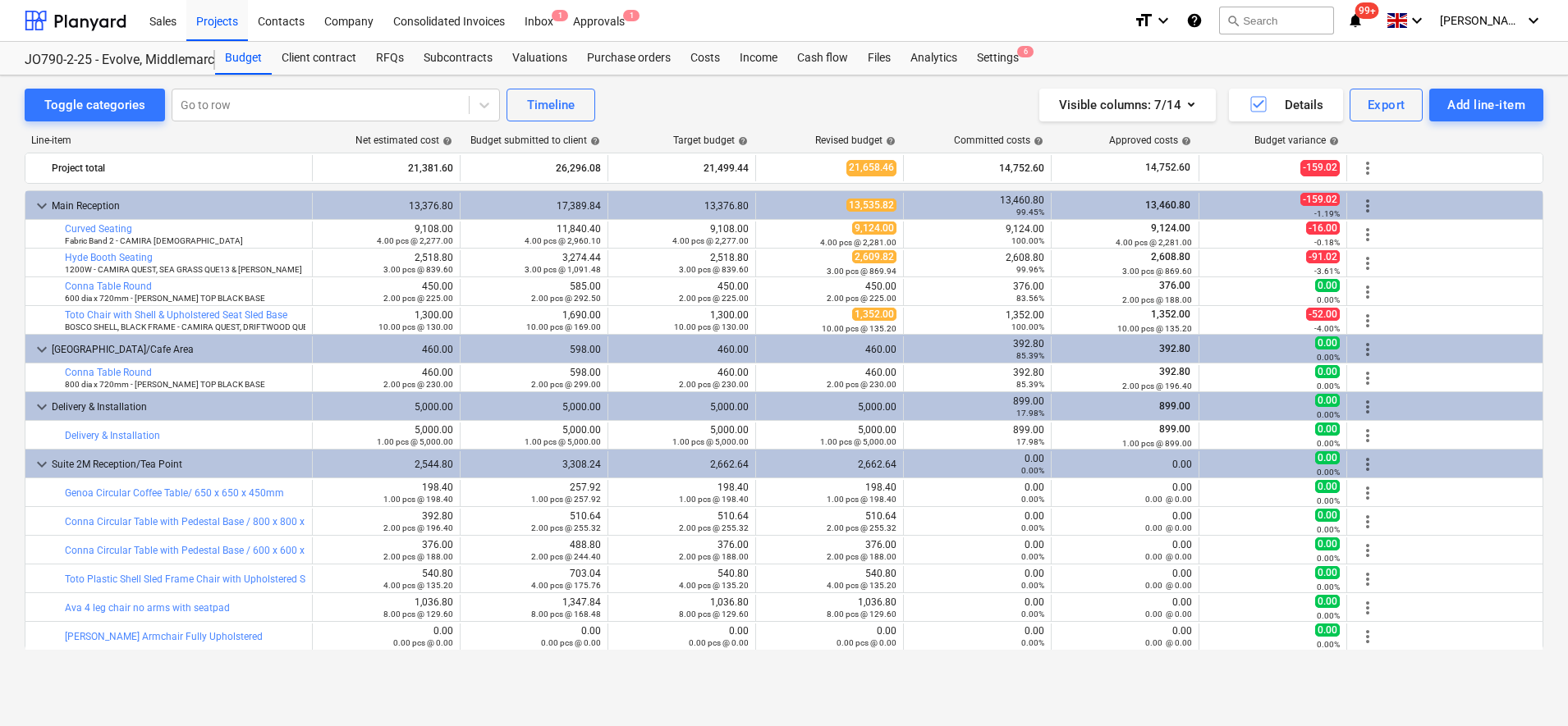
click at [902, 684] on div "Toggle categories Go to row Timeline Visible columns : 7/14 Details Export Add …" at bounding box center [784, 383] width 1568 height 615
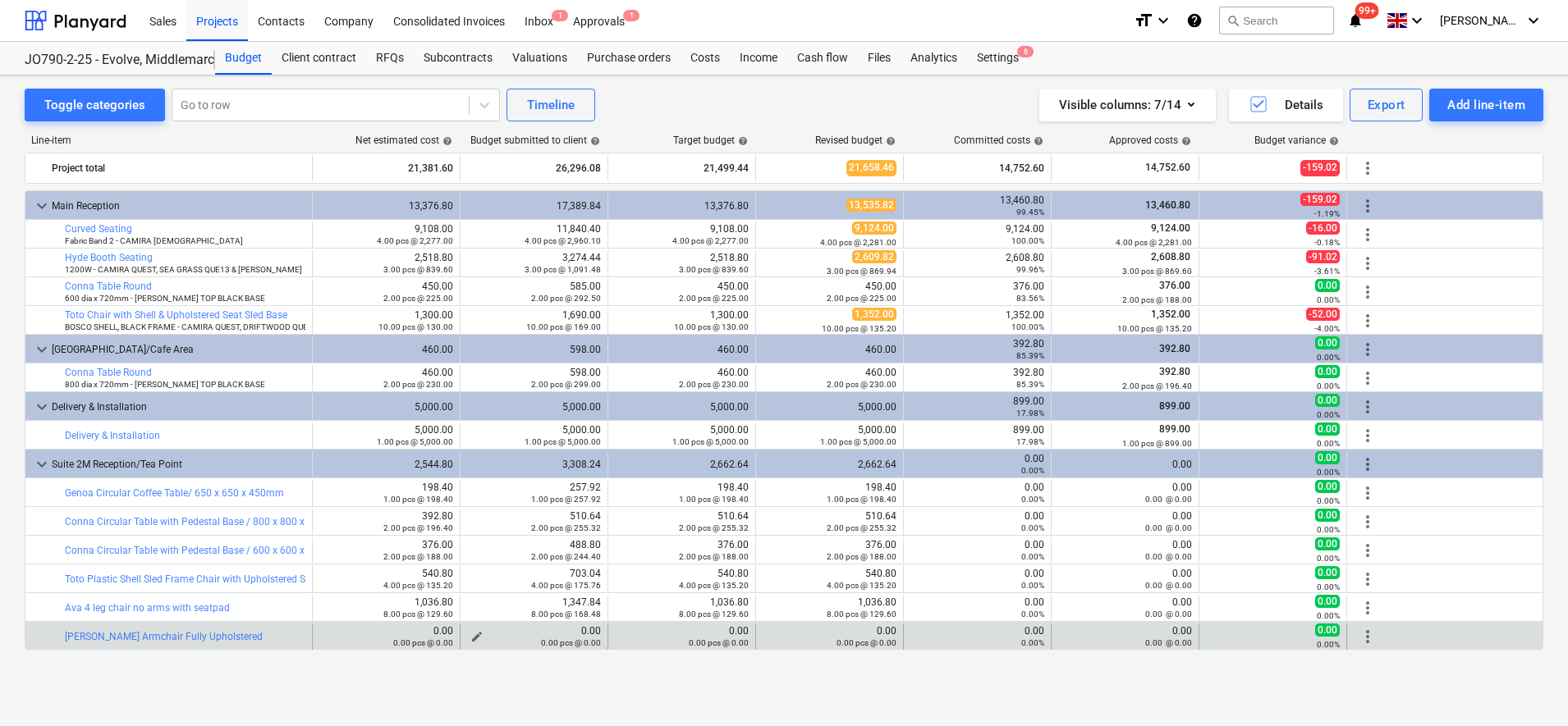
click at [478, 632] on span "edit" at bounding box center [476, 636] width 13 height 13
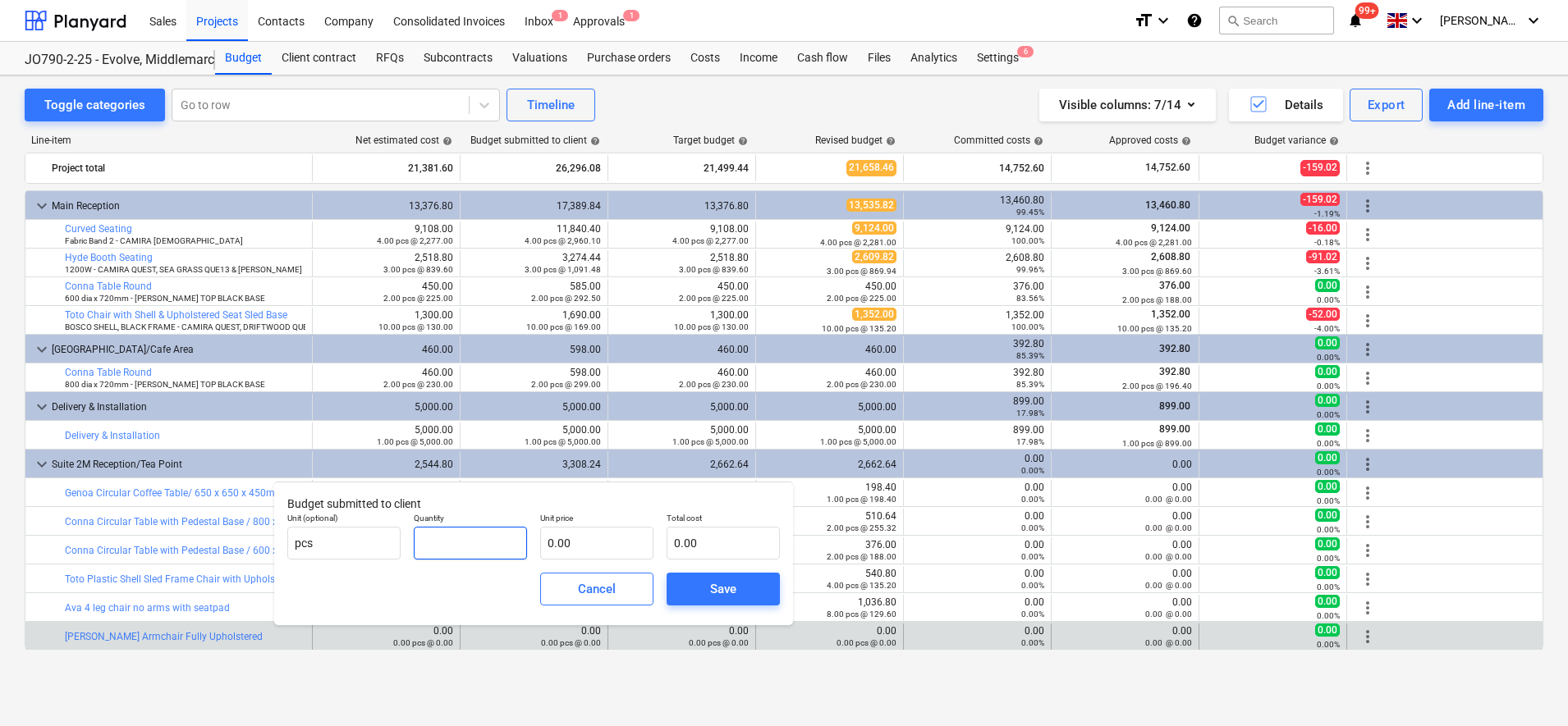
click at [485, 551] on input "text" at bounding box center [470, 543] width 113 height 32
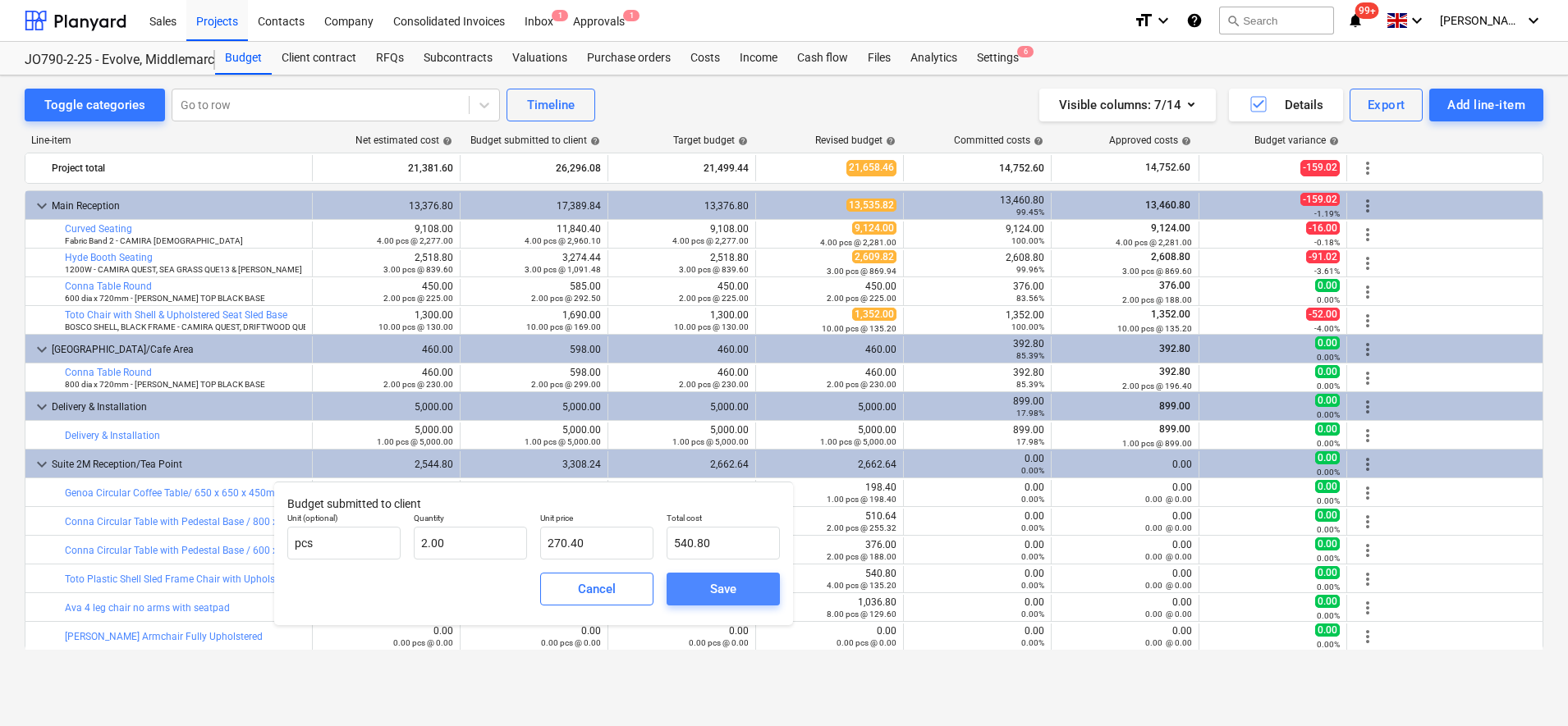
click at [743, 585] on span "Save" at bounding box center [722, 590] width 74 height 22
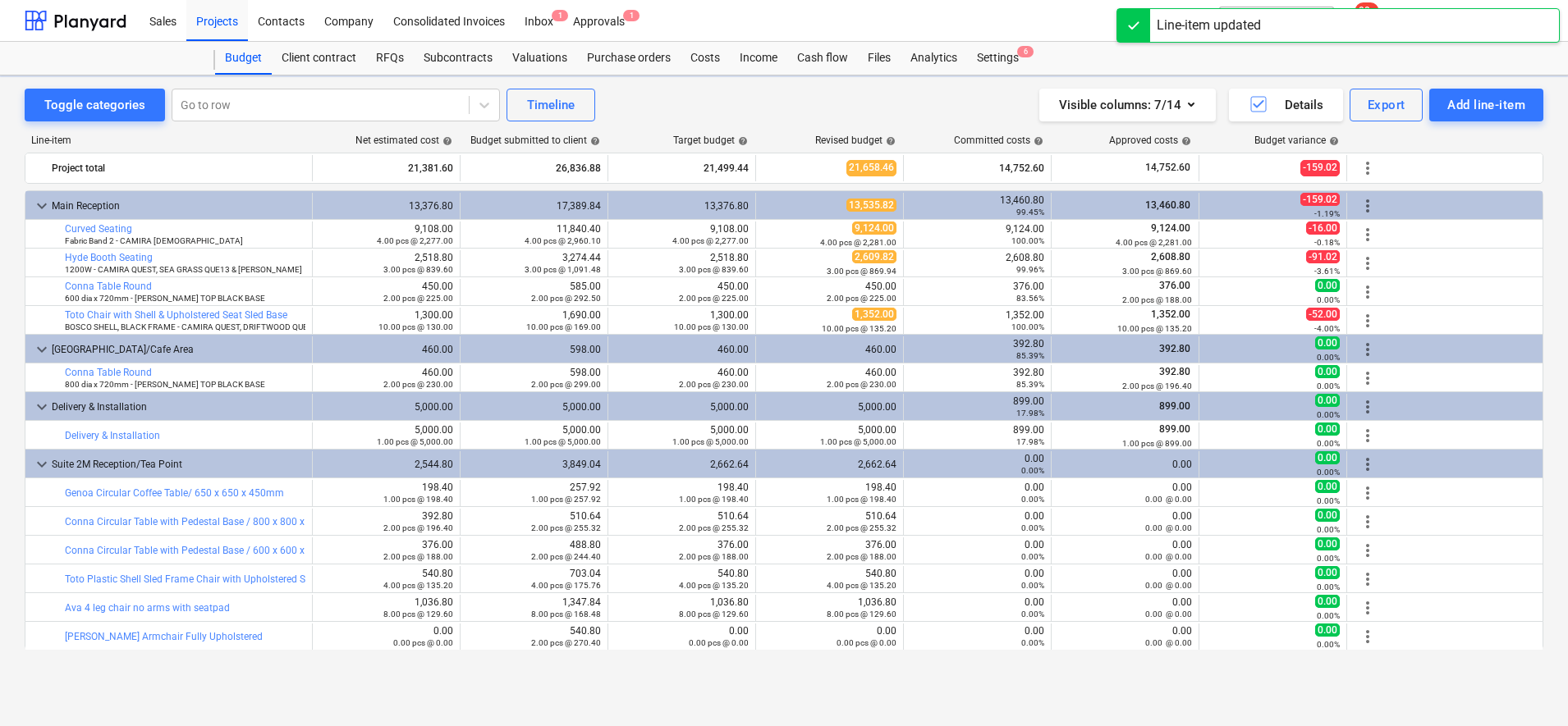
click at [645, 676] on div "Line-item Net estimated cost help Budget submitted to client help Target budget…" at bounding box center [784, 399] width 1519 height 556
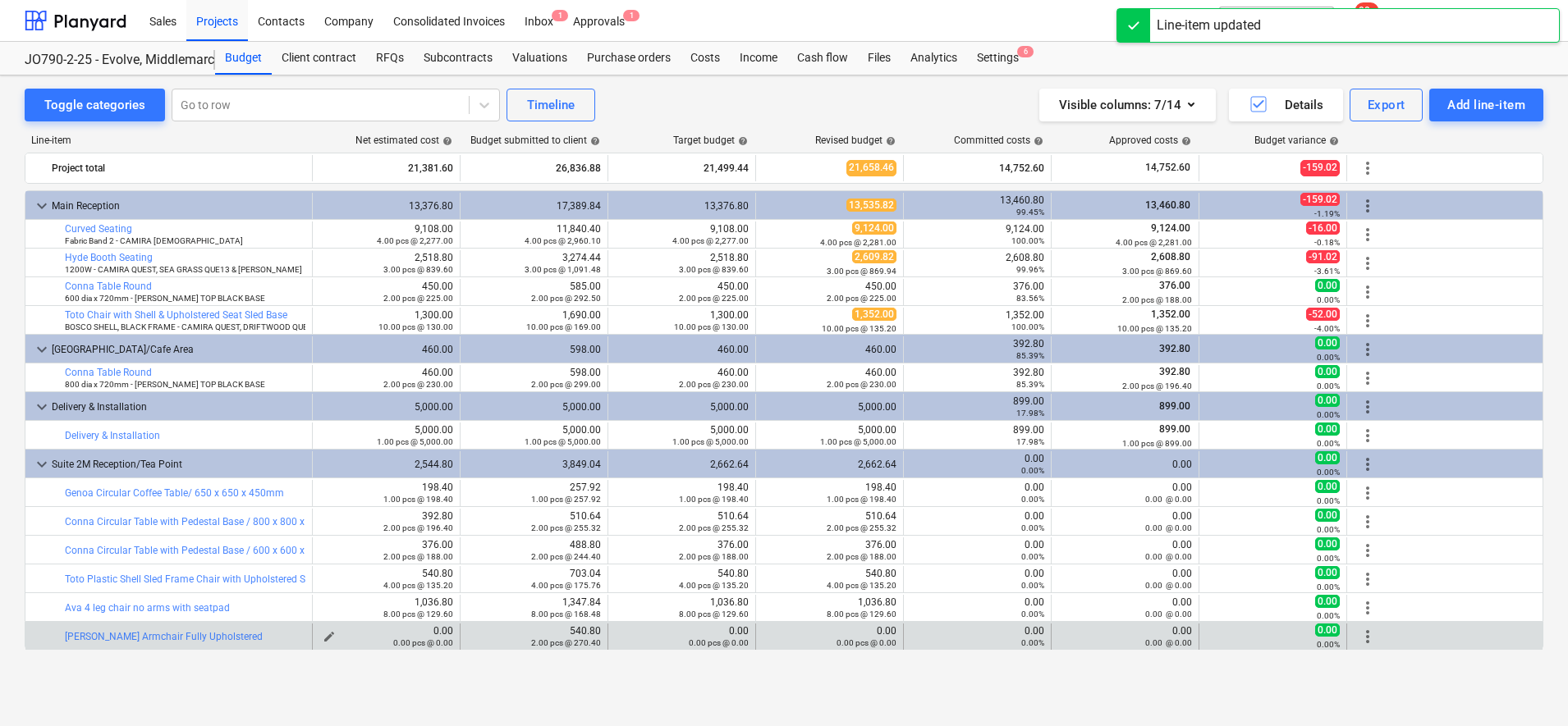
click at [332, 636] on span "edit" at bounding box center [329, 636] width 13 height 13
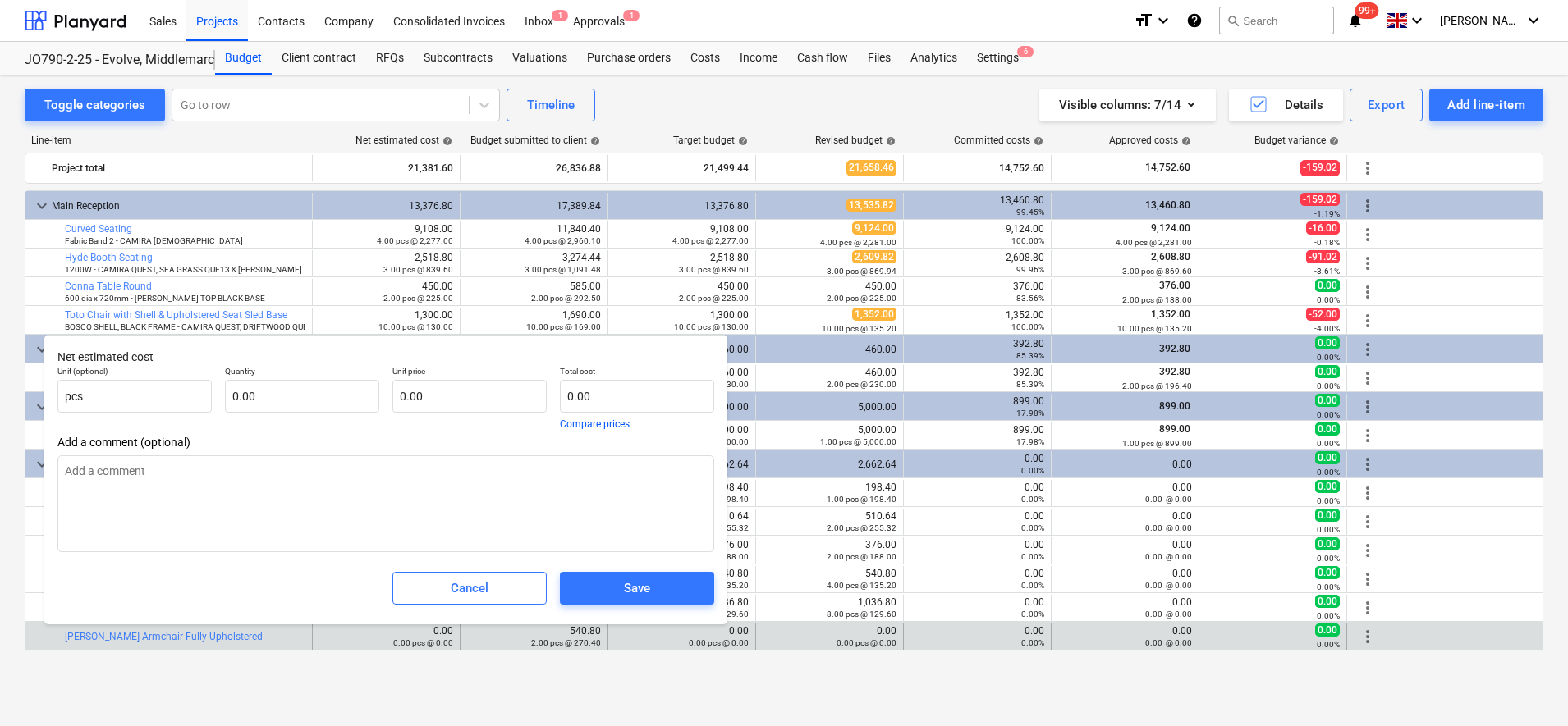
click at [911, 692] on div "Toggle categories Go to row Timeline Visible columns : 7/14 Details Export Add …" at bounding box center [784, 400] width 1568 height 650
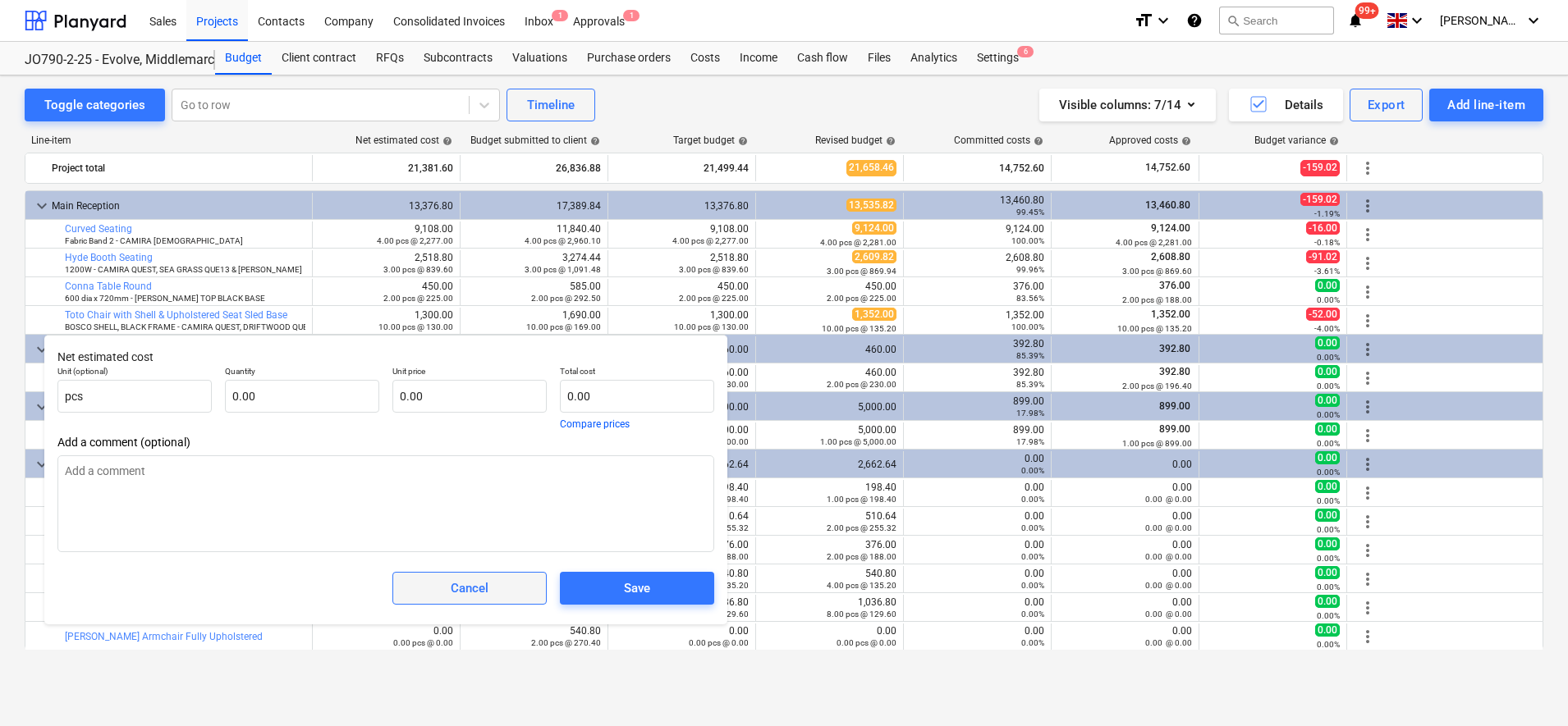
click at [524, 596] on span "Cancel" at bounding box center [469, 589] width 113 height 22
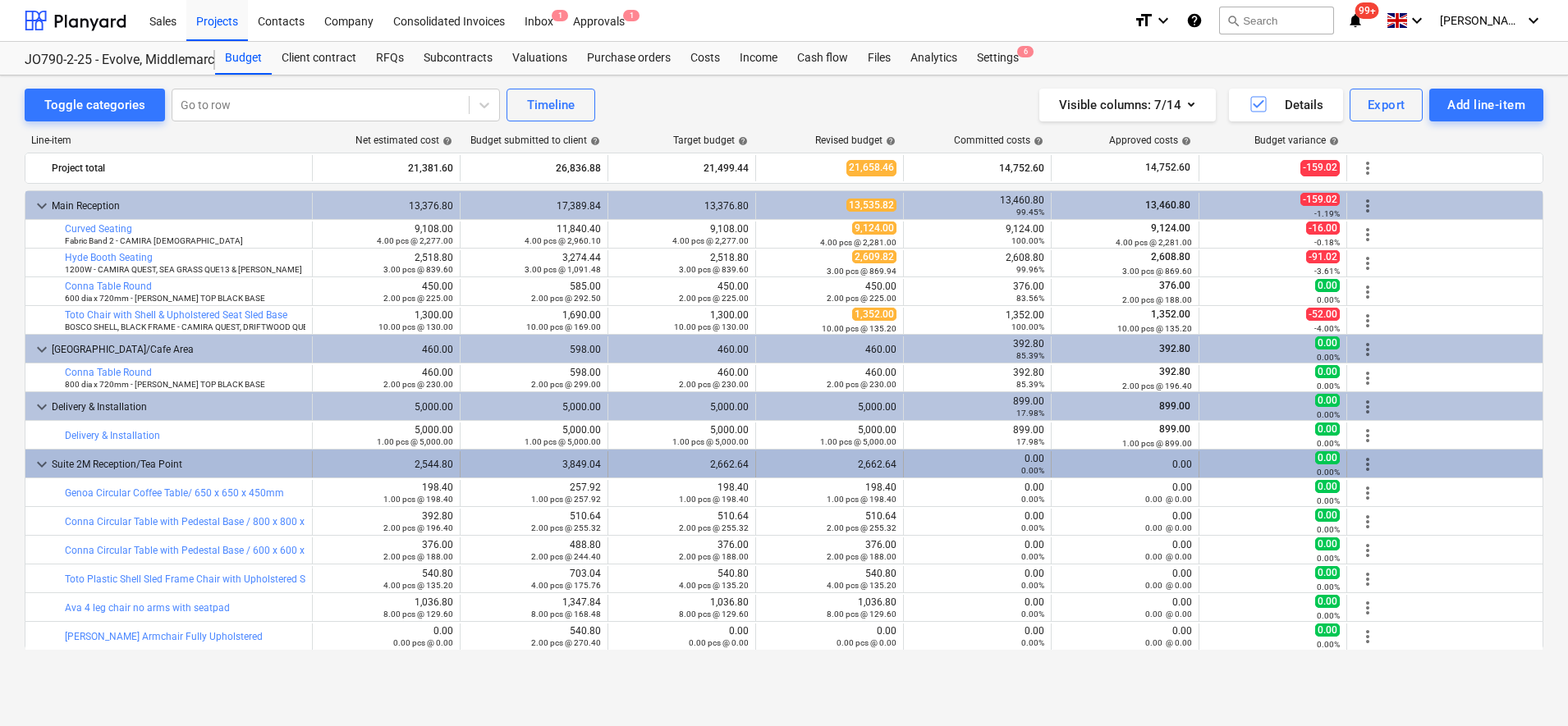
click at [1362, 464] on span "more_vert" at bounding box center [1368, 464] width 20 height 20
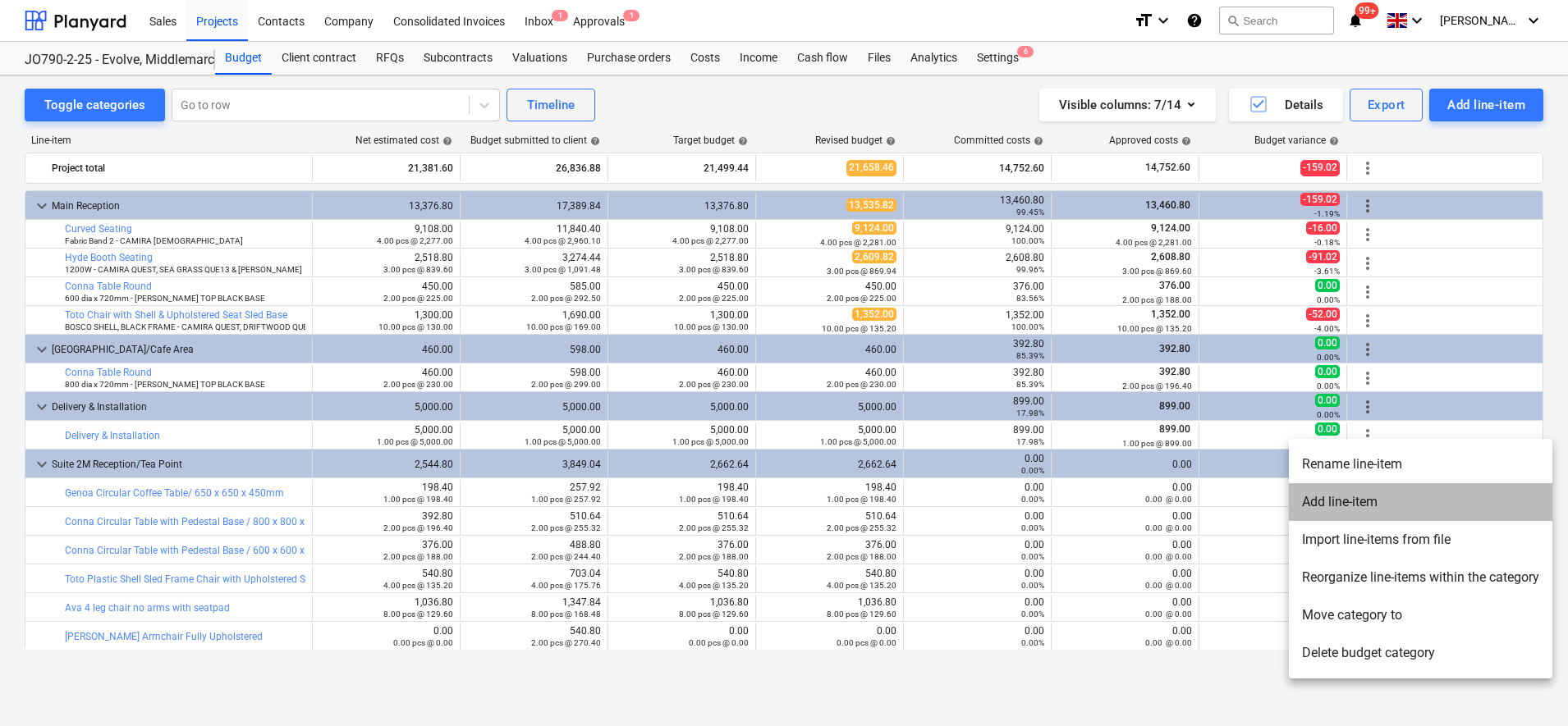
click at [1327, 495] on li "Add line-item" at bounding box center [1420, 502] width 264 height 37
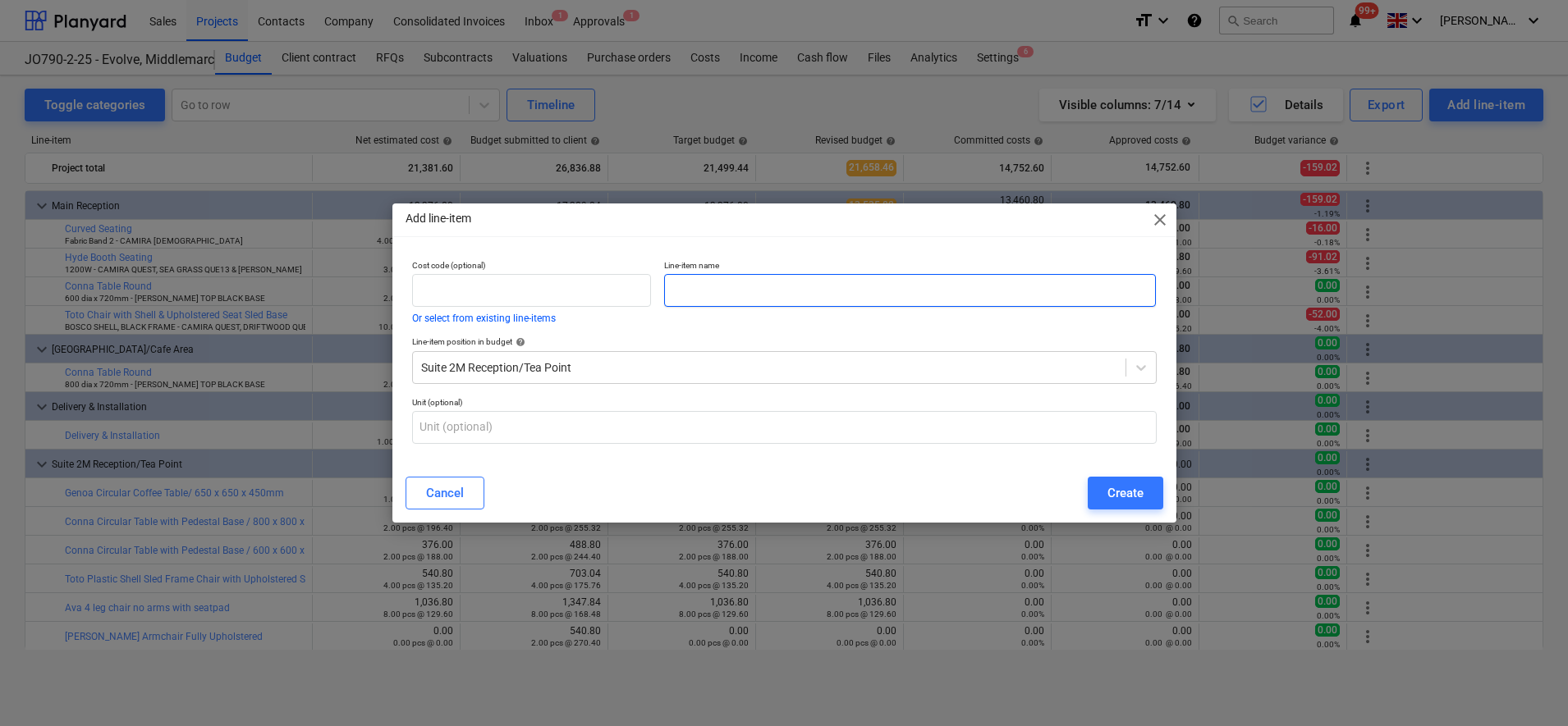
click at [749, 282] on input "text" at bounding box center [910, 289] width 492 height 32
paste input "Hyde 1200W Single Sided Seat Unit with Planter"
click at [635, 433] on input "text" at bounding box center [784, 427] width 745 height 32
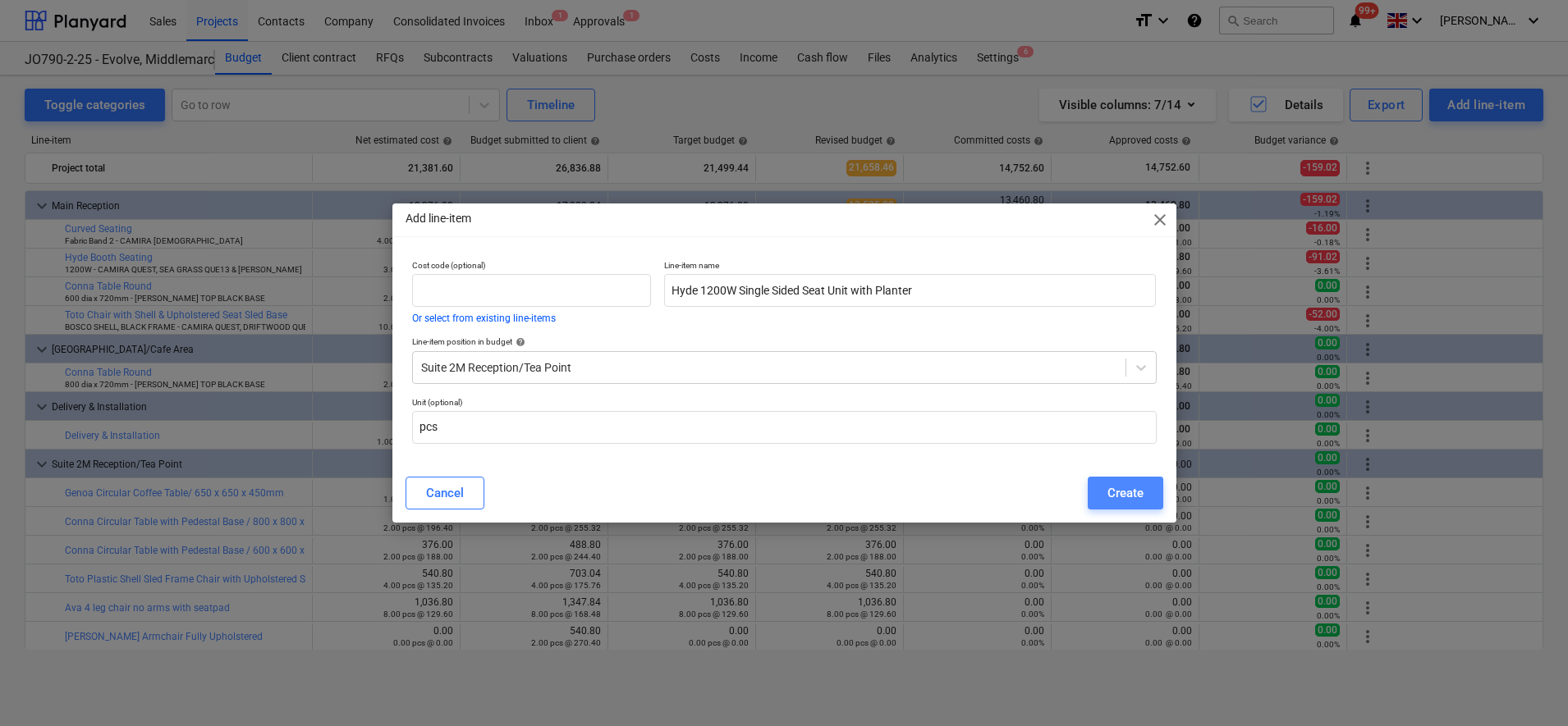
click at [1108, 495] on div "Create" at bounding box center [1124, 493] width 36 height 22
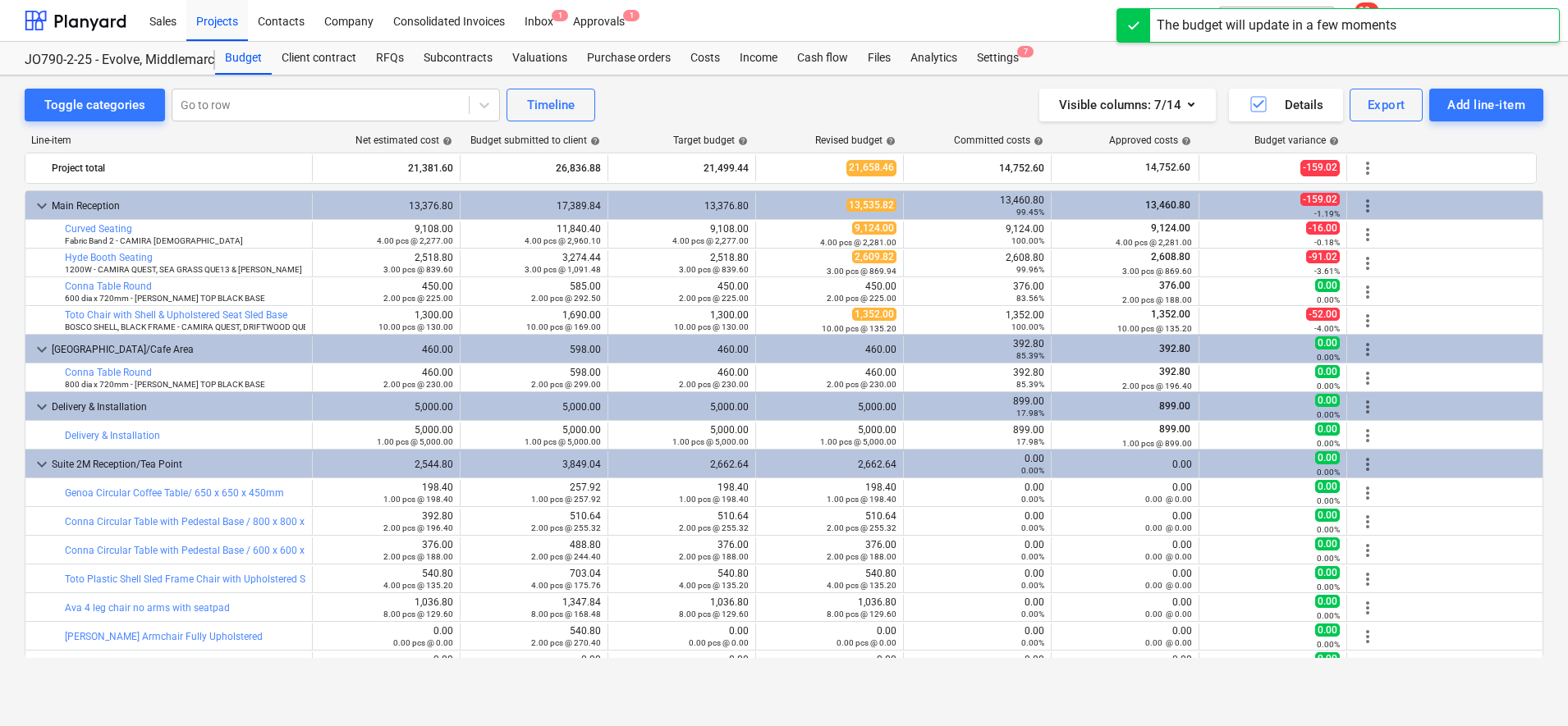
scroll to position [21, 0]
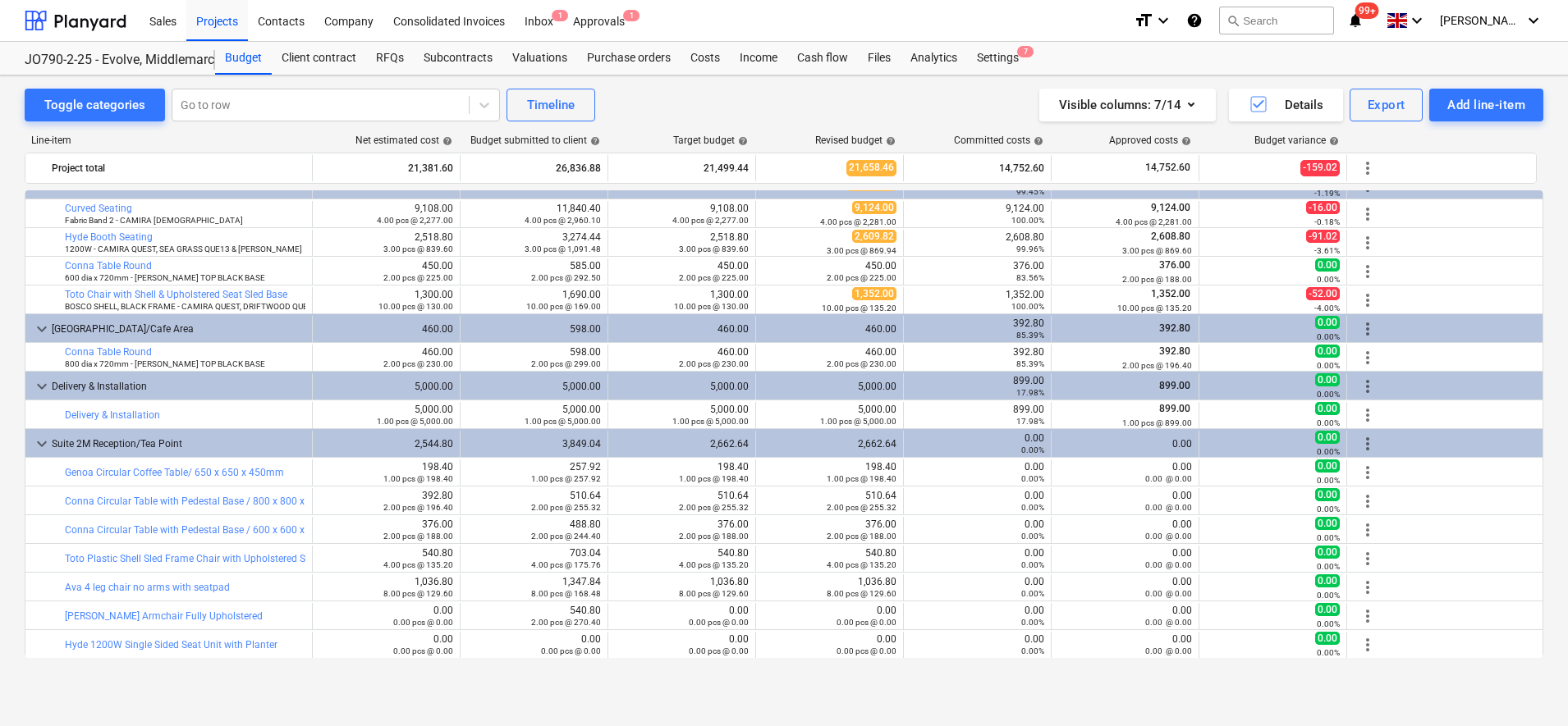
click at [874, 684] on div "Toggle categories Go to row Timeline Visible columns : 7/14 Details Export Add …" at bounding box center [784, 383] width 1568 height 615
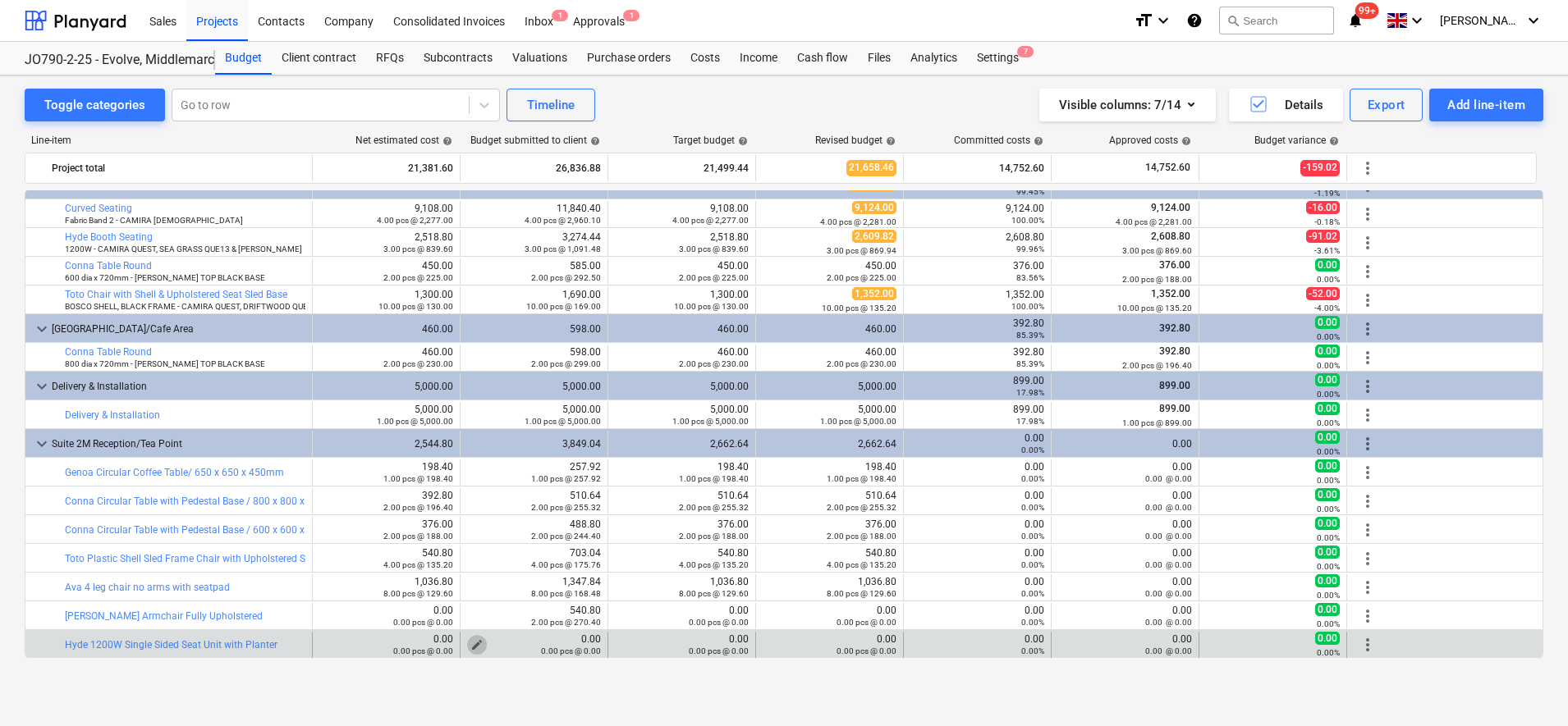
click at [480, 645] on span "edit" at bounding box center [476, 645] width 13 height 13
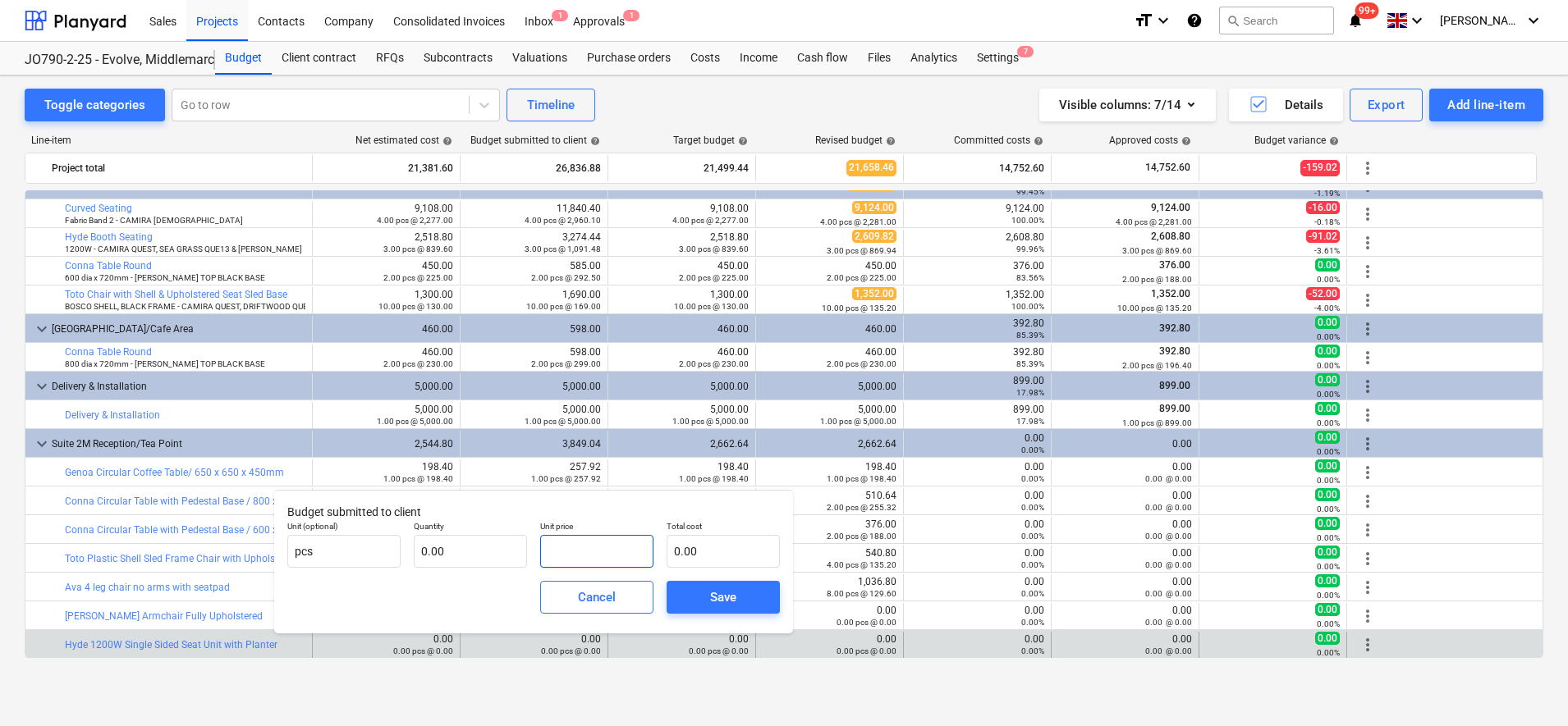
click at [598, 549] on input "text" at bounding box center [596, 550] width 113 height 32
click at [502, 554] on input "text" at bounding box center [470, 550] width 113 height 32
click at [737, 590] on span "Save" at bounding box center [722, 597] width 74 height 22
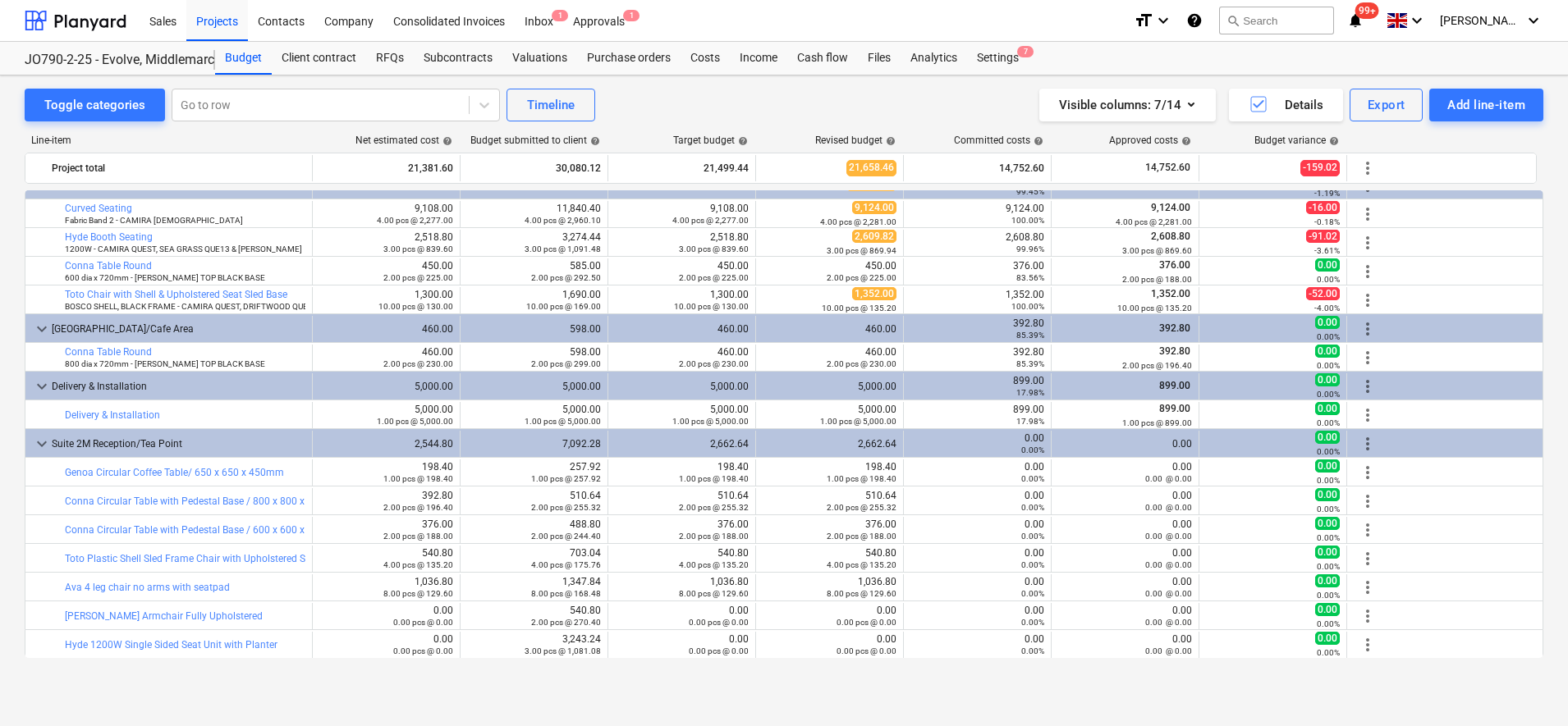
click at [1056, 702] on div "Toggle categories Go to row Timeline Visible columns : 7/14 Details Export Add …" at bounding box center [784, 400] width 1568 height 650
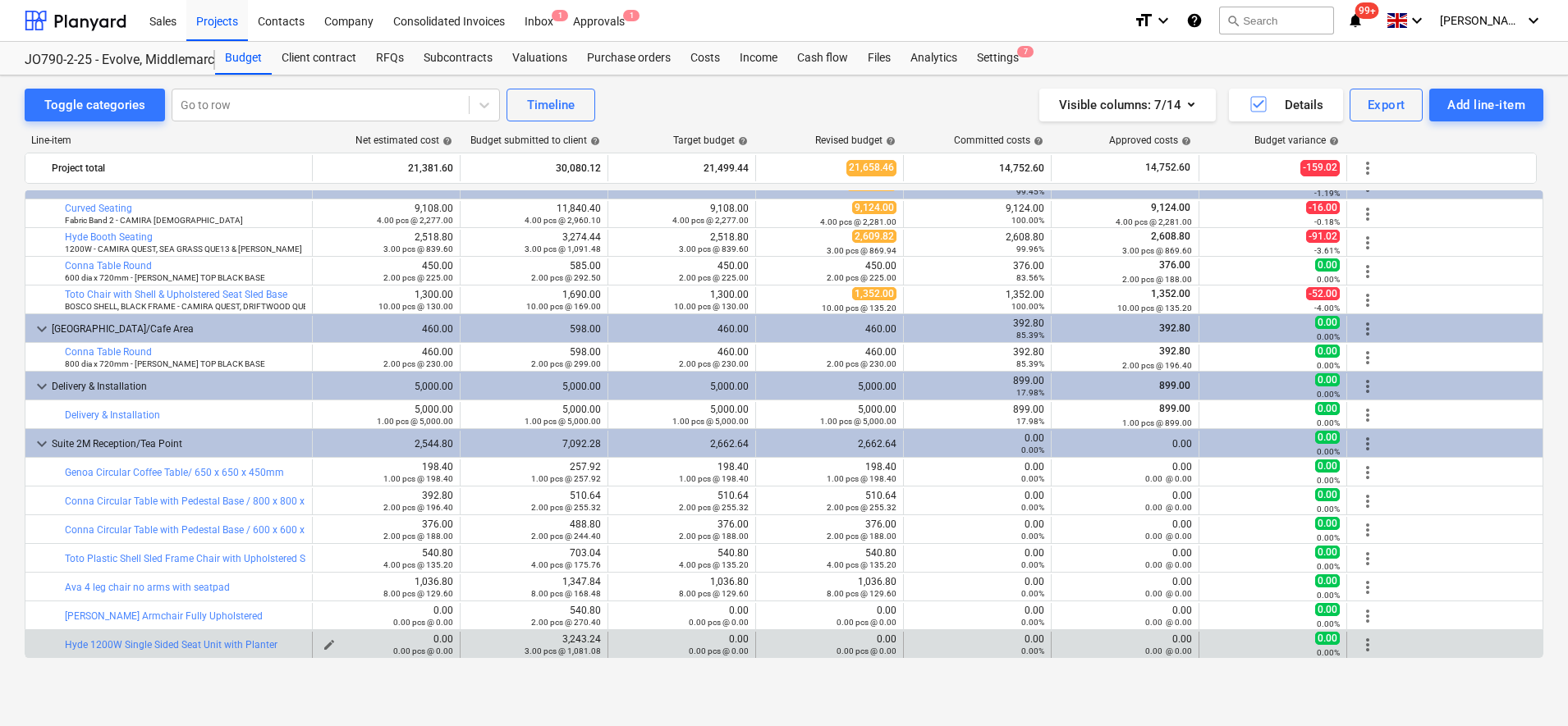
click at [330, 643] on span "edit" at bounding box center [329, 645] width 13 height 13
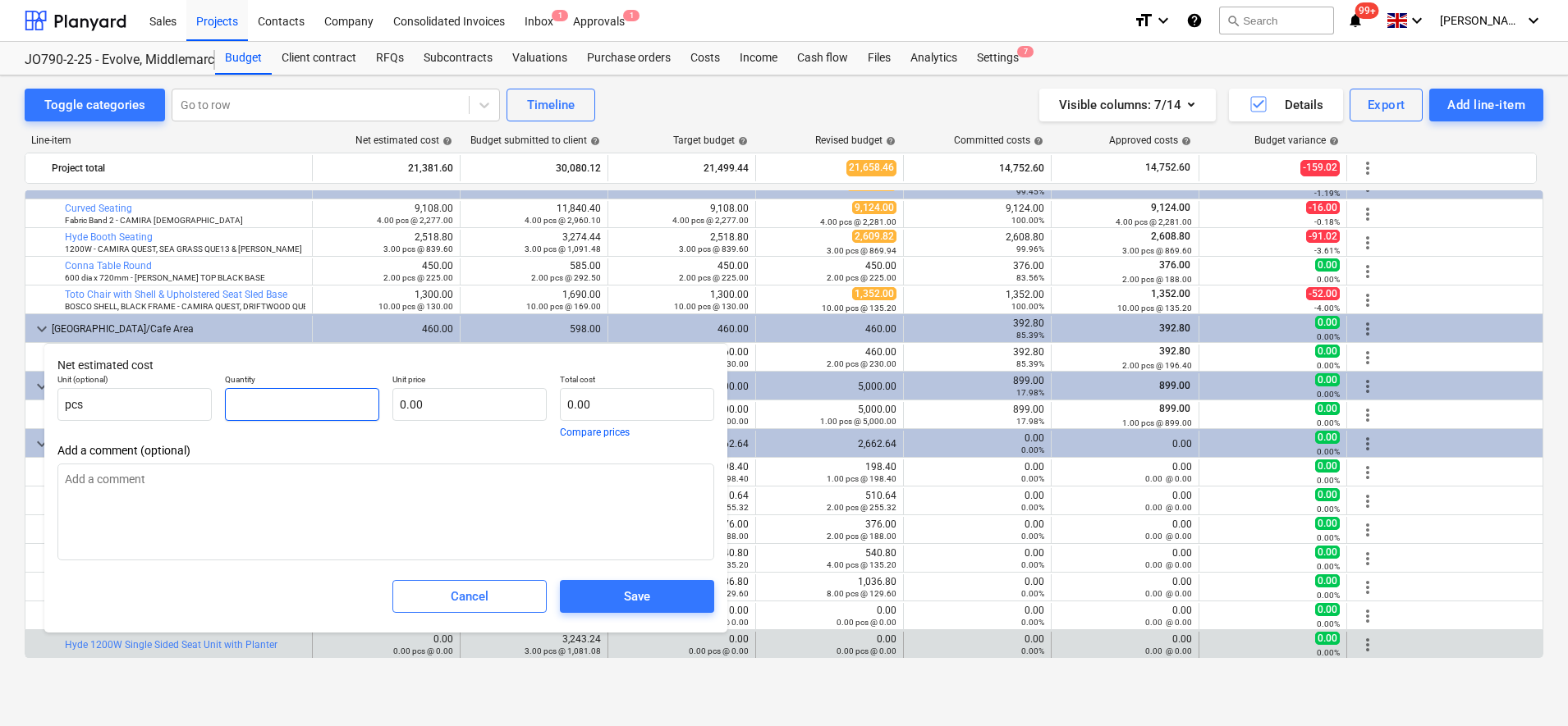
click at [322, 396] on input "text" at bounding box center [301, 404] width 154 height 32
click at [688, 603] on span "Save" at bounding box center [637, 596] width 115 height 22
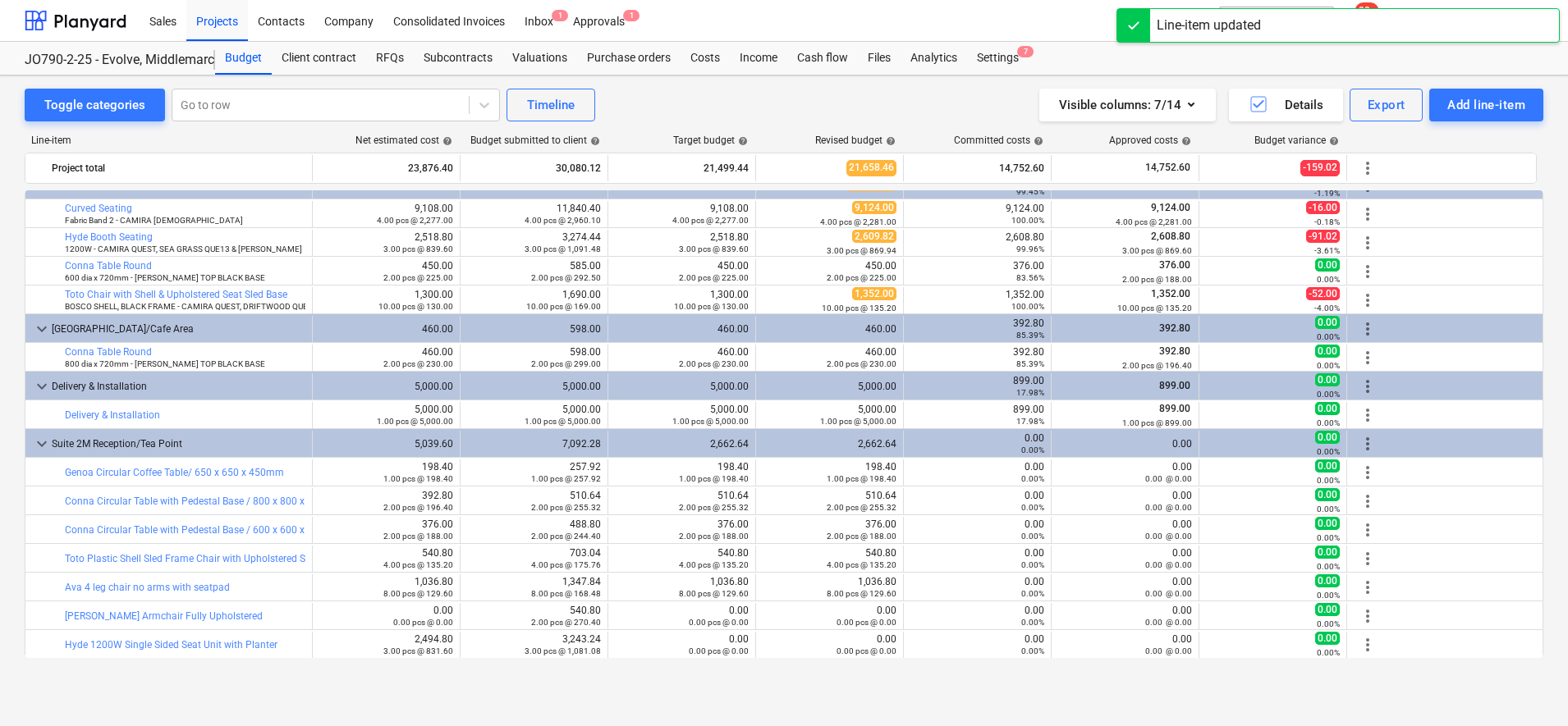
click at [631, 644] on button "edit" at bounding box center [625, 645] width 20 height 20
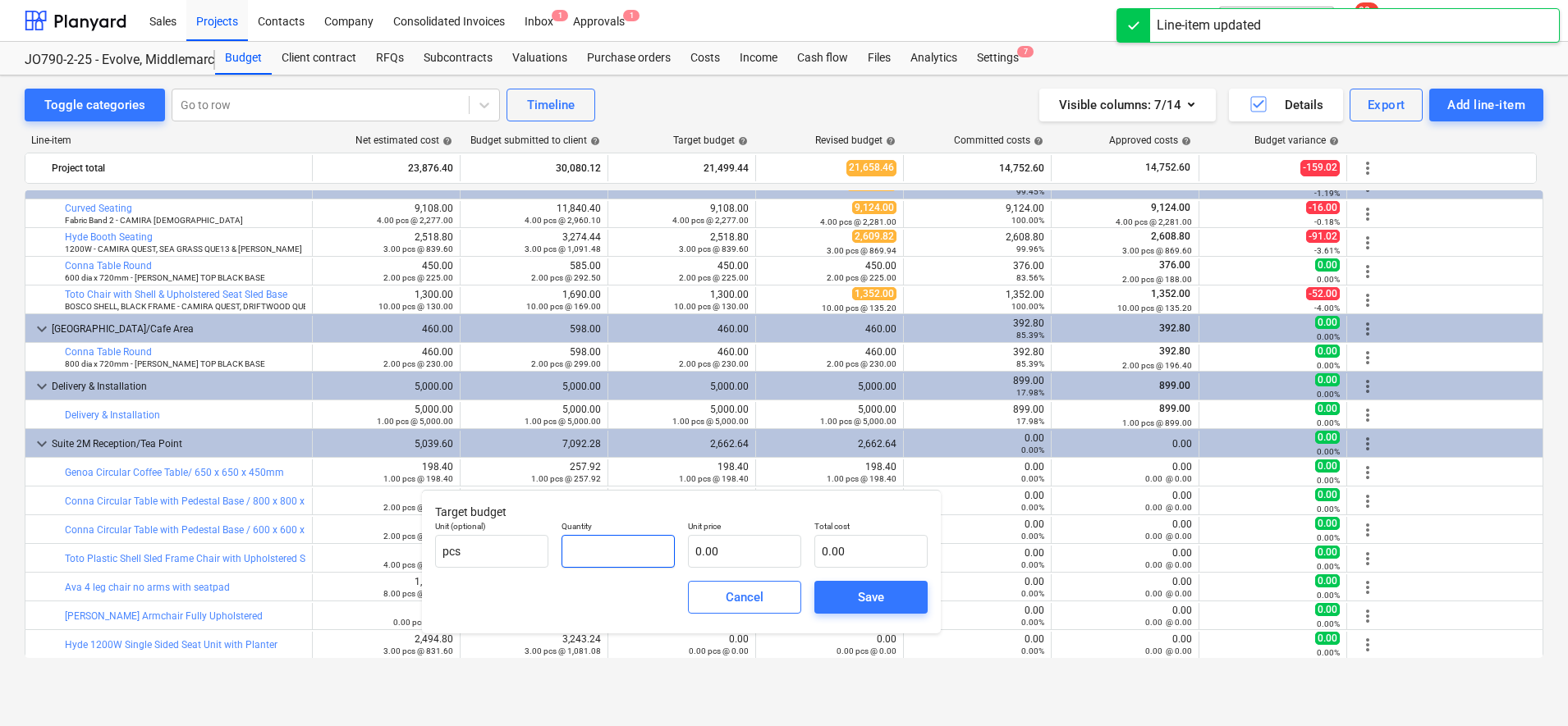
click at [620, 563] on input "text" at bounding box center [617, 550] width 113 height 32
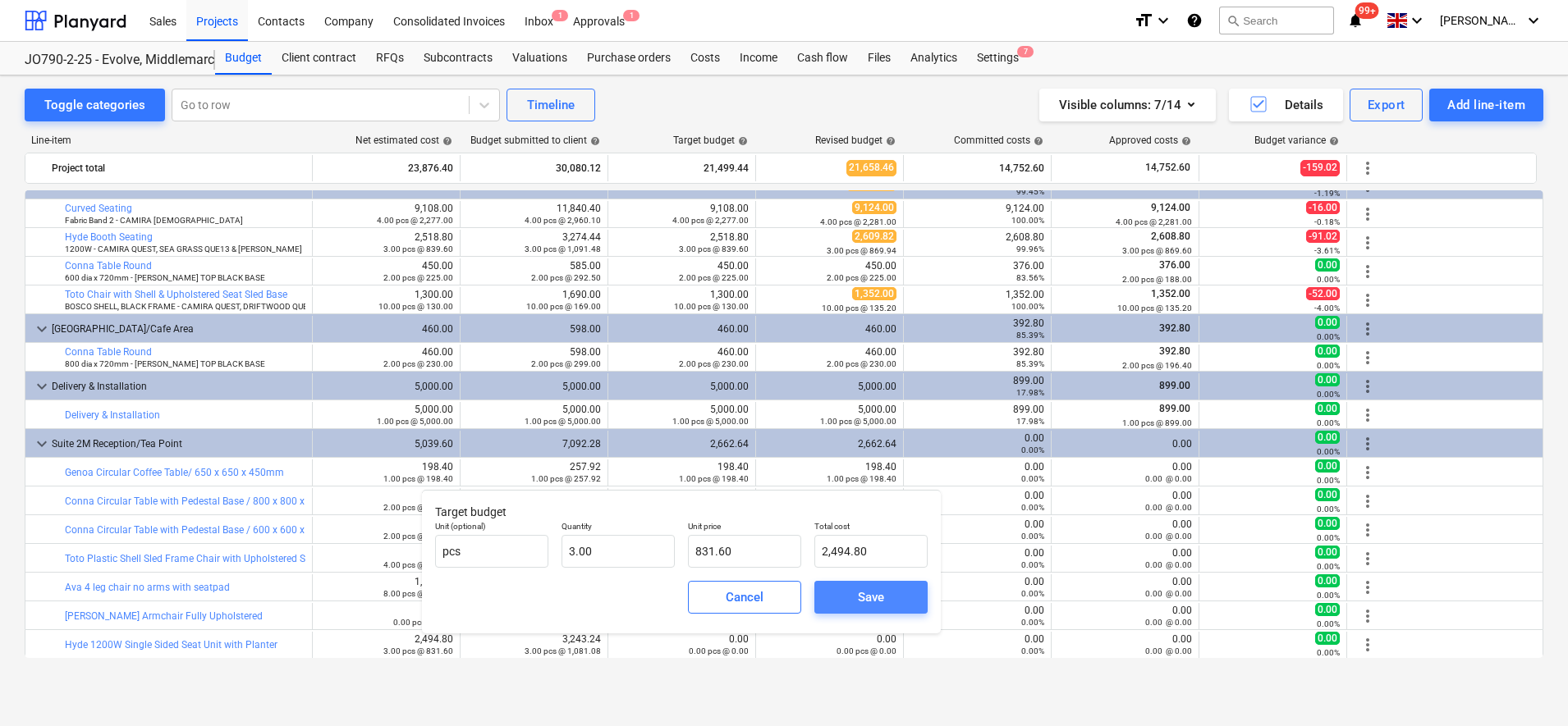
click at [864, 597] on div "Save" at bounding box center [870, 597] width 26 height 22
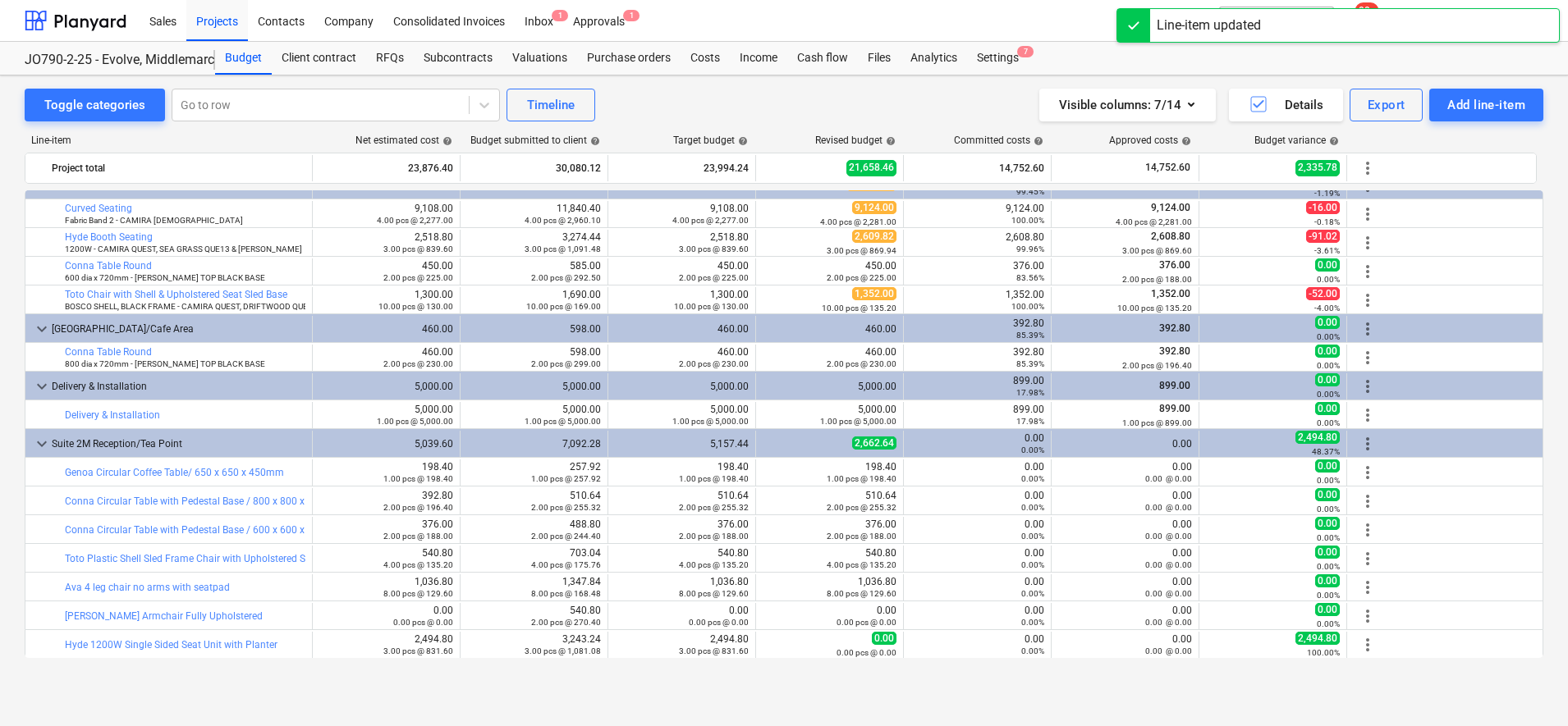
click at [862, 688] on div "Toggle categories Go to row Timeline Visible columns : 7/14 Details Export Add …" at bounding box center [784, 383] width 1568 height 615
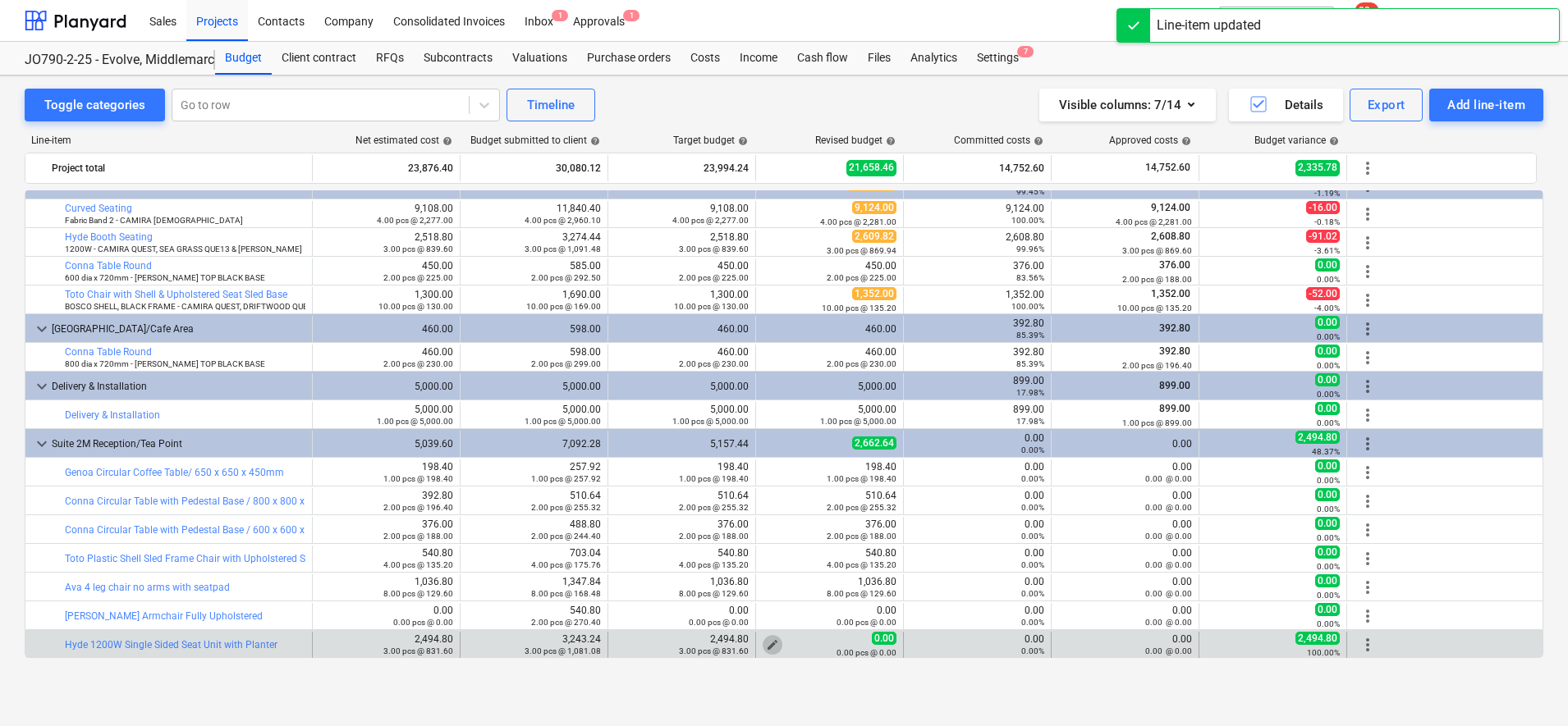
click at [771, 642] on span "edit" at bounding box center [771, 645] width 13 height 13
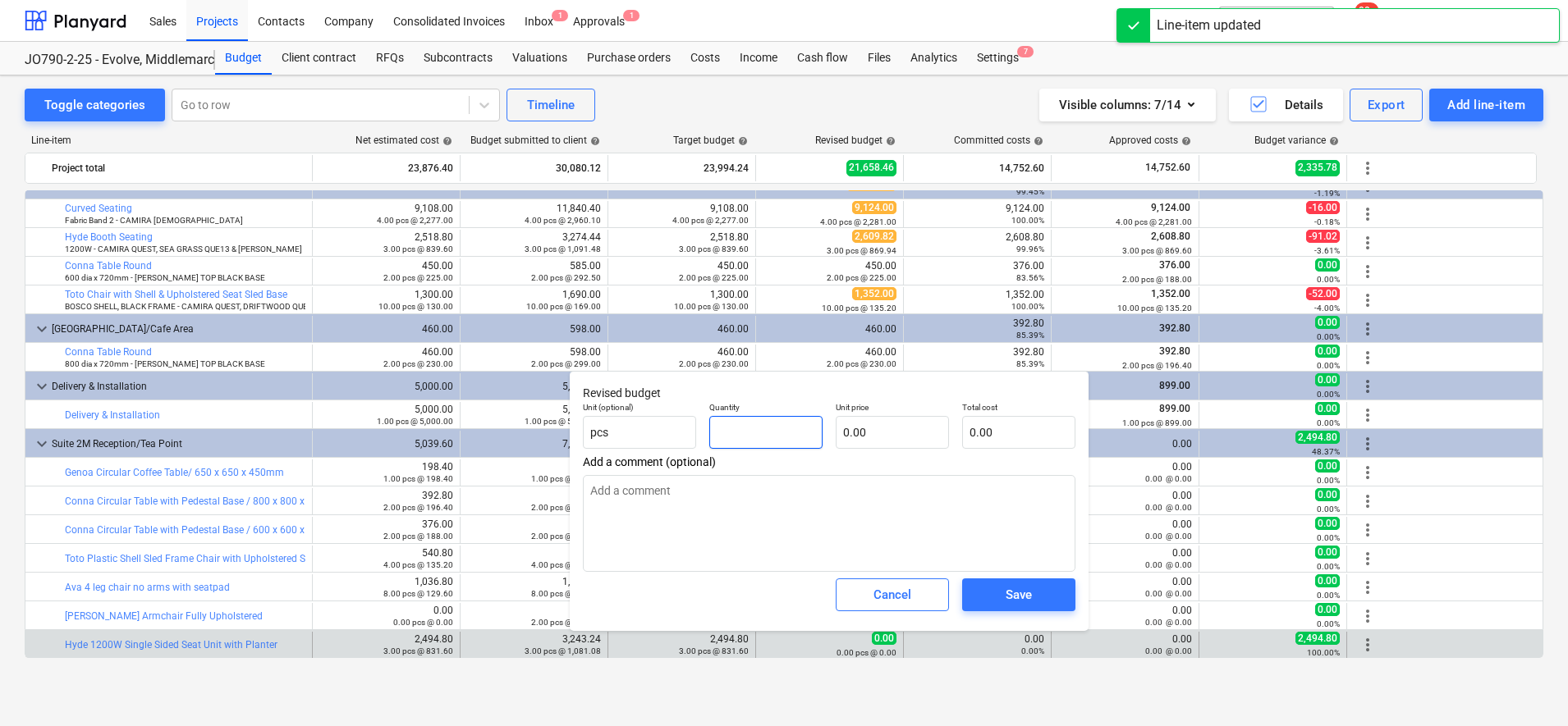
click at [777, 429] on input "text" at bounding box center [765, 432] width 113 height 32
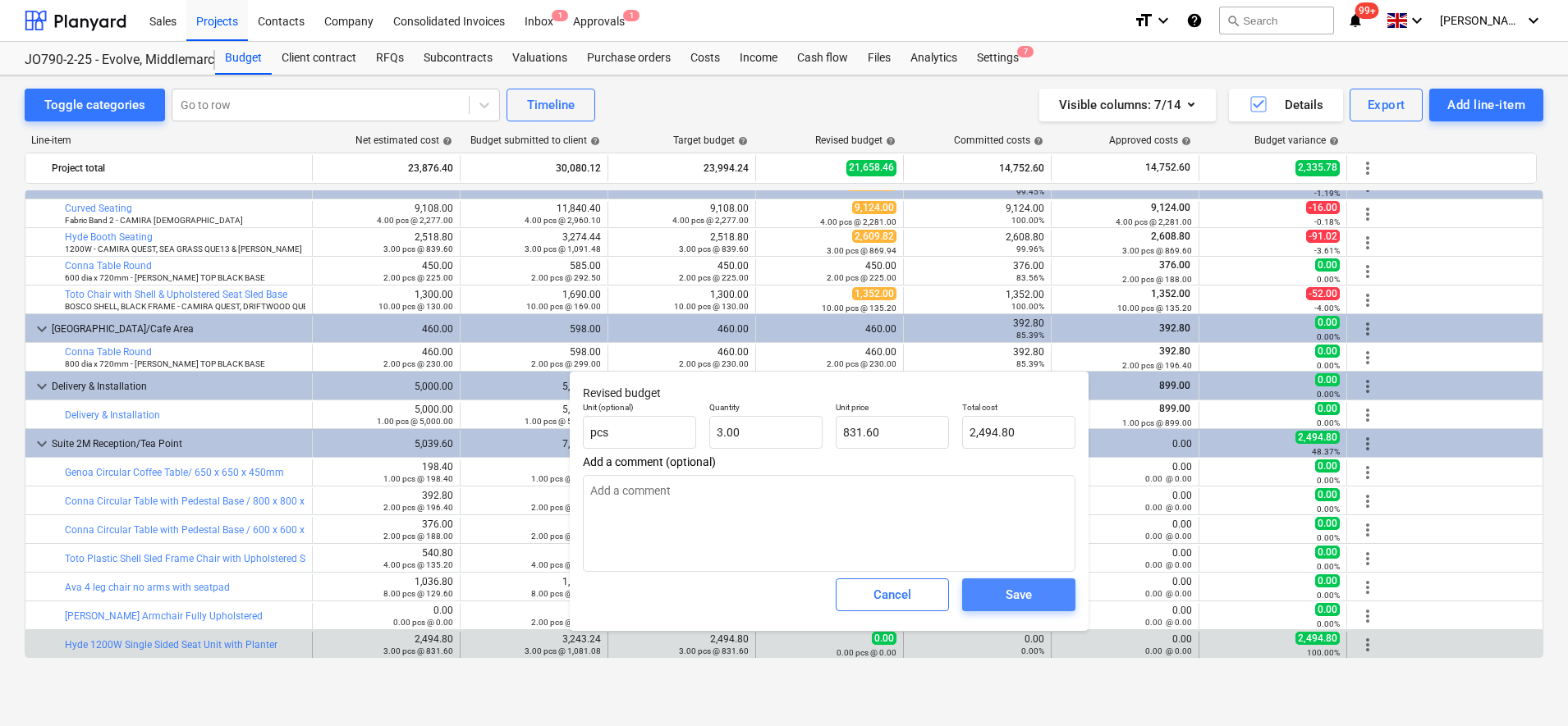
click at [1041, 604] on span "Save" at bounding box center [1018, 596] width 74 height 22
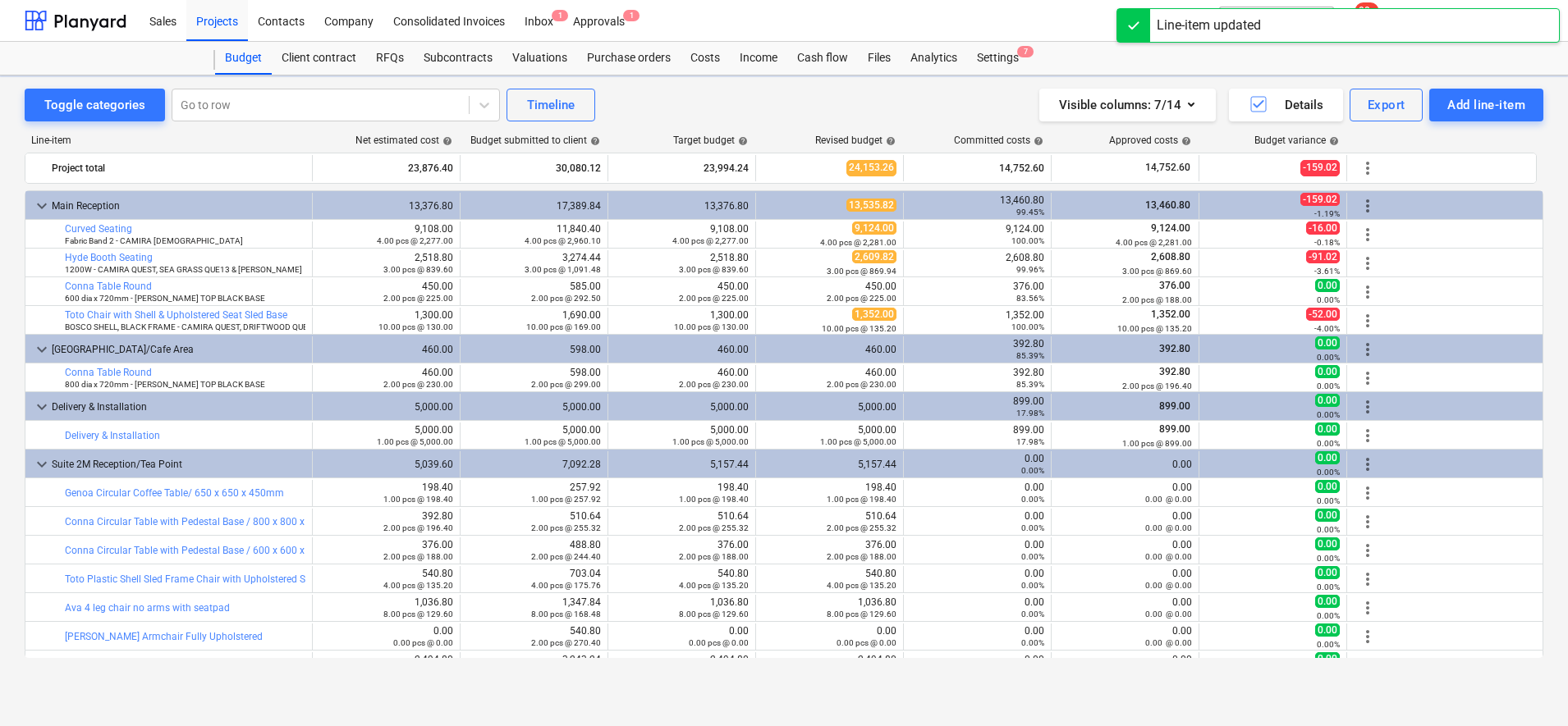
click at [968, 690] on div "Toggle categories Go to row Timeline Visible columns : 7/14 Details Export Add …" at bounding box center [784, 383] width 1568 height 615
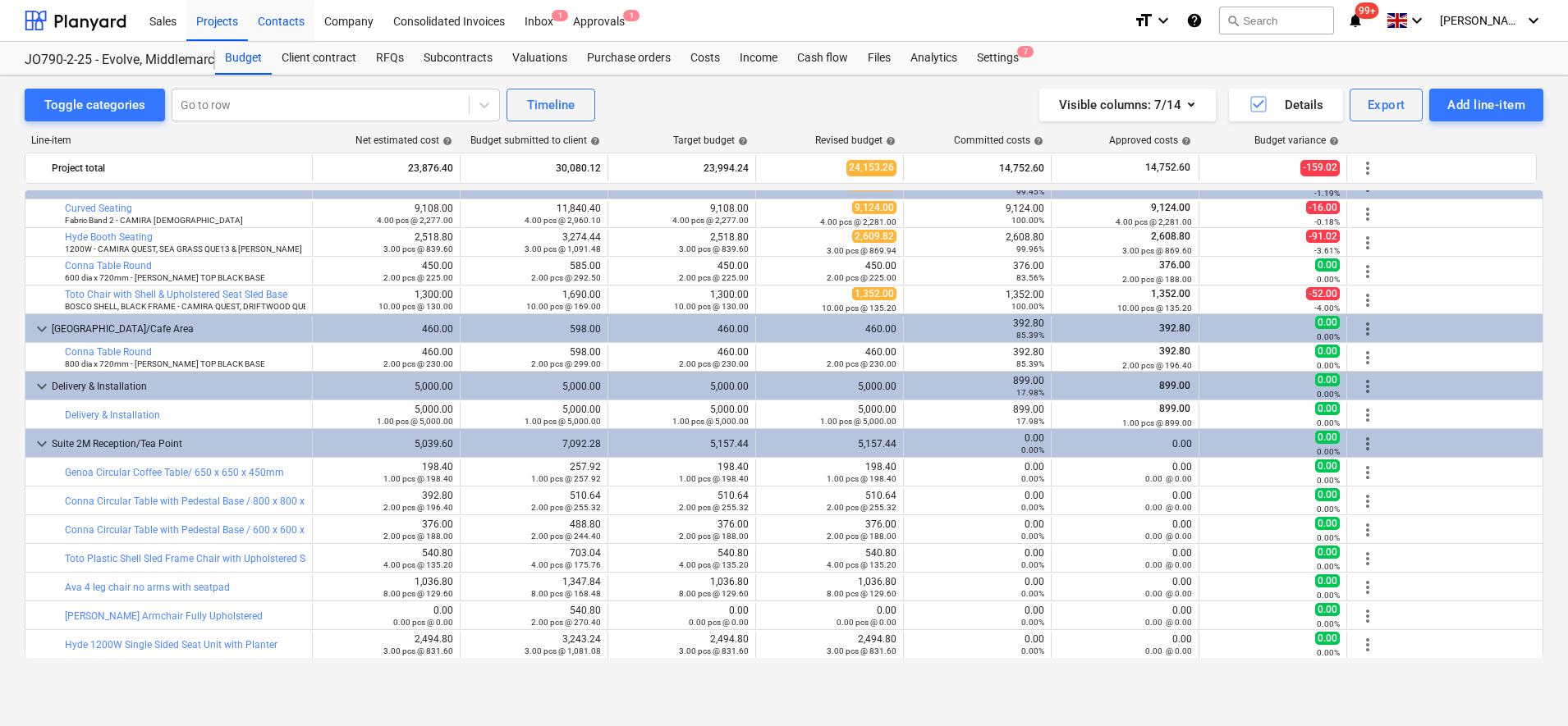
scroll to position [0, 0]
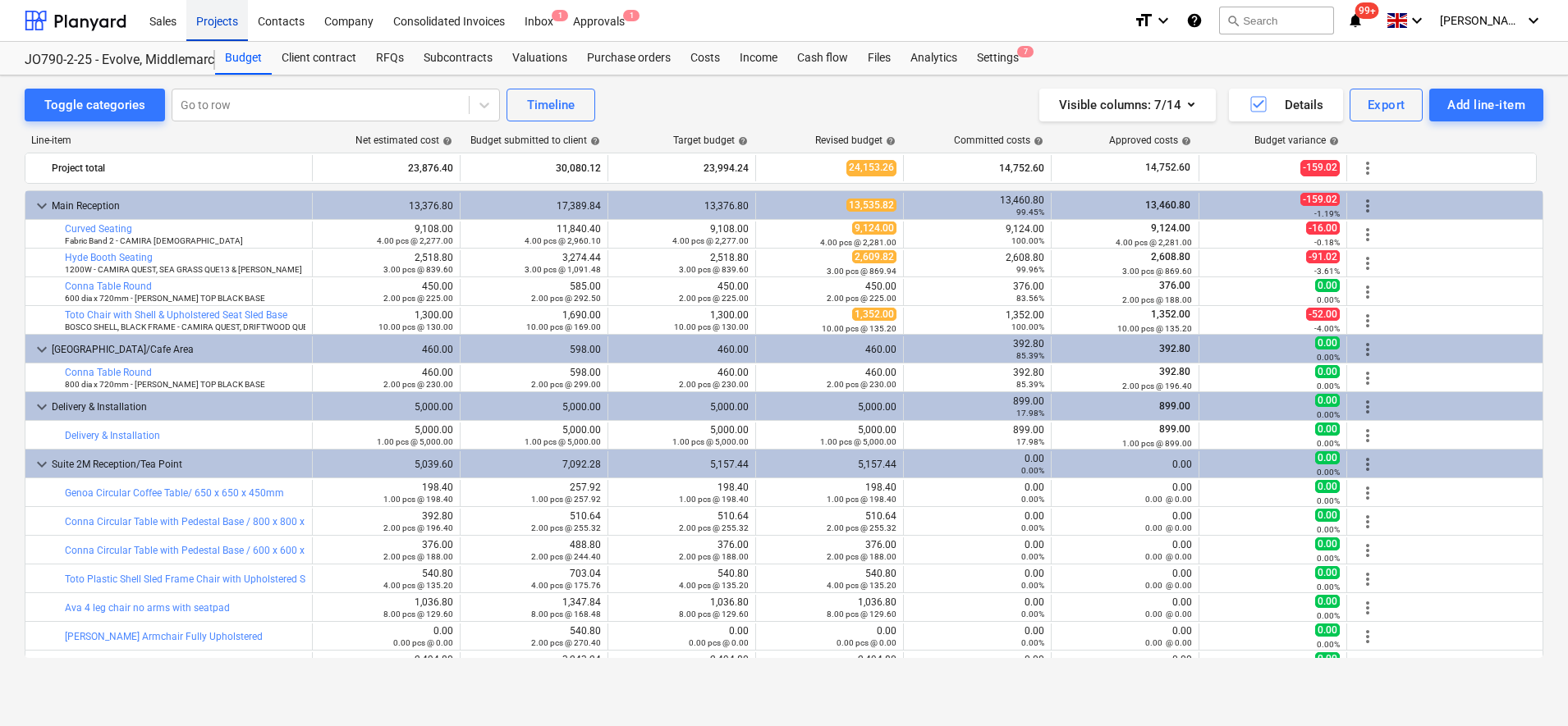
click at [226, 20] on div "Projects" at bounding box center [217, 20] width 62 height 42
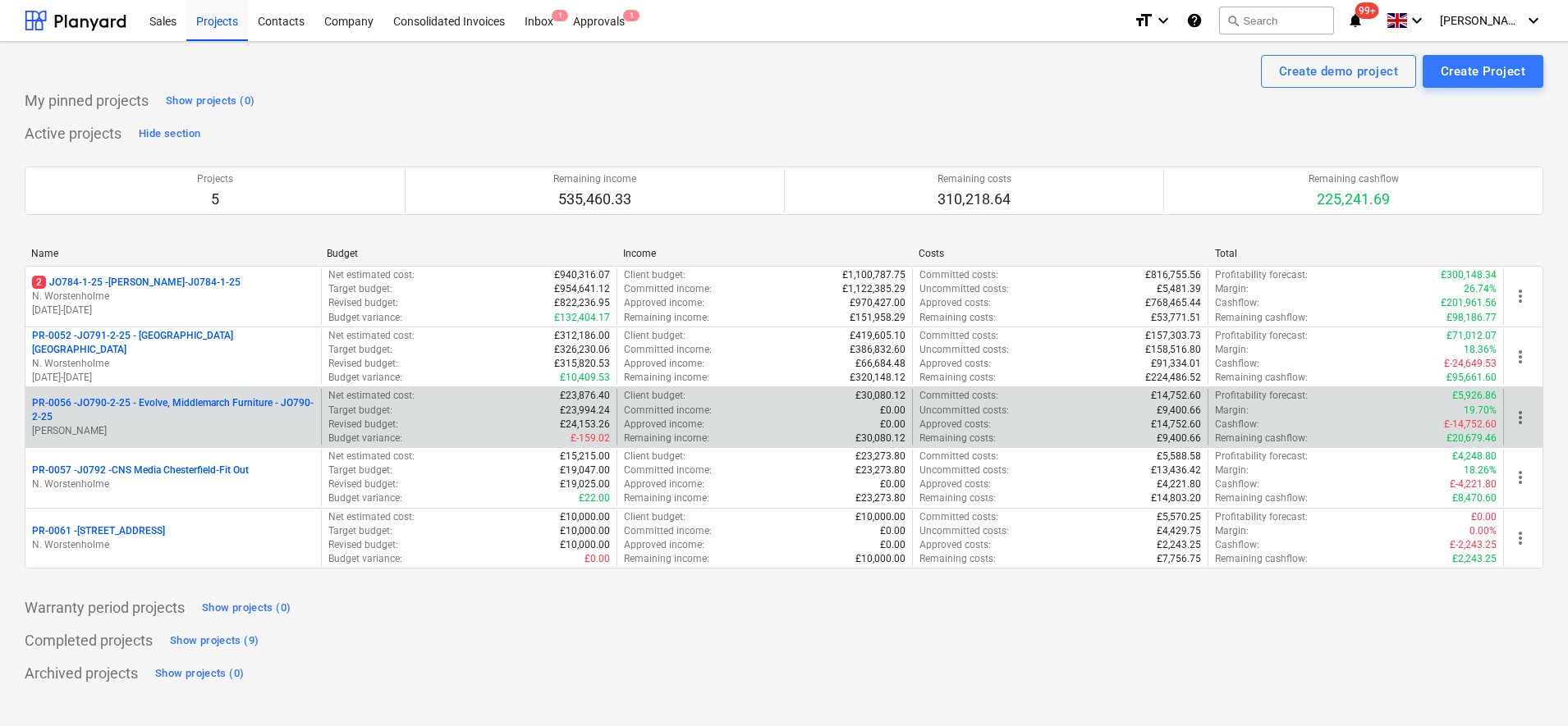
click at [297, 410] on p "PR-0056 - JO790-2-25 - Evolve, Middlemarch Furniture - JO790-2-25" at bounding box center [174, 410] width 283 height 27
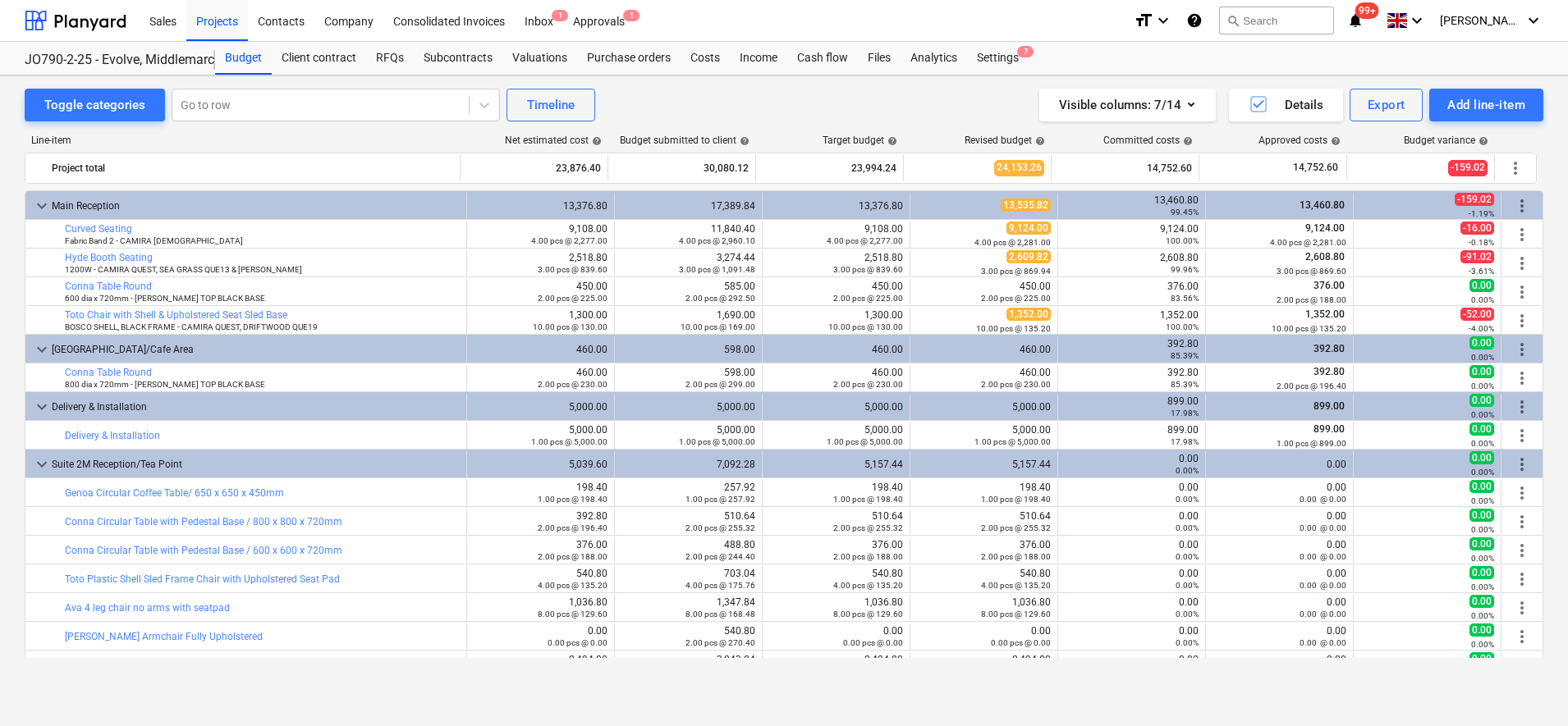
scroll to position [21, 0]
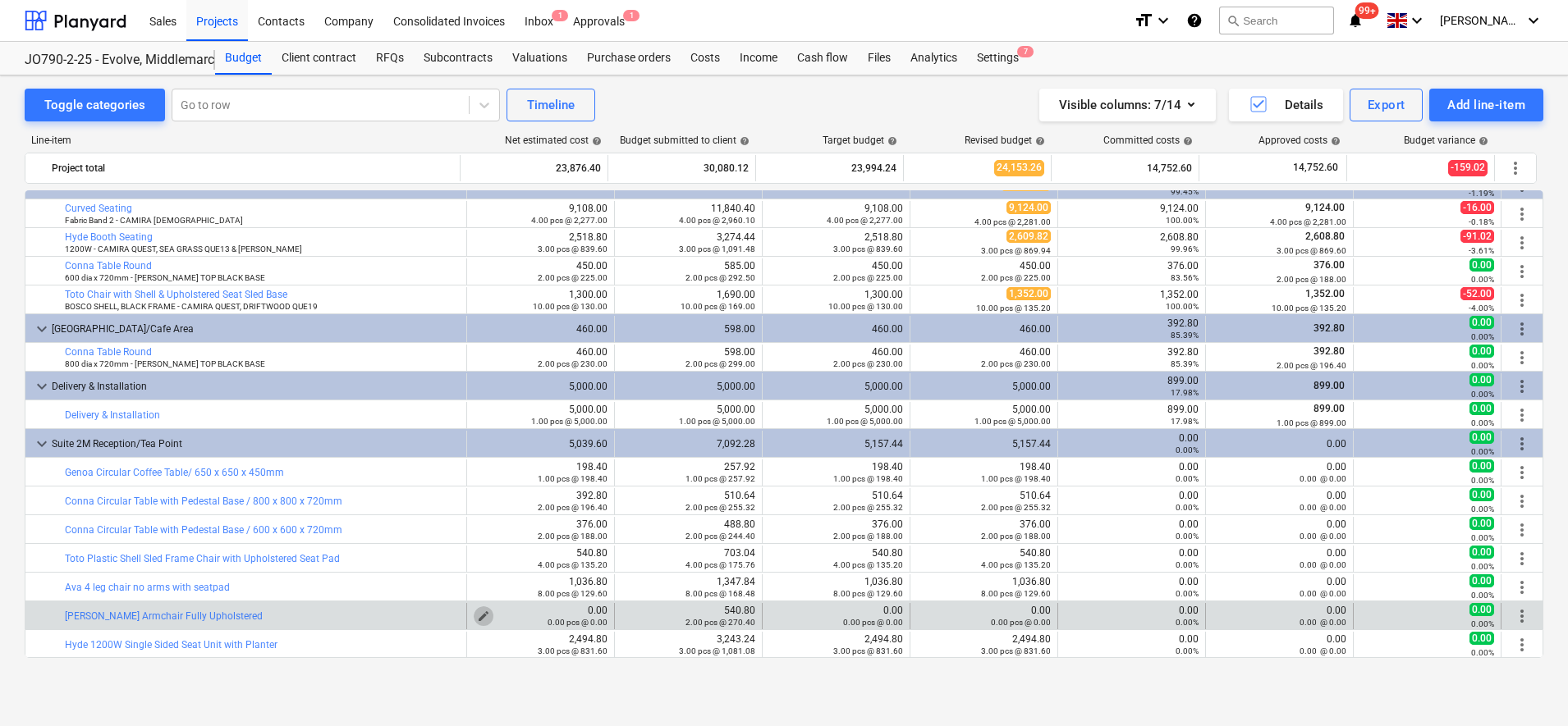
click at [477, 612] on span "edit" at bounding box center [483, 616] width 13 height 13
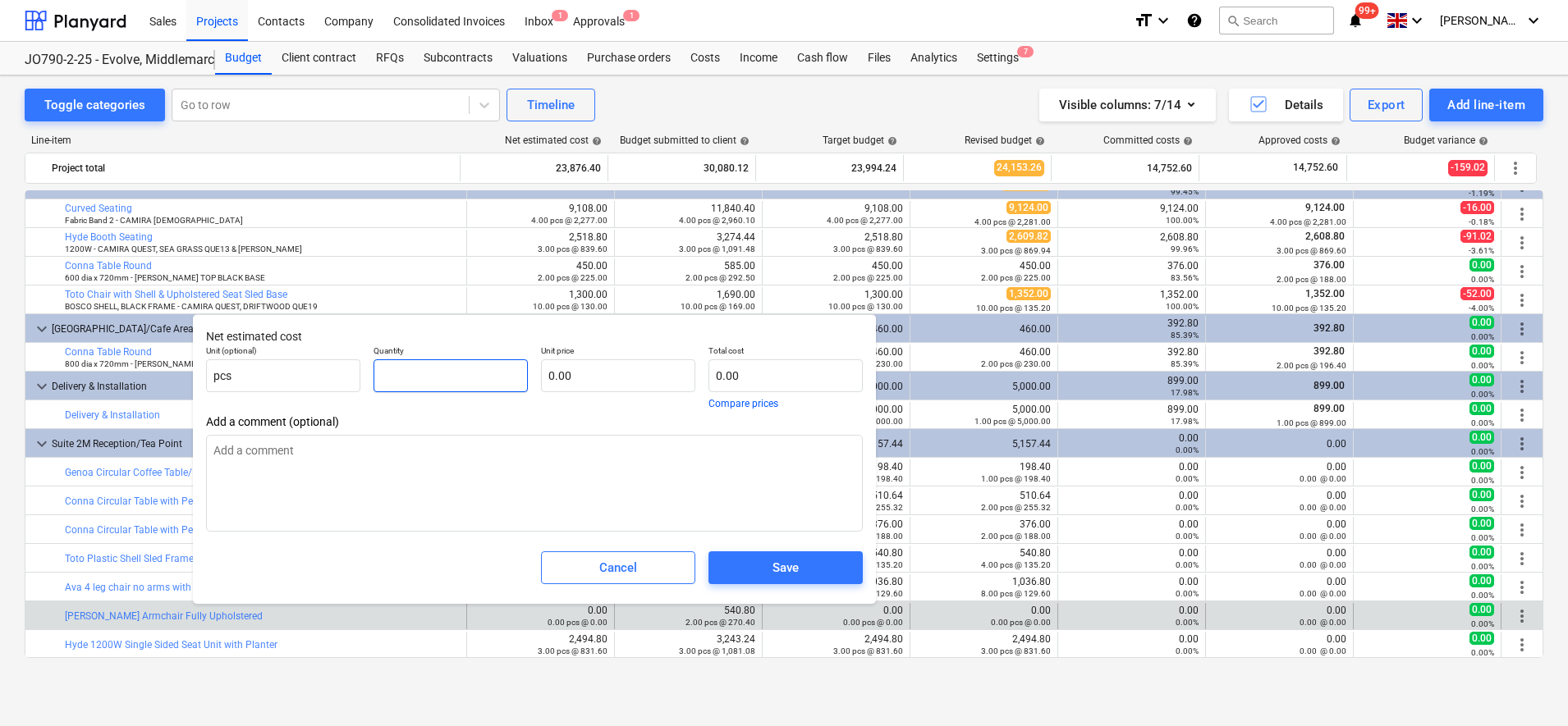
click at [444, 383] on input "text" at bounding box center [450, 375] width 154 height 32
click at [794, 565] on div "Save" at bounding box center [785, 568] width 26 height 22
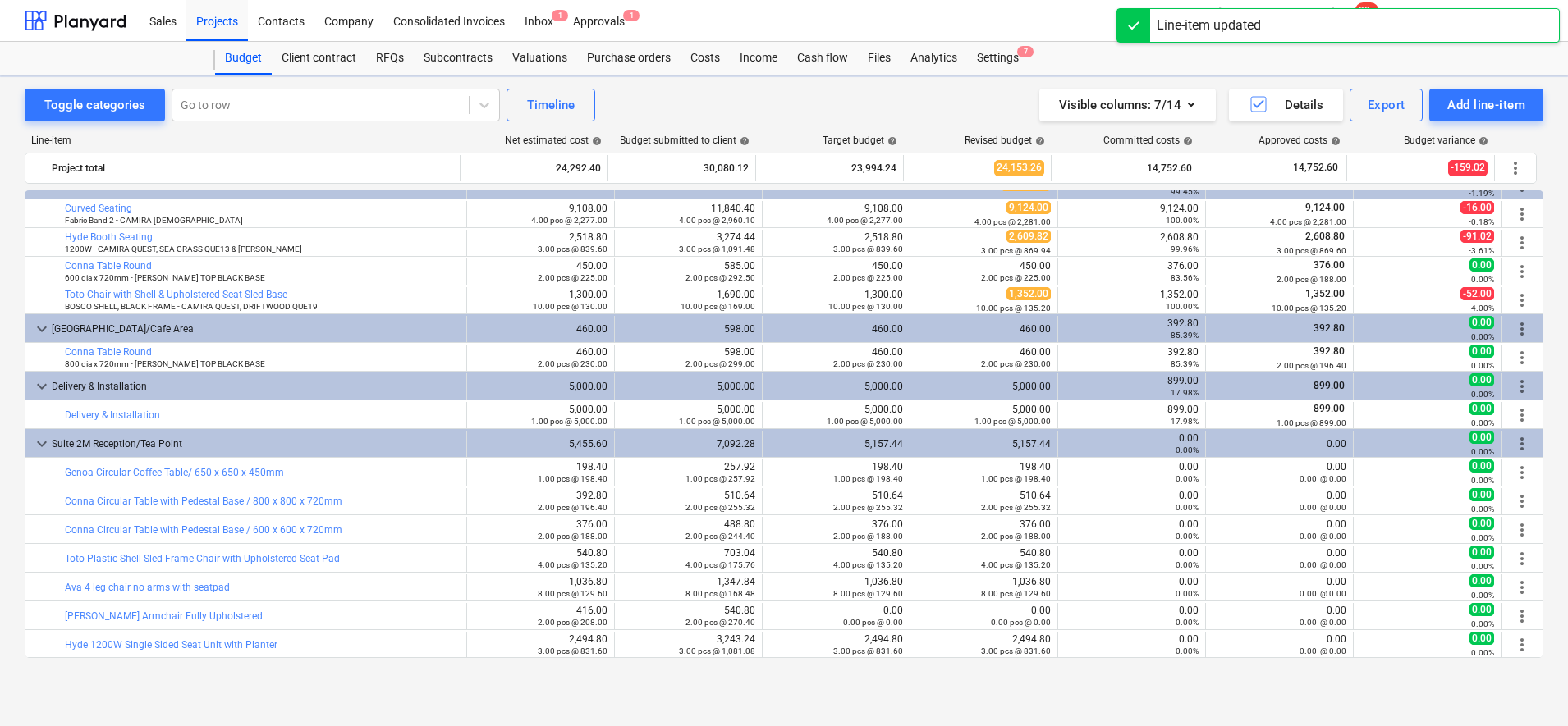
click at [722, 696] on div "Toggle categories Go to row Timeline Visible columns : 7/14 Details Export Add …" at bounding box center [784, 400] width 1568 height 650
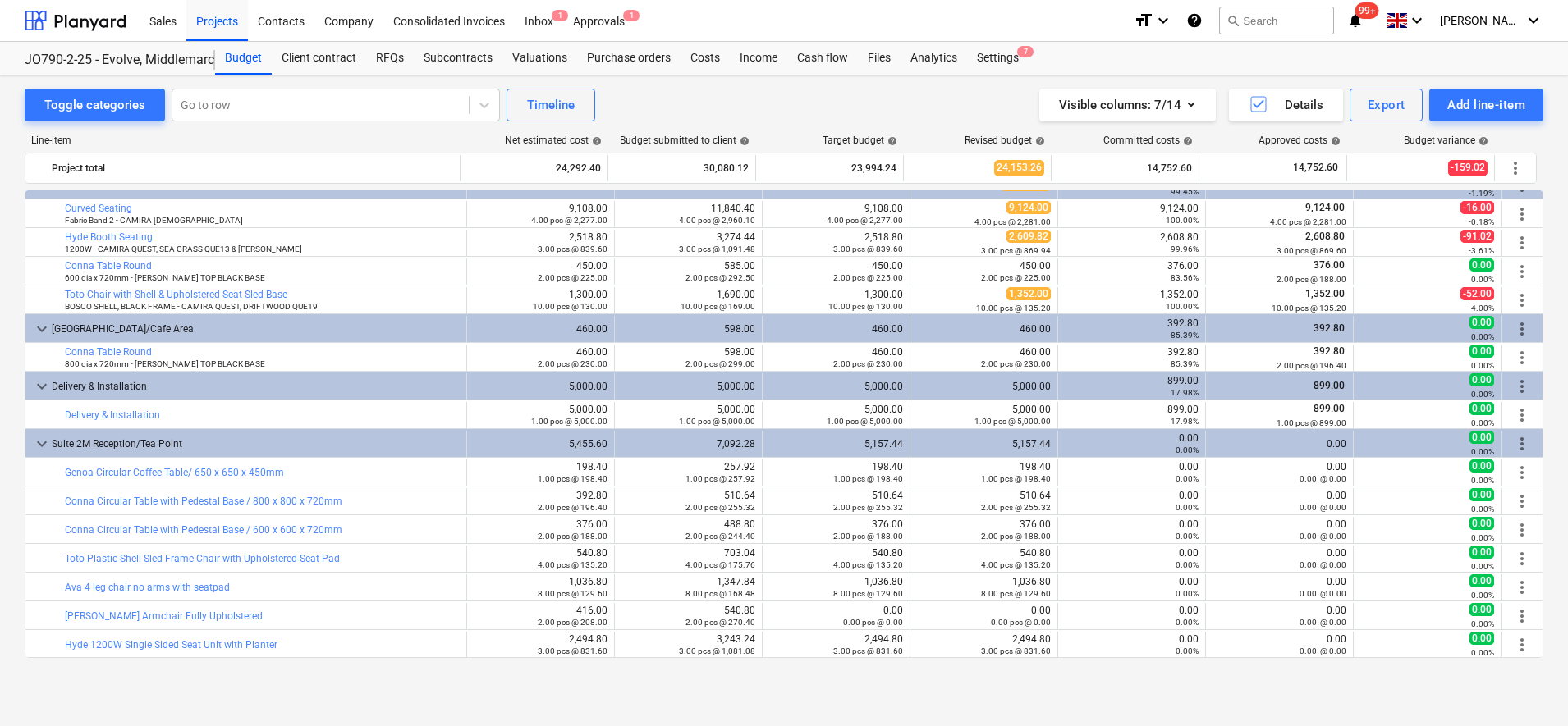
click at [566, 673] on div "Line-item Net estimated cost help Budget submitted to client help Target budget…" at bounding box center [784, 399] width 1519 height 556
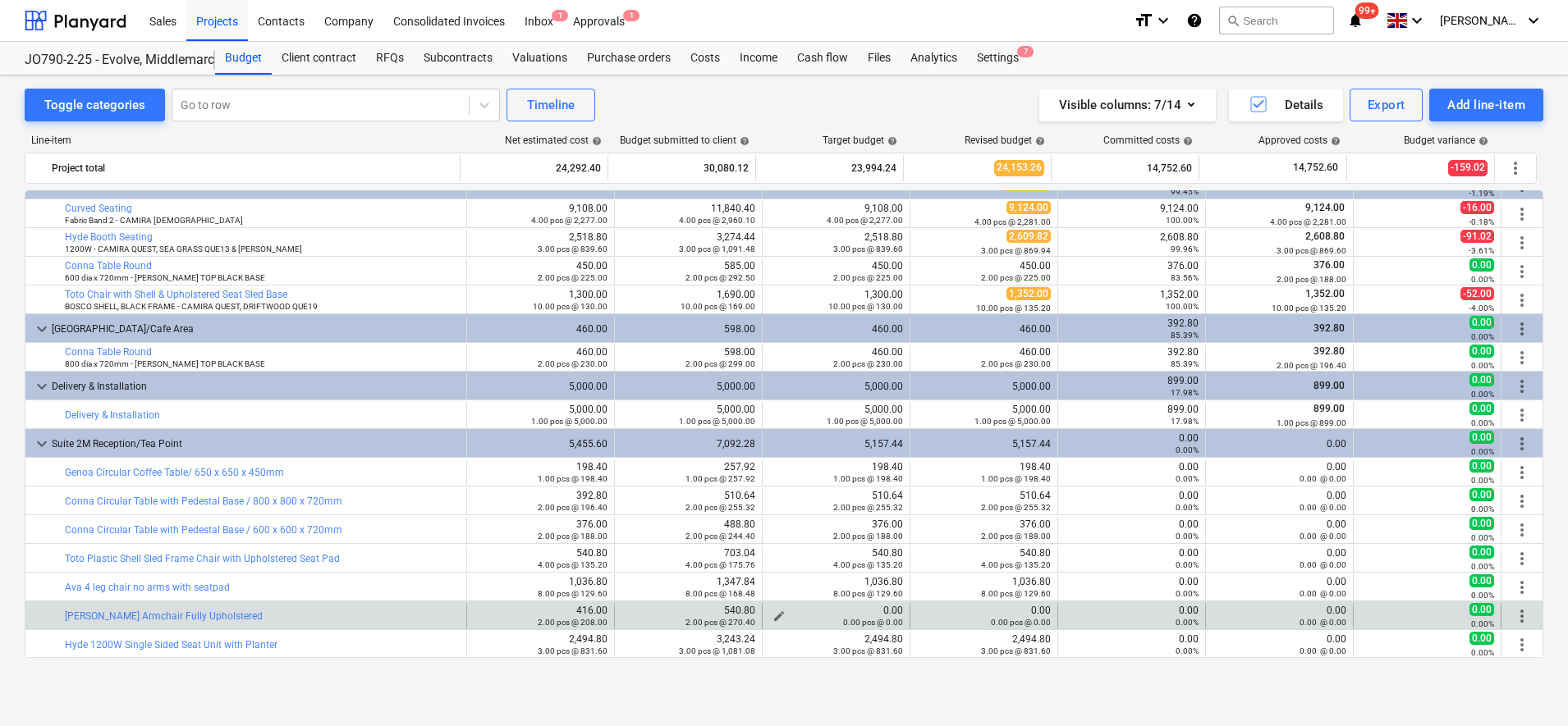
click at [775, 615] on span "edit" at bounding box center [778, 616] width 13 height 13
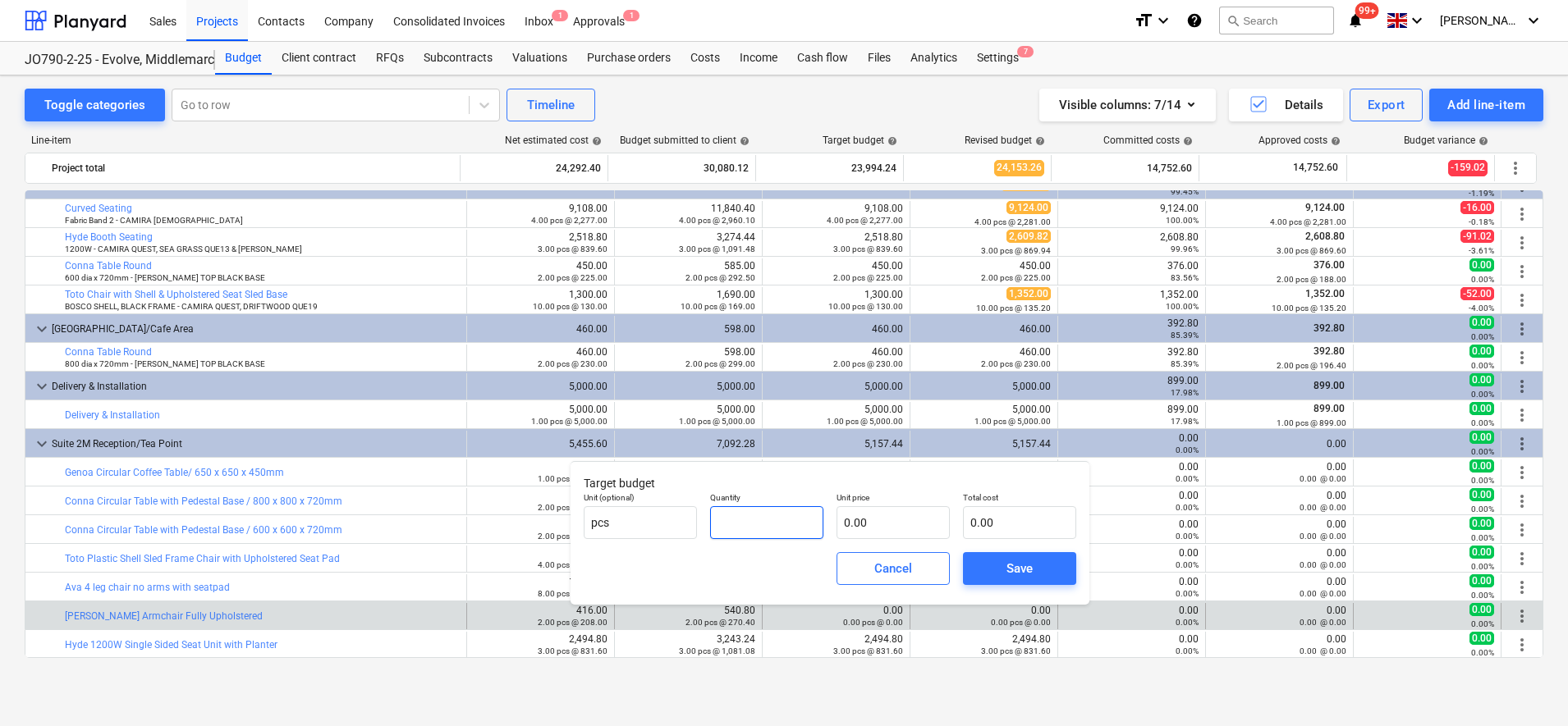
click at [746, 515] on input "text" at bounding box center [766, 522] width 113 height 32
click at [998, 556] on button "Save" at bounding box center [1019, 568] width 113 height 32
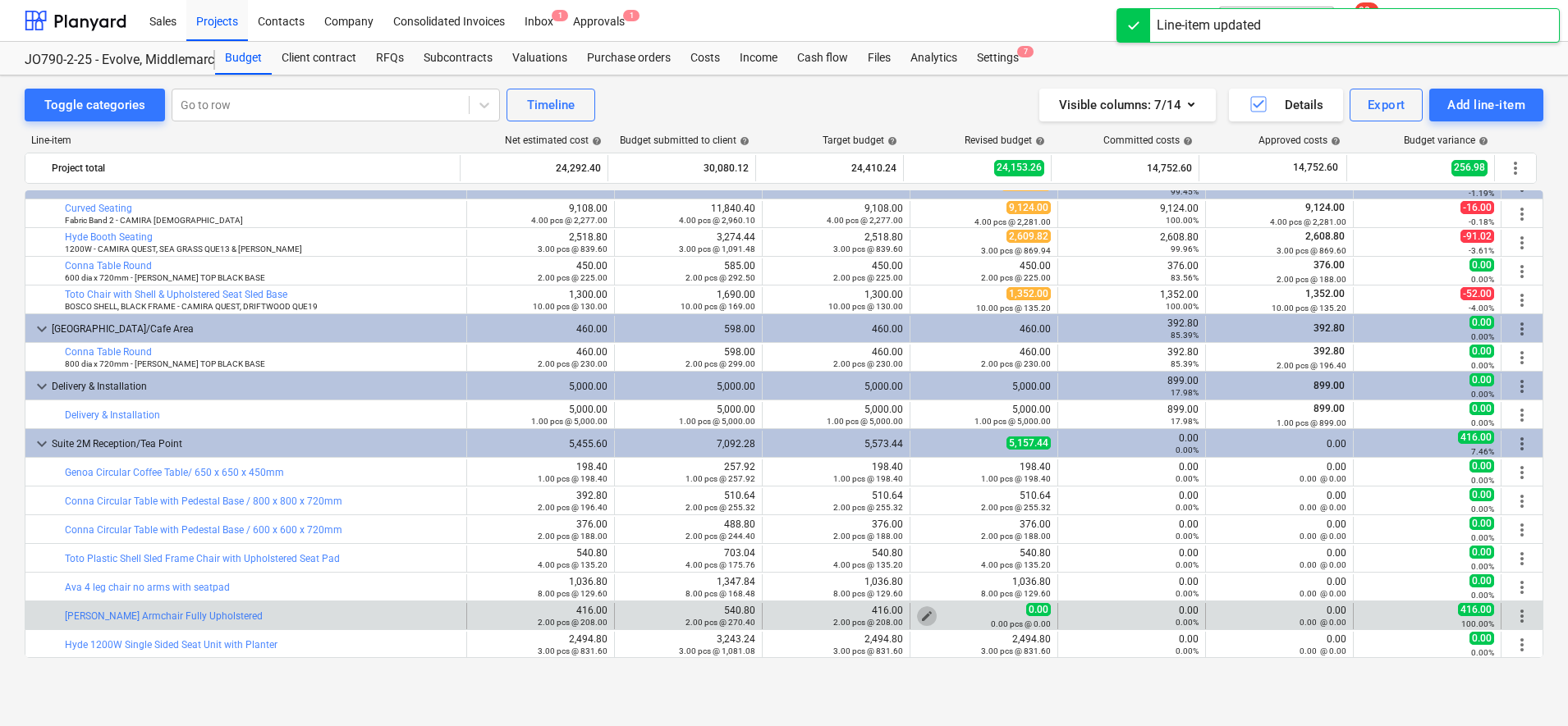
click at [923, 610] on span "edit" at bounding box center [926, 616] width 13 height 13
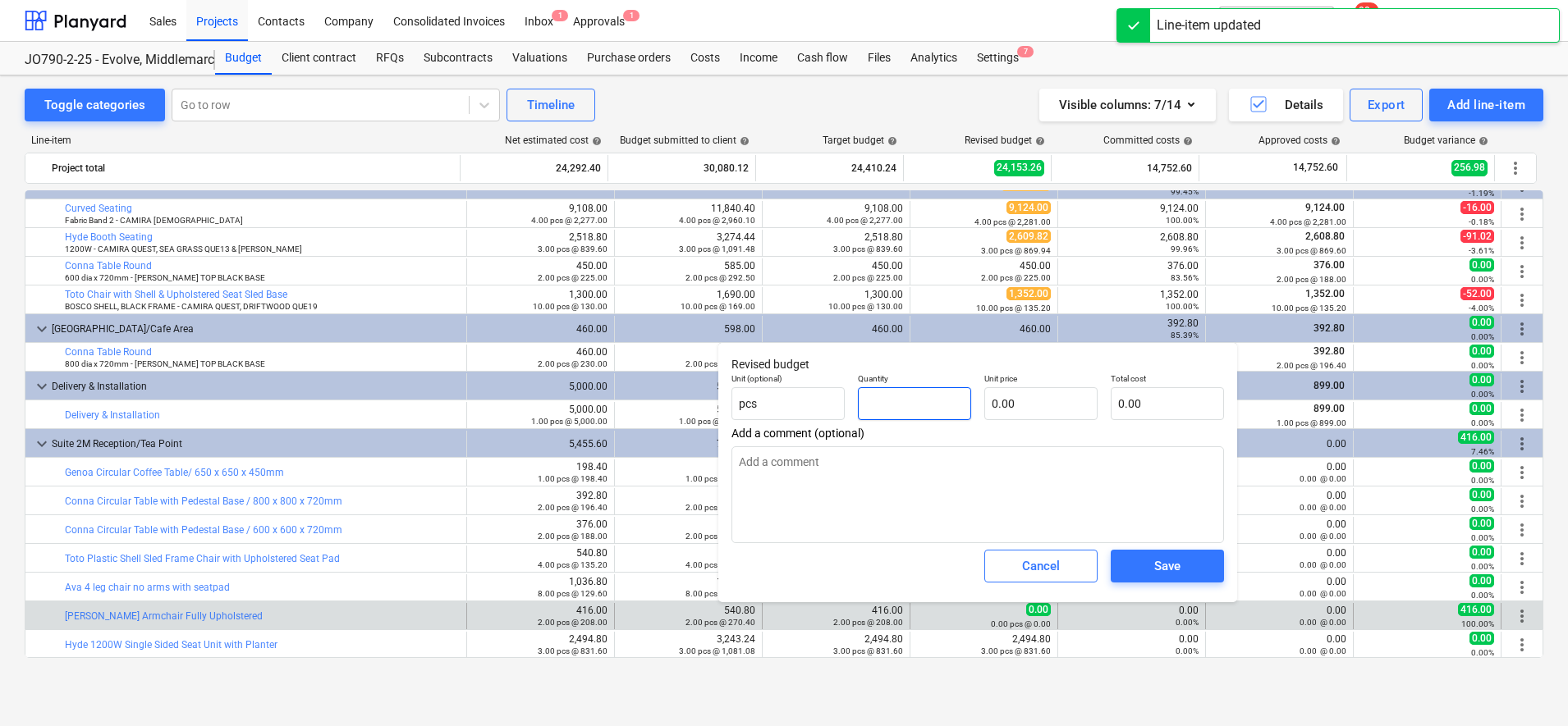
click at [931, 407] on input "text" at bounding box center [914, 403] width 113 height 32
click at [1161, 566] on div "Save" at bounding box center [1167, 566] width 26 height 22
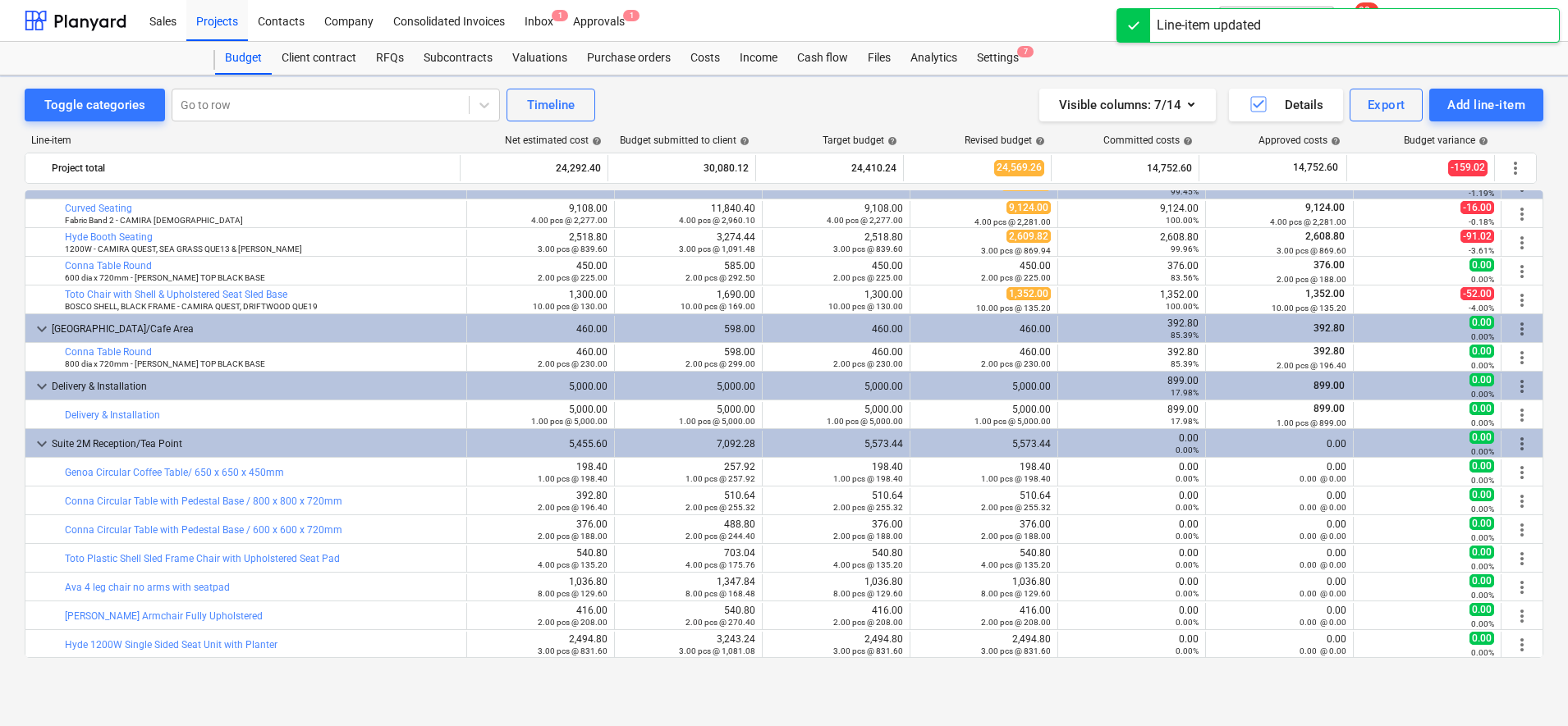
click at [1056, 701] on div "Toggle categories Go to row Timeline Visible columns : 7/14 Details Export Add …" at bounding box center [784, 400] width 1568 height 650
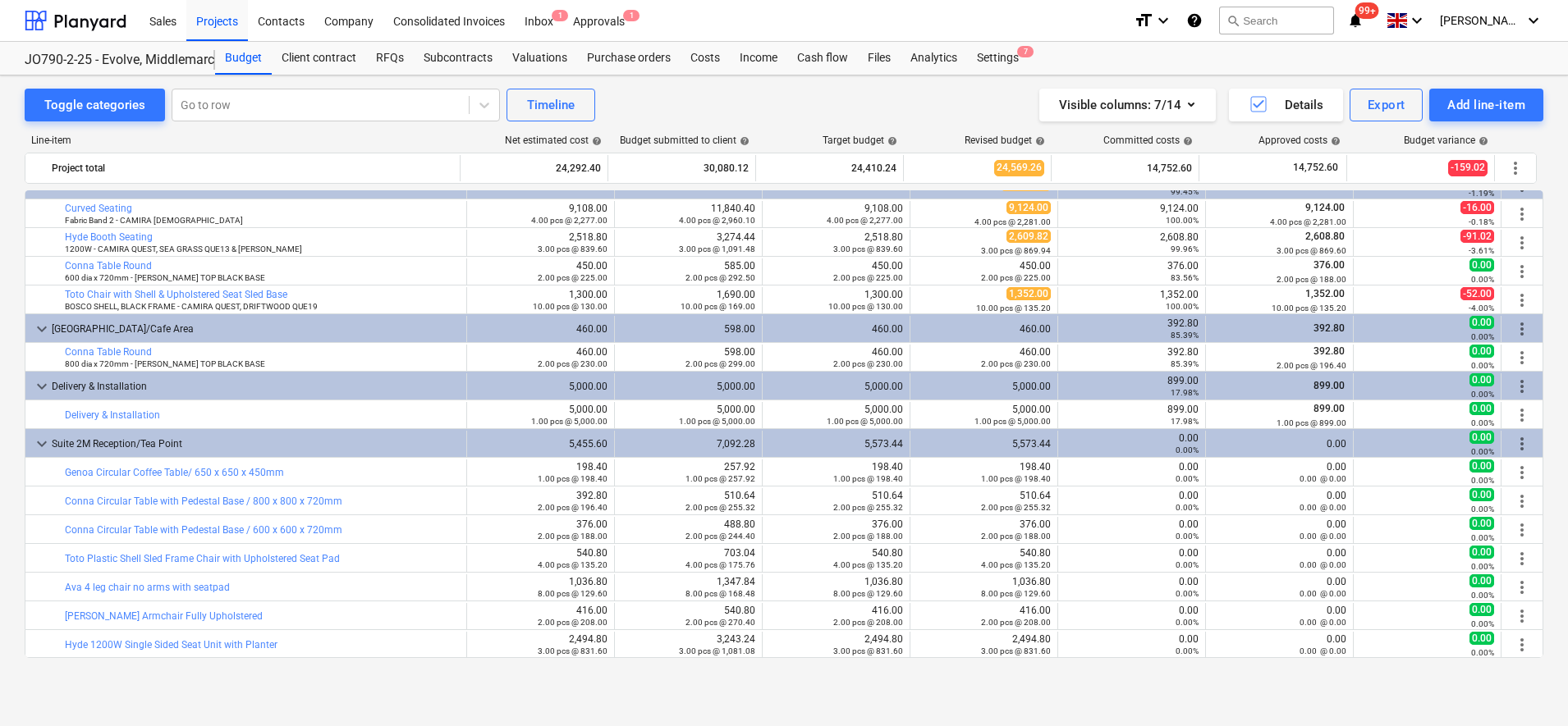
click at [851, 691] on div "Toggle categories Go to row Timeline Visible columns : 7/14 Details Export Add …" at bounding box center [784, 400] width 1568 height 650
